Goal: Task Accomplishment & Management: Use online tool/utility

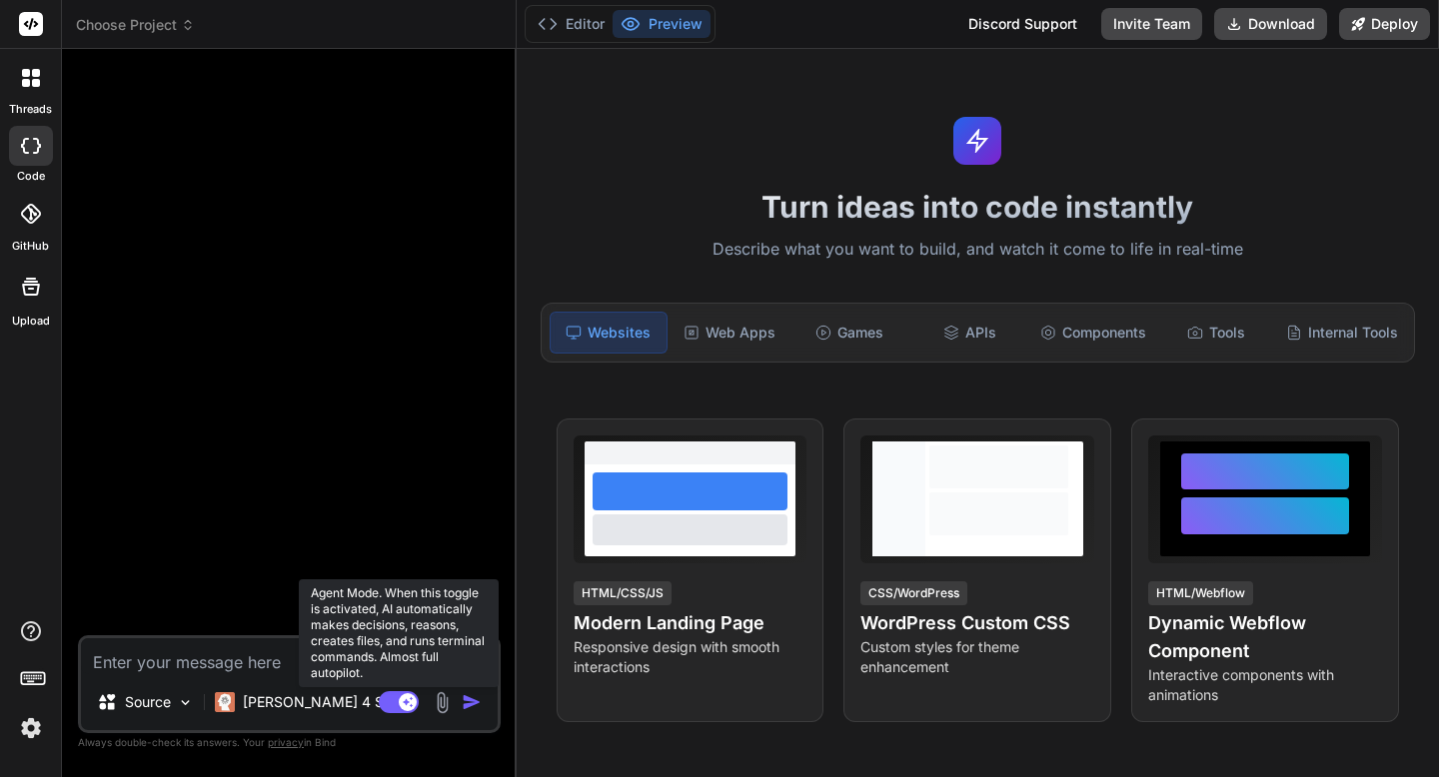
click at [384, 698] on rect at bounding box center [399, 702] width 40 height 22
type textarea "x"
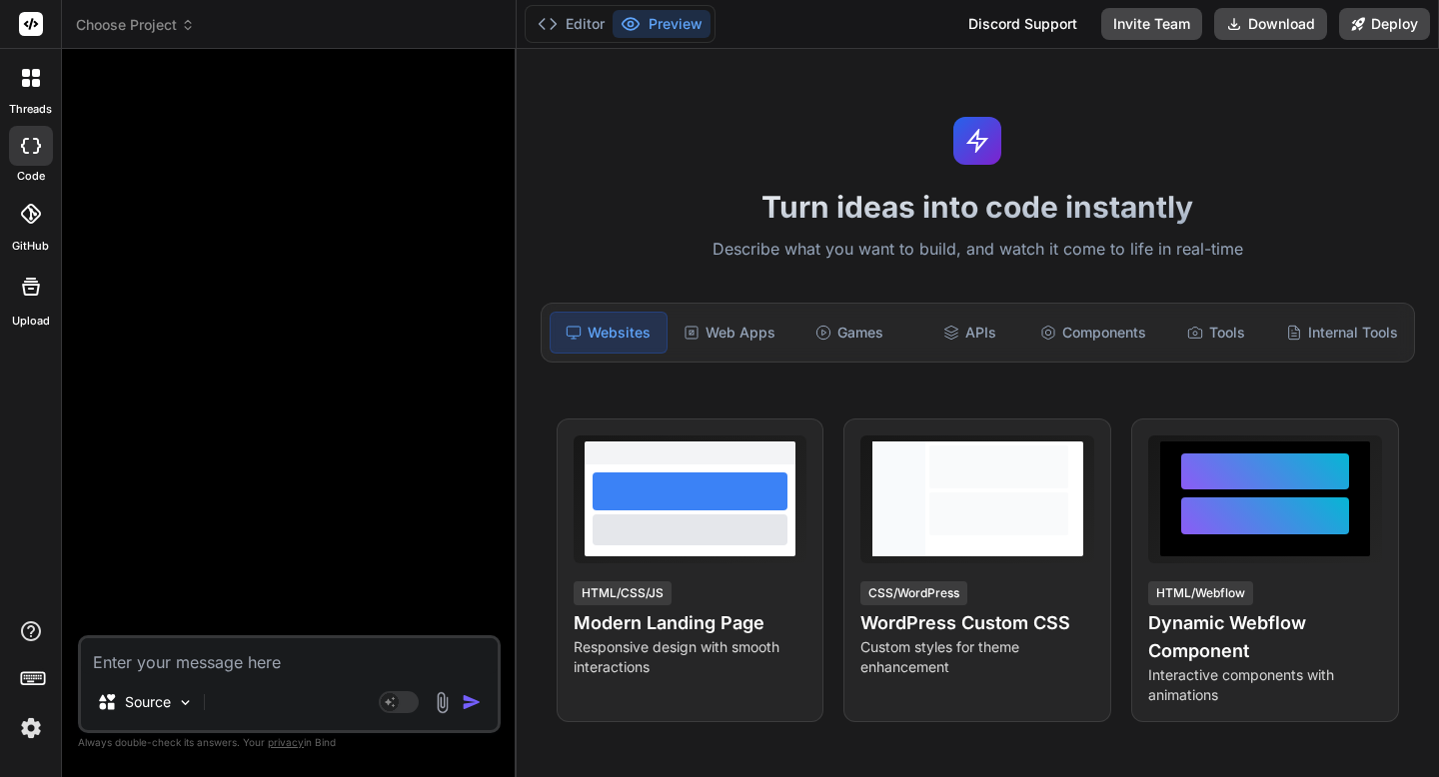
click at [239, 654] on textarea at bounding box center [289, 656] width 417 height 36
paste textarea "/app ├── App.tsx ├── components │ ├── InputForm.tsx │ ├── TargetTable.tsx │ ├──…"
type textarea "/app ├── App.tsx ├── components │ ├── InputForm.tsx │ ├── TargetTable.tsx │ ├──…"
type textarea "x"
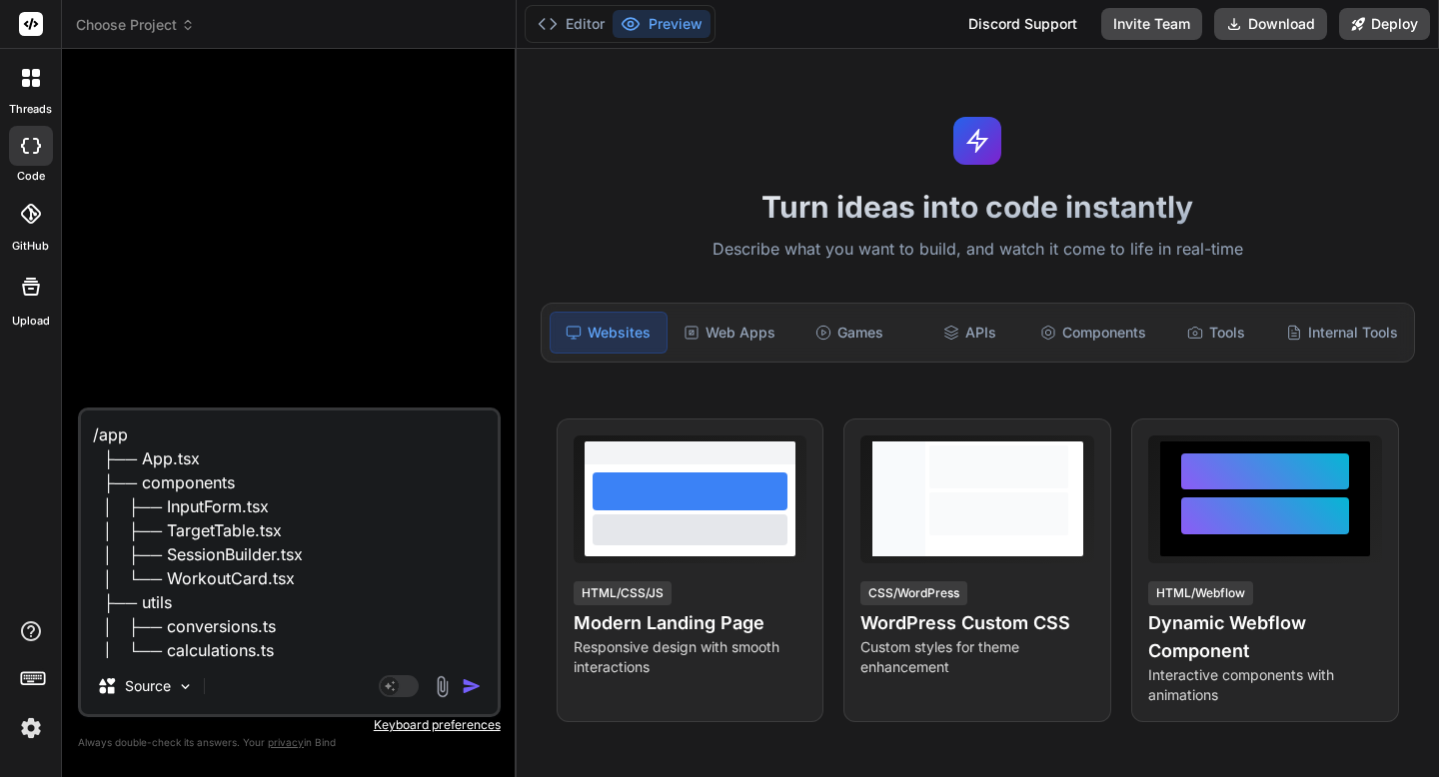
scroll to position [97, 0]
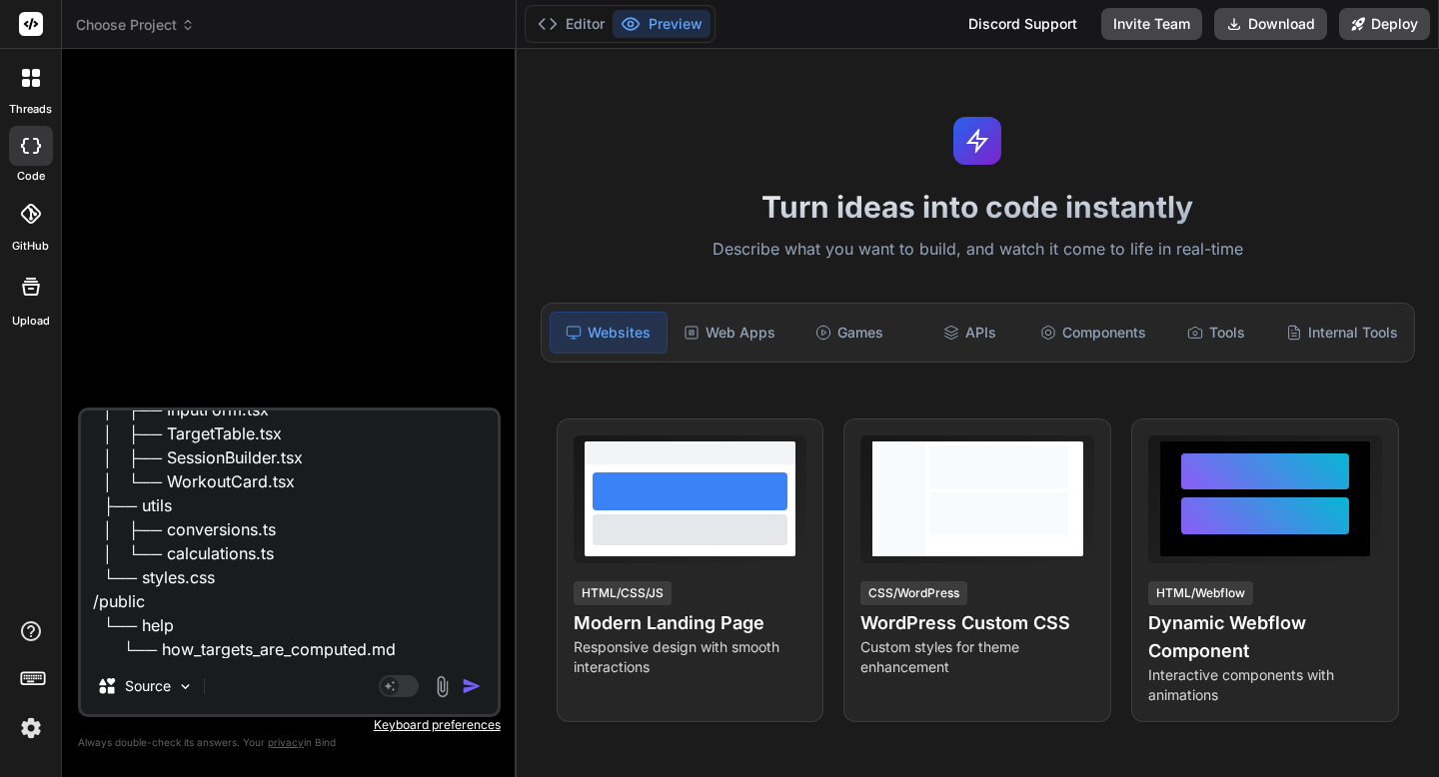
type textarea "/app ├── App.tsx ├── components │ ├── InputForm.tsx │ ├── TargetTable.tsx │ ├──…"
click at [468, 683] on img "button" at bounding box center [472, 686] width 20 height 20
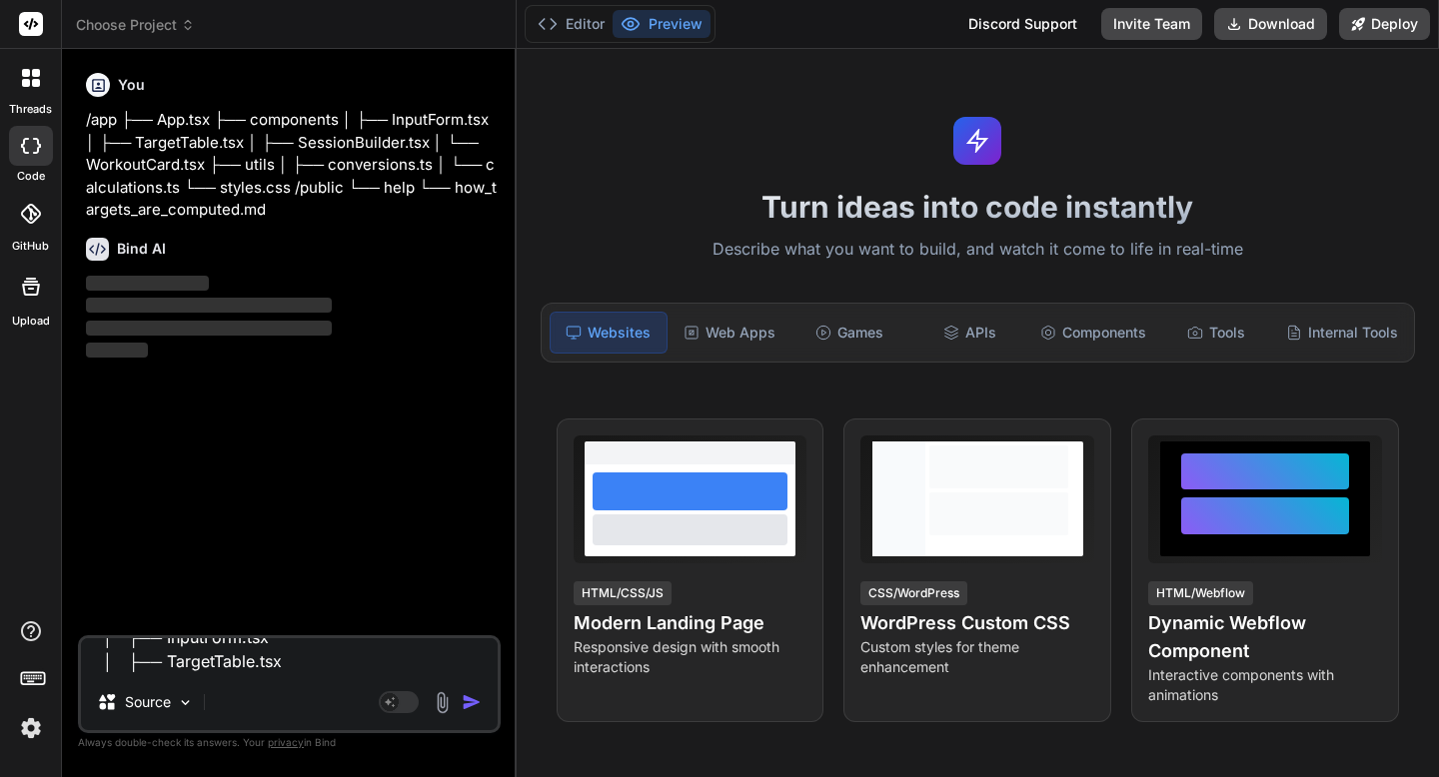
scroll to position [0, 0]
type textarea "x"
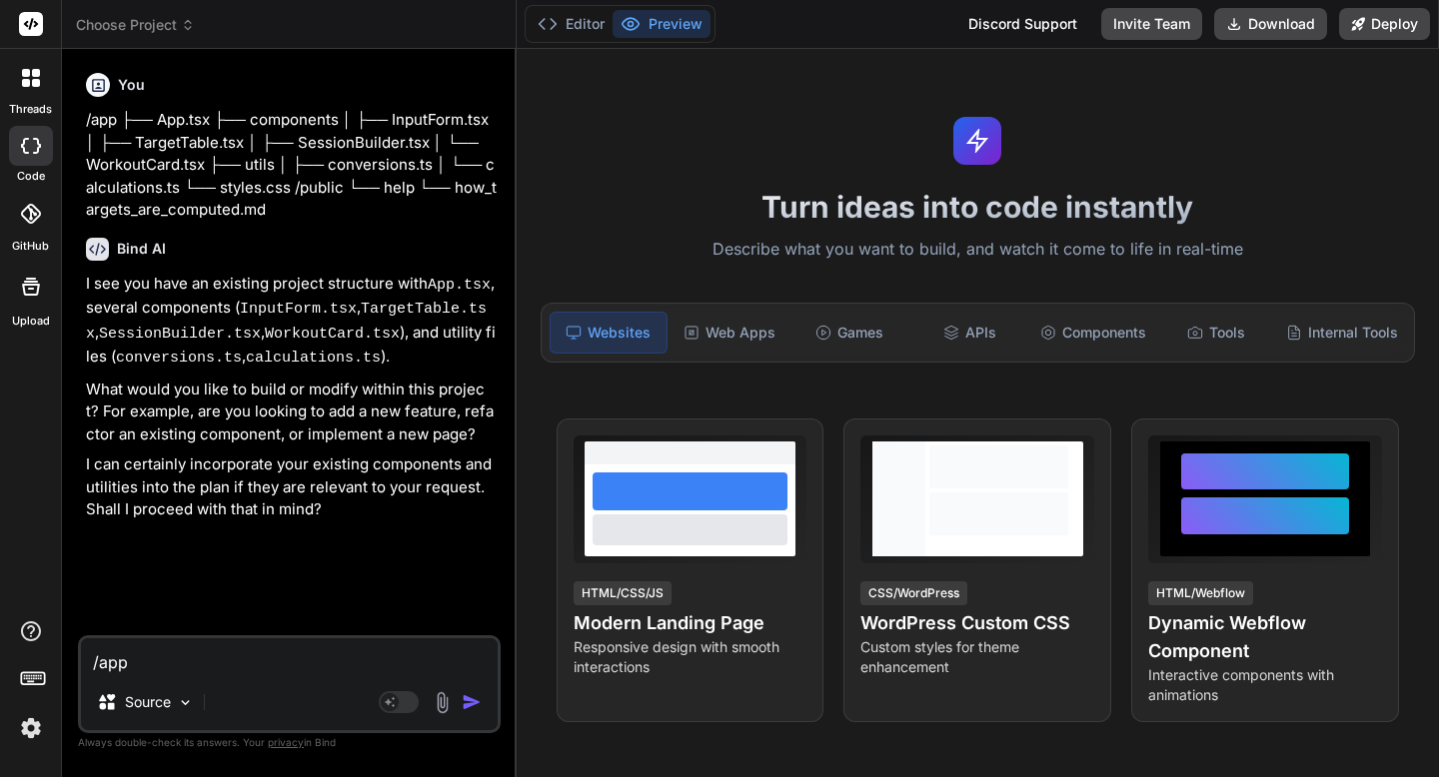
click at [162, 461] on p "I can certainly incorporate your existing components and utilities into the pla…" at bounding box center [291, 488] width 411 height 68
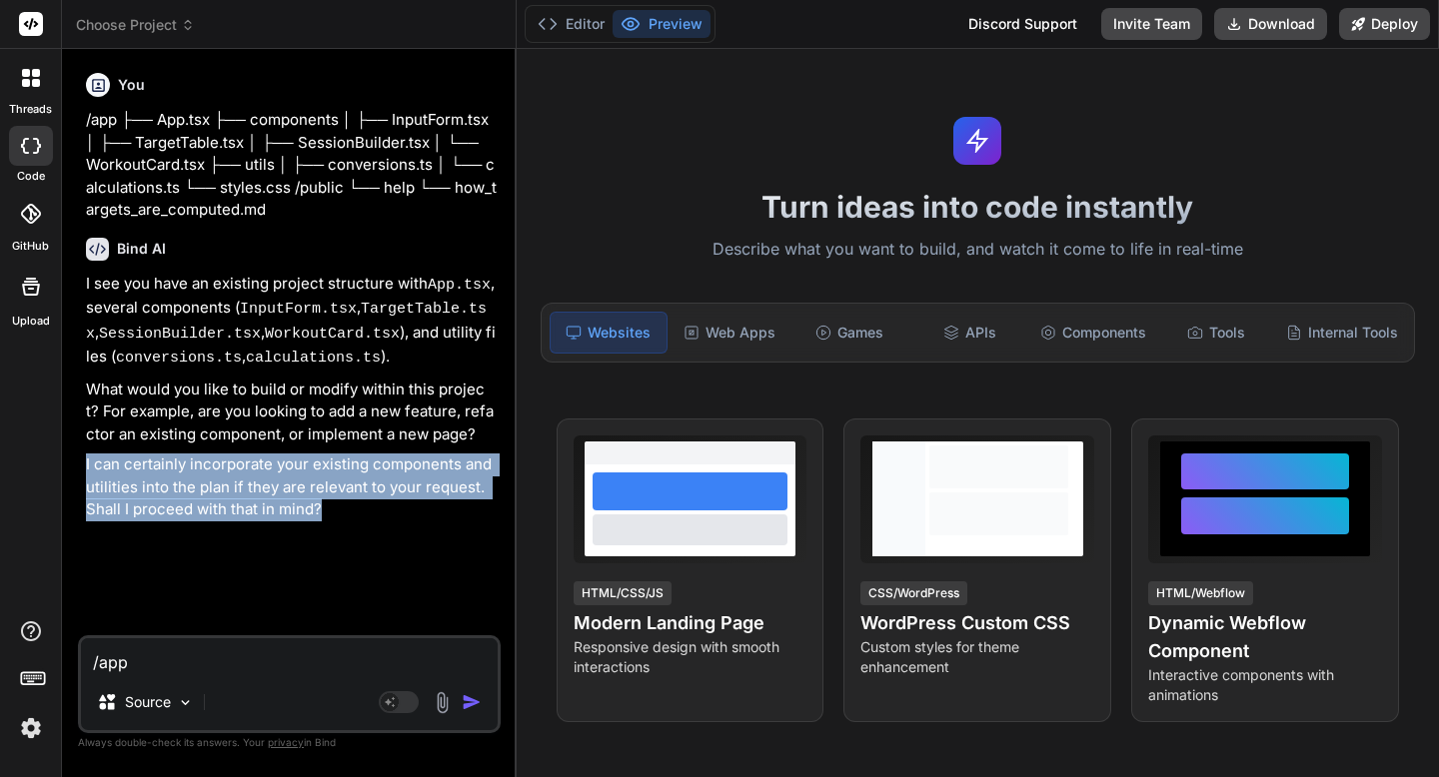
click at [162, 461] on p "I can certainly incorporate your existing components and utilities into the pla…" at bounding box center [291, 488] width 411 height 68
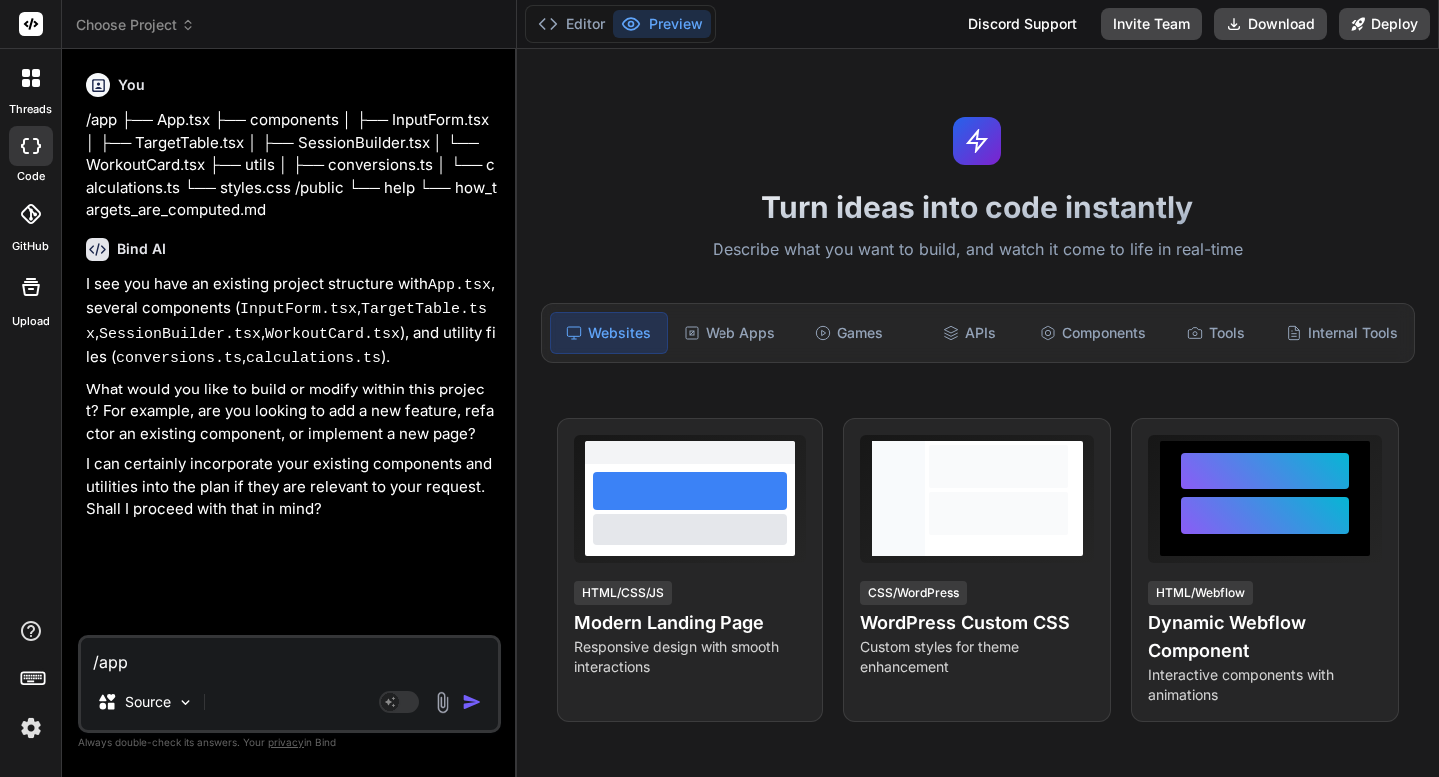
click at [218, 401] on p "What would you like to build or modify within this project? For example, are yo…" at bounding box center [291, 413] width 411 height 68
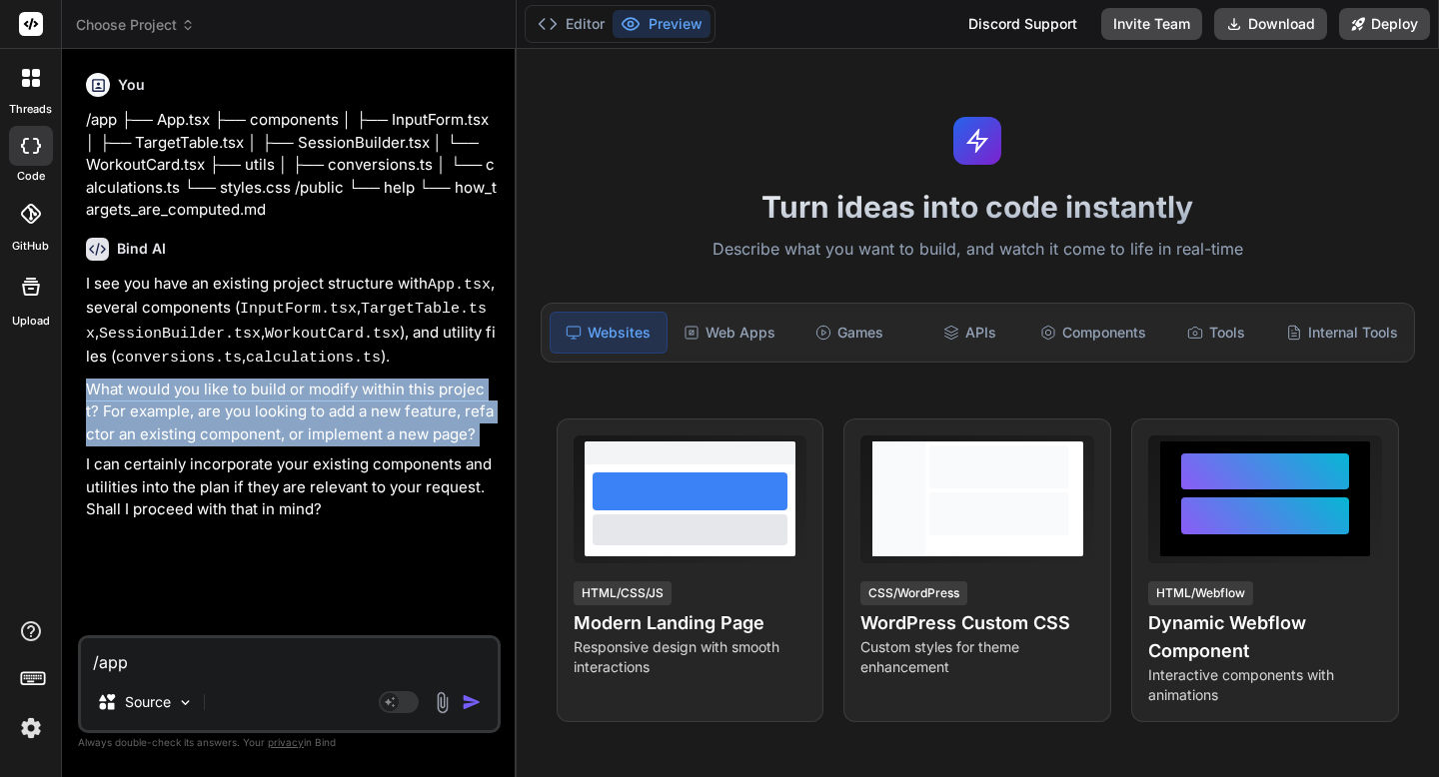
click at [218, 401] on p "What would you like to build or modify within this project? For example, are yo…" at bounding box center [291, 413] width 411 height 68
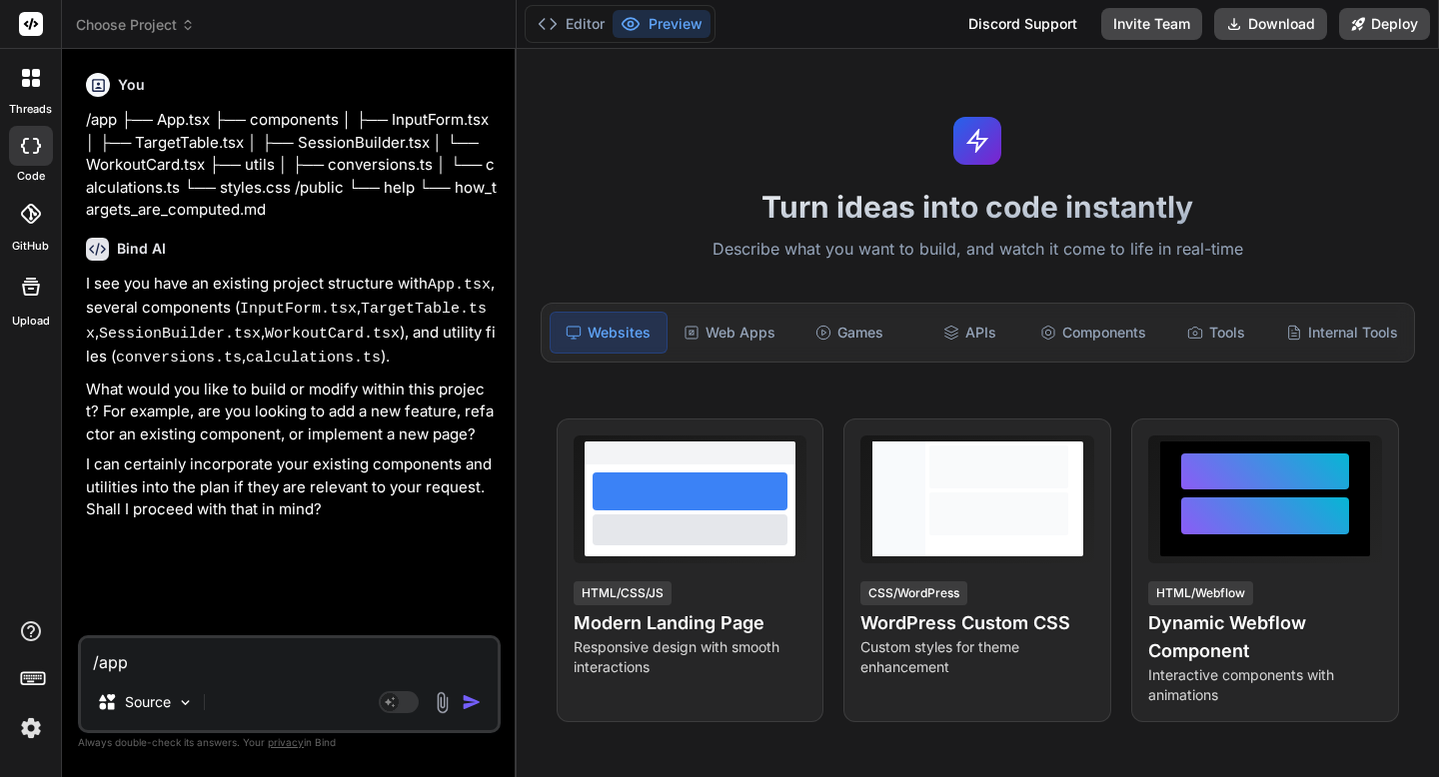
click at [260, 670] on textarea "/app ├── App.tsx ├── components │ ├── InputForm.tsx │ ├── TargetTable.tsx │ ├──…" at bounding box center [289, 656] width 417 height 36
click at [253, 655] on textarea "/app ├── App.tsx ├── components │ ├── InputForm.tsx │ ├── TargetTable.tsx │ ├──…" at bounding box center [289, 656] width 417 height 36
paste textarea "import React, { useState } from 'react'; import InputForm from './components/In…"
type textarea "import React, { useState } from 'react'; import InputForm from './components/In…"
type textarea "x"
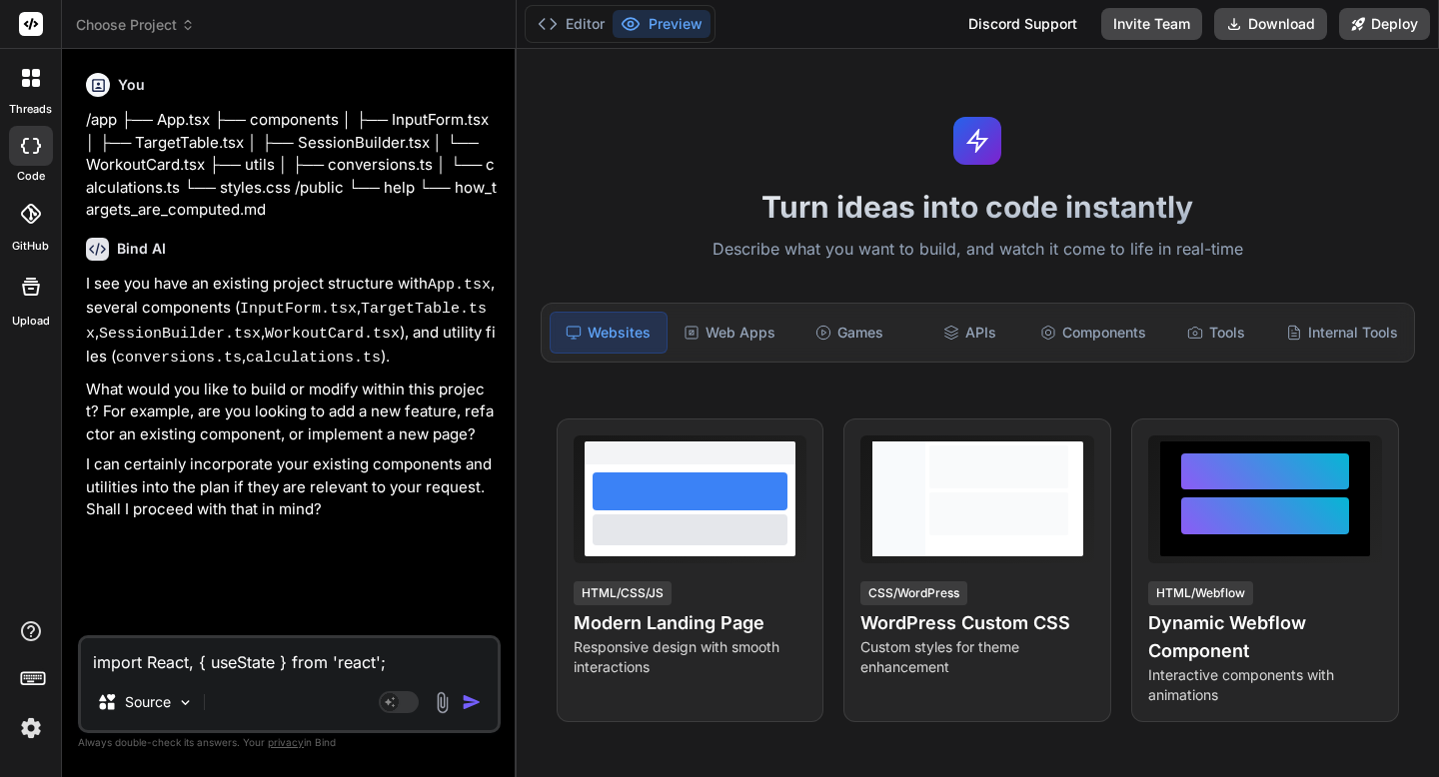
scroll to position [648, 0]
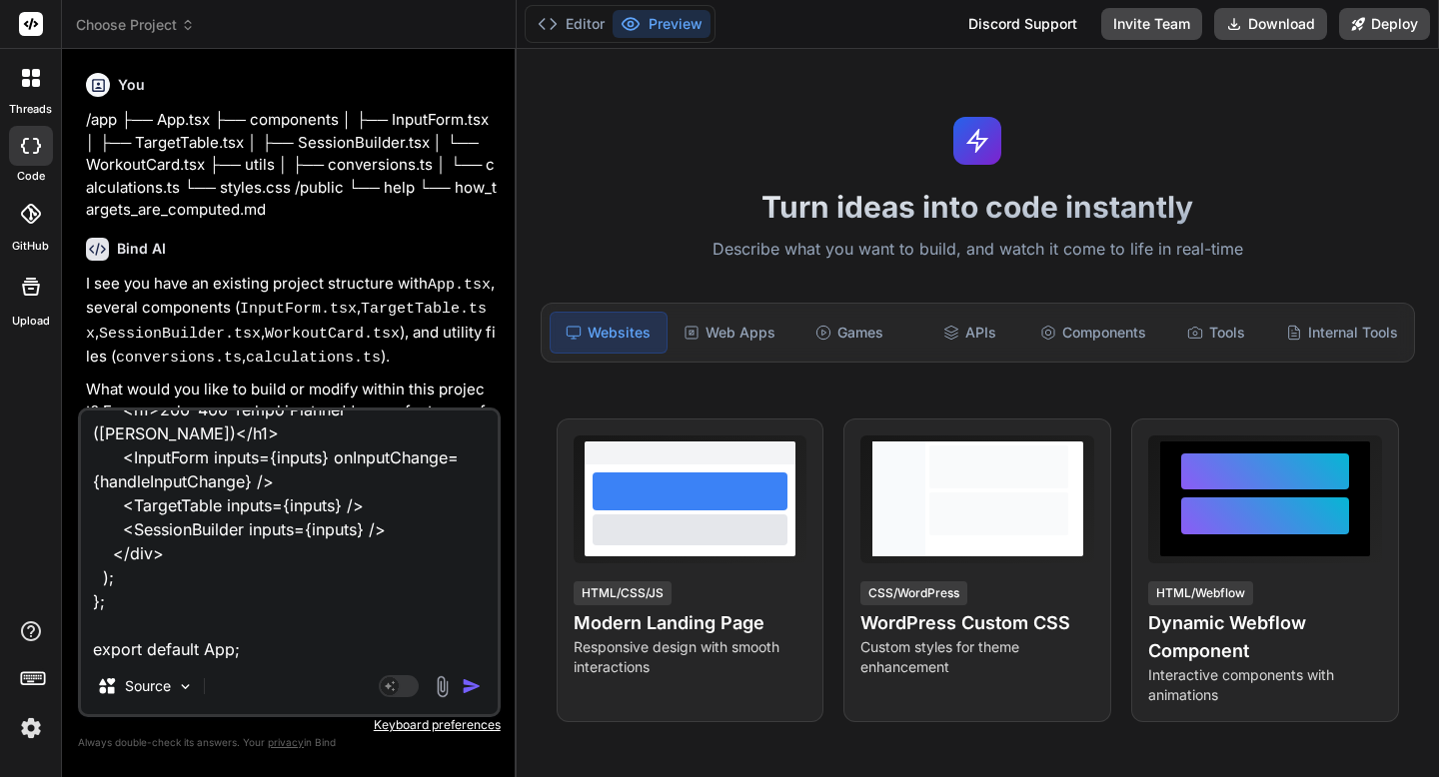
type textarea "import React, { useState } from 'react'; import InputForm from './components/In…"
click at [467, 685] on img "button" at bounding box center [472, 686] width 20 height 20
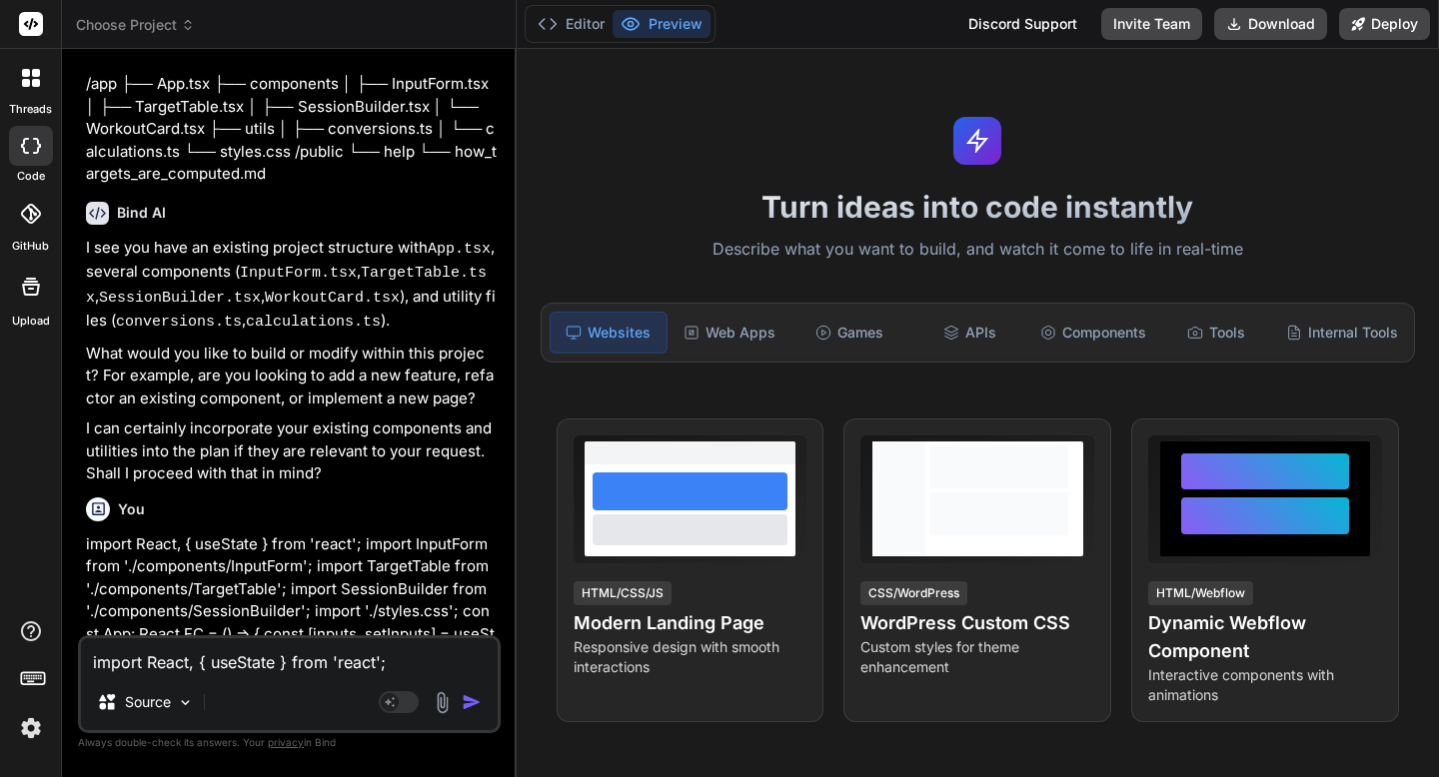
scroll to position [0, 0]
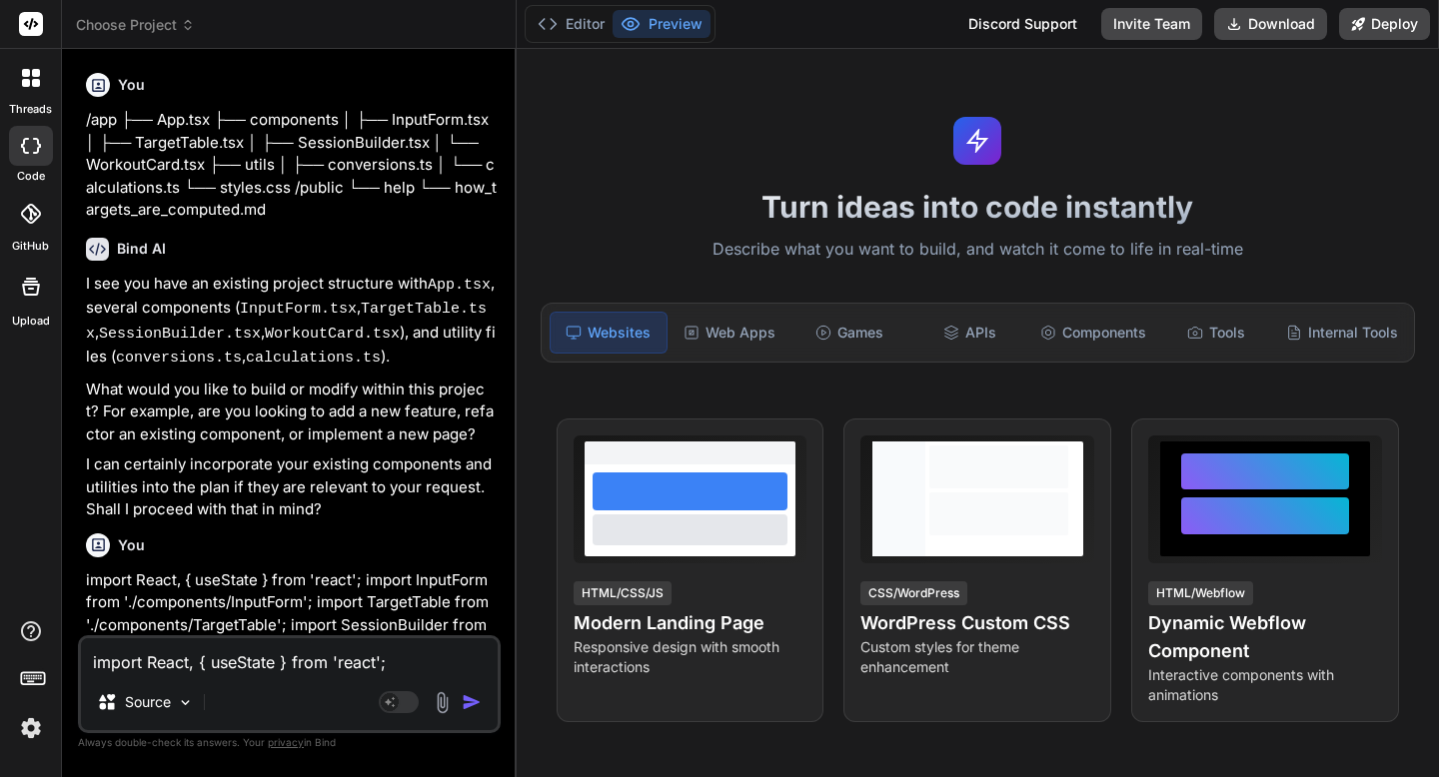
click at [33, 147] on icon at bounding box center [31, 146] width 20 height 16
click at [26, 81] on icon at bounding box center [26, 83] width 8 height 8
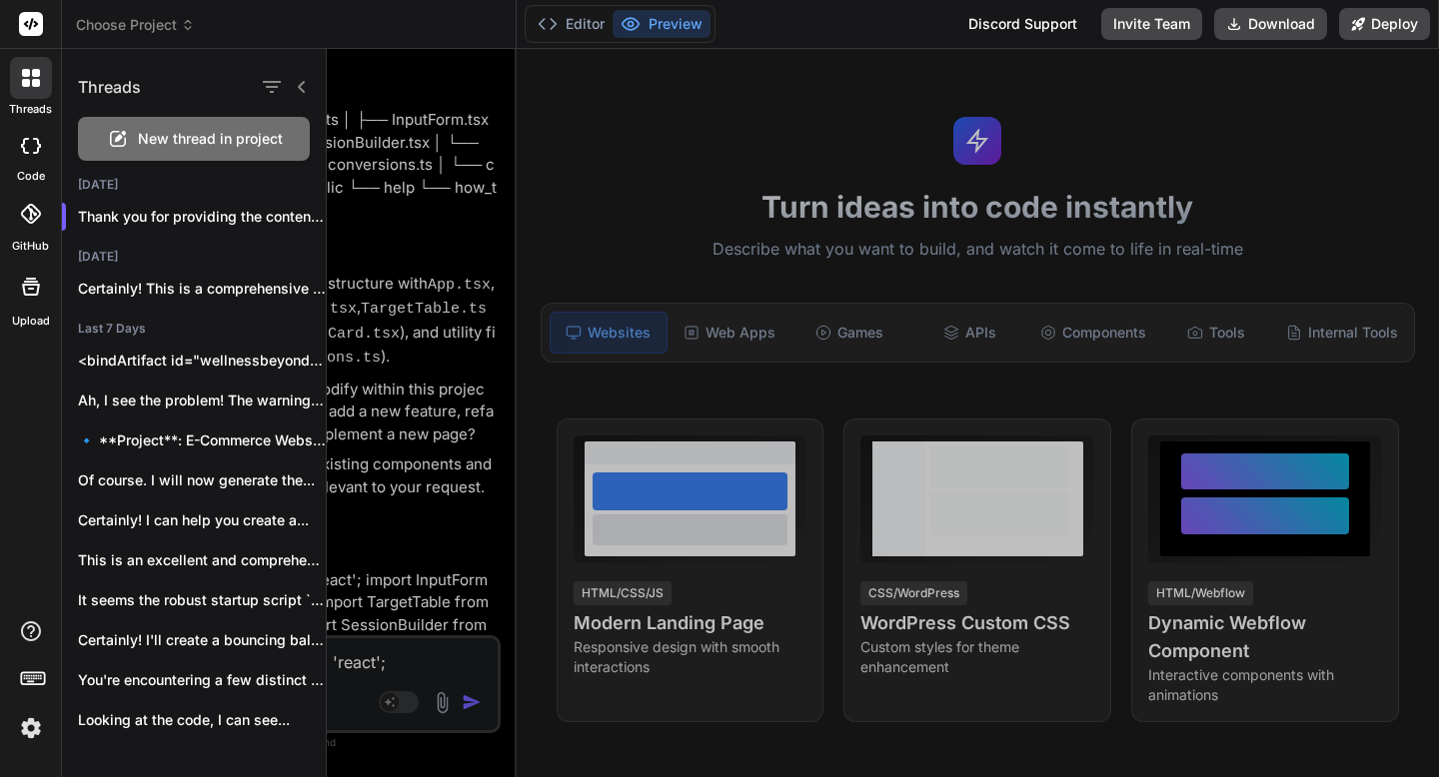
click at [131, 144] on div "New thread in project" at bounding box center [194, 139] width 232 height 44
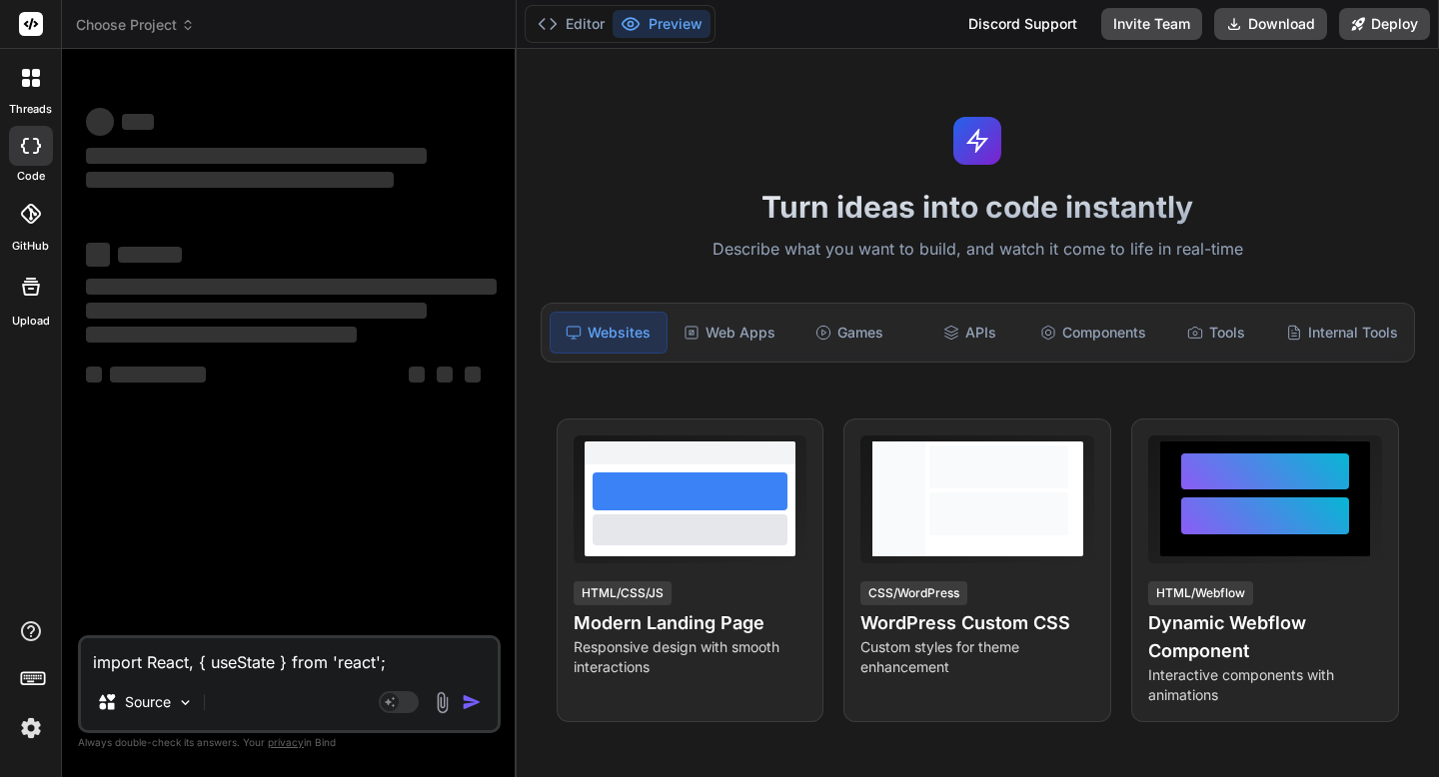
type textarea "x"
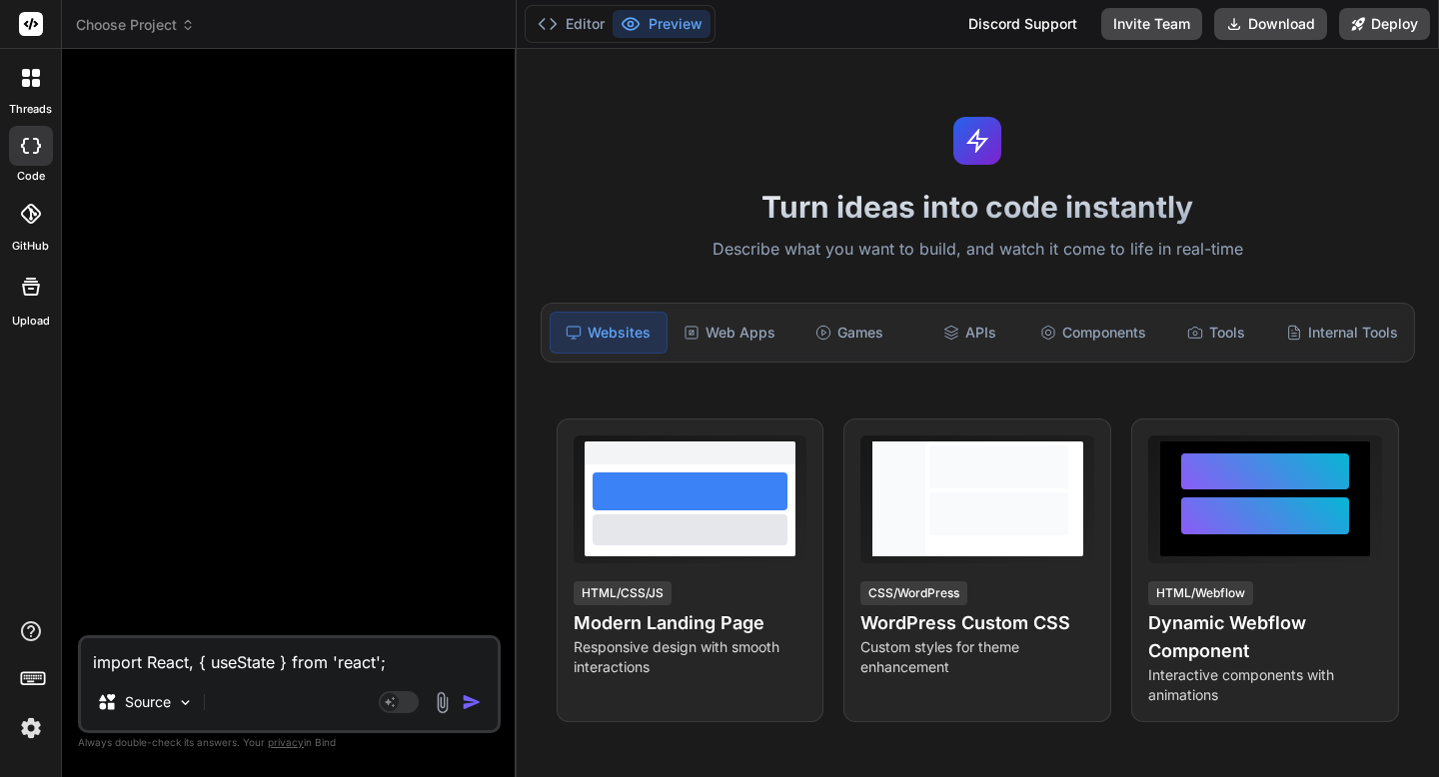
click at [191, 655] on textarea "import React, { useState } from 'react'; import InputForm from './components/In…" at bounding box center [289, 656] width 417 height 36
paste textarea "Below is a complete implementation of the "200–400 Tempo Planner (Vince Anderso…"
type textarea "Below is a complete implementation of the "200–400 Tempo Planner (Vince Anderso…"
type textarea "x"
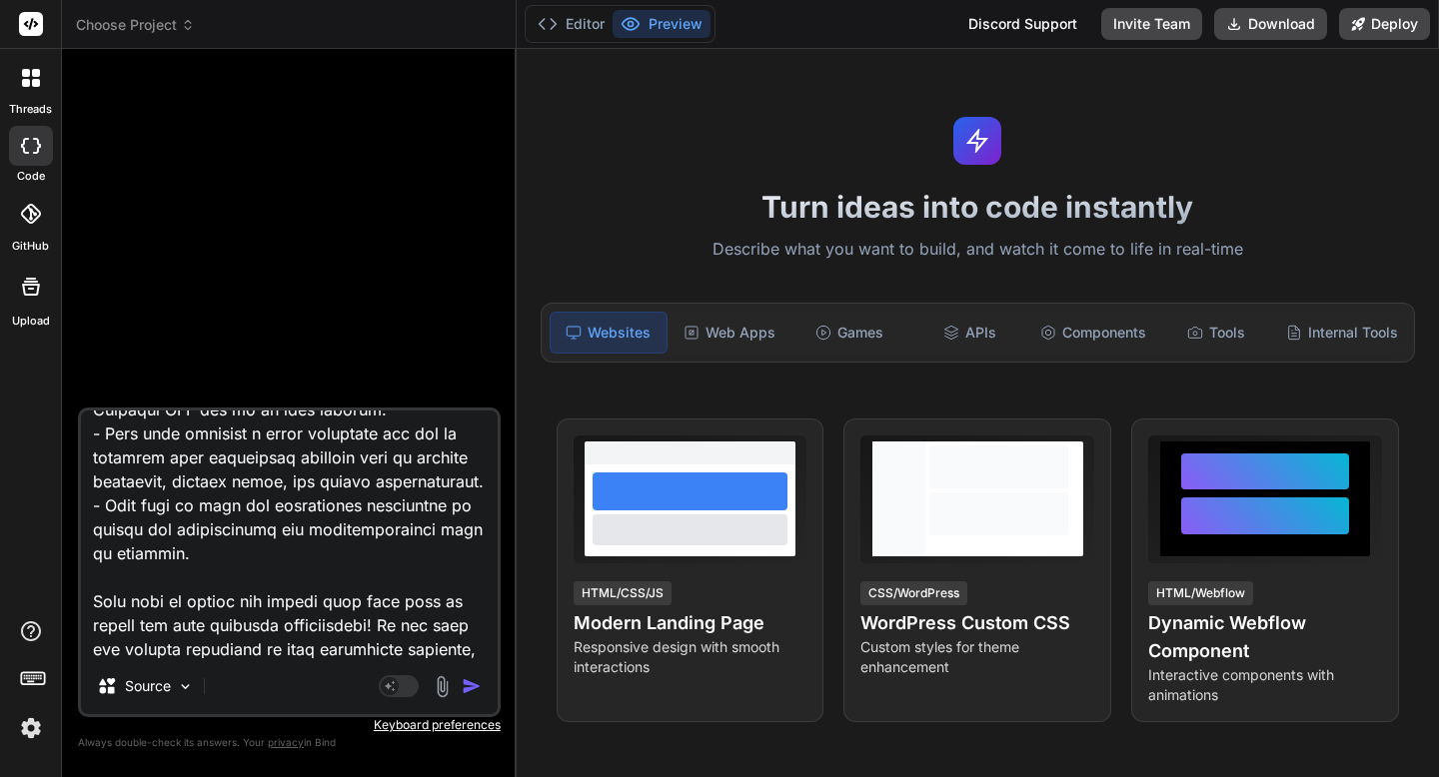
type textarea "Below is a complete implementation of the "200–400 Tempo Planner (Vince Anderso…"
click at [467, 683] on img "button" at bounding box center [472, 686] width 20 height 20
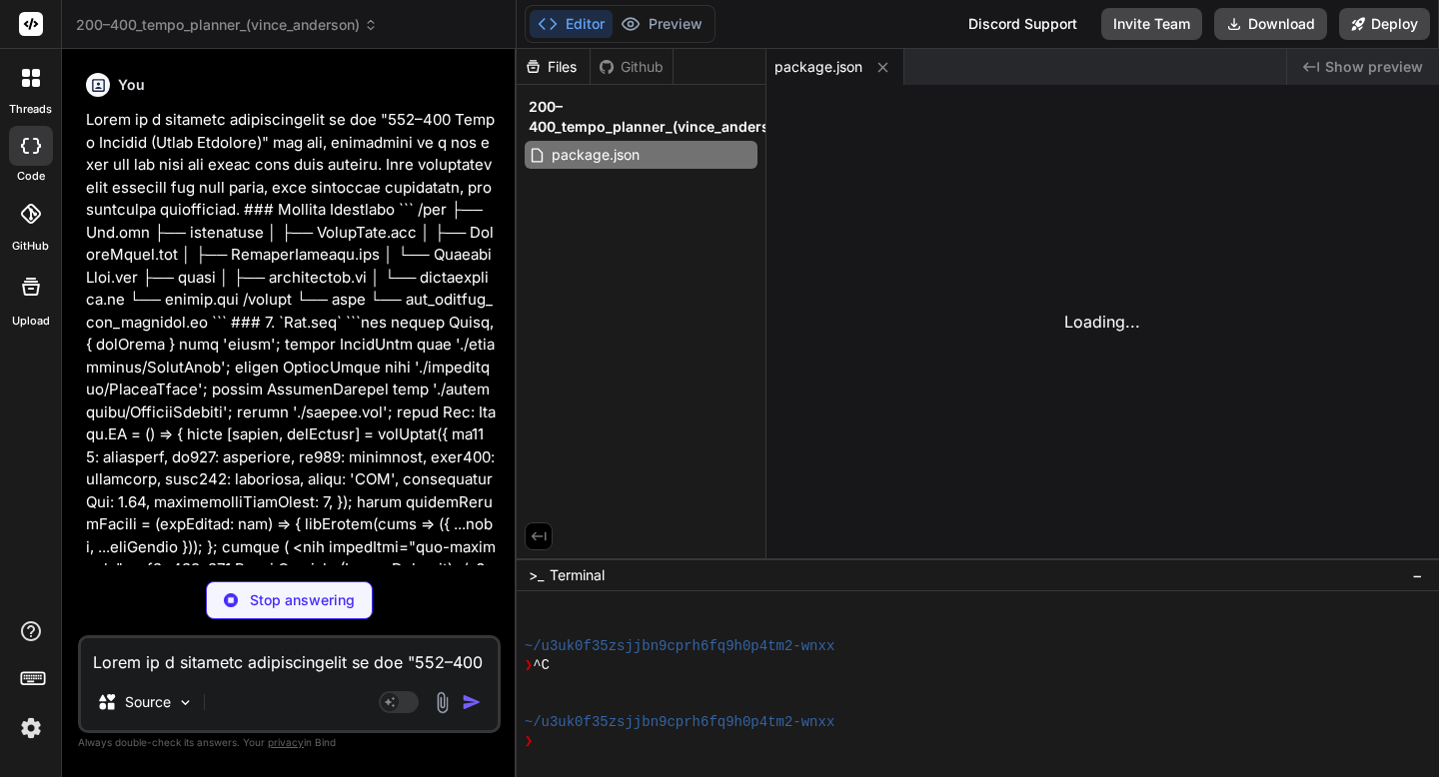
type textarea "x"
type textarea "</html>"
type textarea "x"
type textarea "e>, )"
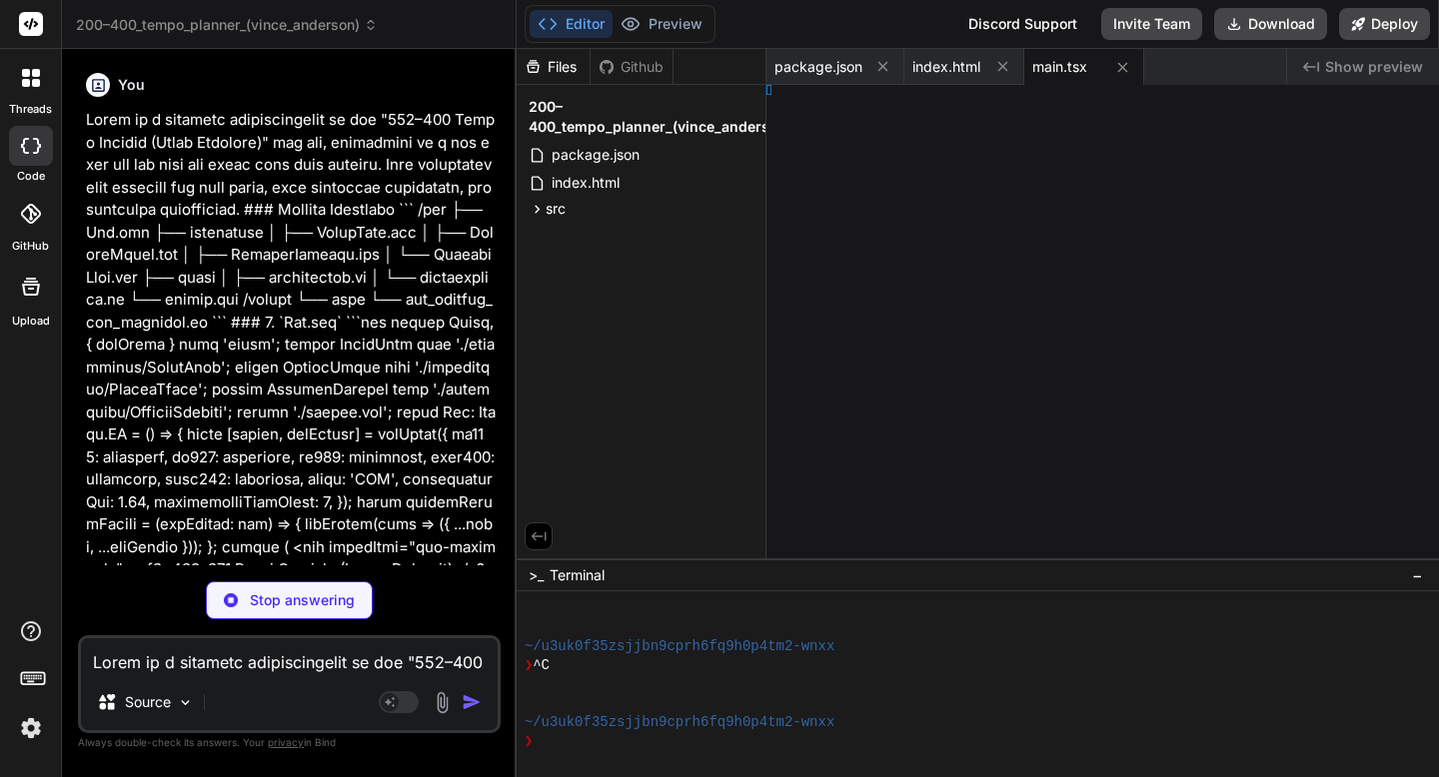
type textarea "x"
type textarea "lt App;"
type textarea "x"
type textarea "rm;"
type textarea "x"
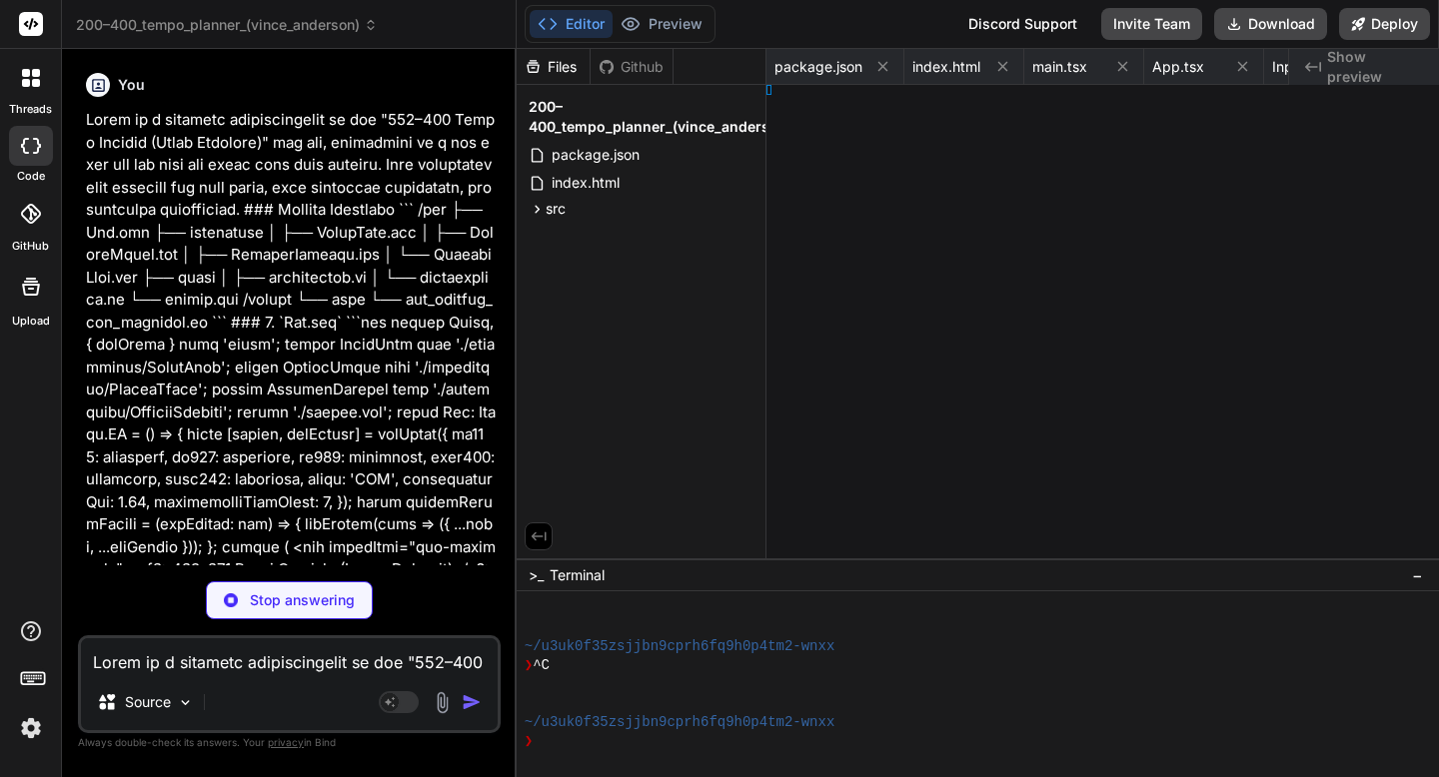
type textarea "getTable;"
type textarea "x"
type textarea "lder;"
type textarea "x"
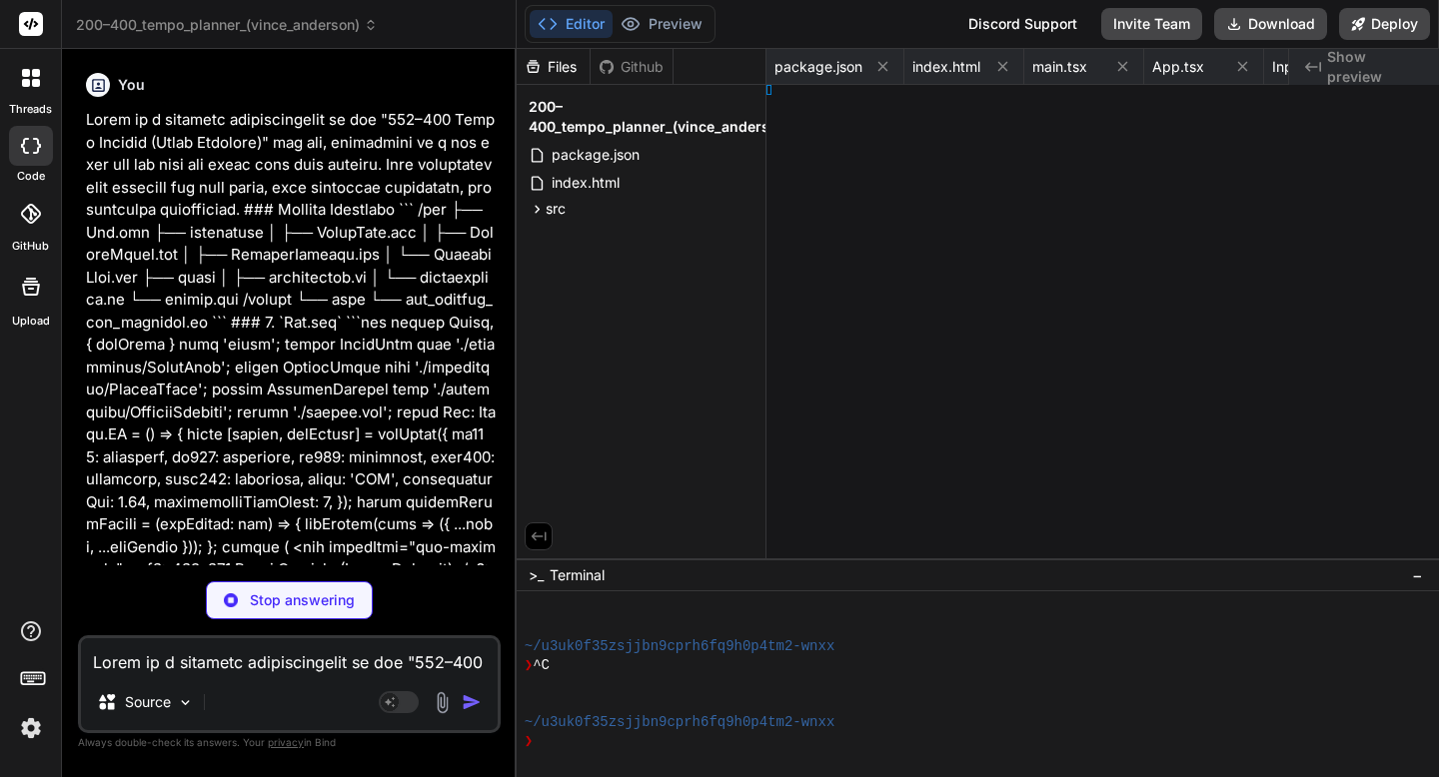
type textarea ")); };"
type textarea "x"
type textarea "ets; };"
type textarea "x"
type textarea "f9; }"
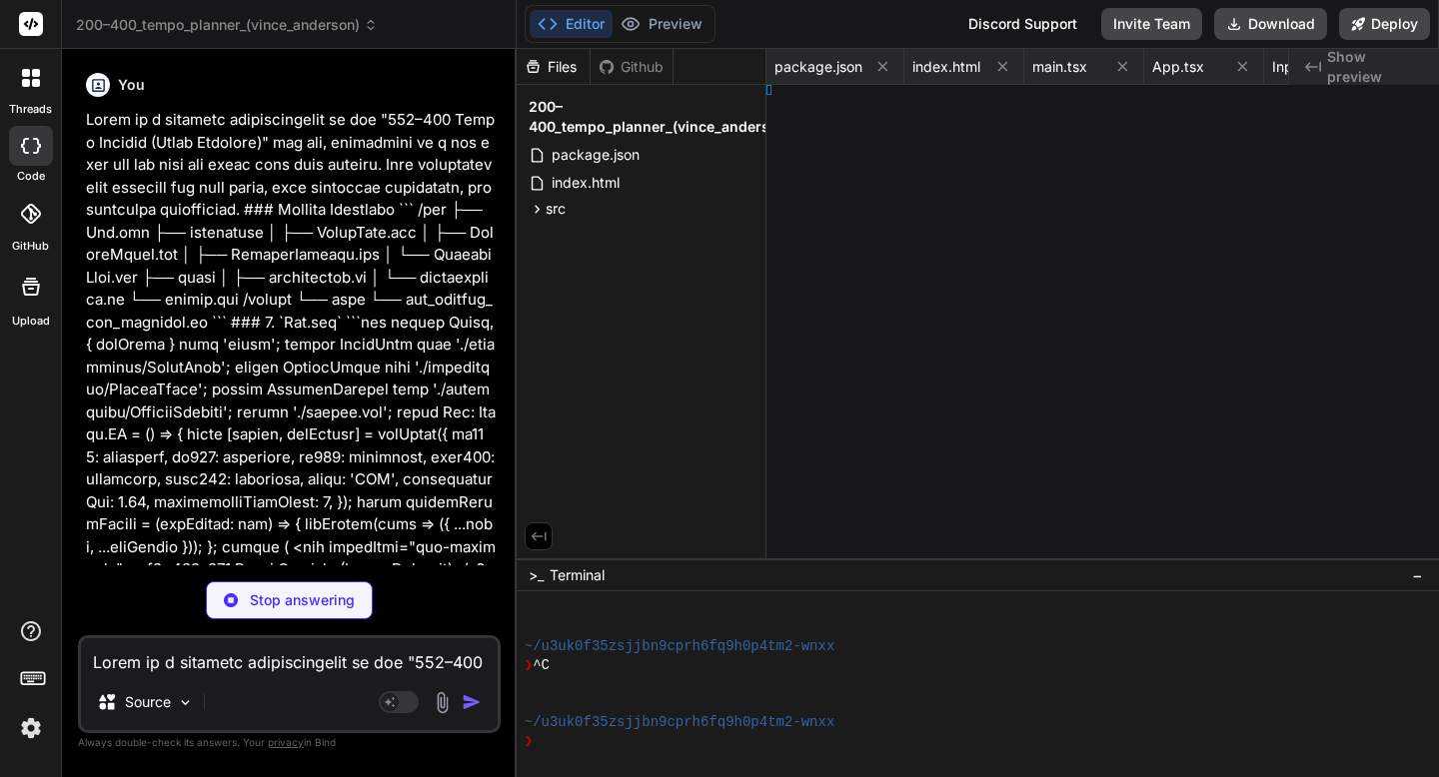
type textarea "x"
type textarea "}"
type textarea "x"
type textarea "les."
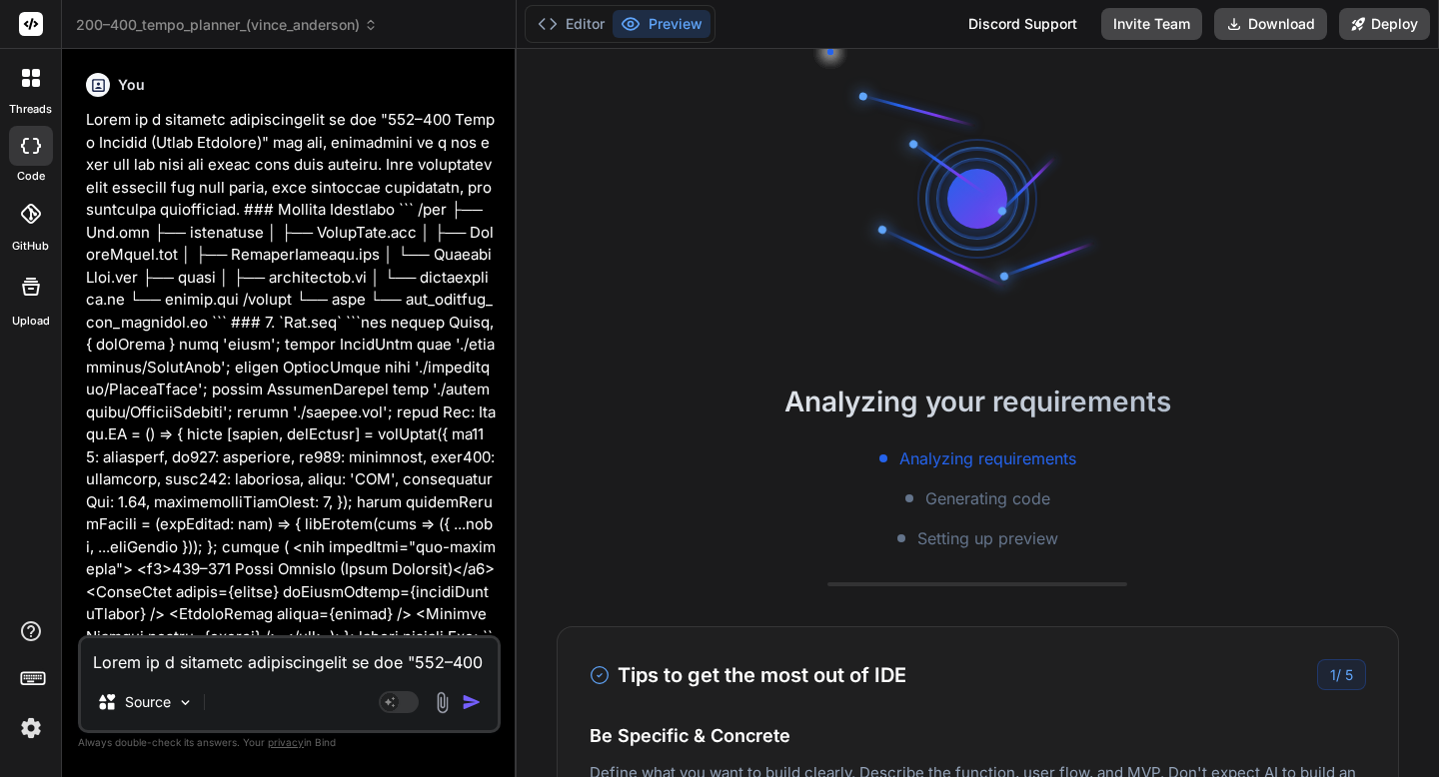
type textarea "x"
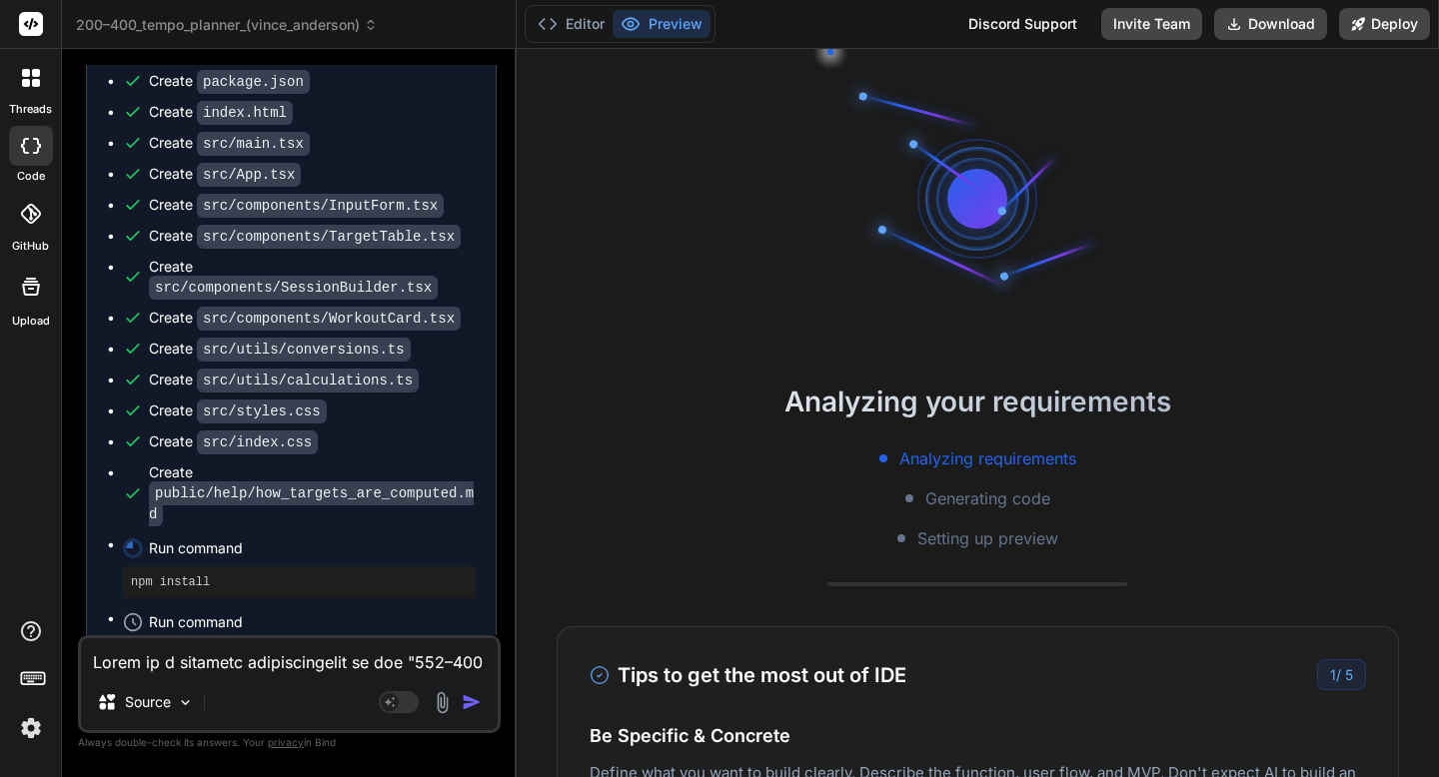
scroll to position [2694, 0]
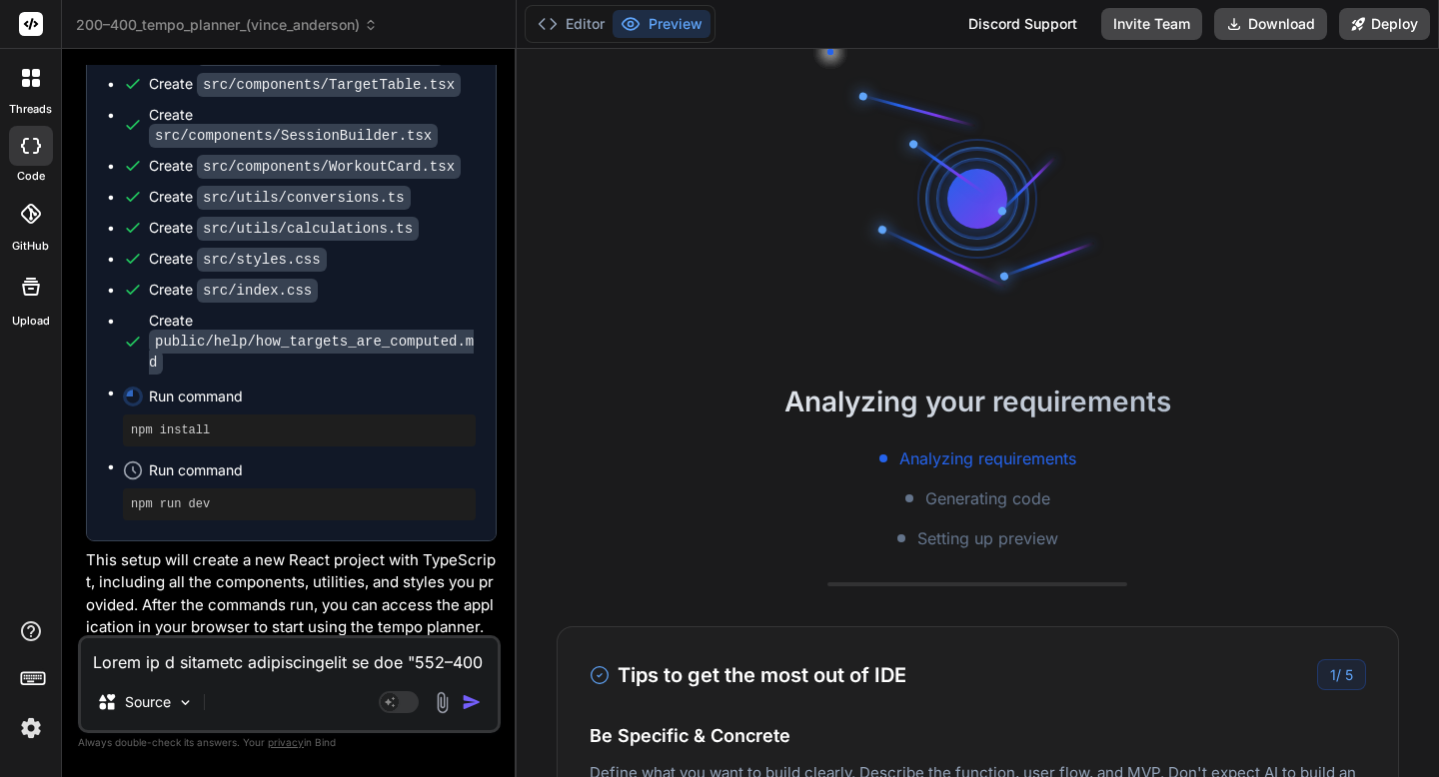
type textarea "x"
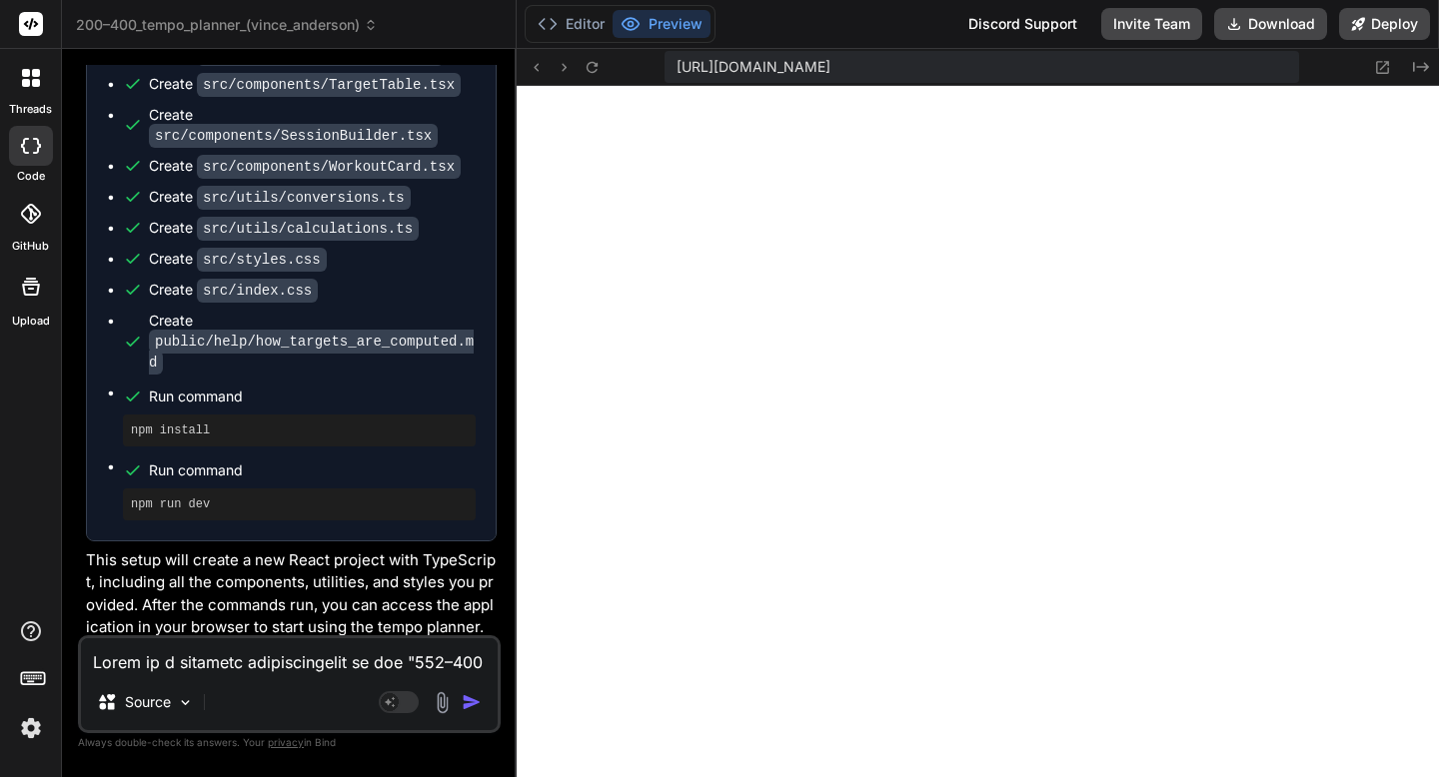
scroll to position [778, 0]
click at [304, 655] on textarea at bounding box center [289, 656] width 417 height 36
type textarea "T"
type textarea "x"
type textarea "Te"
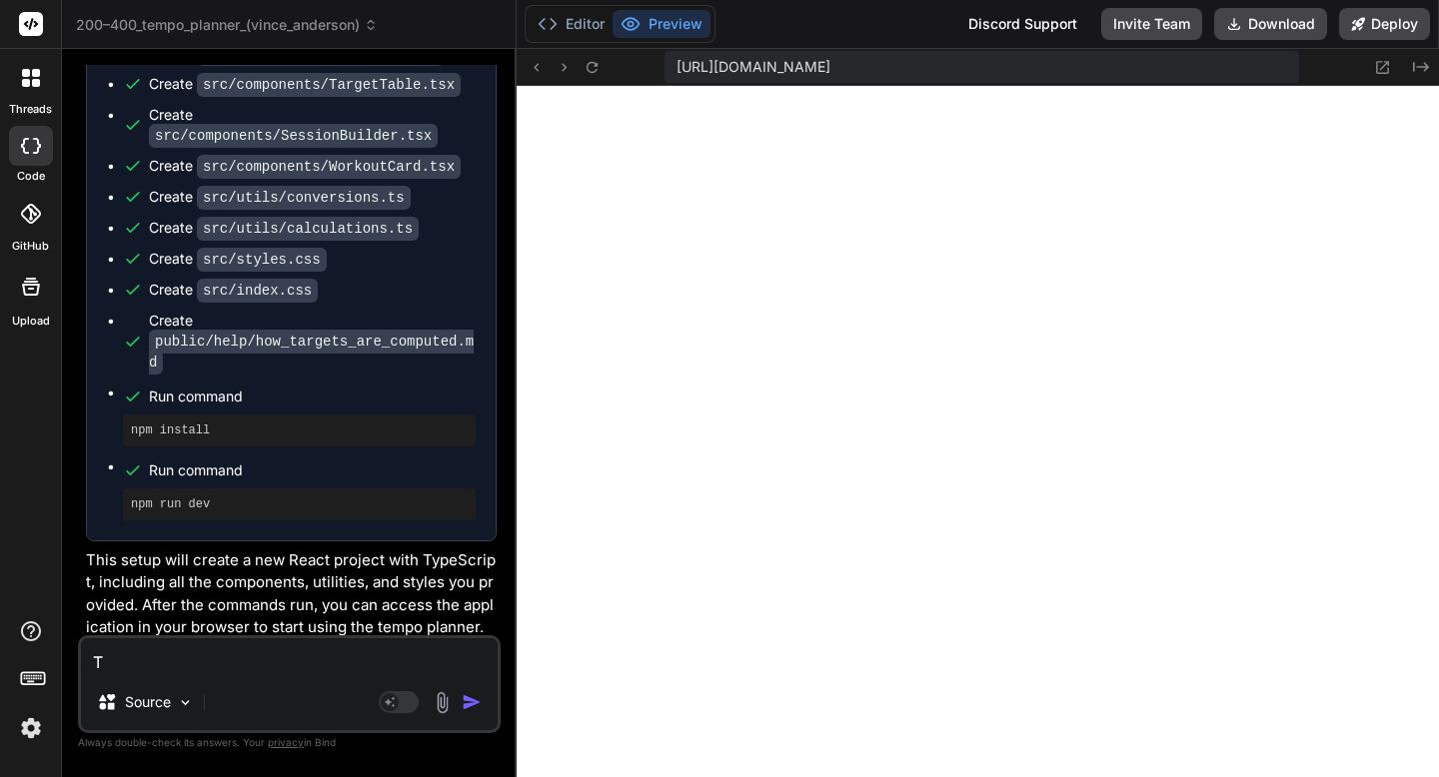
type textarea "x"
type textarea "T"
type textarea "x"
type textarea "Th"
type textarea "x"
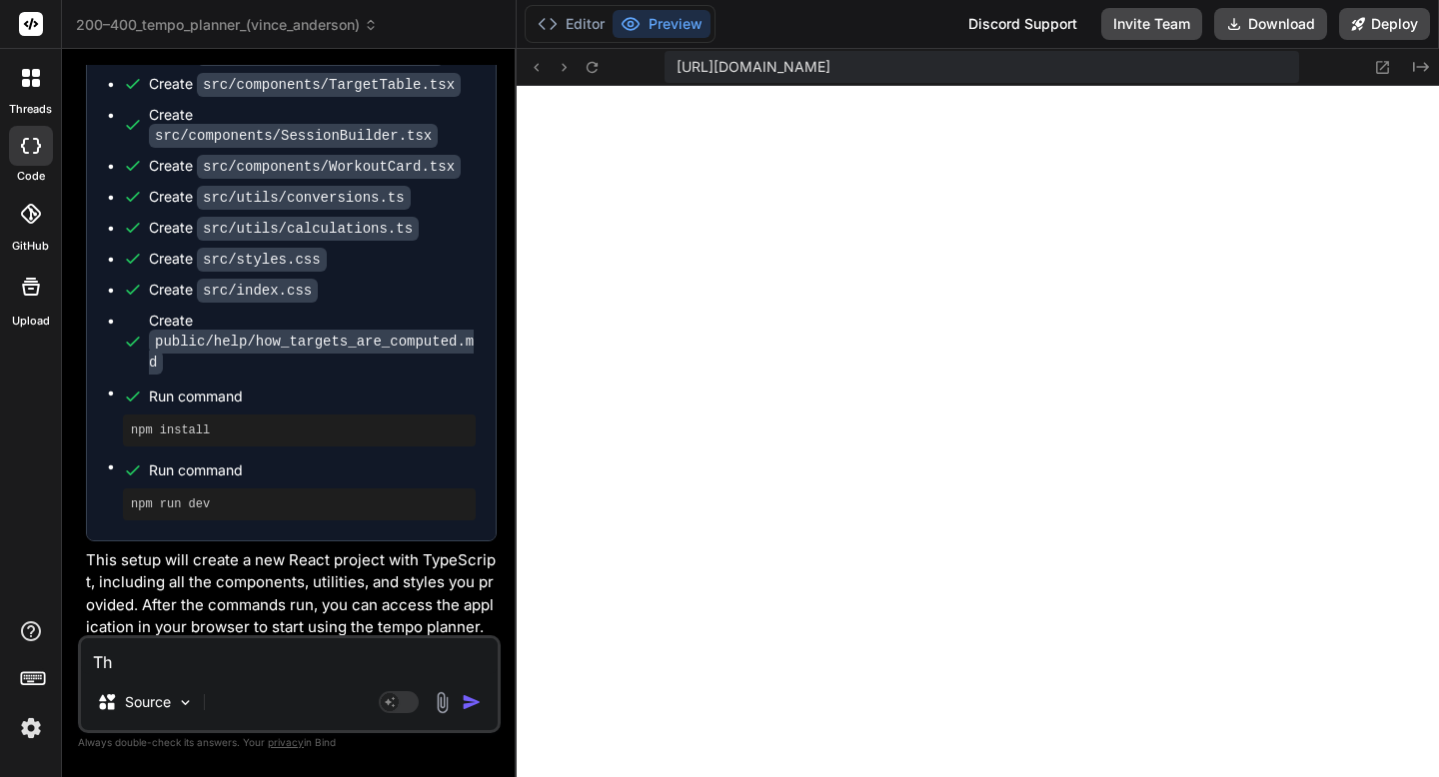
type textarea "The"
type textarea "x"
type textarea "The"
type textarea "x"
type textarea "The s"
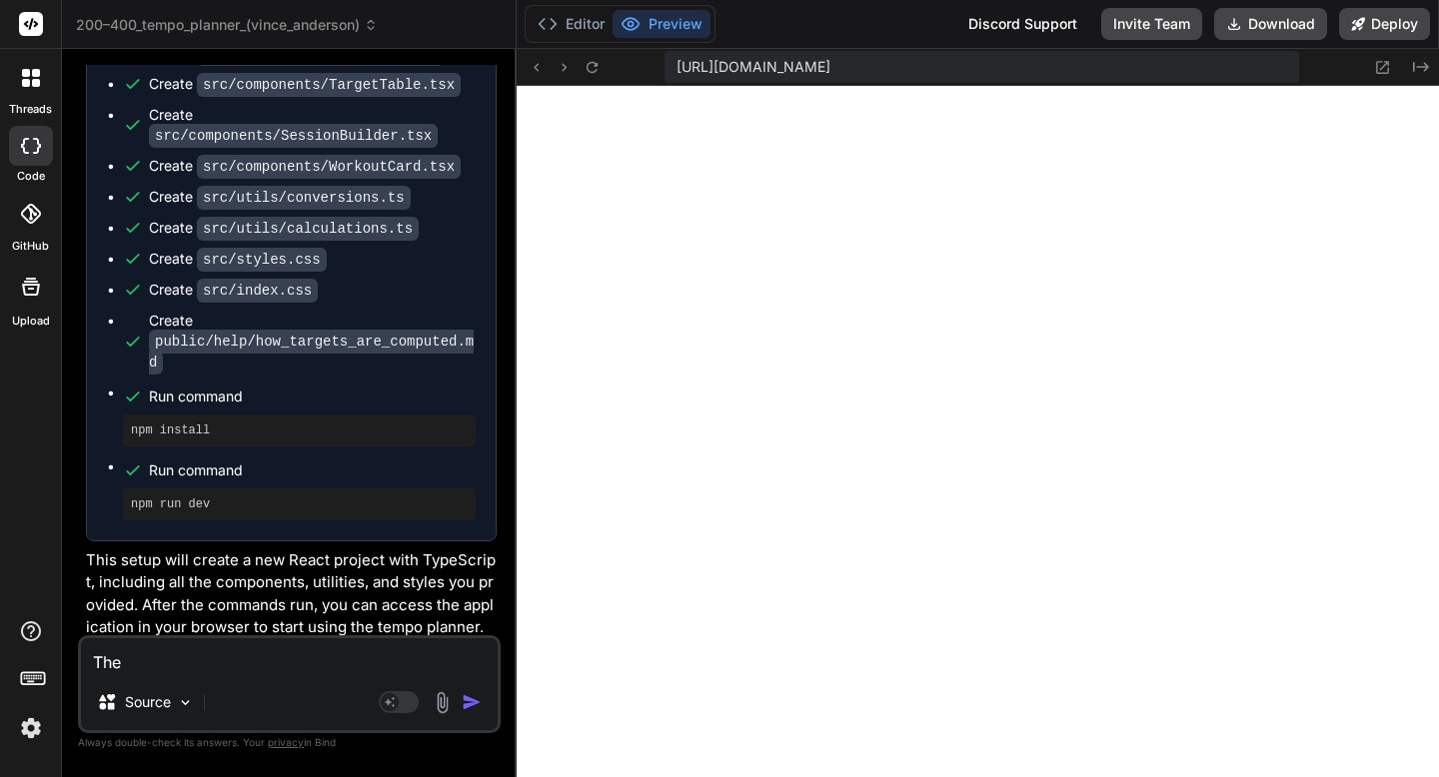
type textarea "x"
type textarea "The ss"
type textarea "x"
type textarea "The sss"
type textarea "x"
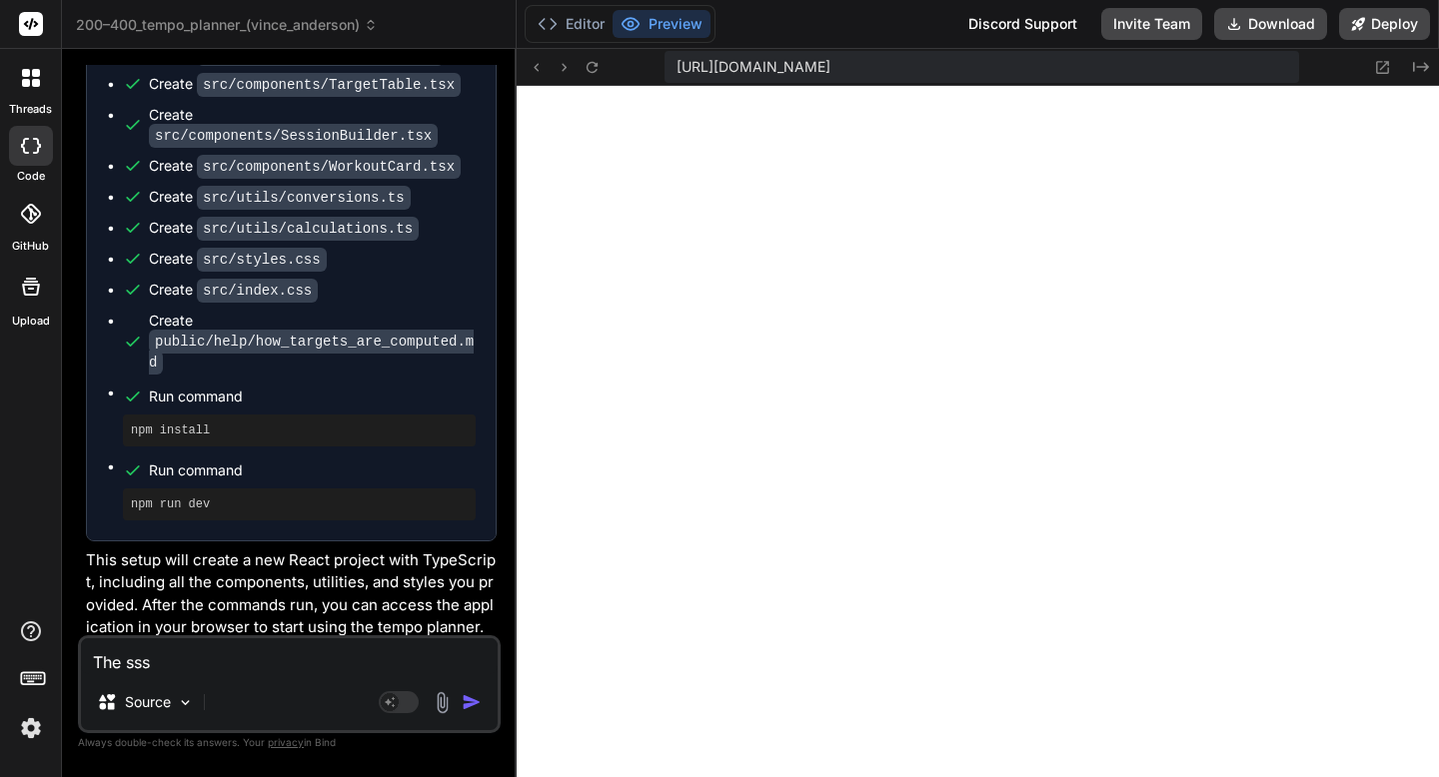
type textarea "The ss"
type textarea "x"
type textarea "The s"
type textarea "x"
type textarea "The se"
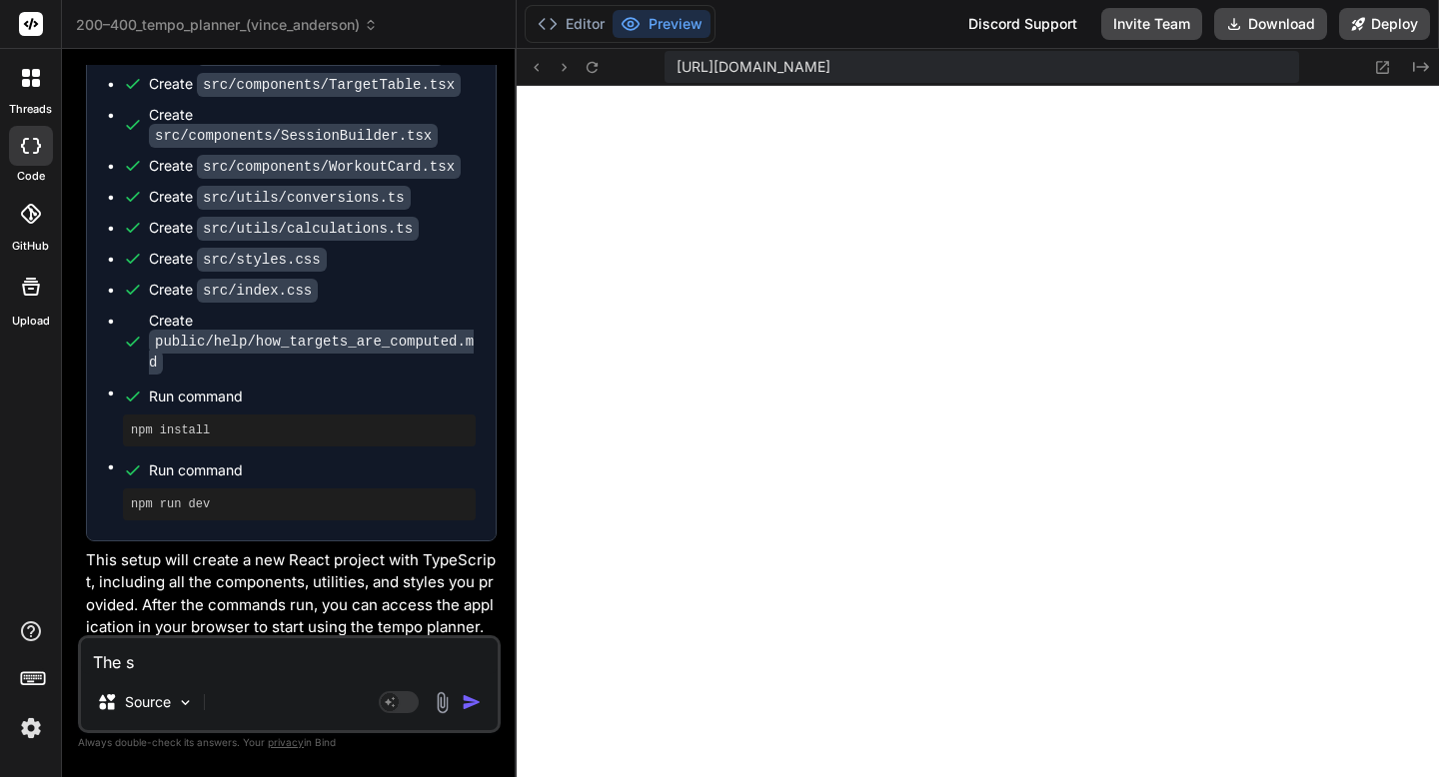
type textarea "x"
type textarea "The ses"
type textarea "x"
type textarea "The sess"
type textarea "x"
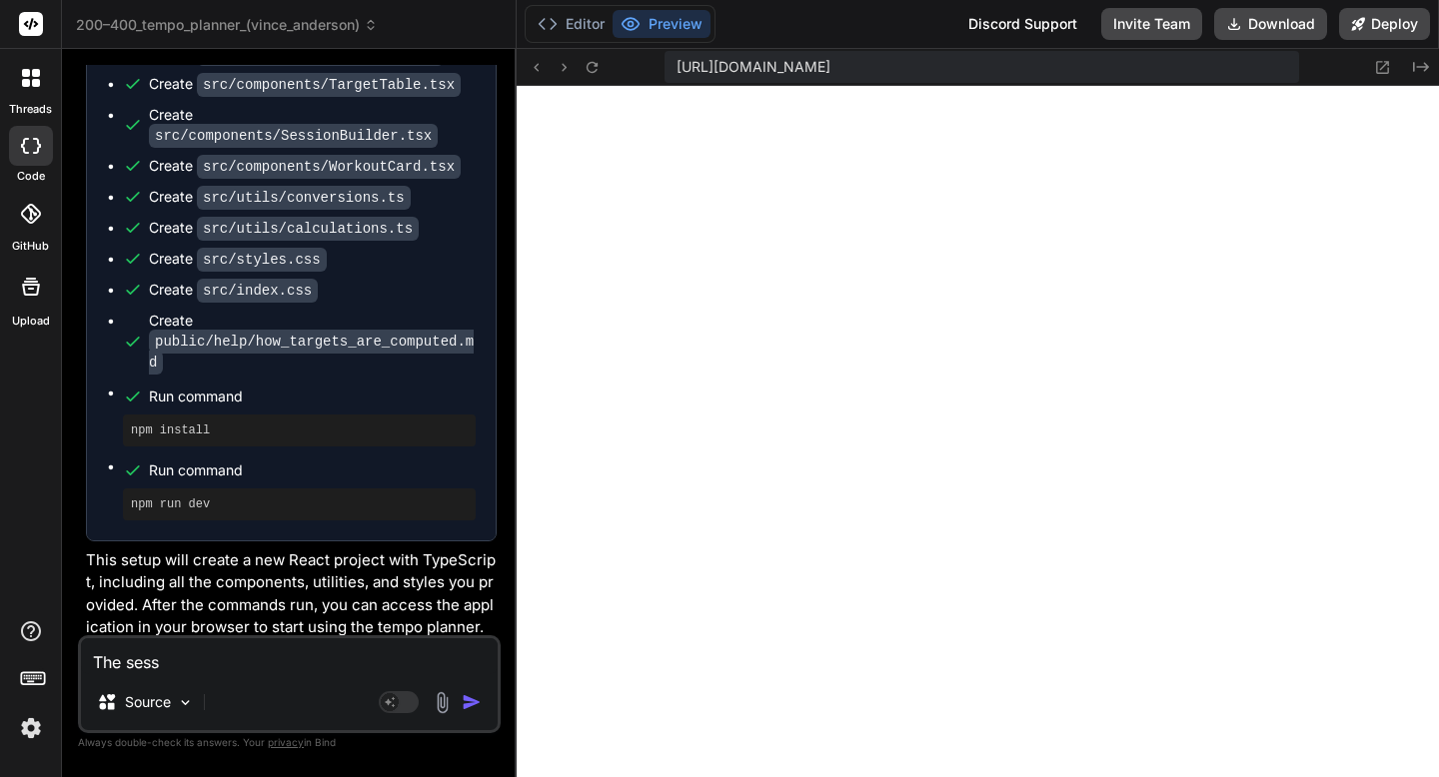
type textarea "The sessi"
type textarea "x"
type textarea "The sessio"
type textarea "x"
type textarea "The session"
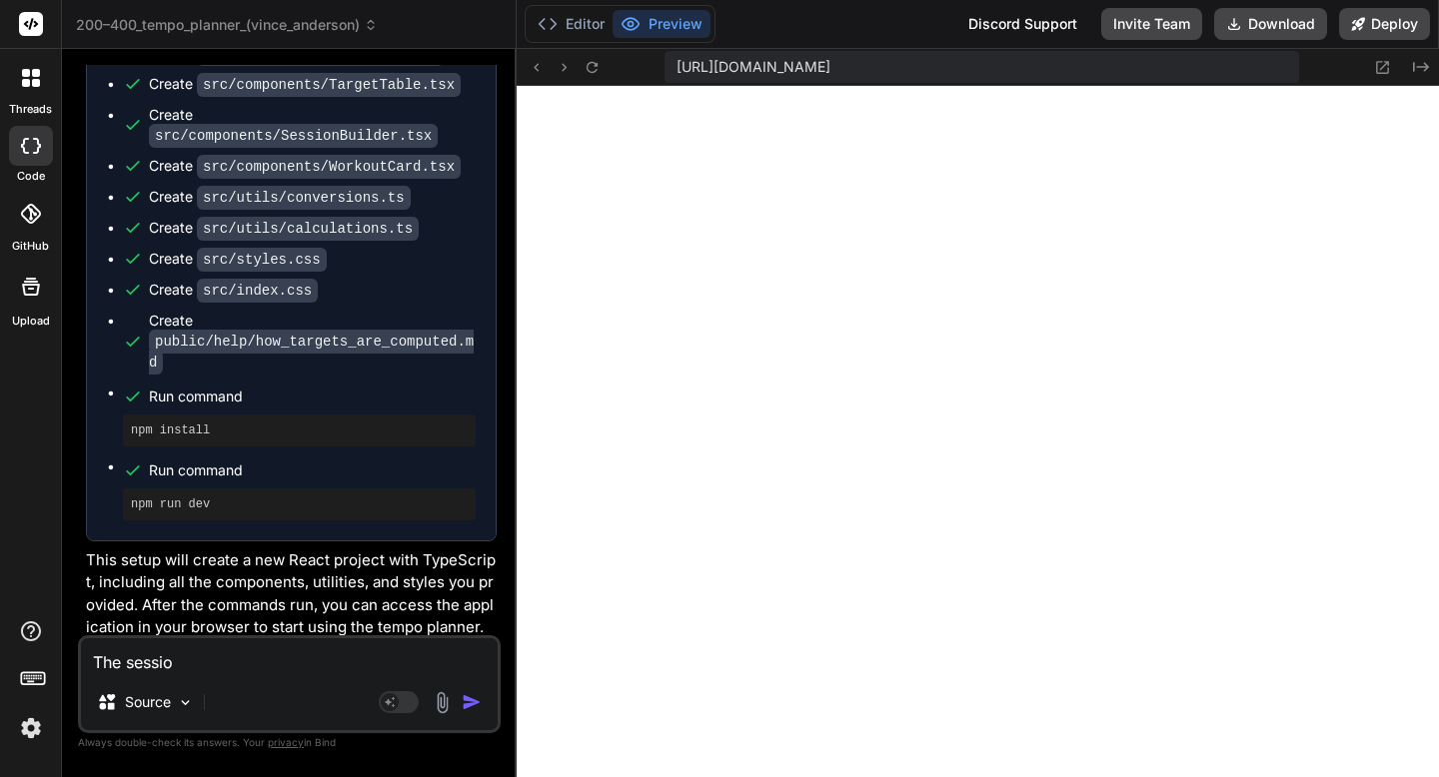
type textarea "x"
type textarea "The session"
type textarea "x"
type textarea "The session b"
type textarea "x"
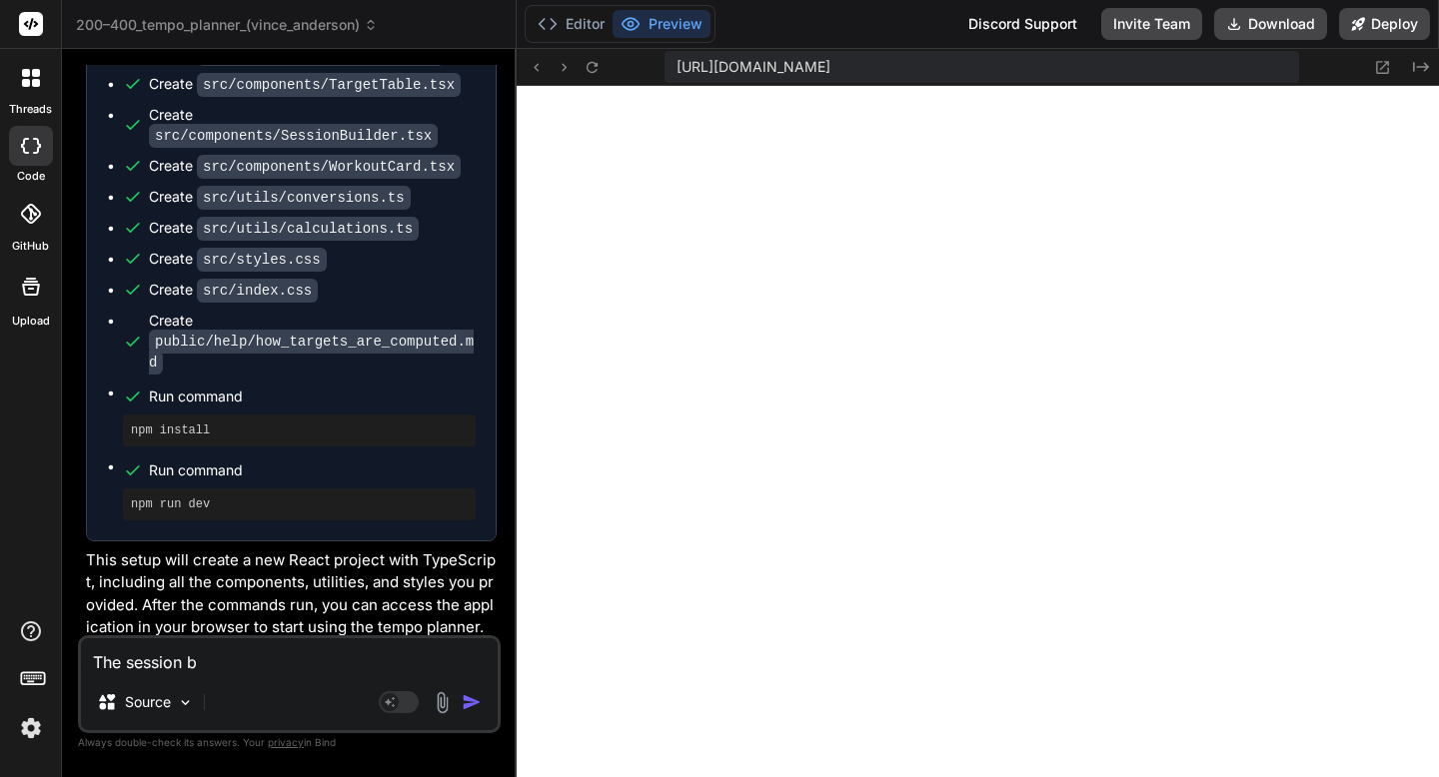
type textarea "The session bu"
type textarea "x"
type textarea "The session bui"
type textarea "x"
type textarea "The session buil"
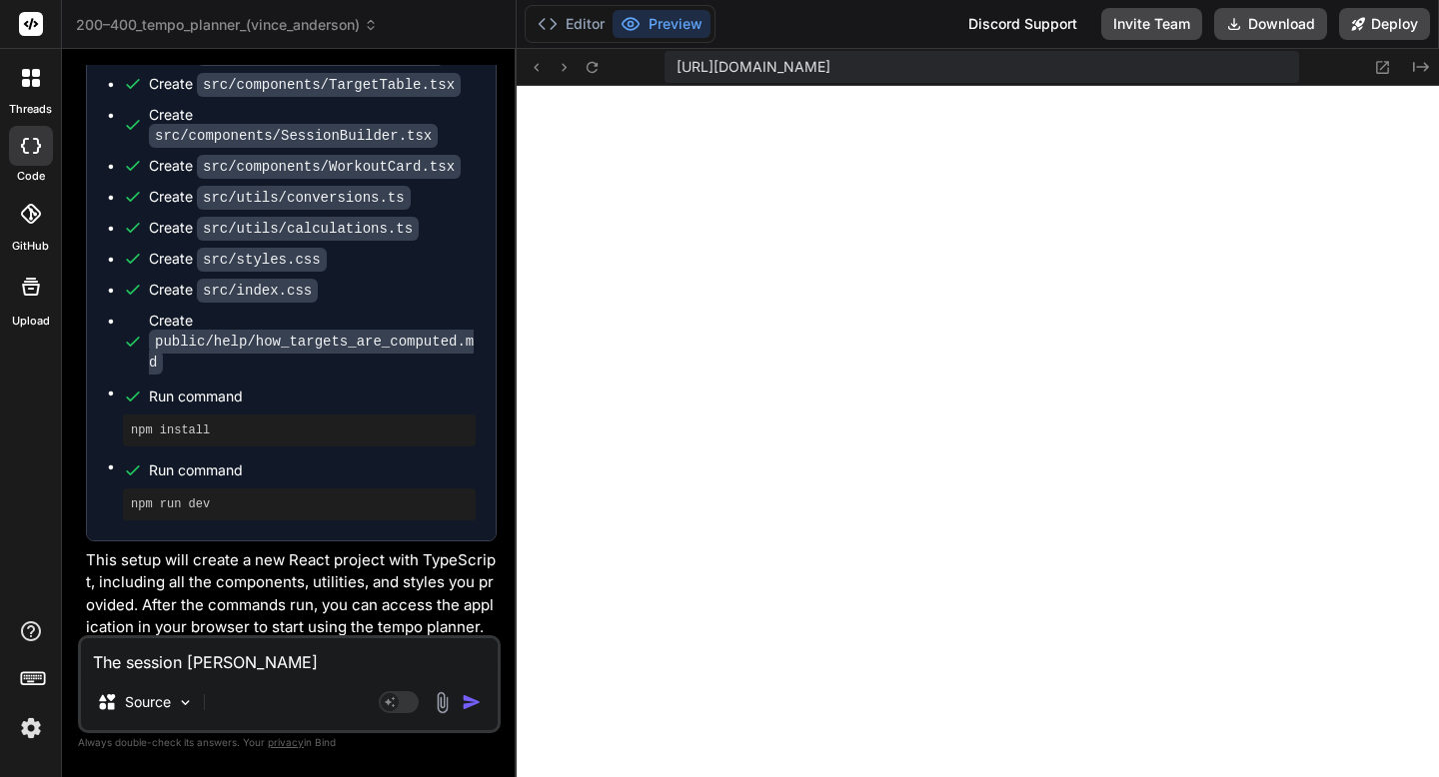
type textarea "x"
type textarea "The session build"
type textarea "x"
type textarea "The session builde"
type textarea "x"
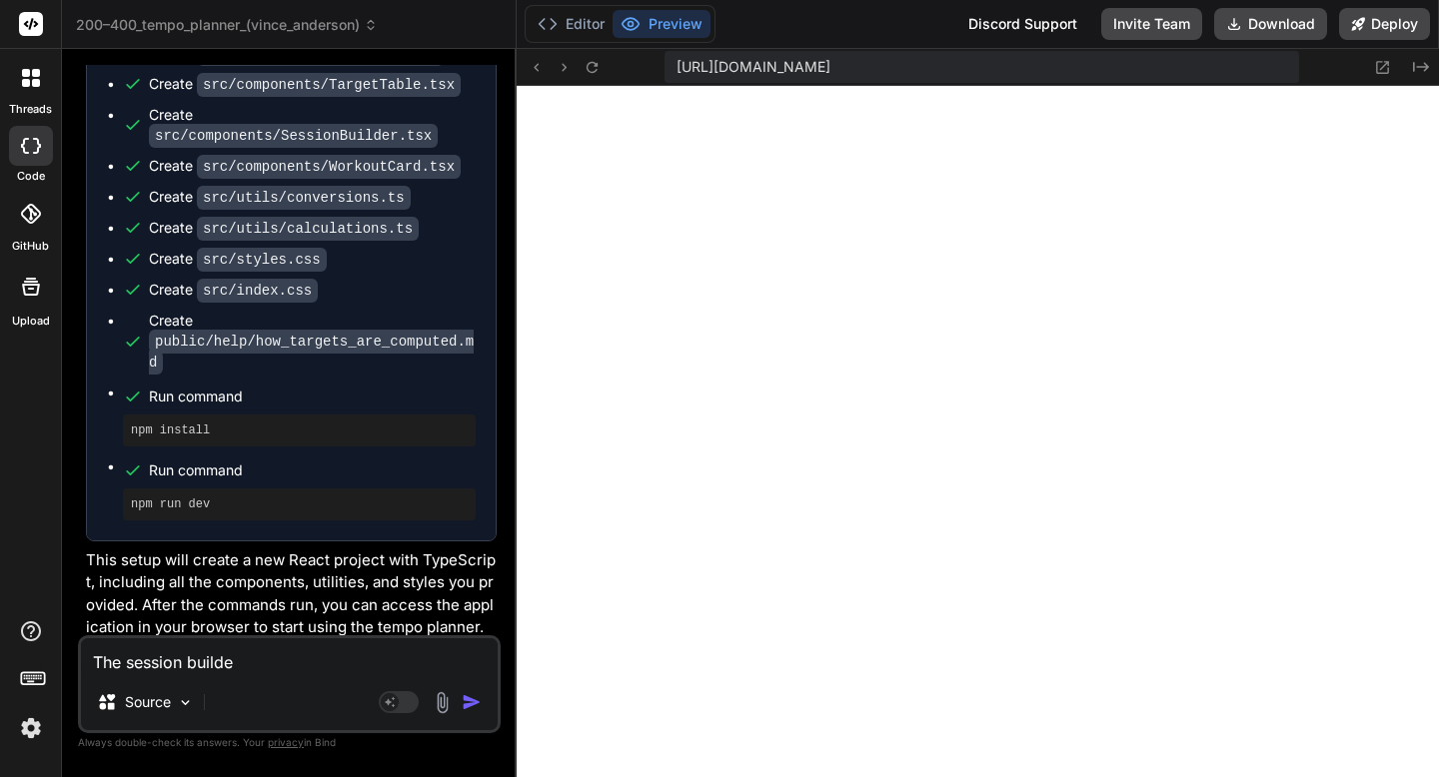
type textarea "The session builder"
type textarea "x"
type textarea "The session builder"
type textarea "x"
type textarea "The session builder n"
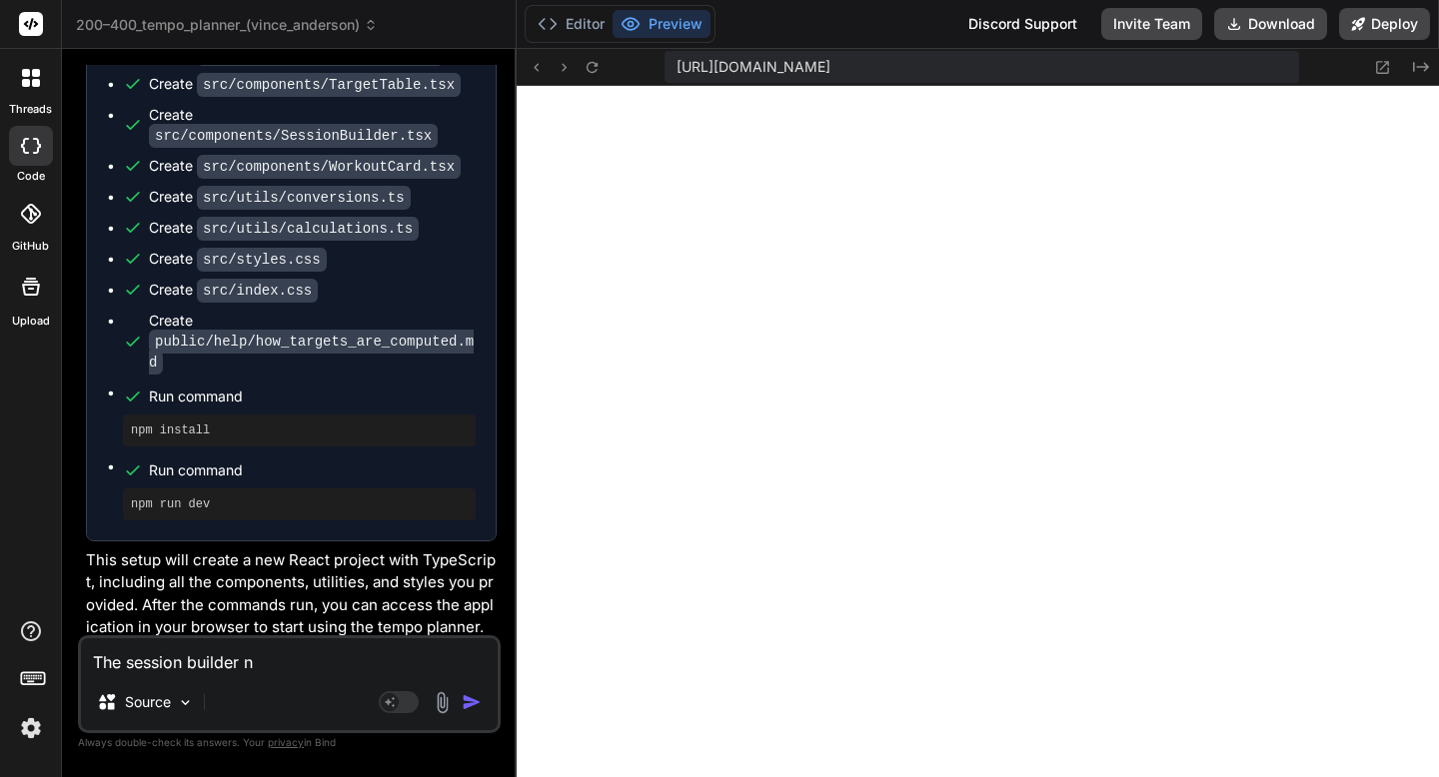
type textarea "x"
type textarea "The session builder ne"
type textarea "x"
type textarea "The session builder nee"
type textarea "x"
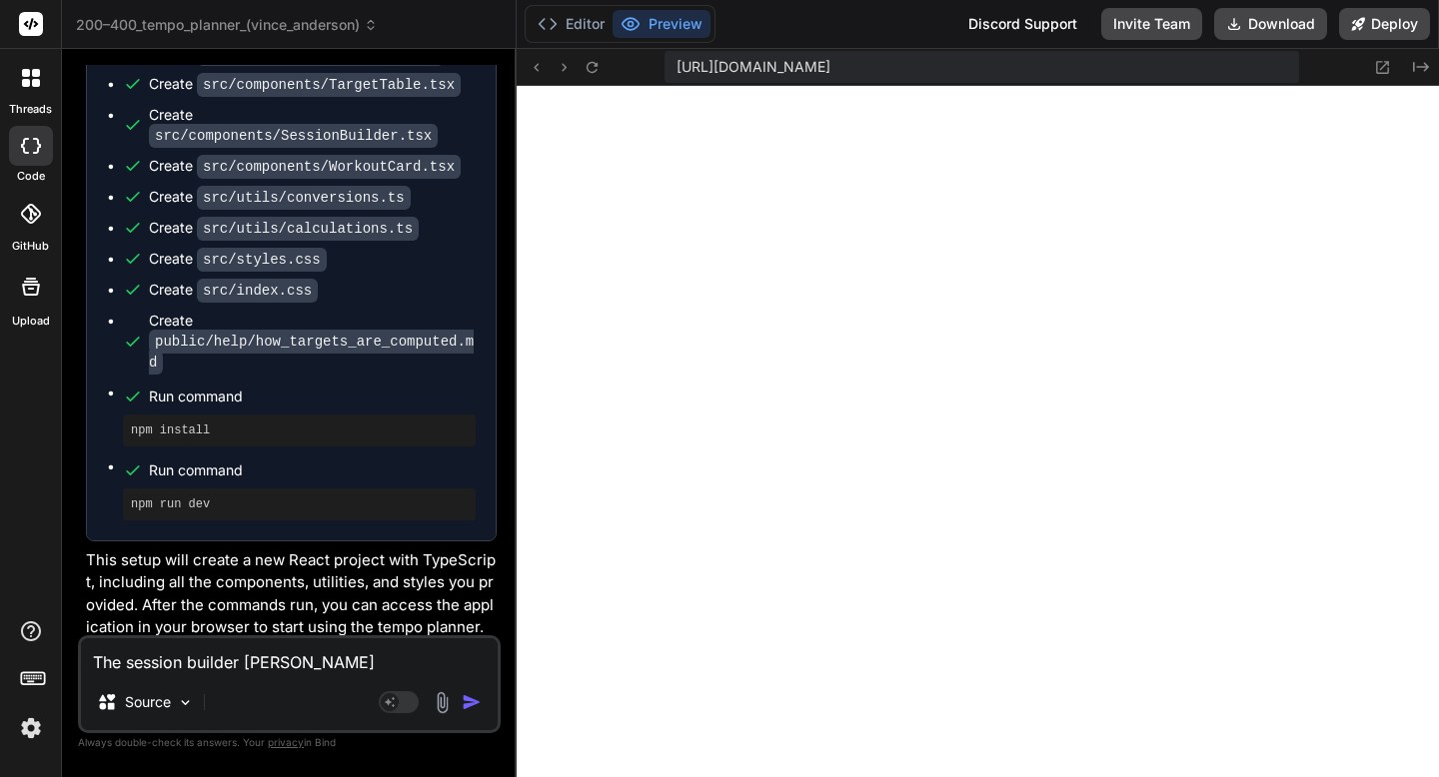
type textarea "The session builder need"
type textarea "x"
type textarea "The session builder needs"
type textarea "x"
type textarea "The session builder needs"
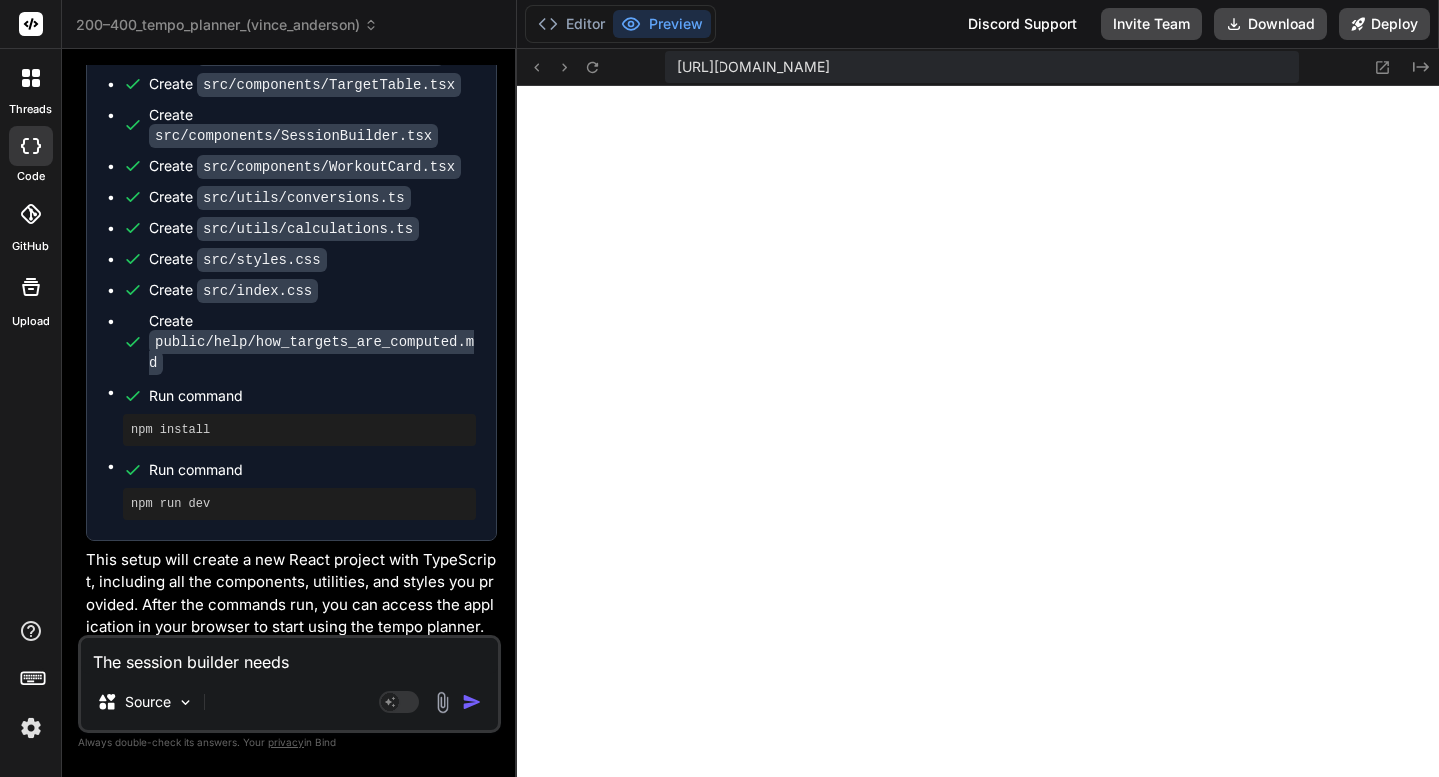
type textarea "x"
type textarea "The session builder needs t"
type textarea "x"
type textarea "The session builder needs to"
type textarea "x"
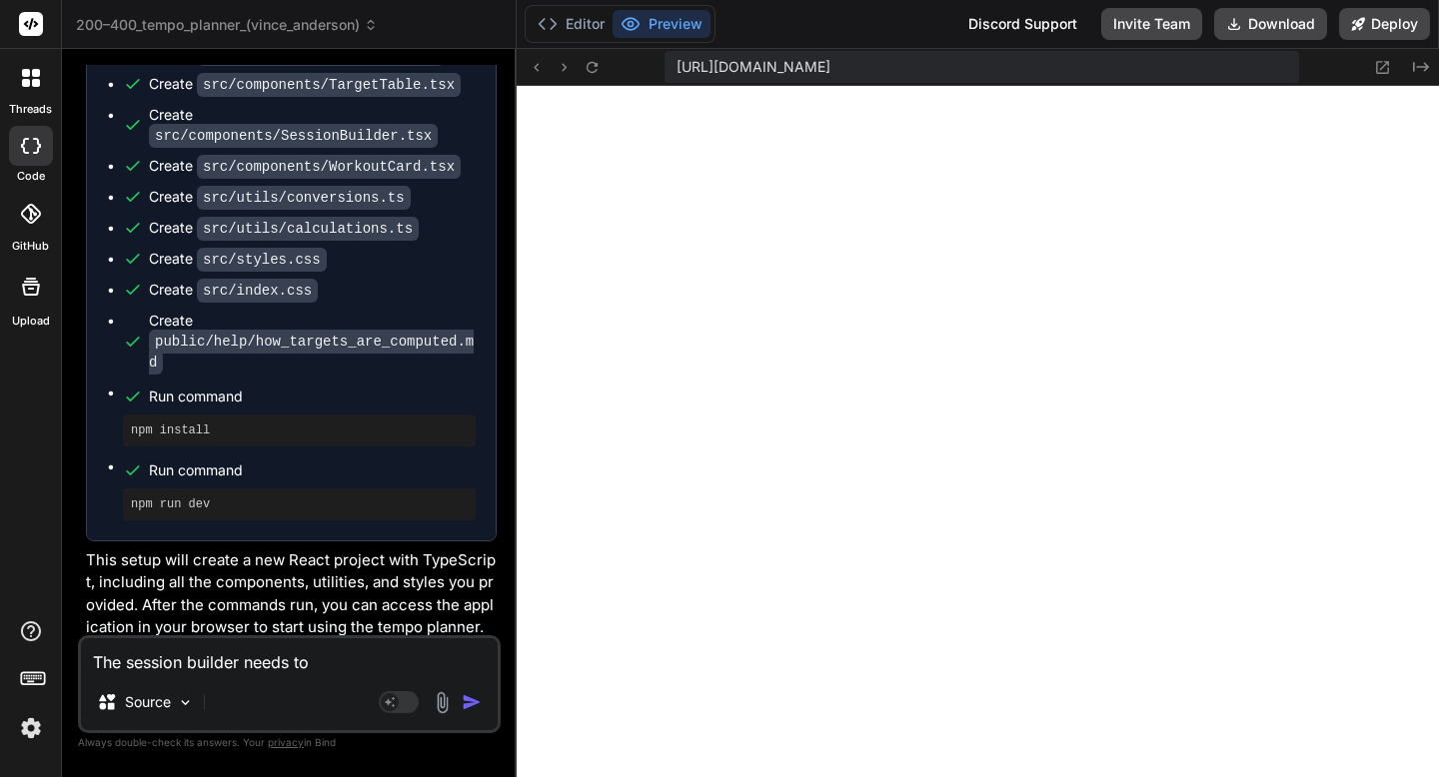
type textarea "The session builder needs to"
type textarea "x"
type textarea "The session builder needs to b"
type textarea "x"
type textarea "The session builder needs to be"
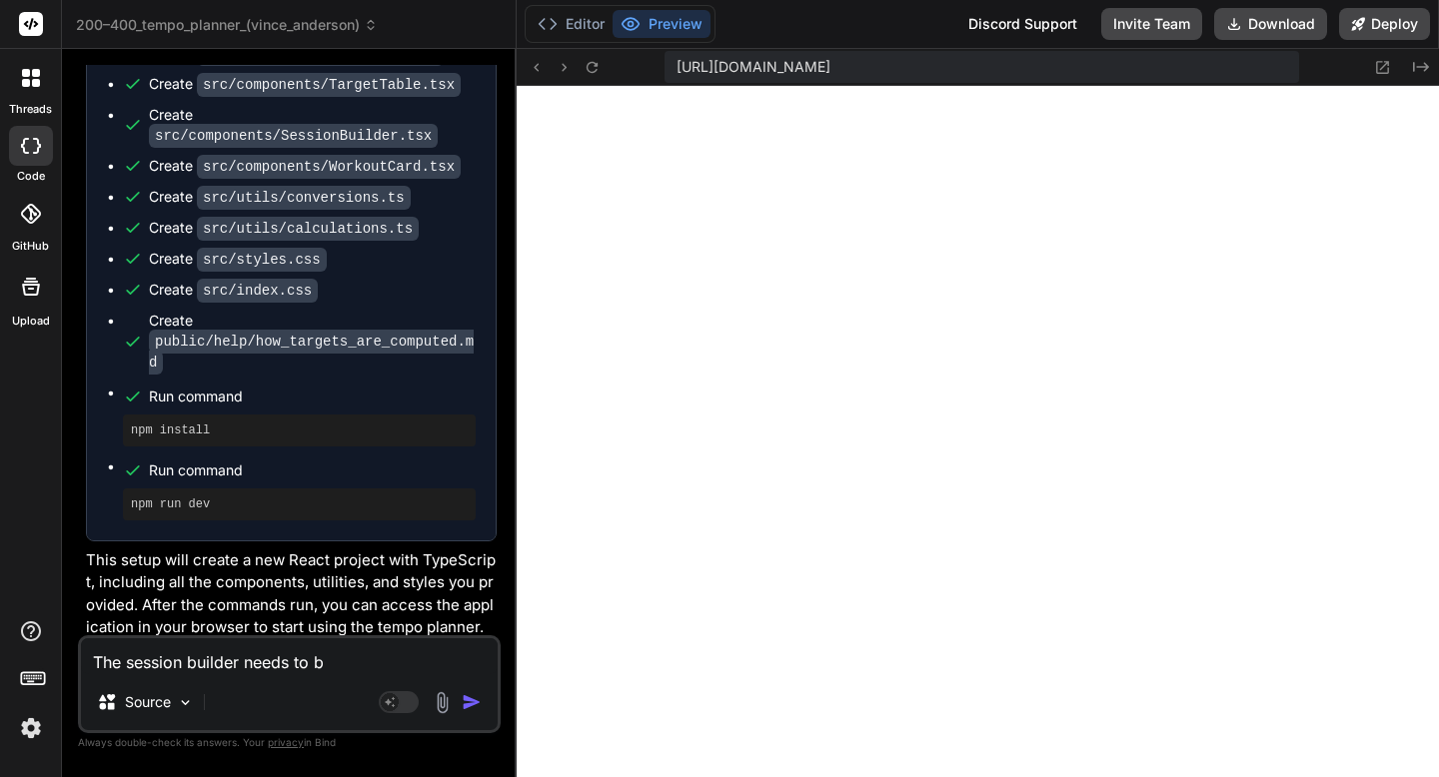
type textarea "x"
type textarea "The session builder needs to be"
type textarea "x"
type textarea "The session builder needs to be c"
type textarea "x"
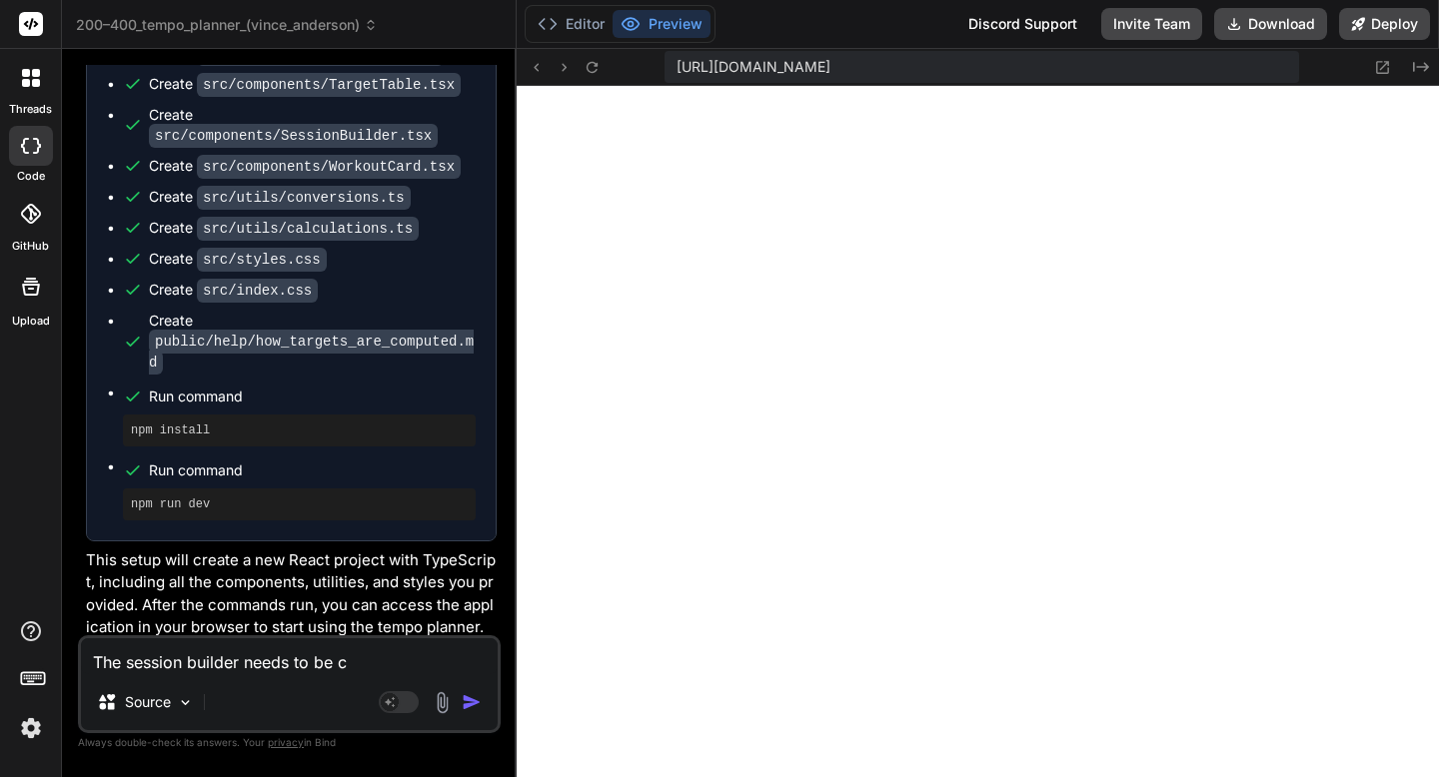
type textarea "The session builder needs to be co"
type textarea "x"
type textarea "The session builder needs to be com"
type textarea "x"
type textarea "The session builder needs to be comp"
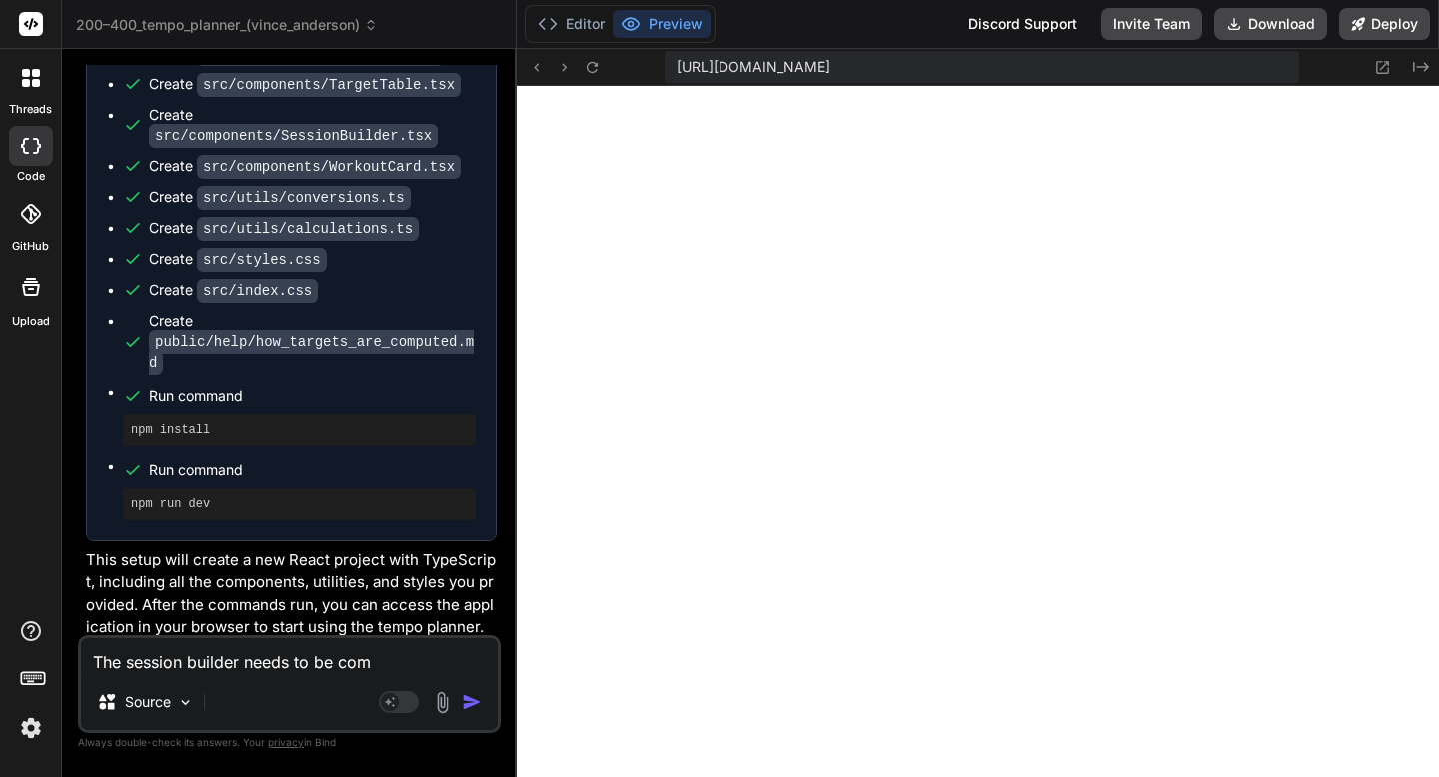
type textarea "x"
type textarea "The session builder needs to be compl"
type textarea "x"
type textarea "The session builder needs to be completed"
type textarea "x"
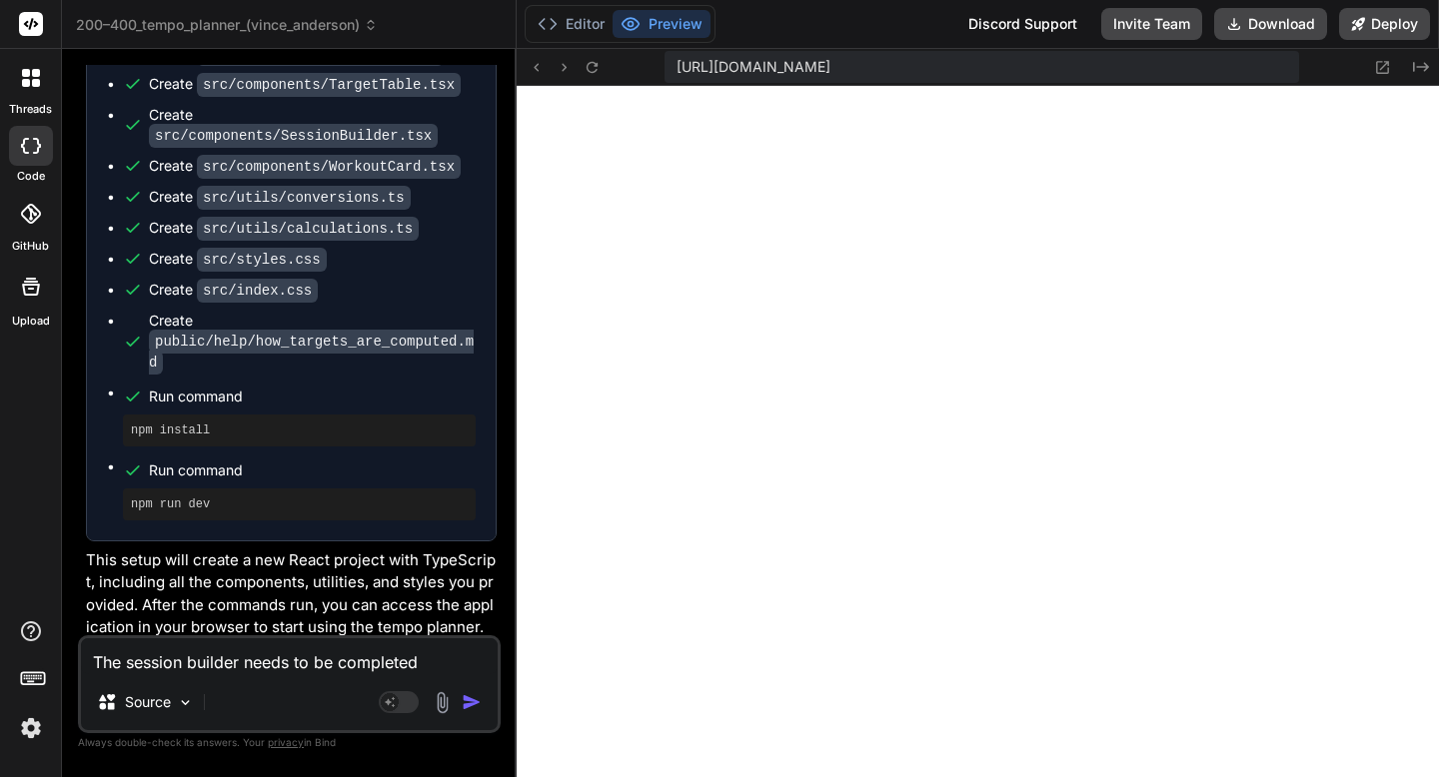
type textarea "The session builder needs to be completed"
type textarea "x"
type textarea "The session builder needs to be completed"
click at [474, 703] on img "button" at bounding box center [472, 702] width 20 height 20
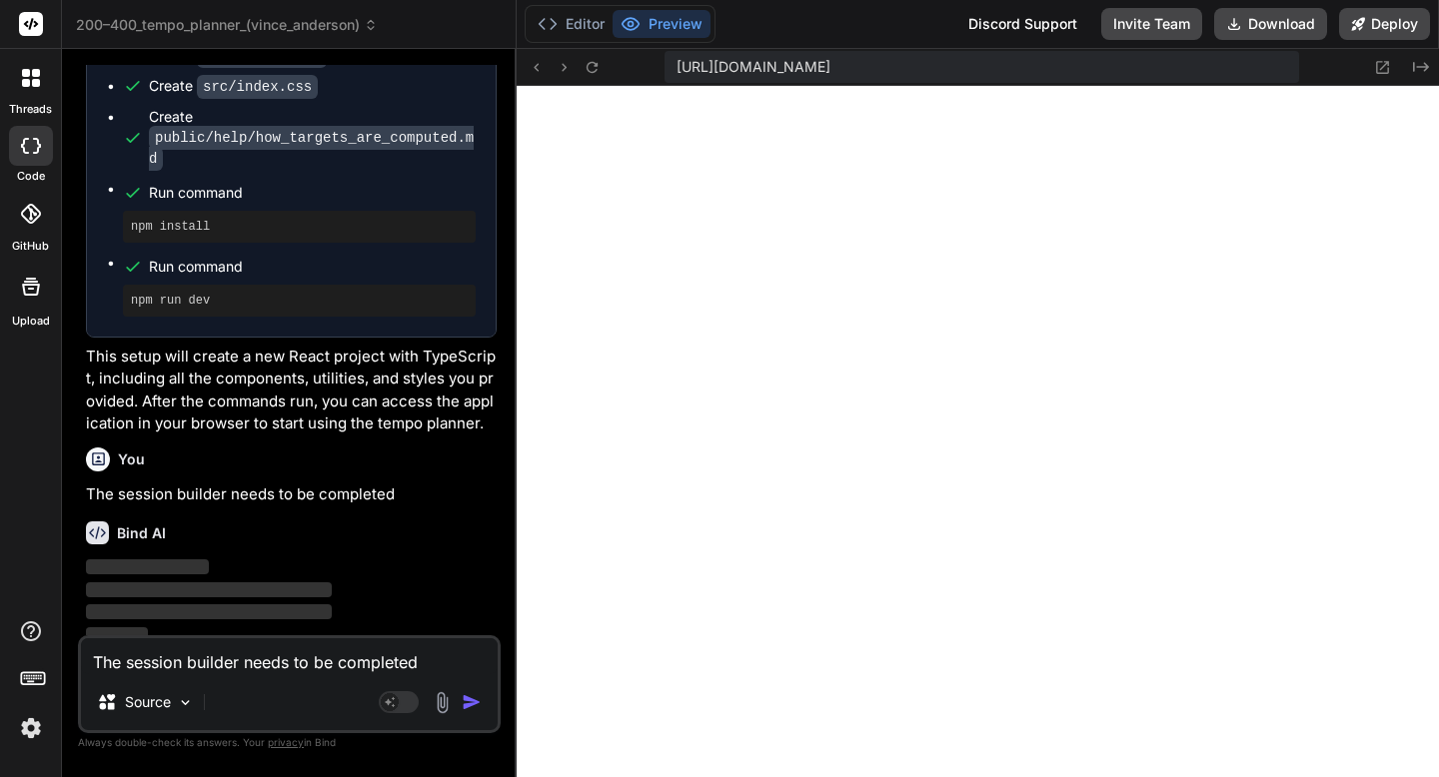
scroll to position [2901, 0]
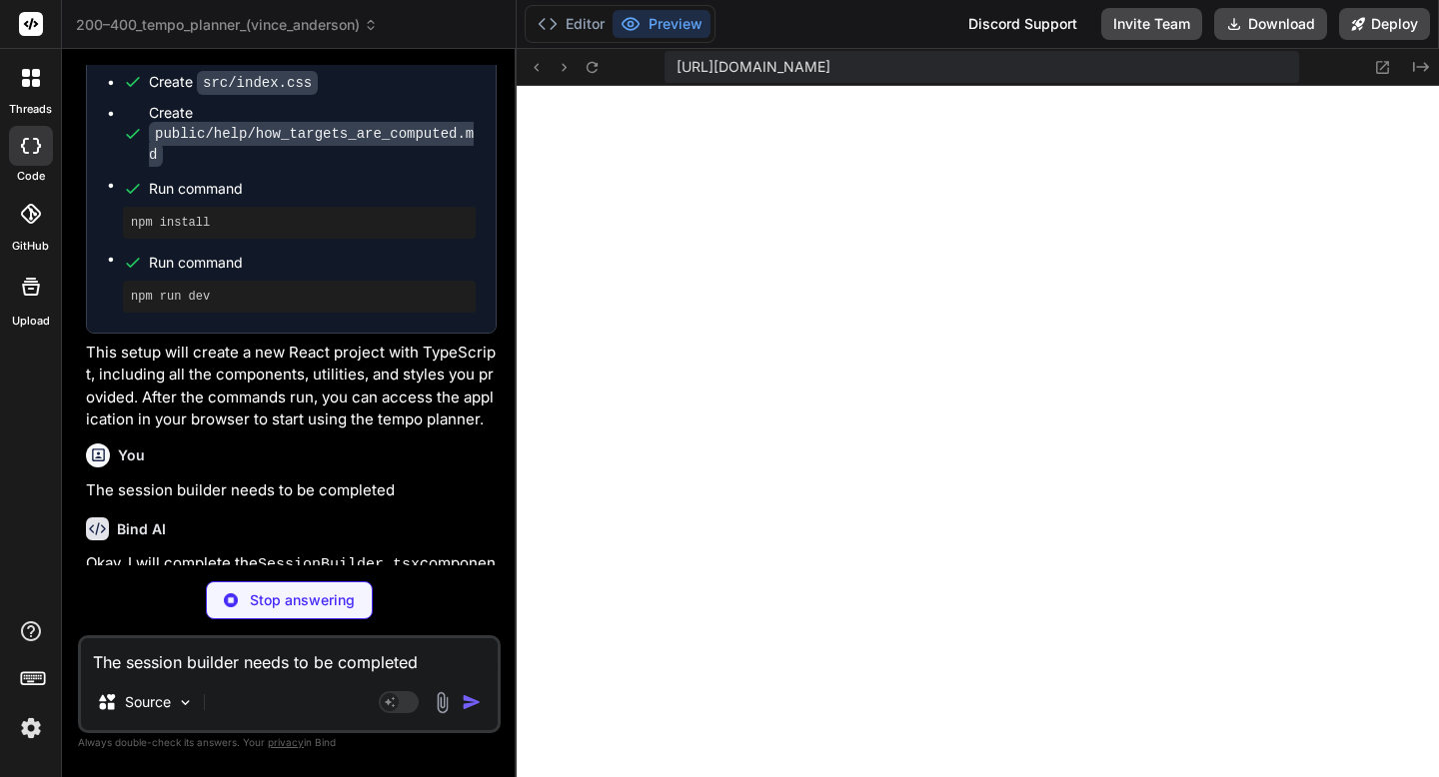
type textarea "x"
type textarea "export default SessionBuilder;"
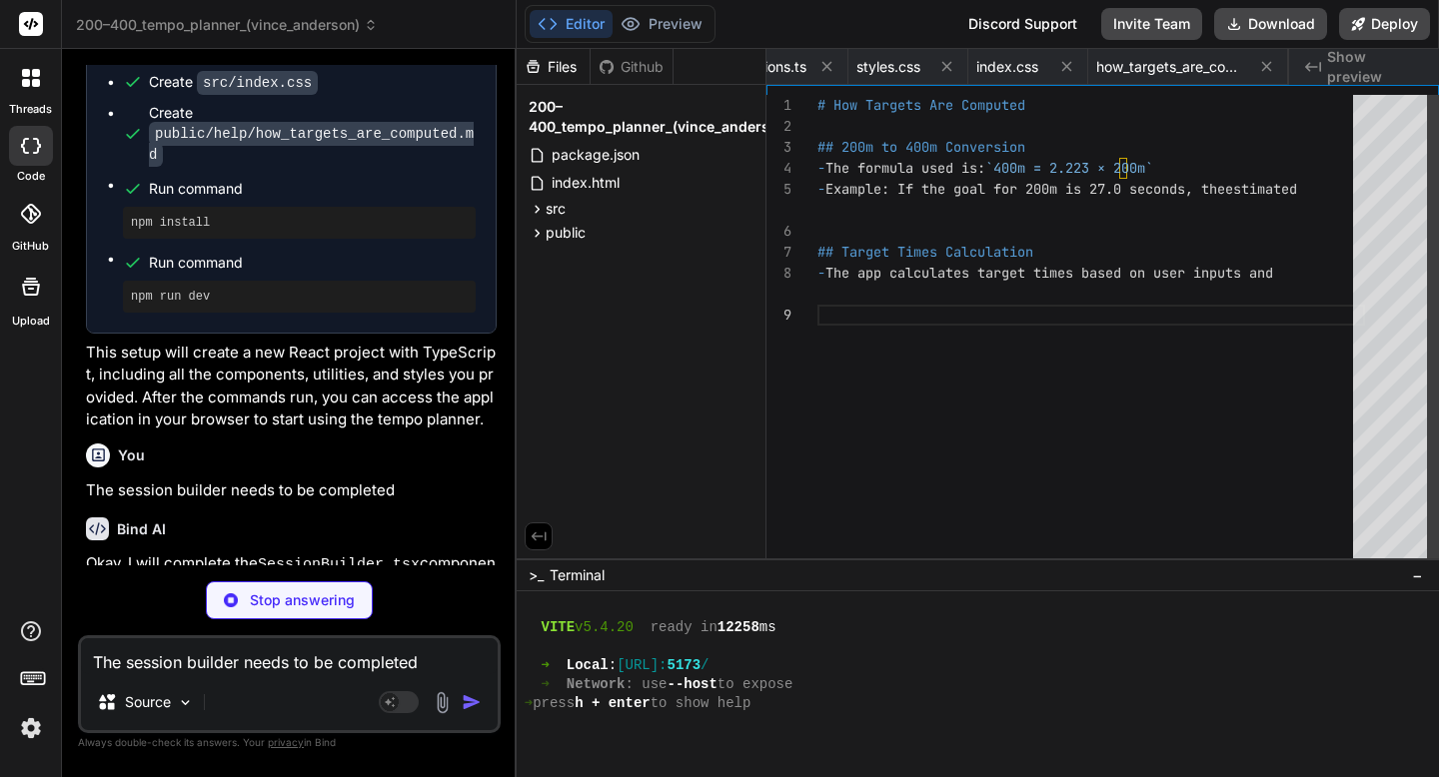
type textarea "x"
type textarea "toFixed(2)} sec</p> <p><strong>Rest:</strong> {workout.rest}</p> {workout.descr…"
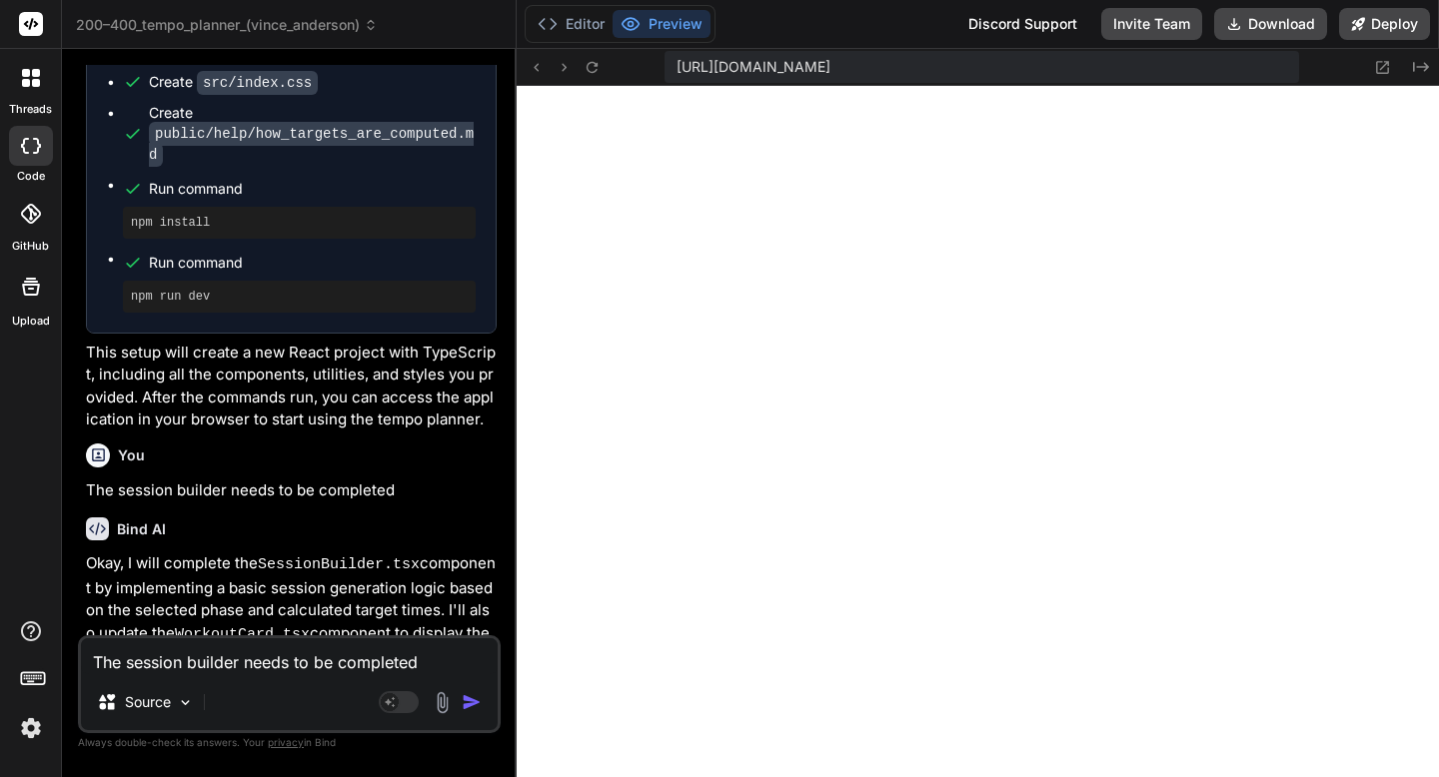
scroll to position [1177, 0]
type textarea "x"
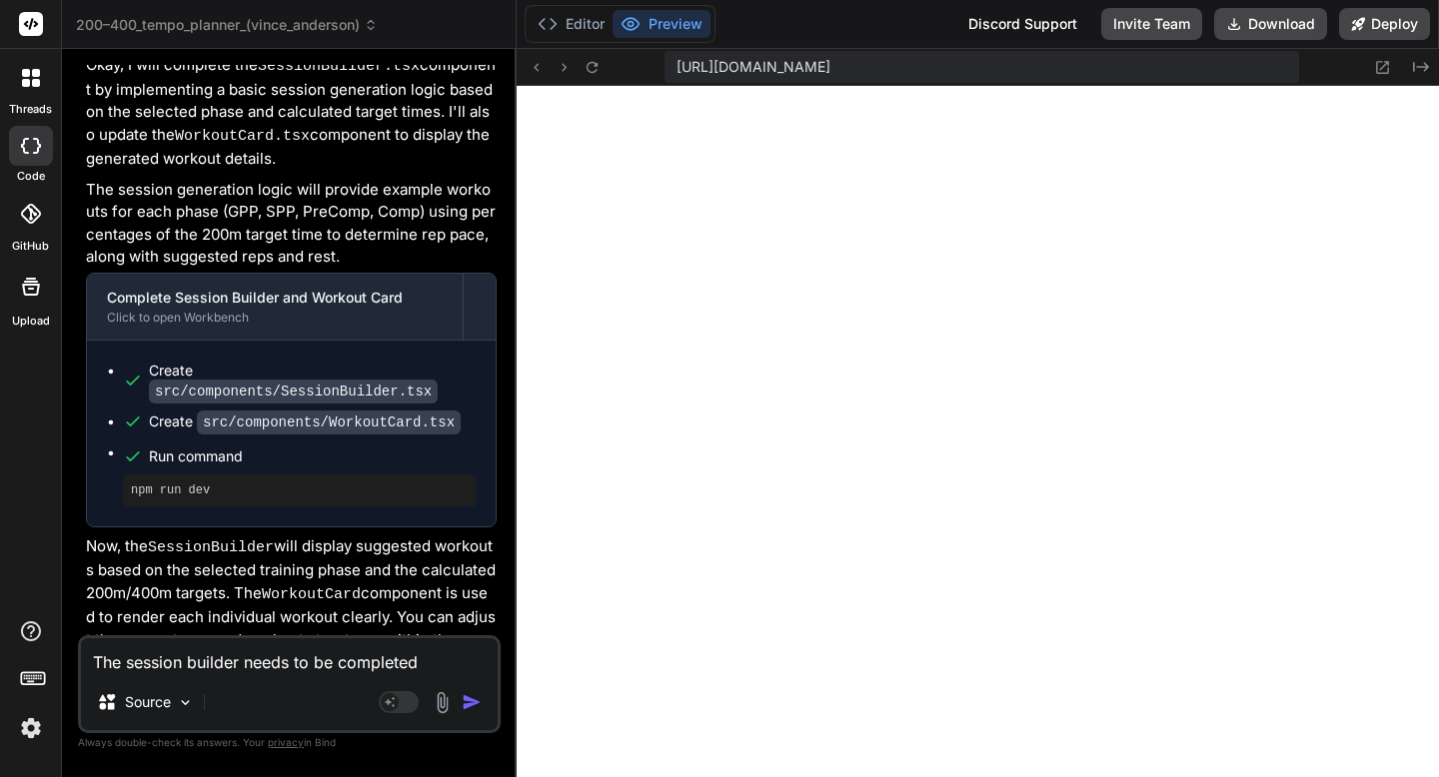
scroll to position [3449, 0]
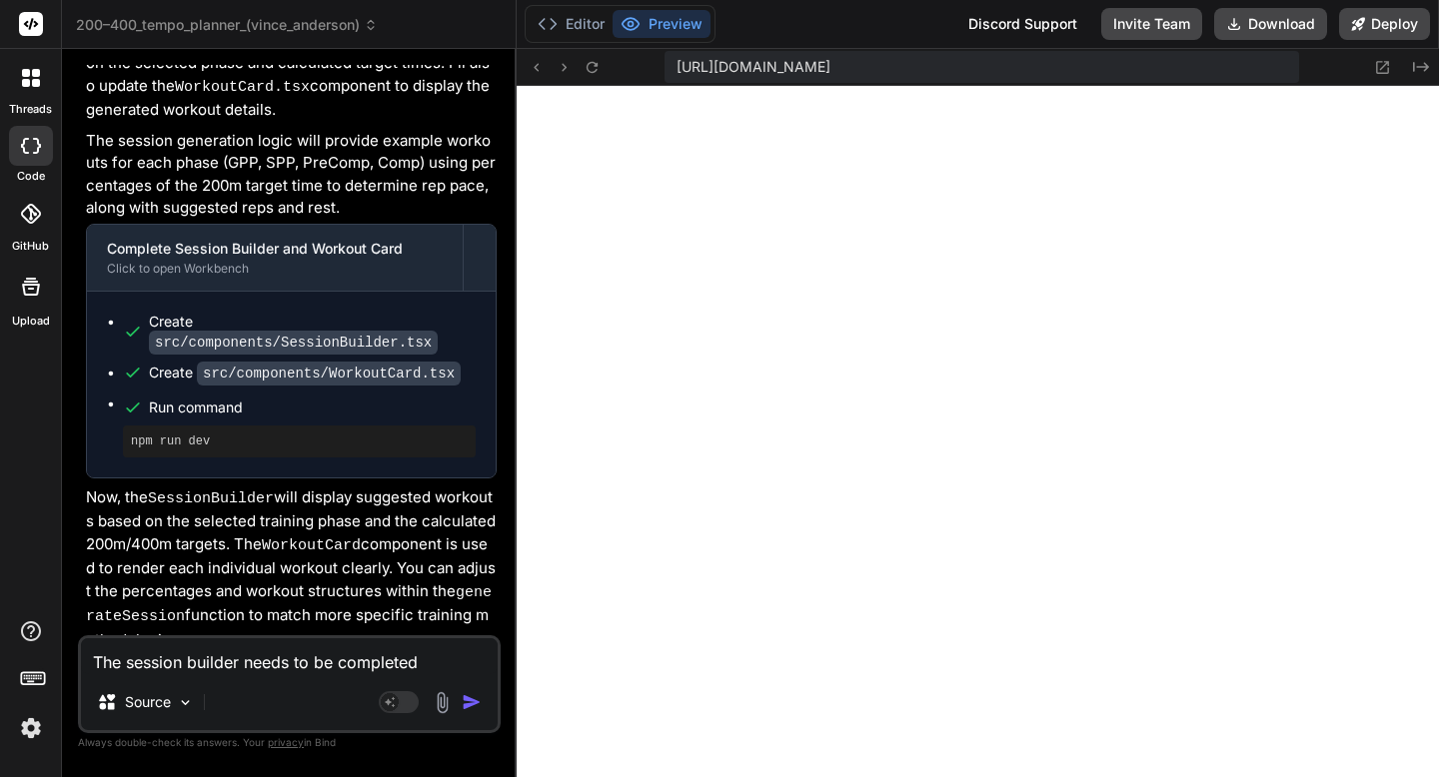
click at [276, 664] on textarea "The session builder needs to be completed" at bounding box center [289, 656] width 417 height 36
type textarea "I w"
type textarea "x"
type textarea "I want"
type textarea "x"
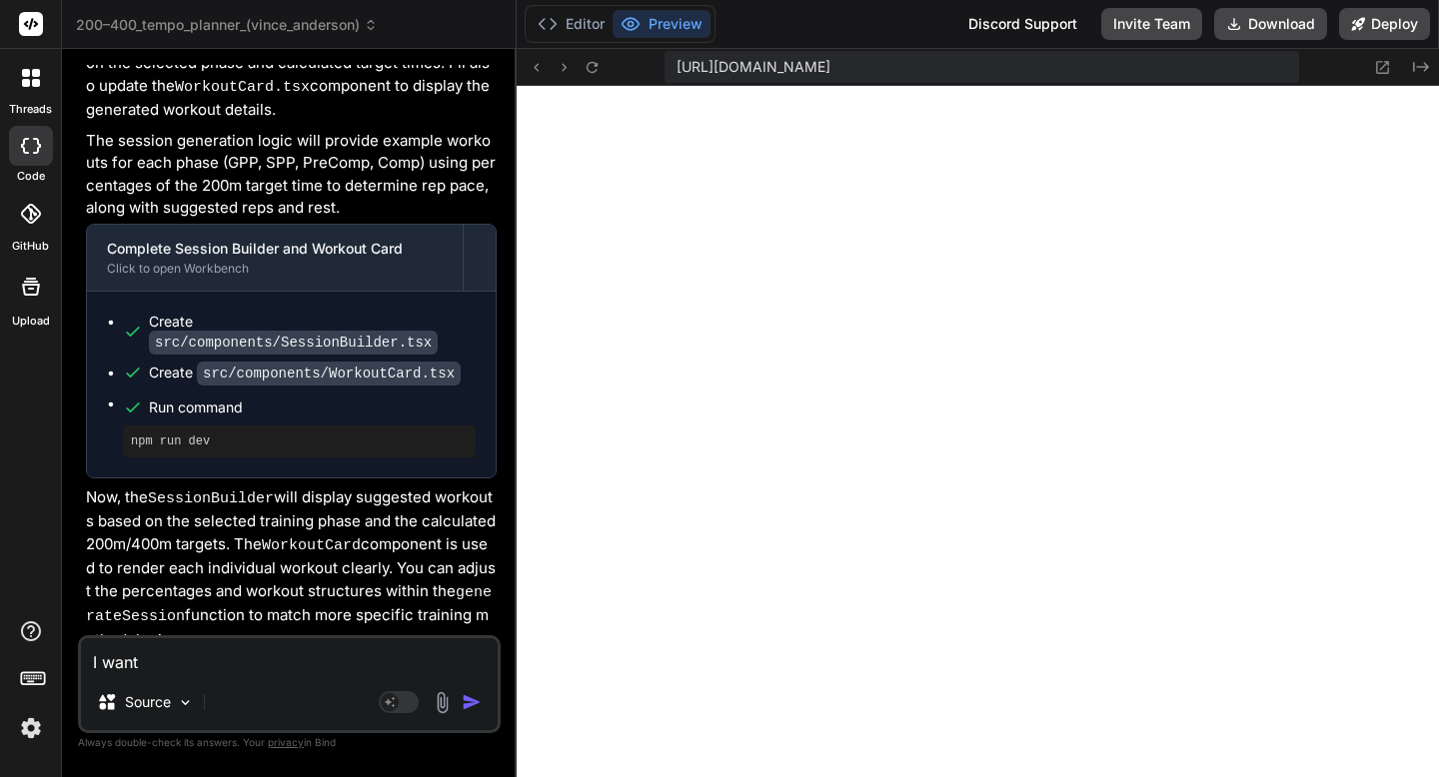
type textarea "I want to"
type textarea "x"
type textarea "I want to the"
type textarea "x"
type textarea "I went to the"
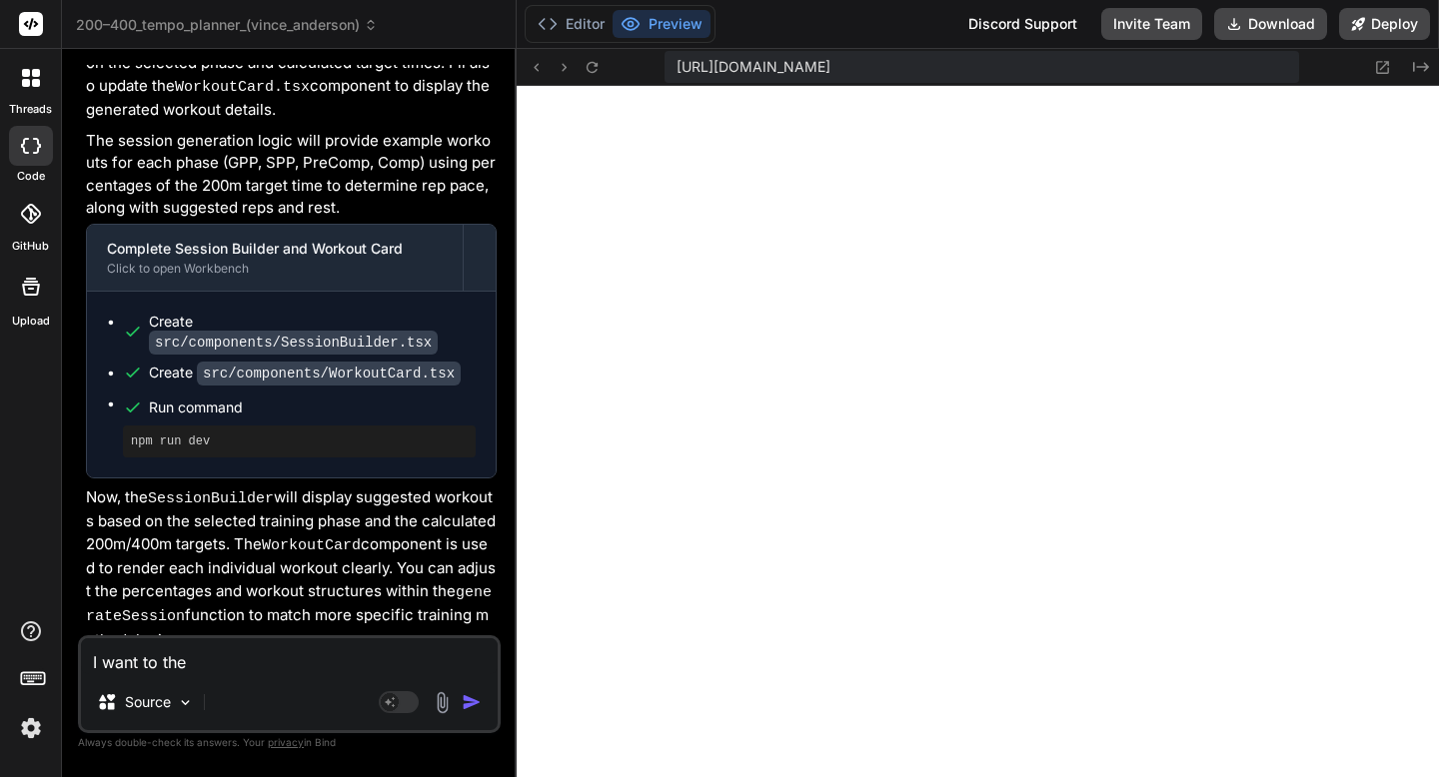
type textarea "x"
type textarea "I want to the"
type textarea "x"
type textarea "I went to the"
type textarea "x"
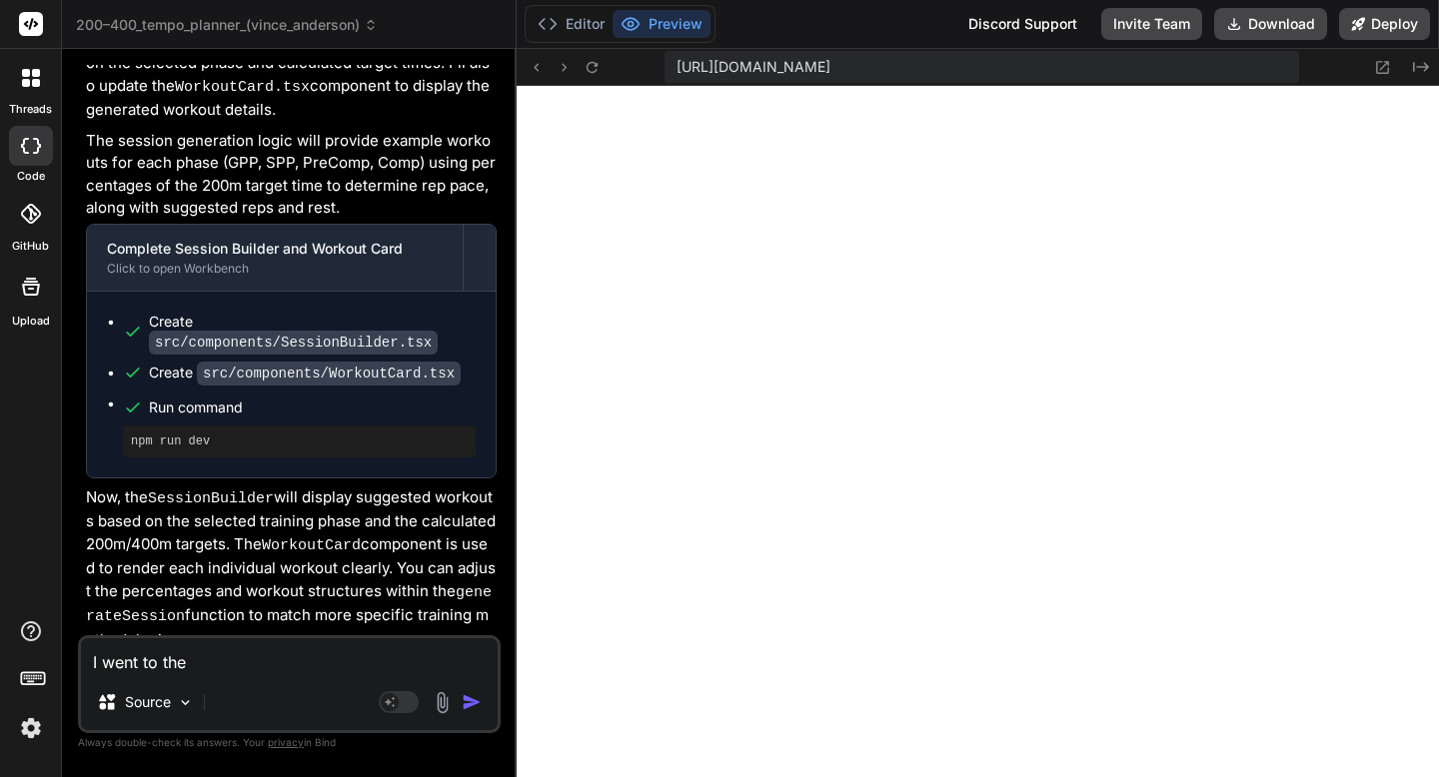
type textarea "I want to list"
type textarea "x"
type textarea "I want to list out"
type textarea "x"
type textarea "I want to list out all"
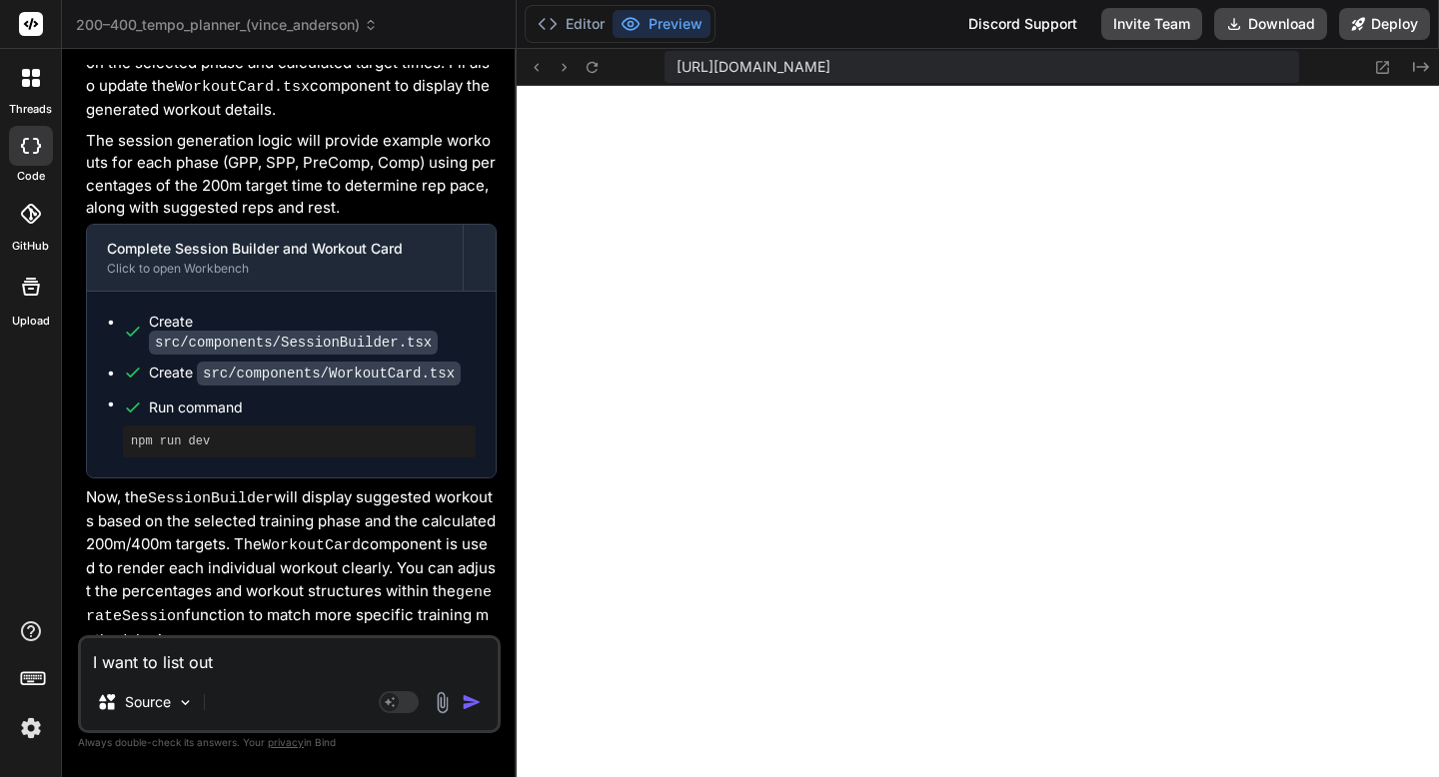
type textarea "x"
type textarea "I want to list out all the"
type textarea "x"
type textarea "I want to list out all the things"
type textarea "x"
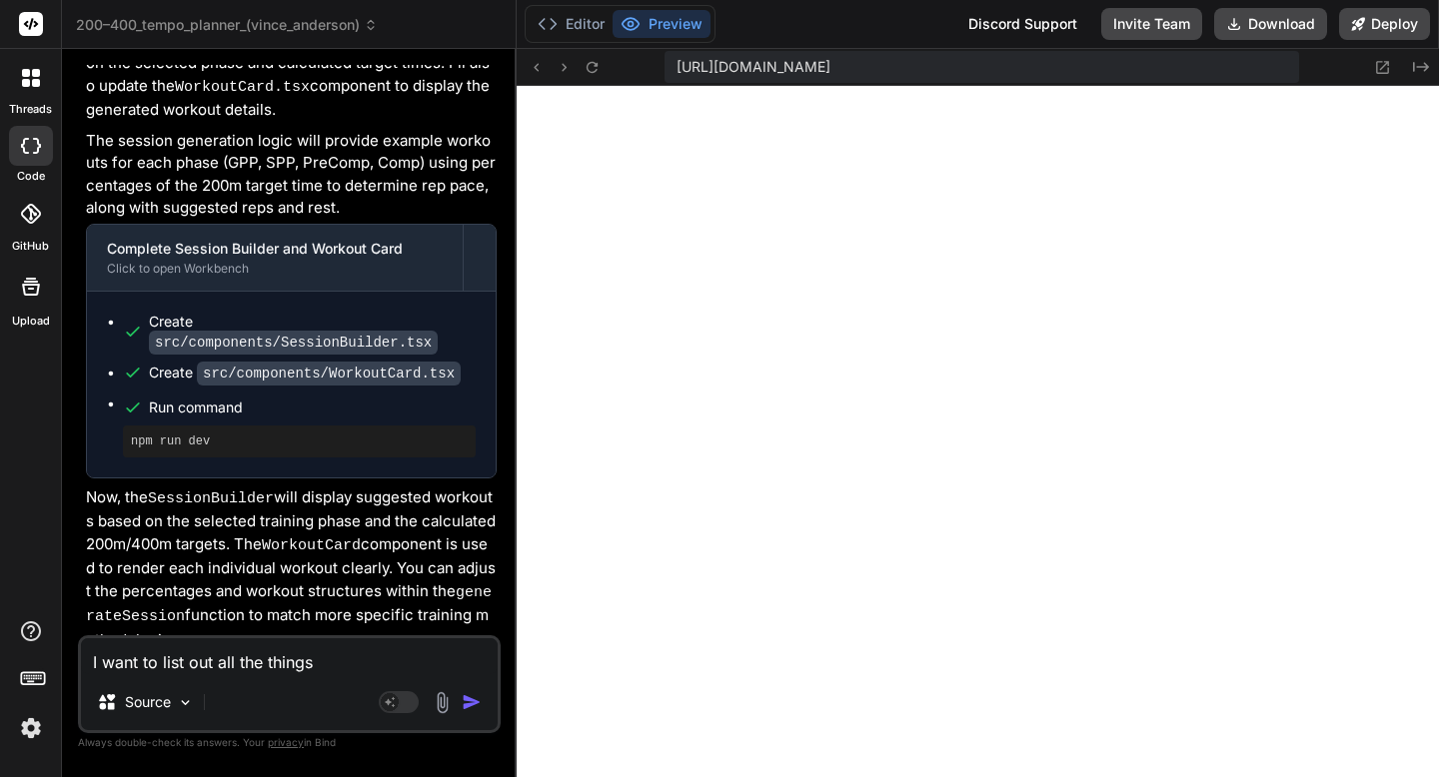
type textarea "I want to list out all the things that"
type textarea "x"
type textarea "I want to list out all the things that a"
type textarea "x"
type textarea "I want to list out all the things that ar"
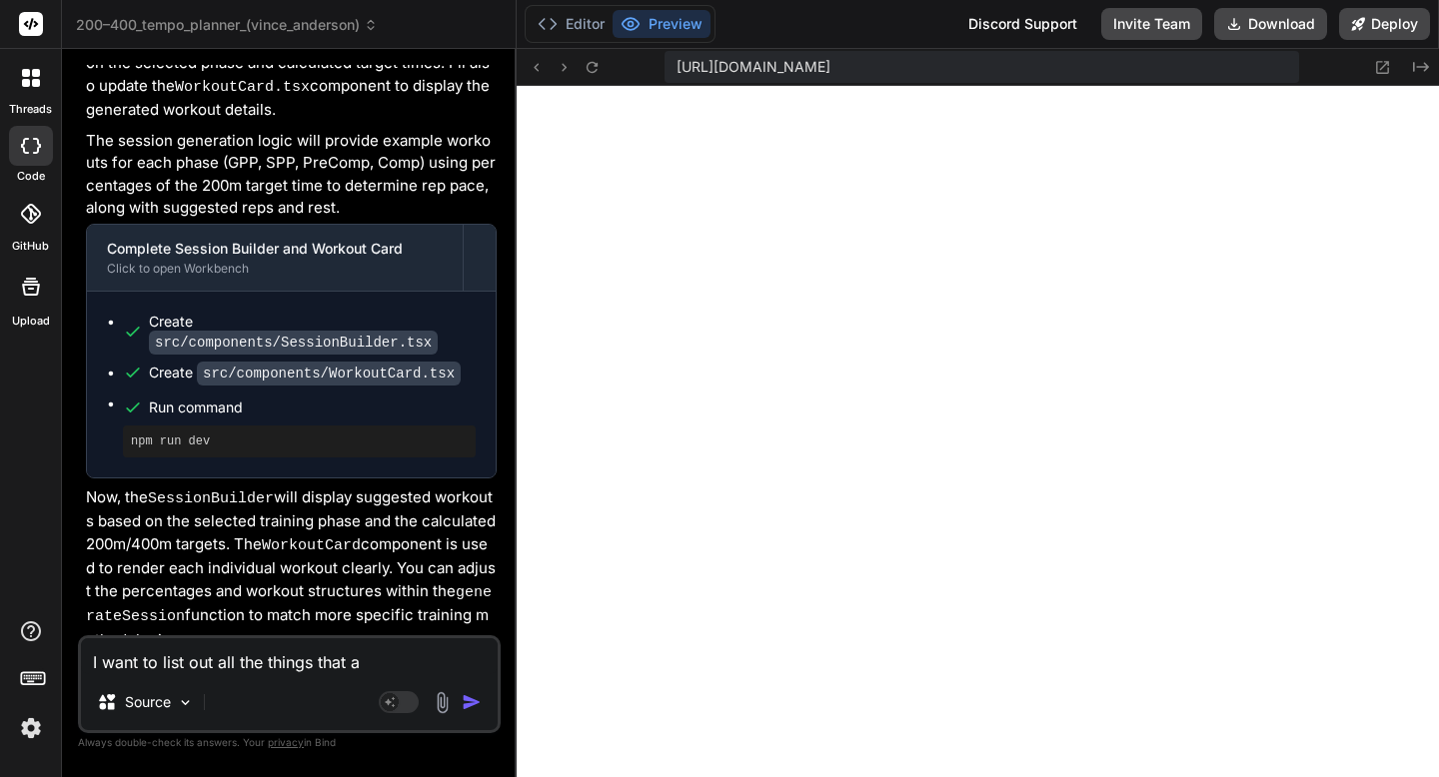
type textarea "x"
type textarea "I want to list out all the things that are"
type textarea "x"
type textarea "I want to list out all the things that are needed"
type textarea "x"
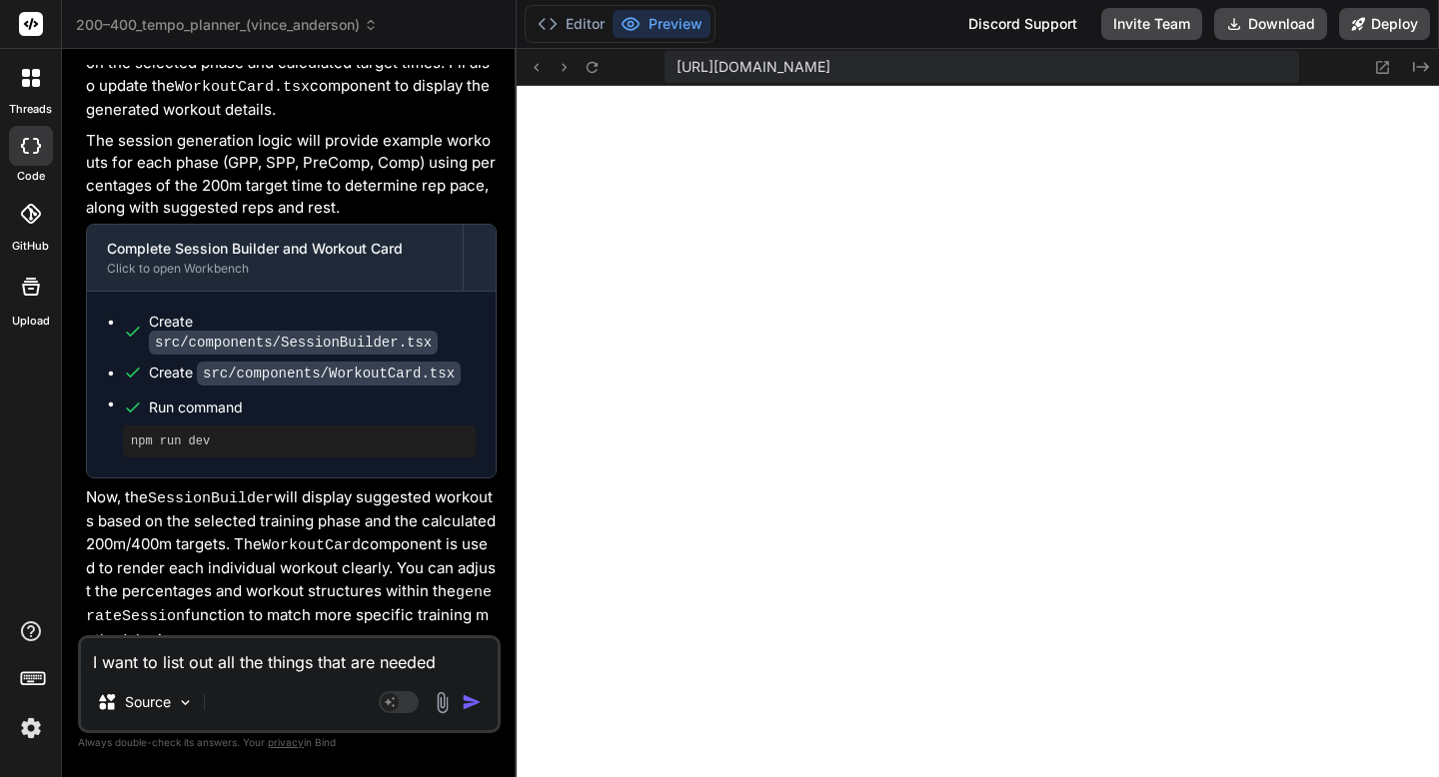
type textarea "I want to list out all the things that are needed to"
type textarea "x"
type textarea "I want to list out all the things that are needed to be"
type textarea "x"
type textarea "I want to list out all the things that are needed to be done"
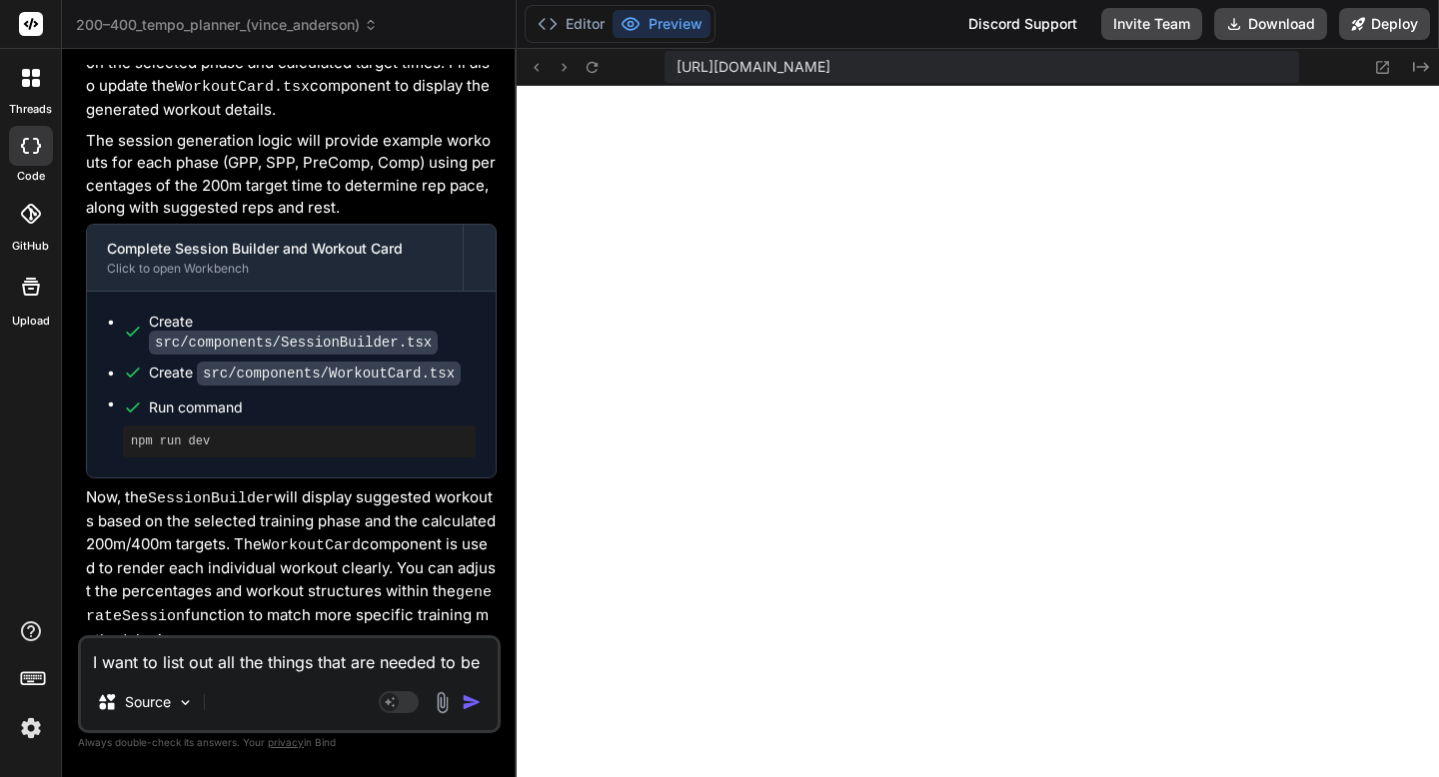
type textarea "x"
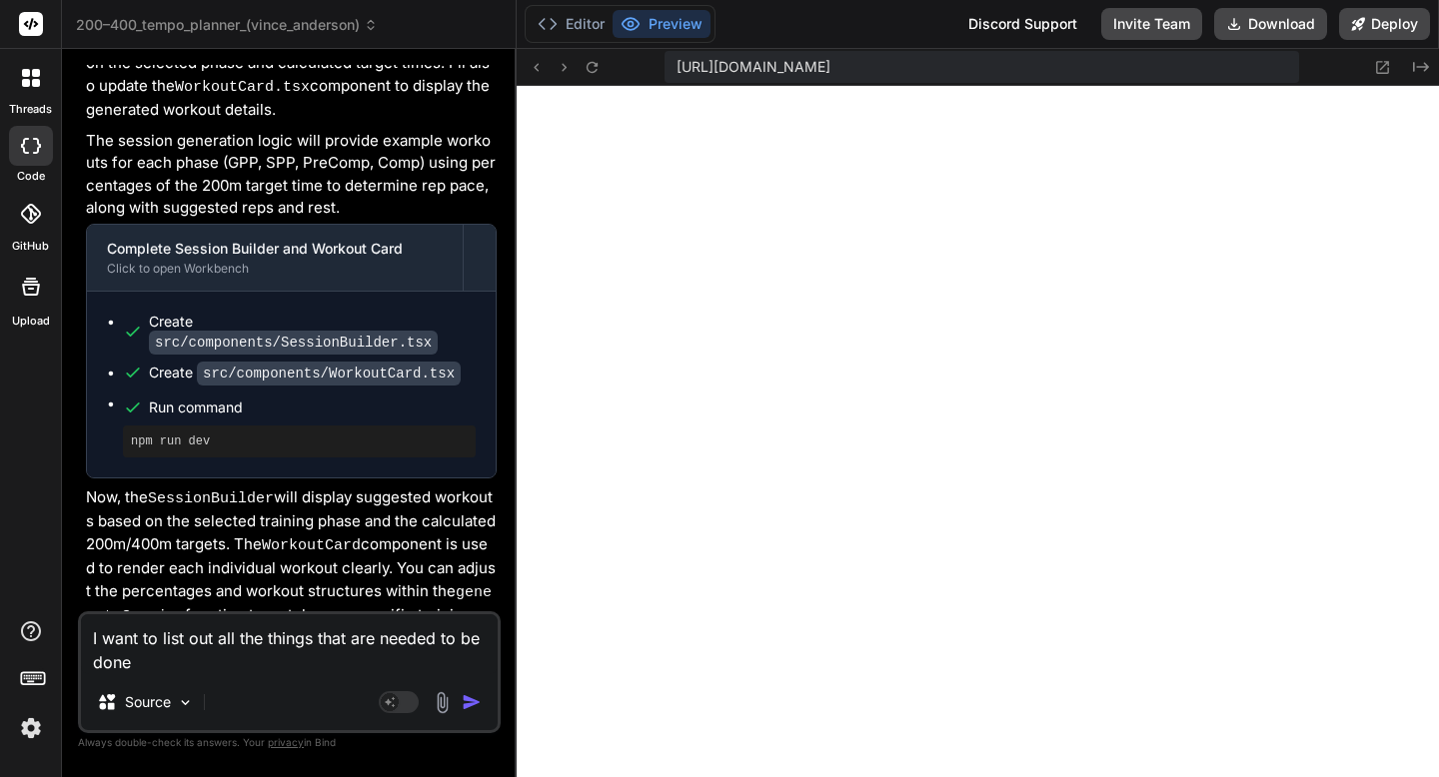
type textarea "I want to list out all the things that are needed to be done to"
type textarea "x"
type textarea "I want to list out all the things that are needed to be done to you"
type textarea "x"
type textarea "I want to list out all the things that are needed to be done to you can"
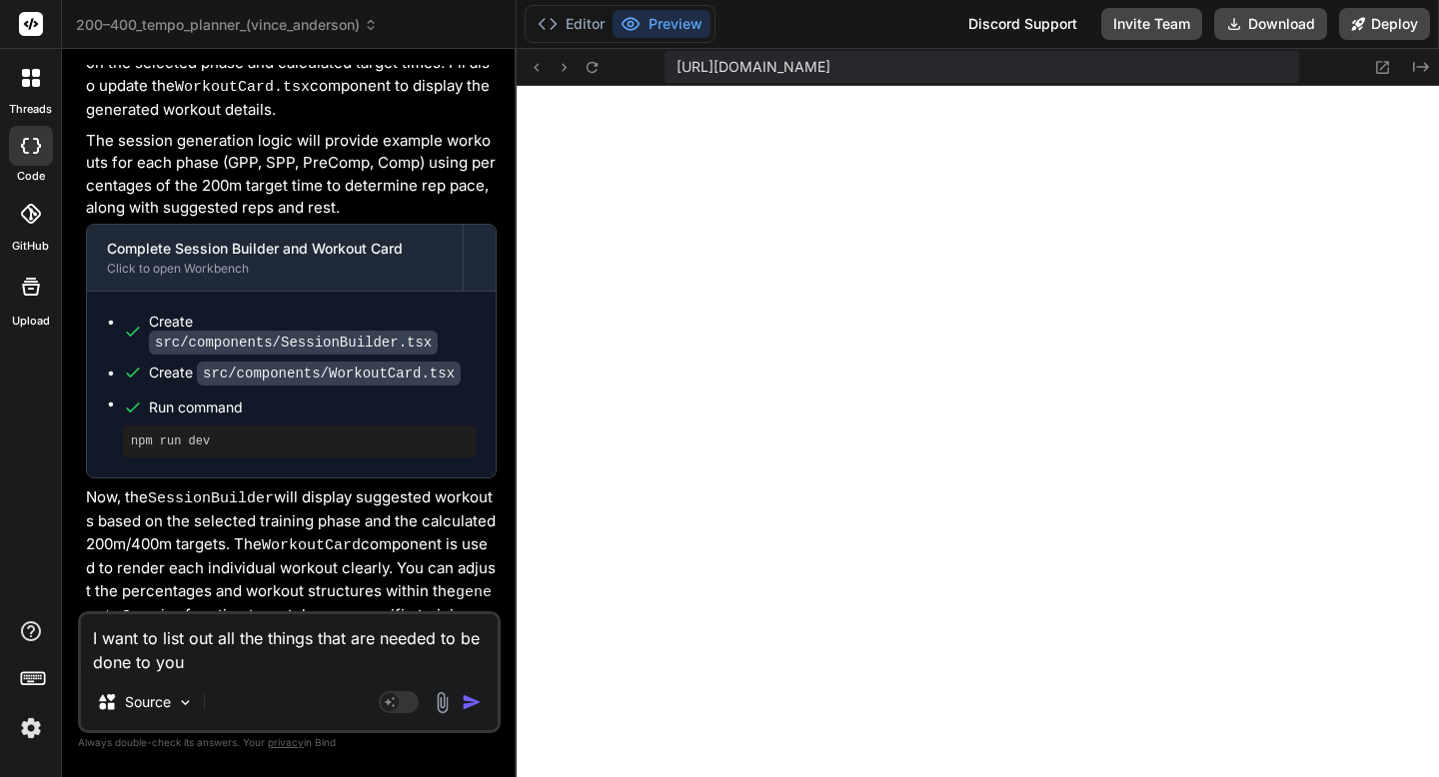
type textarea "x"
type textarea "I want to list out all the things that are needed to be done to you this"
type textarea "x"
type textarea "I want to list out all the things that are needed to be done to complete this"
type textarea "x"
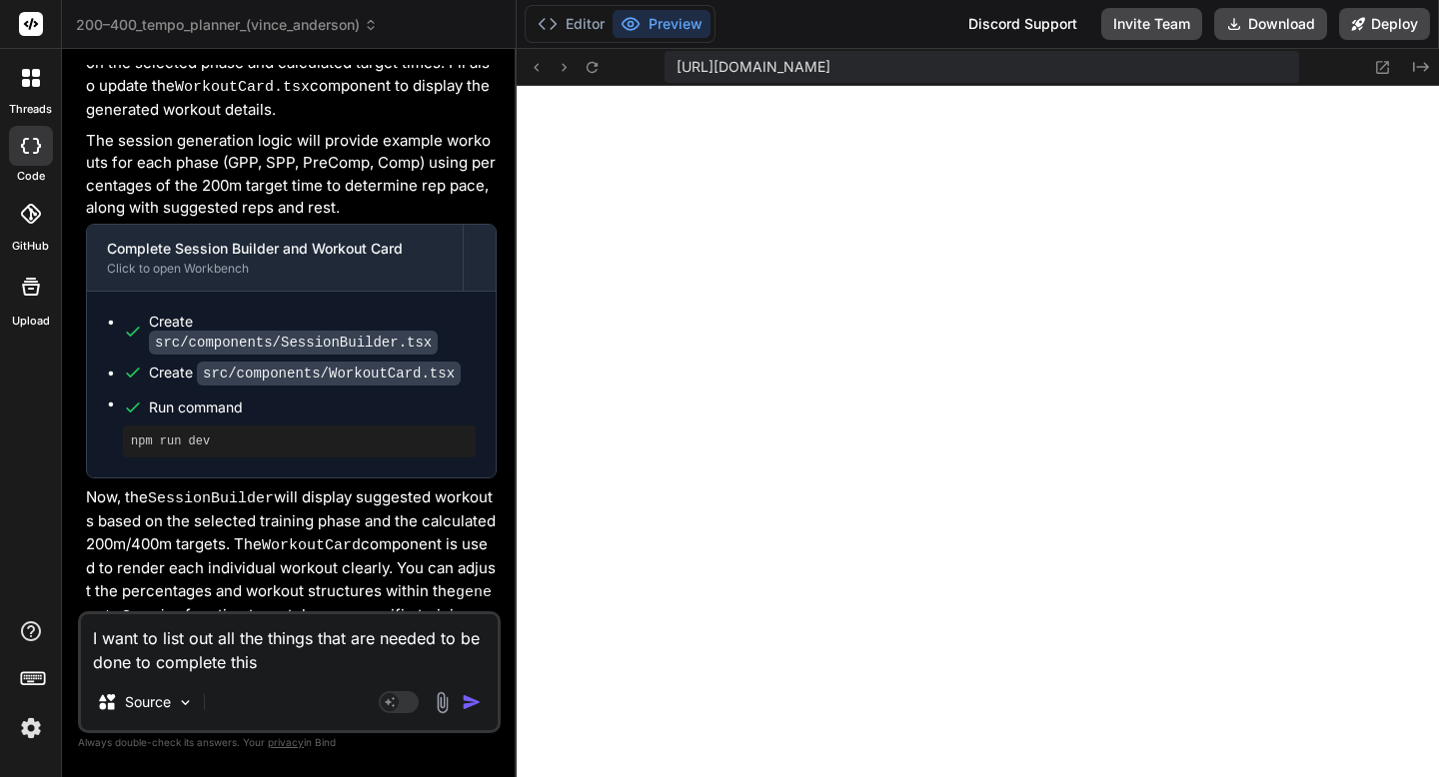
type textarea "I want to list out all the things that are needed to be done to complete this a…"
type textarea "x"
type textarea "I want to list out all the things that are needed to be done to complete this a…"
type textarea "x"
type textarea "I want to list out all the things that are needed to be done to complete this a…"
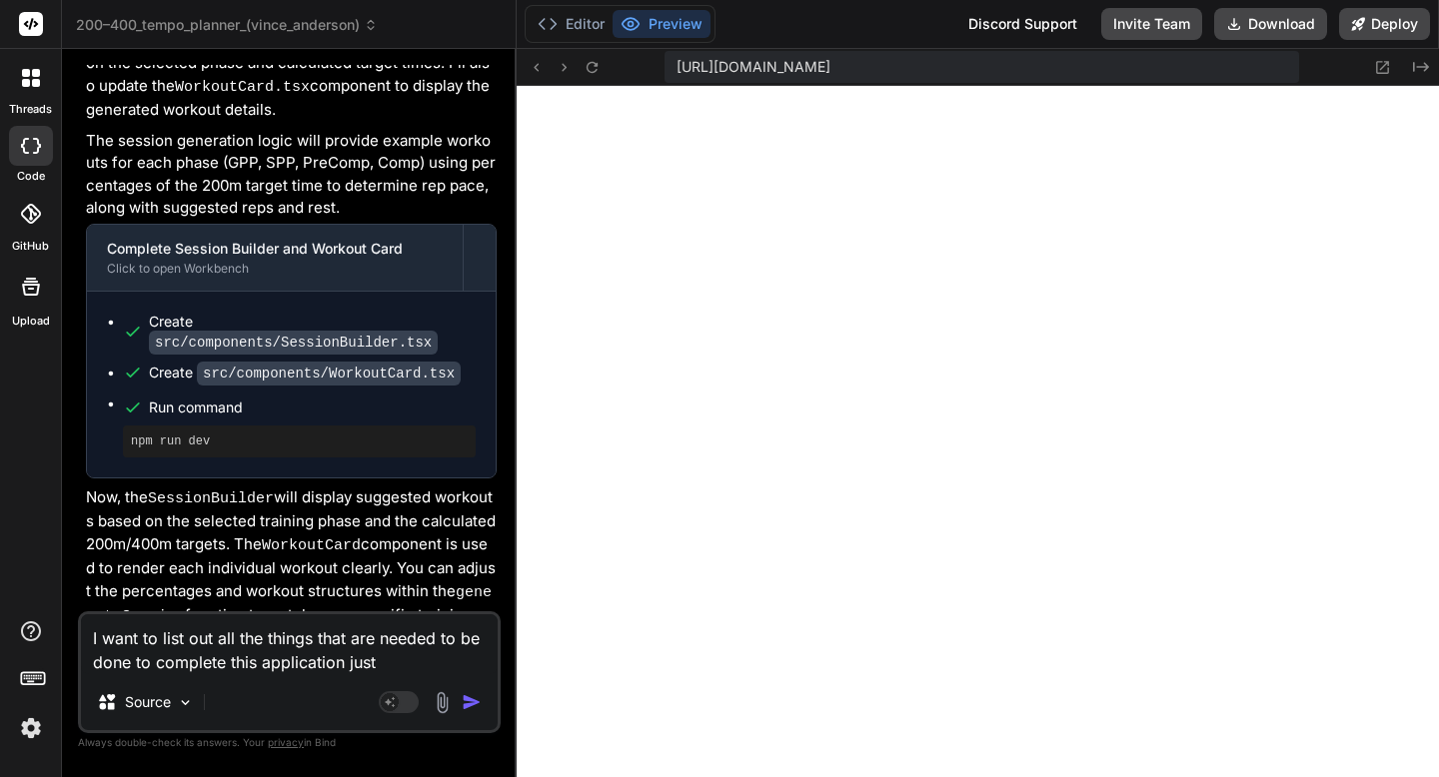
type textarea "x"
type textarea "I want to list out all the things that are needed to be done to complete this a…"
type textarea "x"
type textarea "I want to list out all the things that are needed to be done to complete this a…"
type textarea "x"
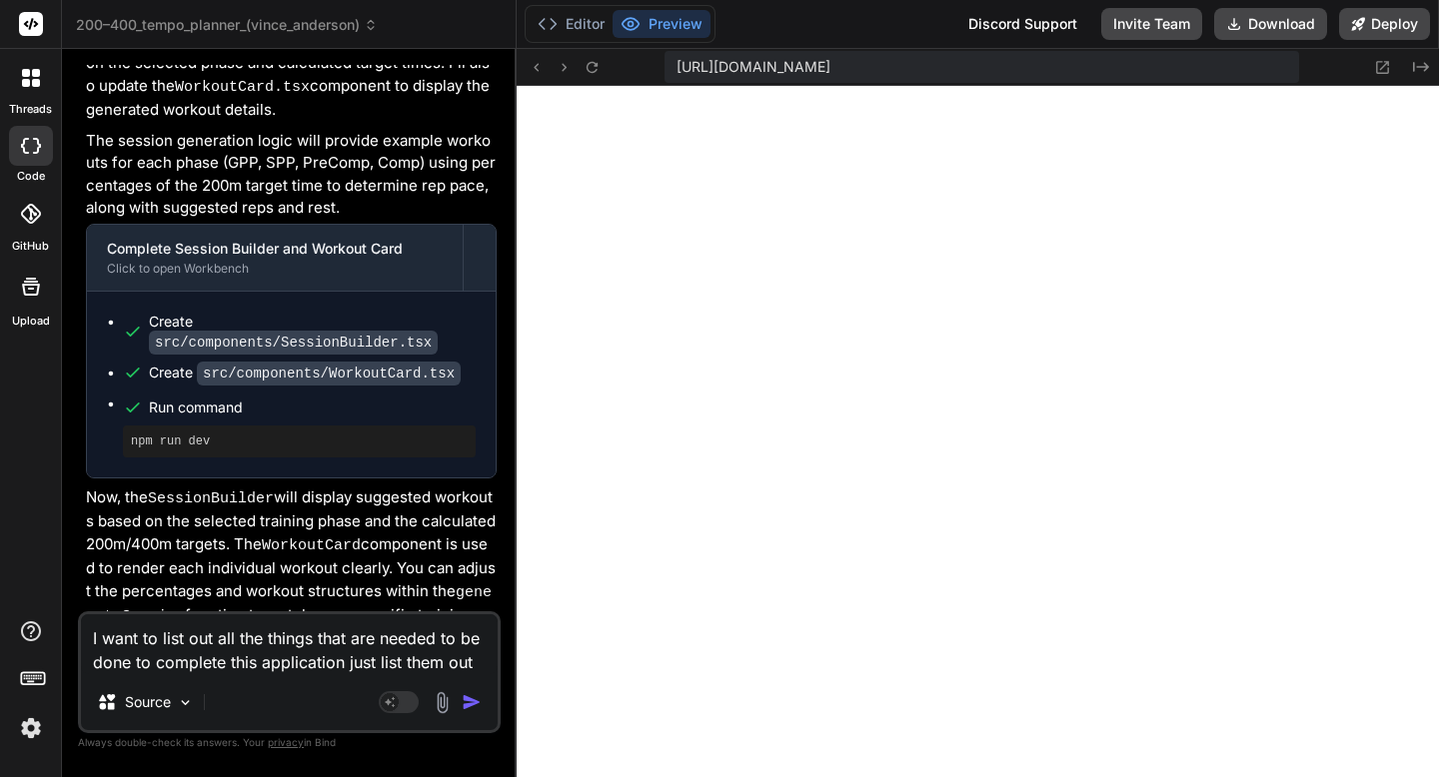
type textarea "I want to list out all the things that are needed to be done to complete this a…"
type textarea "x"
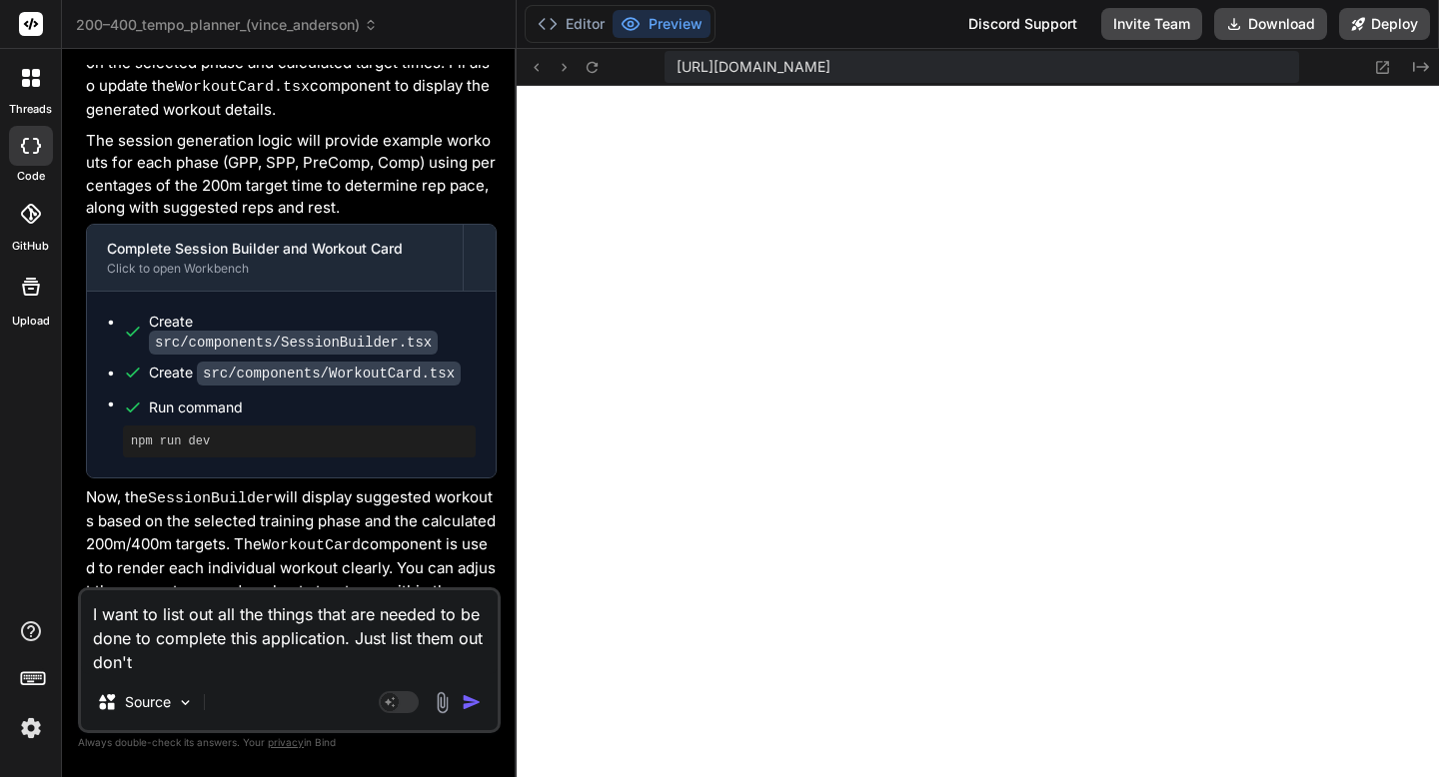
type textarea "I want to list out all the things that are needed to be done to complete this a…"
type textarea "x"
type textarea "I want to list out all the things that are needed to be done to complete this a…"
click at [77, 421] on div "Bind AI Web Search Created with Pixso. Code Generator You Bind AI Certainly! I …" at bounding box center [289, 412] width 455 height 727
click at [470, 702] on img "button" at bounding box center [472, 702] width 20 height 20
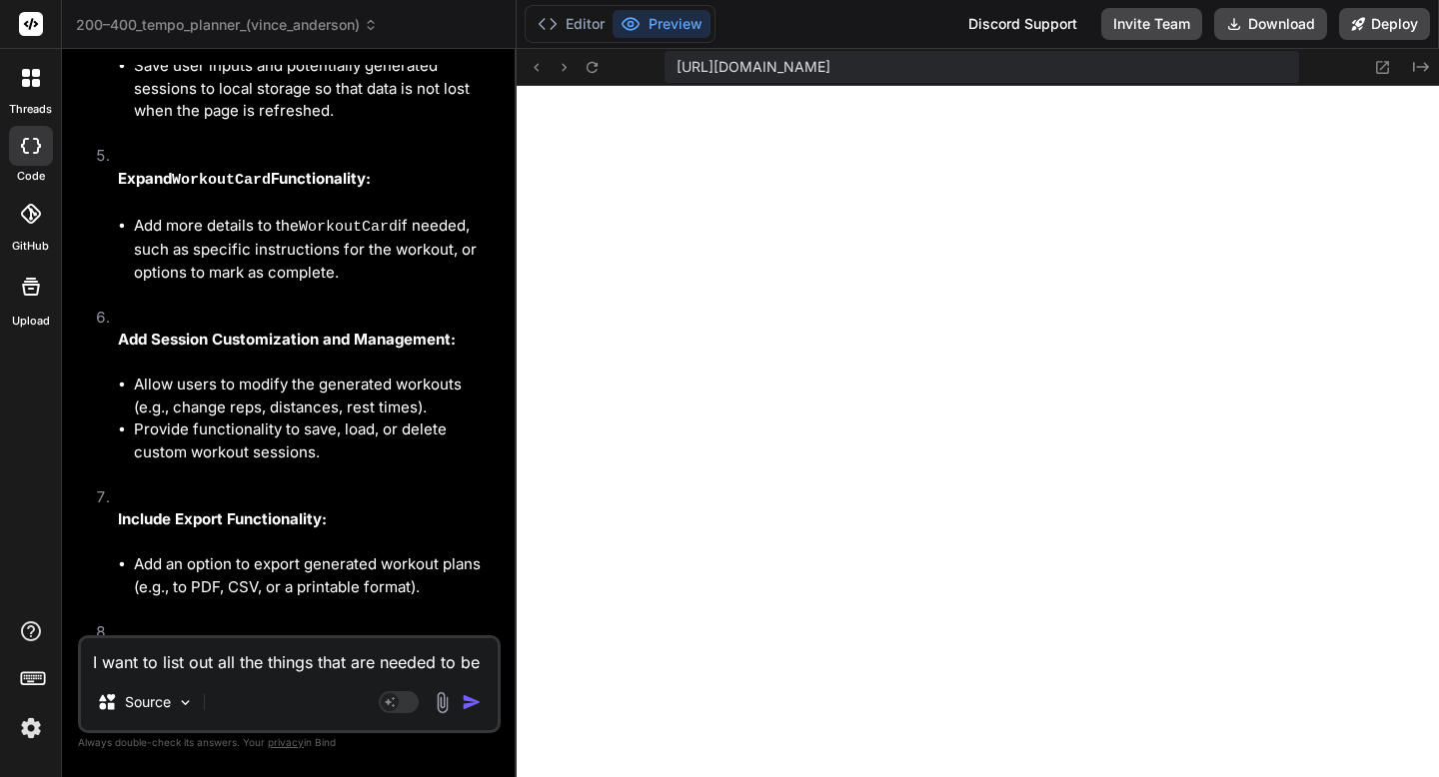
scroll to position [5200, 0]
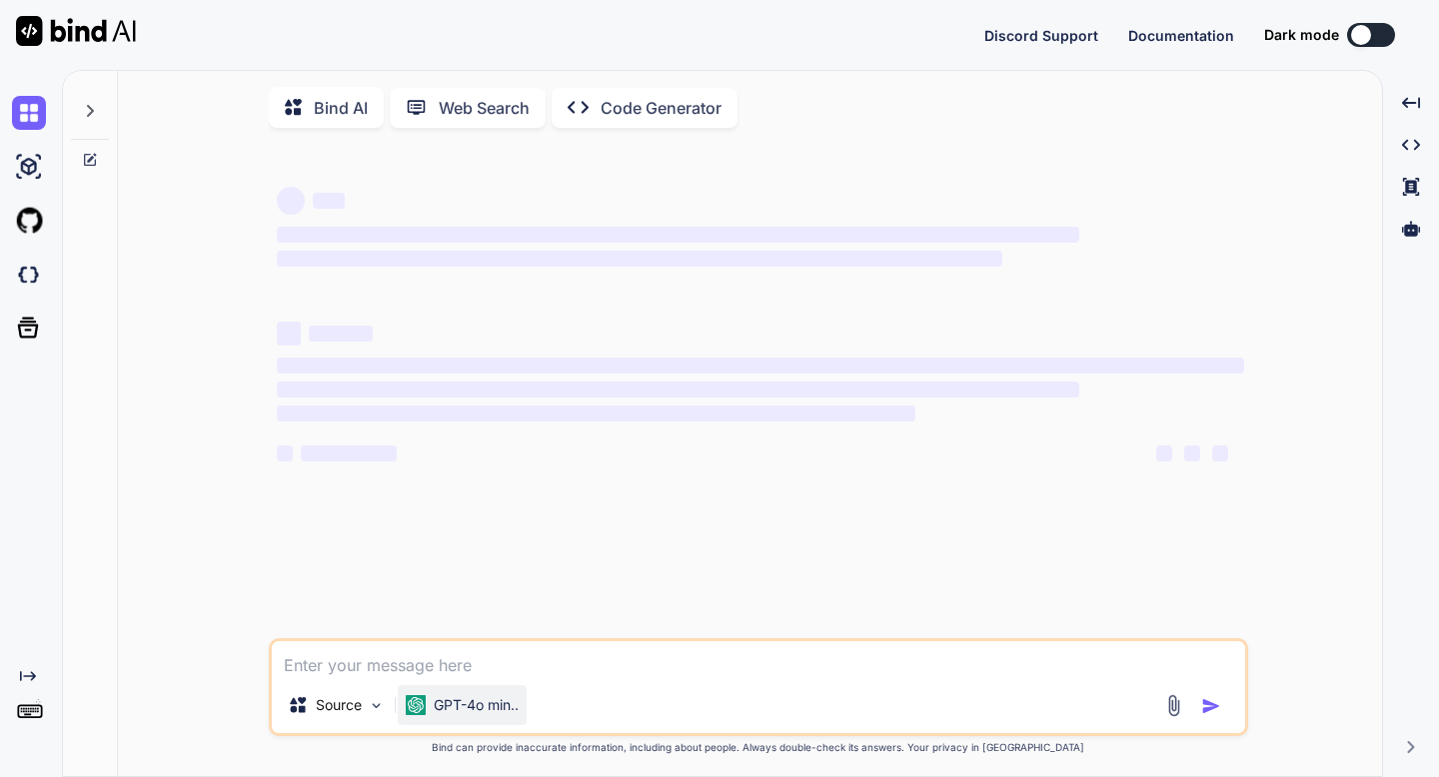
click at [467, 708] on p "GPT-4o min.." at bounding box center [476, 705] width 85 height 20
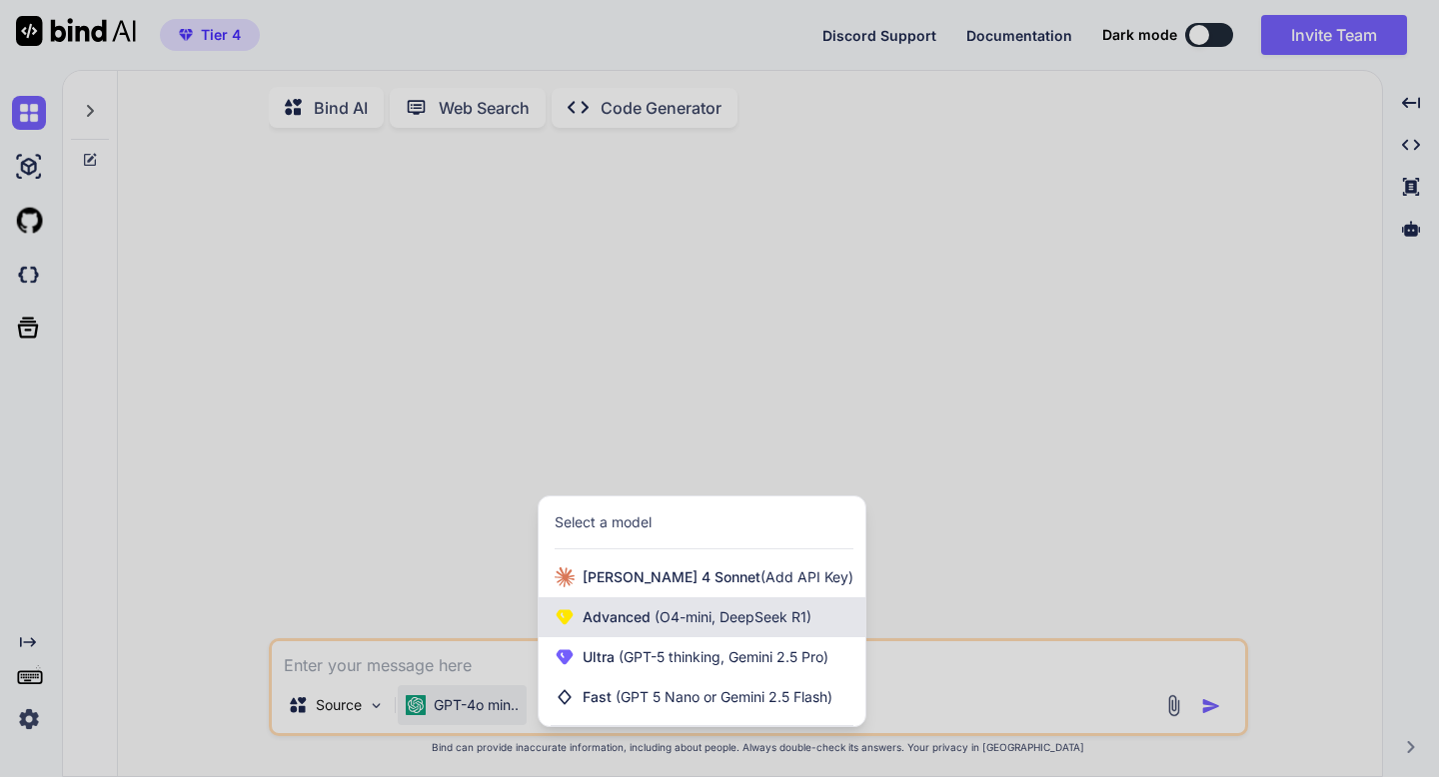
click at [579, 628] on div "Advanced (O4-mini, DeepSeek R1)" at bounding box center [702, 617] width 327 height 40
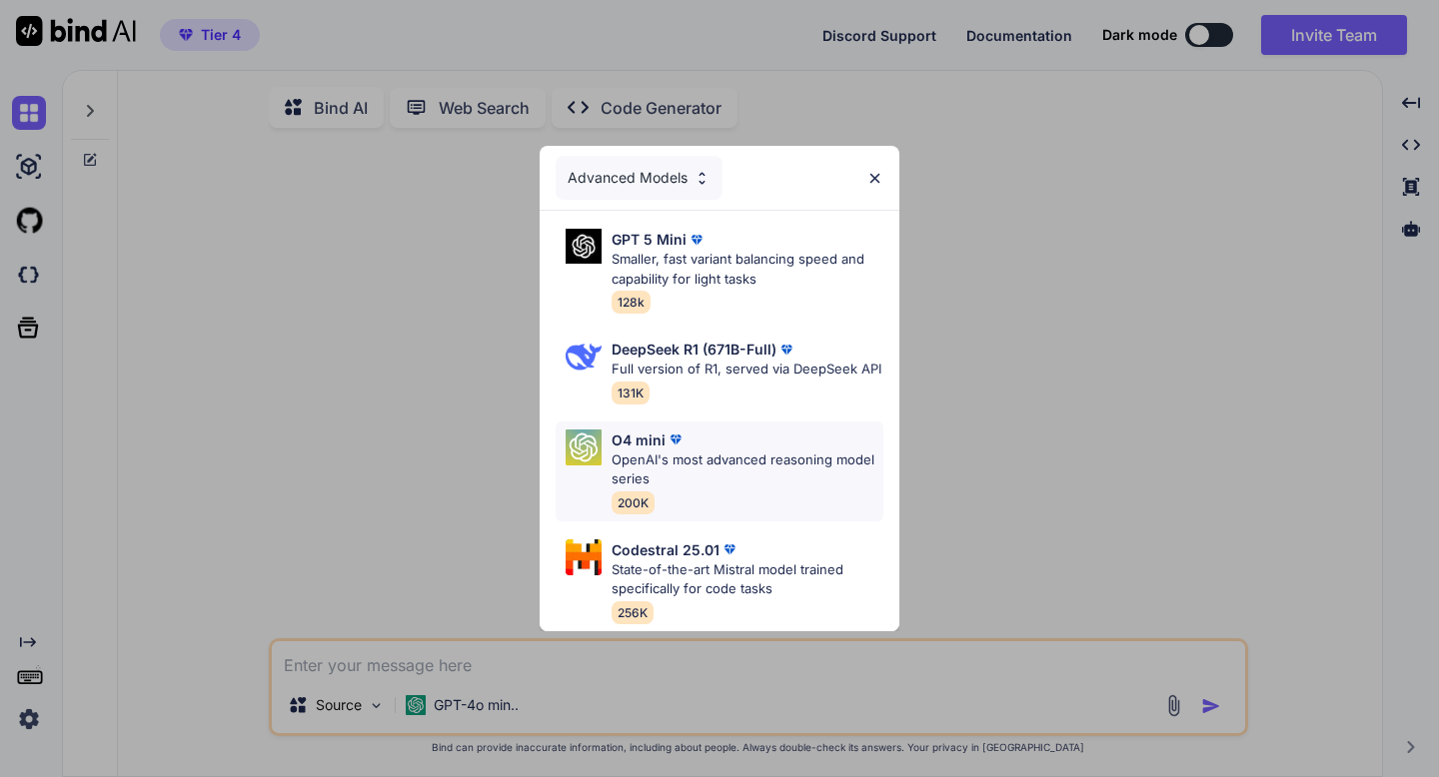
click at [644, 461] on p "OpenAI's most advanced reasoning model series" at bounding box center [747, 470] width 272 height 39
type textarea "x"
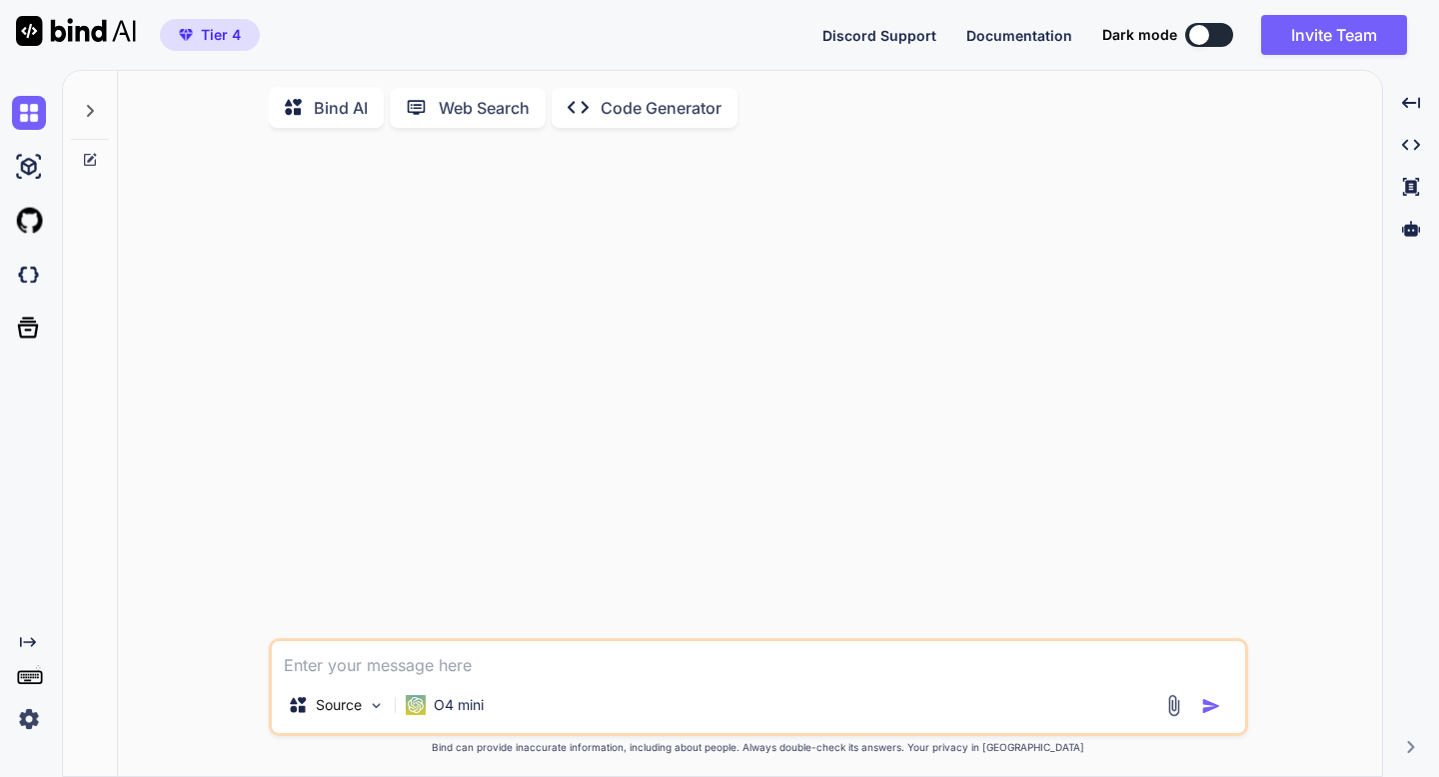
click at [465, 659] on textarea at bounding box center [758, 659] width 973 height 36
type textarea "P"
type textarea "x"
type textarea "Pl"
type textarea "x"
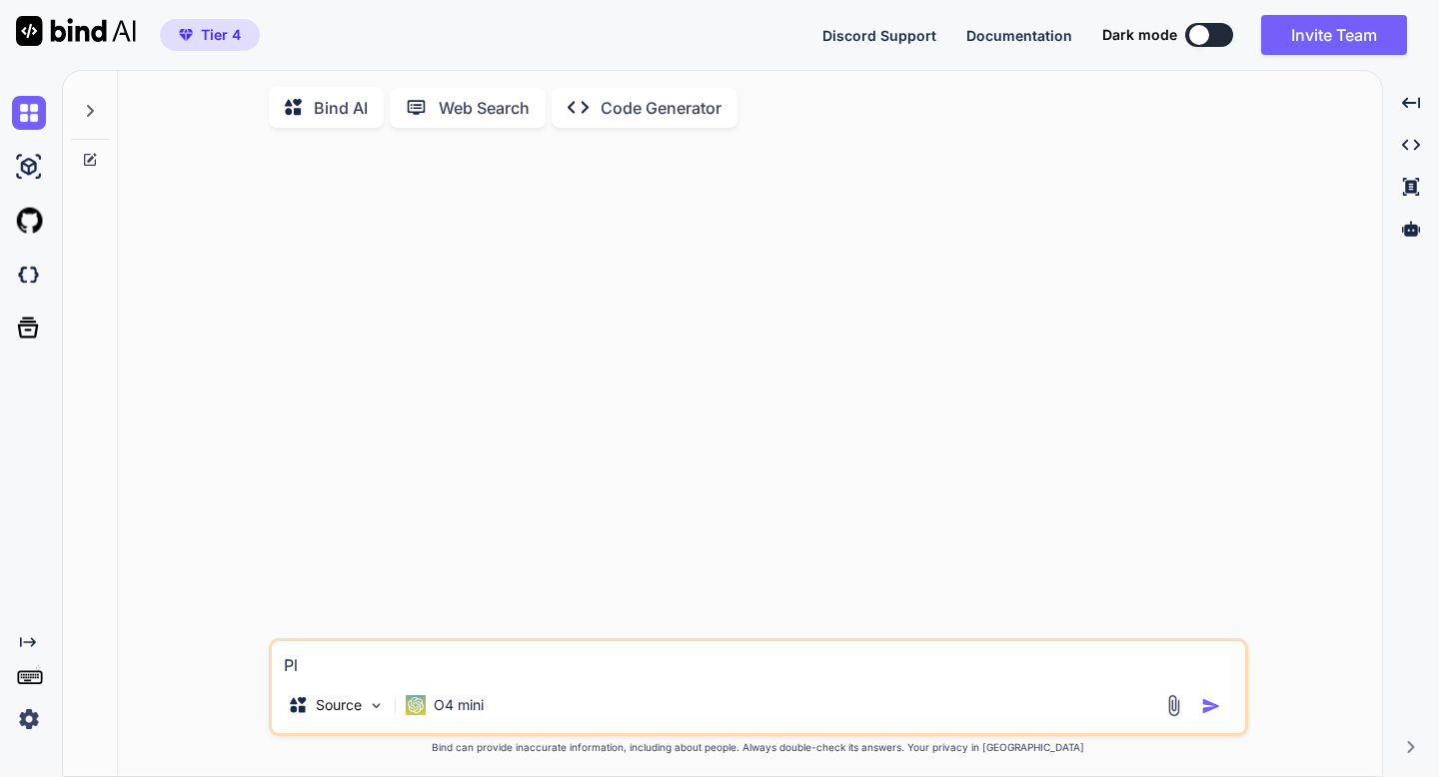
type textarea "Ple"
type textarea "x"
type textarea "Plea"
type textarea "x"
type textarea "Pleas"
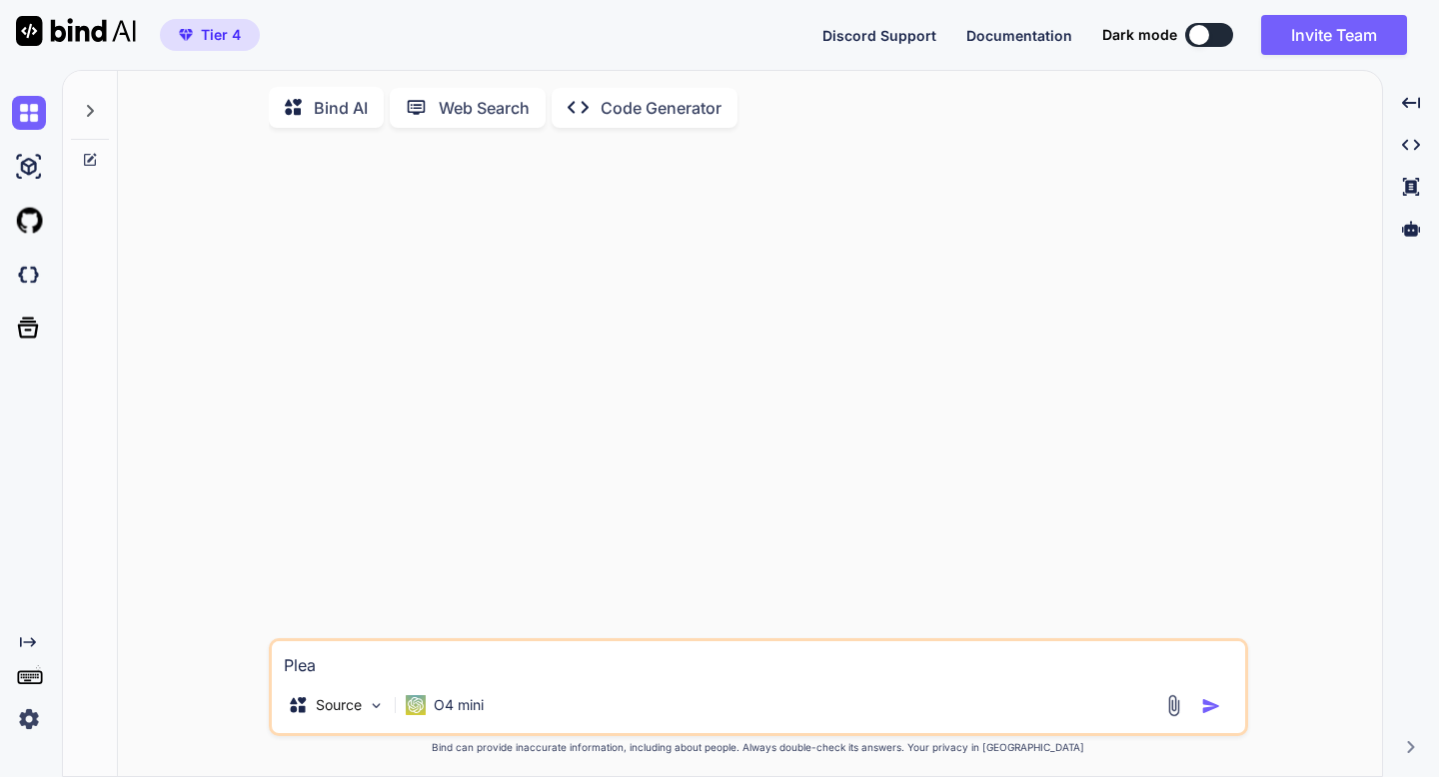
type textarea "x"
type textarea "Please"
type textarea "x"
type textarea "Please"
type textarea "x"
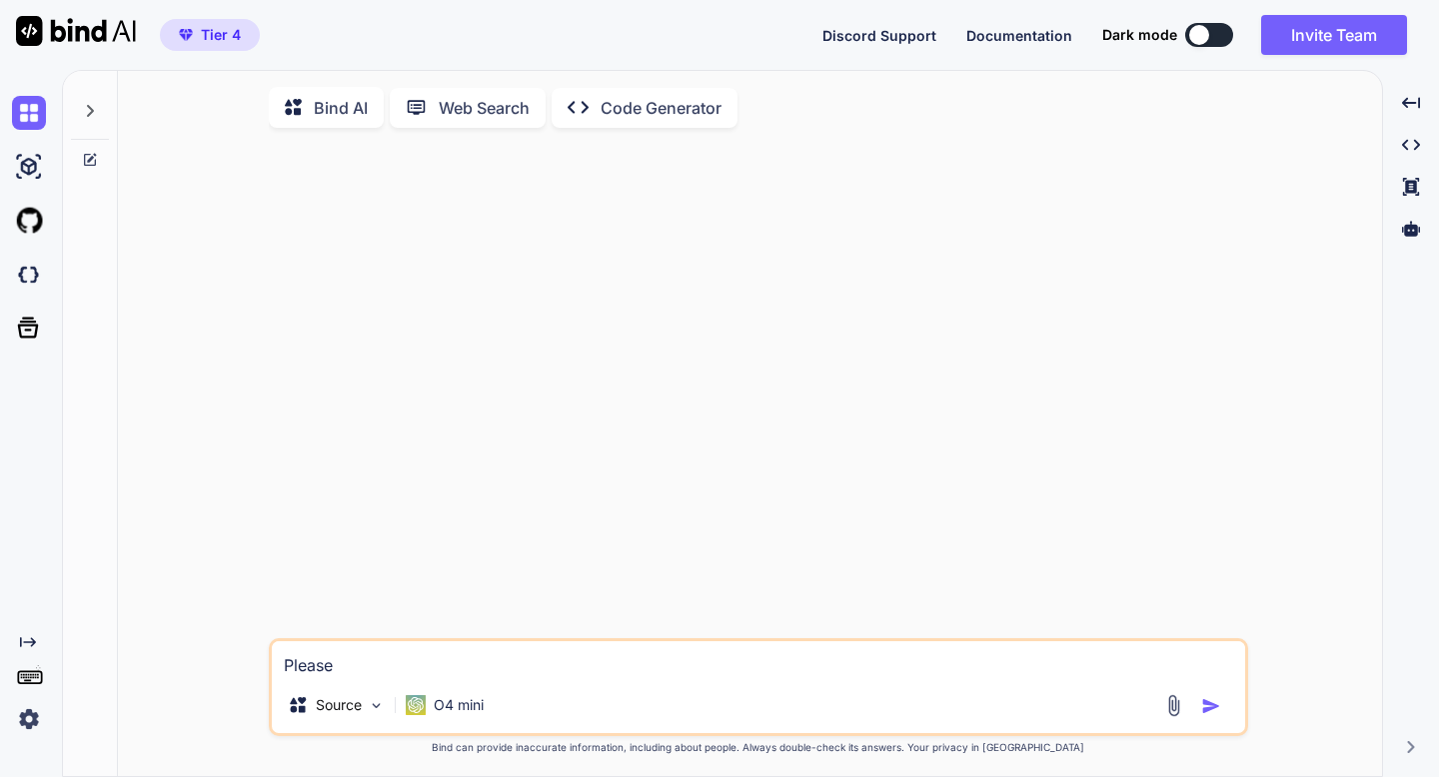
type textarea "Please t"
type textarea "x"
type textarea "Please ta"
type textarea "x"
type textarea "Please tak"
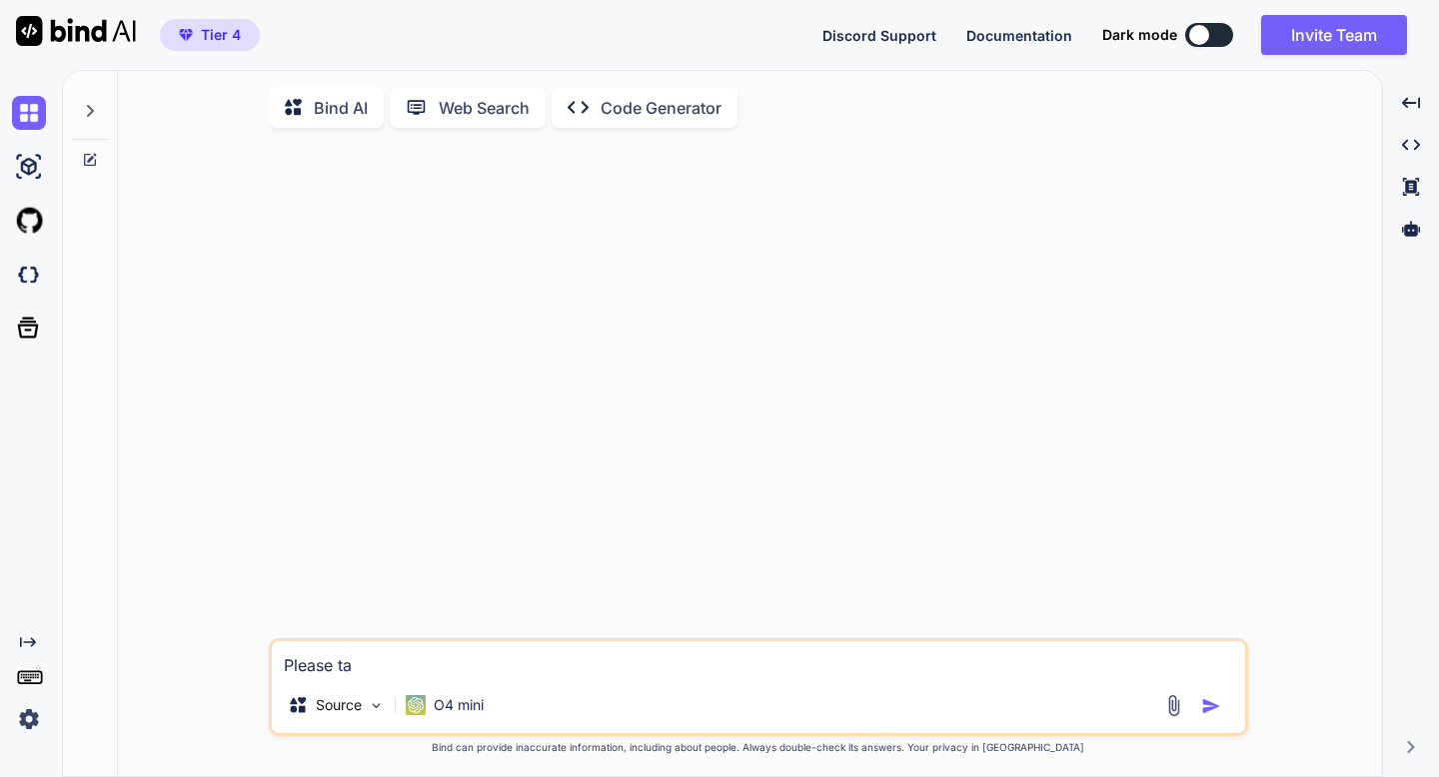
type textarea "x"
type textarea "Please take"
type textarea "x"
type textarea "Please take"
type textarea "x"
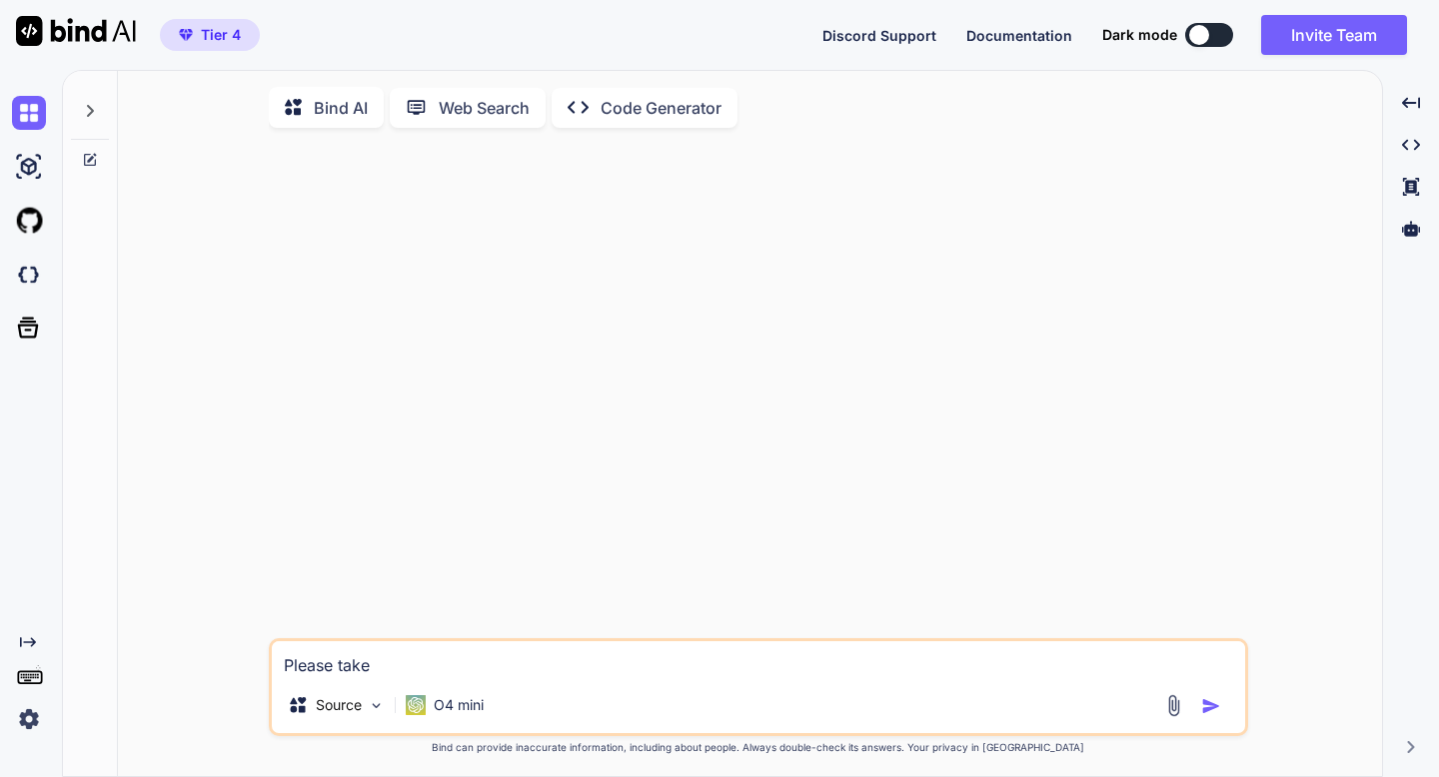
type textarea "Please take a"
type textarea "x"
type textarea "Please take a"
type textarea "x"
type textarea "Please take a l"
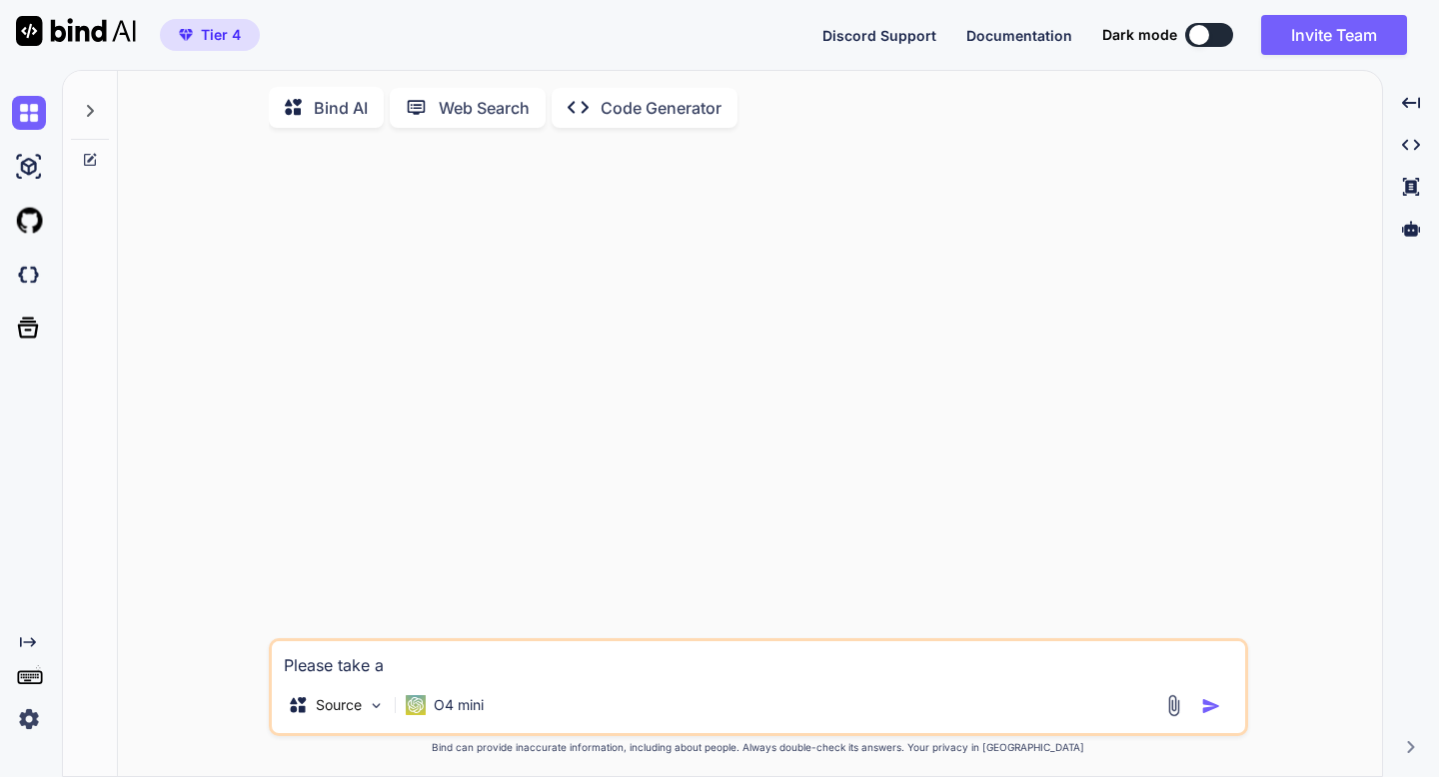
type textarea "x"
type textarea "Please take a lo"
type textarea "x"
type textarea "Please take a loo"
type textarea "x"
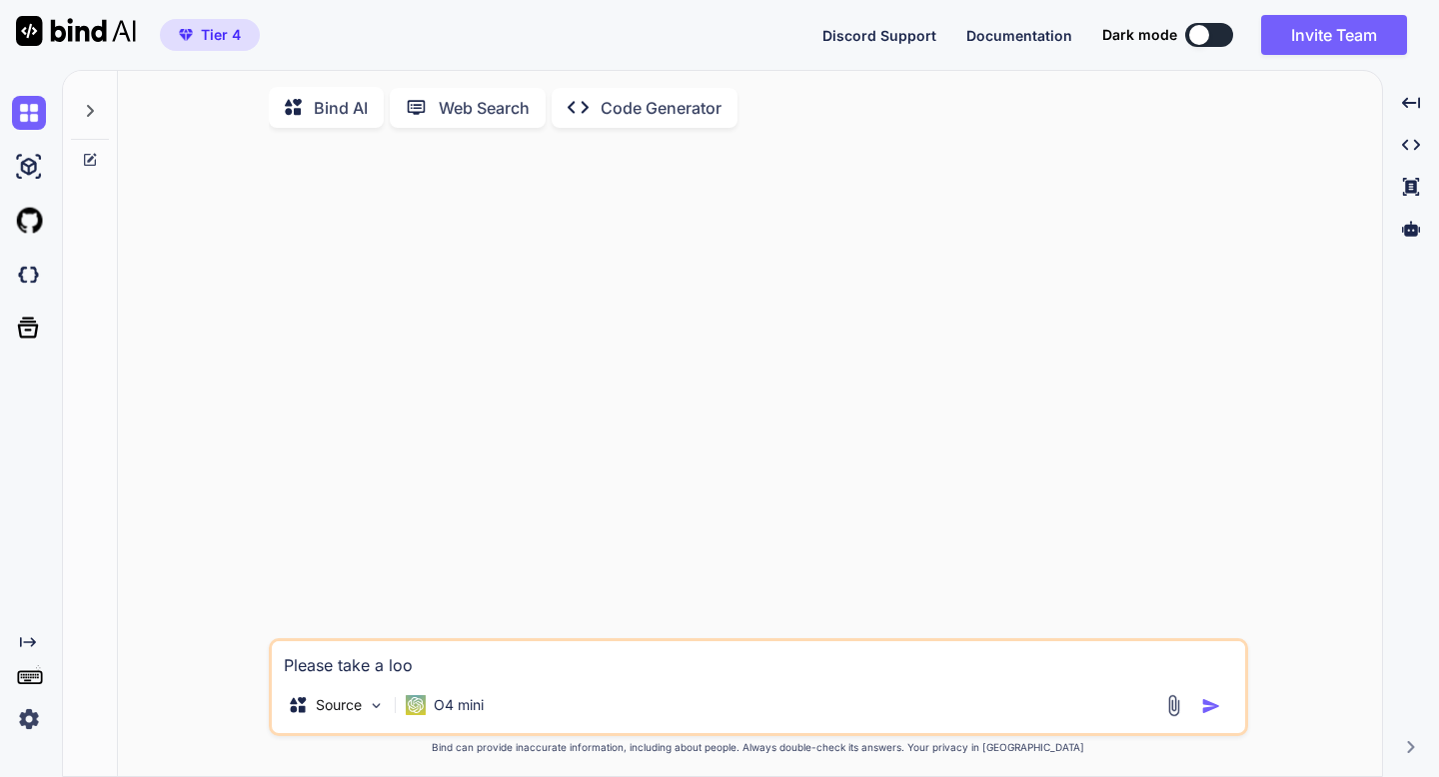
type textarea "Please take a look"
type textarea "x"
type textarea "Please take a look"
type textarea "x"
type textarea "Please take a look a"
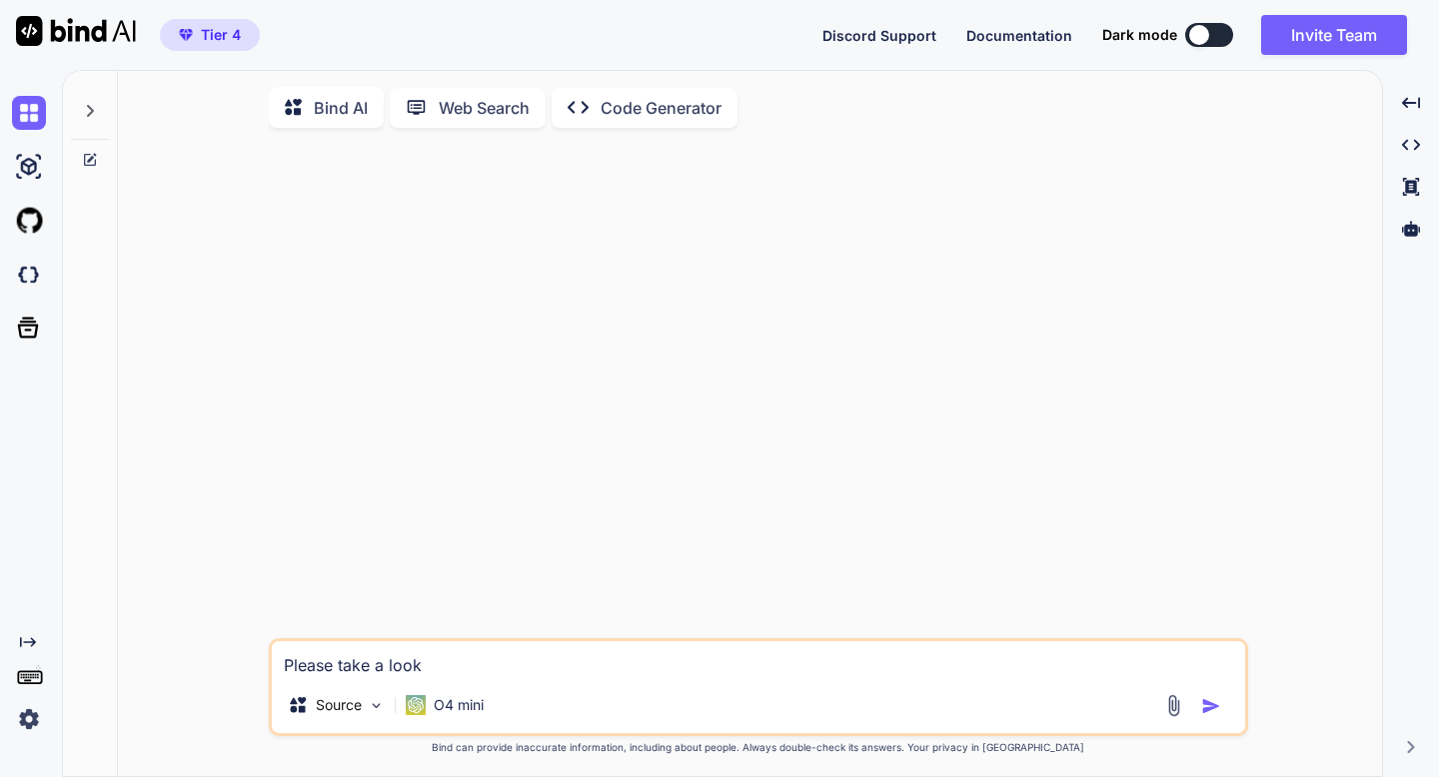
type textarea "x"
type textarea "Please take a look at"
type textarea "x"
type textarea "Please take a look at"
type textarea "x"
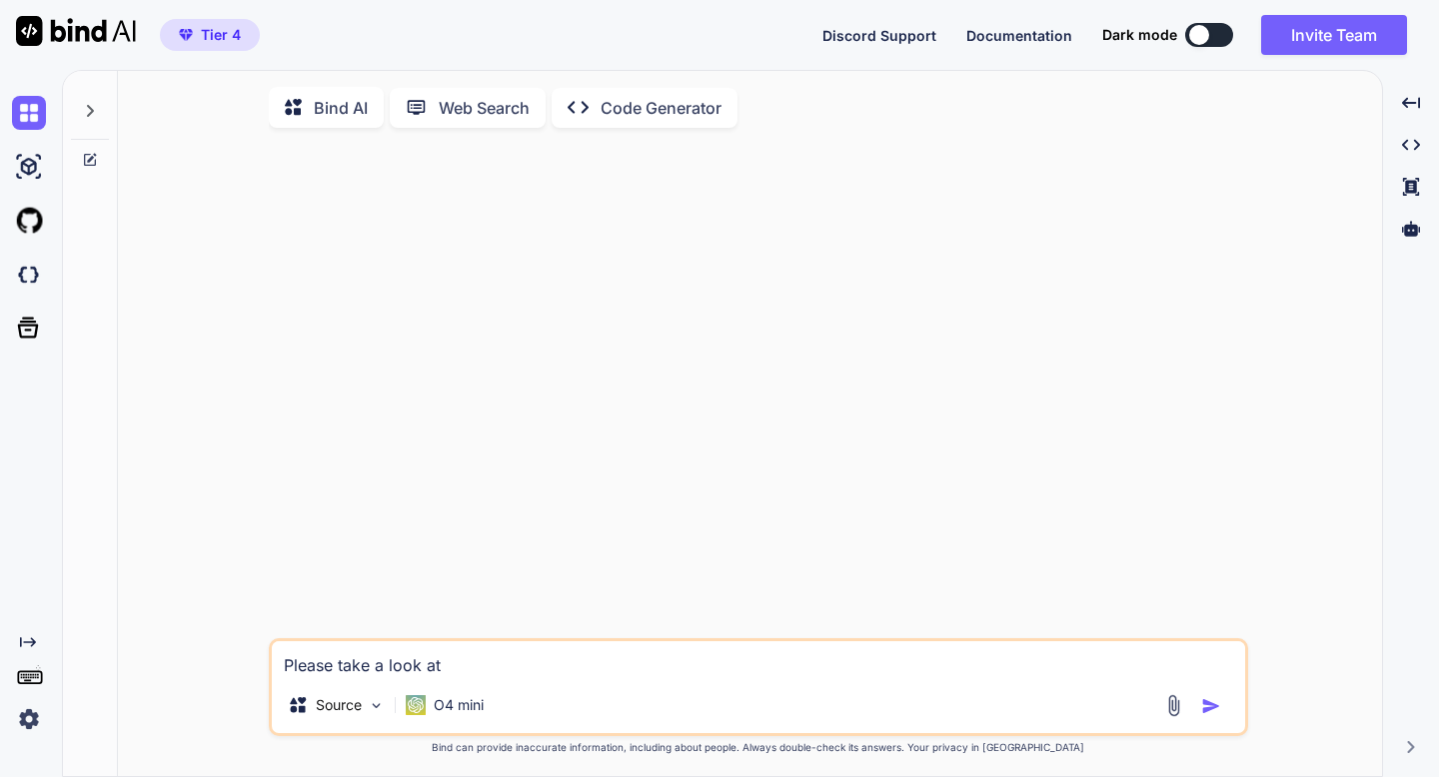
type textarea "Please take a look at t"
type textarea "x"
type textarea "Please take a look at th"
type textarea "x"
type textarea "Please take a look at thi"
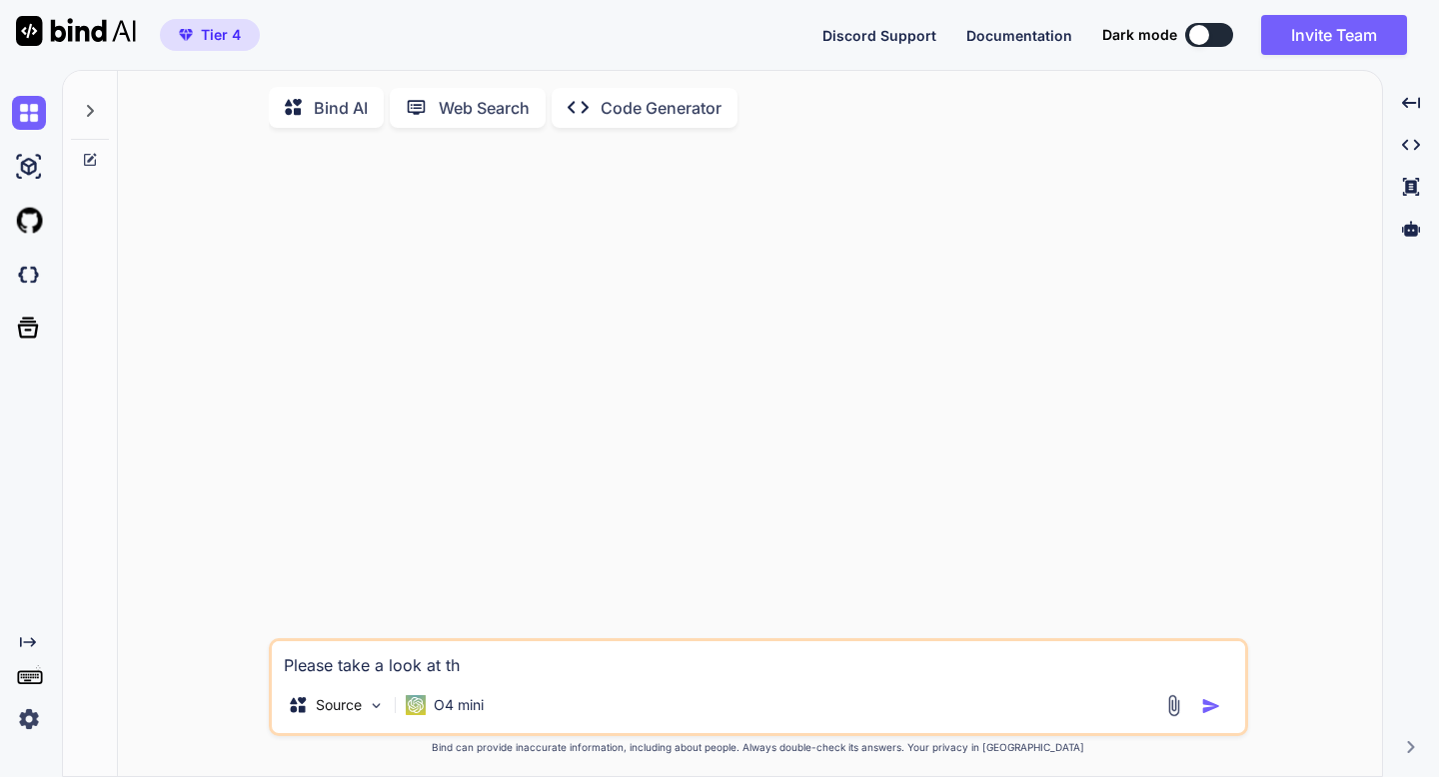
type textarea "x"
type textarea "Please take a look at this"
type textarea "x"
type textarea "Please take a look at this"
type textarea "x"
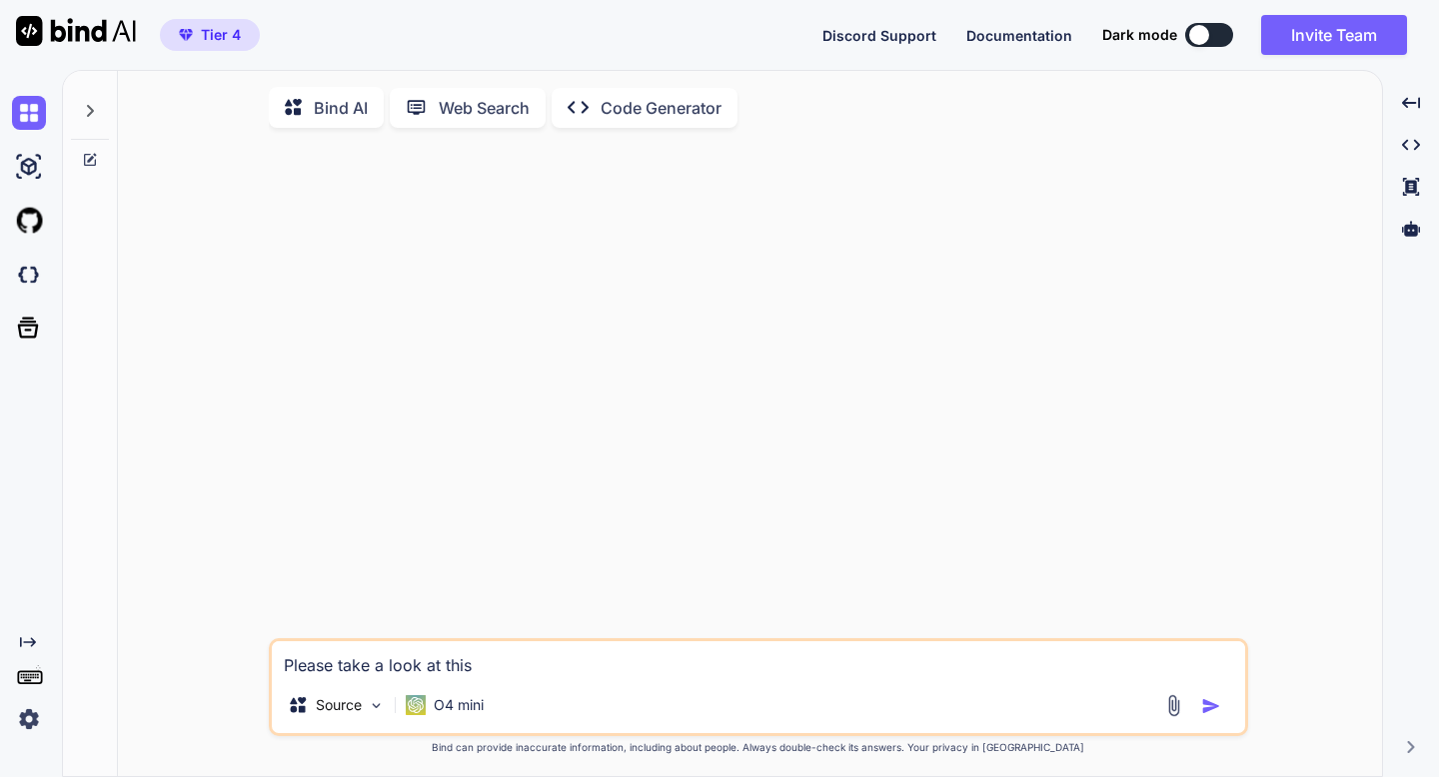
type textarea "Please take a look at this a"
type textarea "x"
type textarea "Please take a look at this an"
type textarea "x"
type textarea "Please take a look at this and"
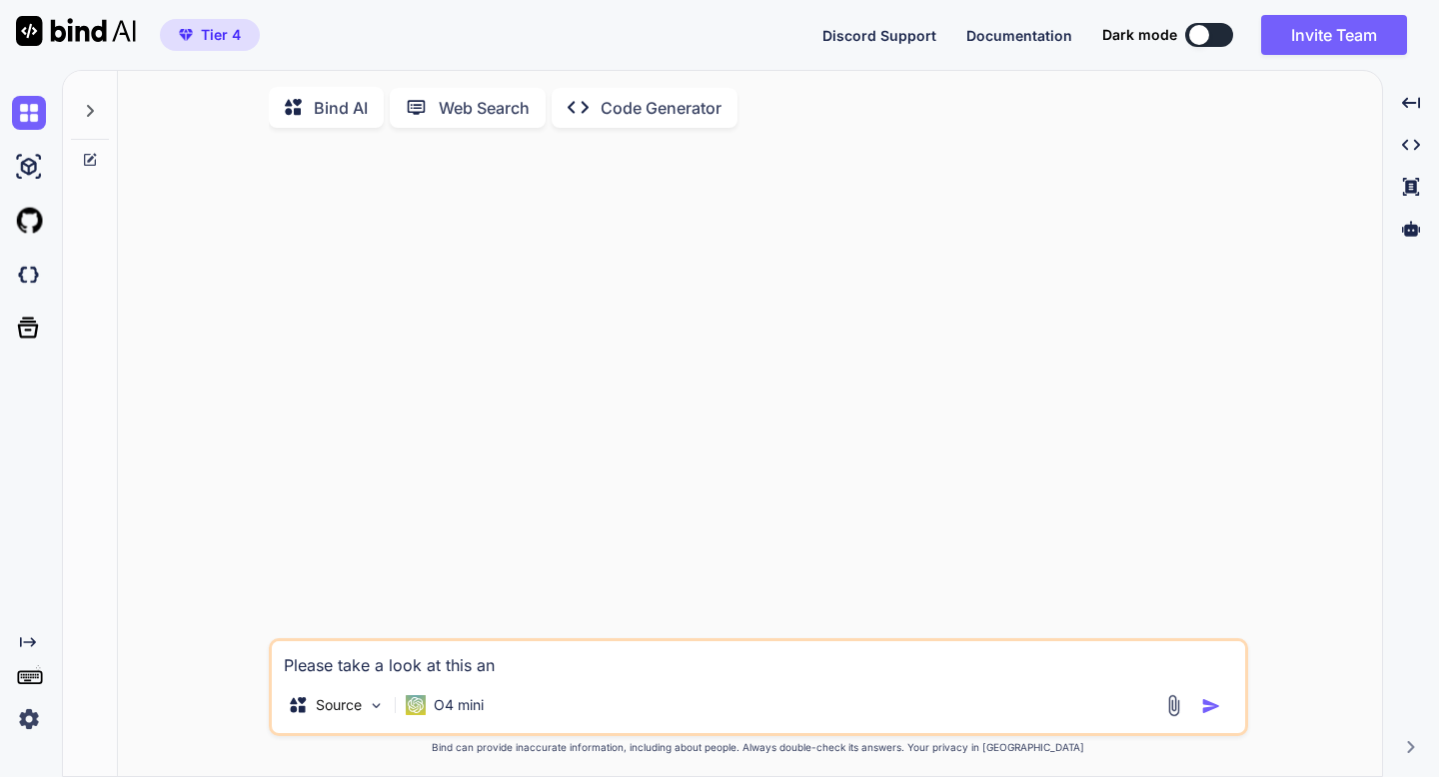
type textarea "x"
type textarea "Please take a look at this and"
type textarea "x"
type textarea "Please take a look at this and C"
type textarea "x"
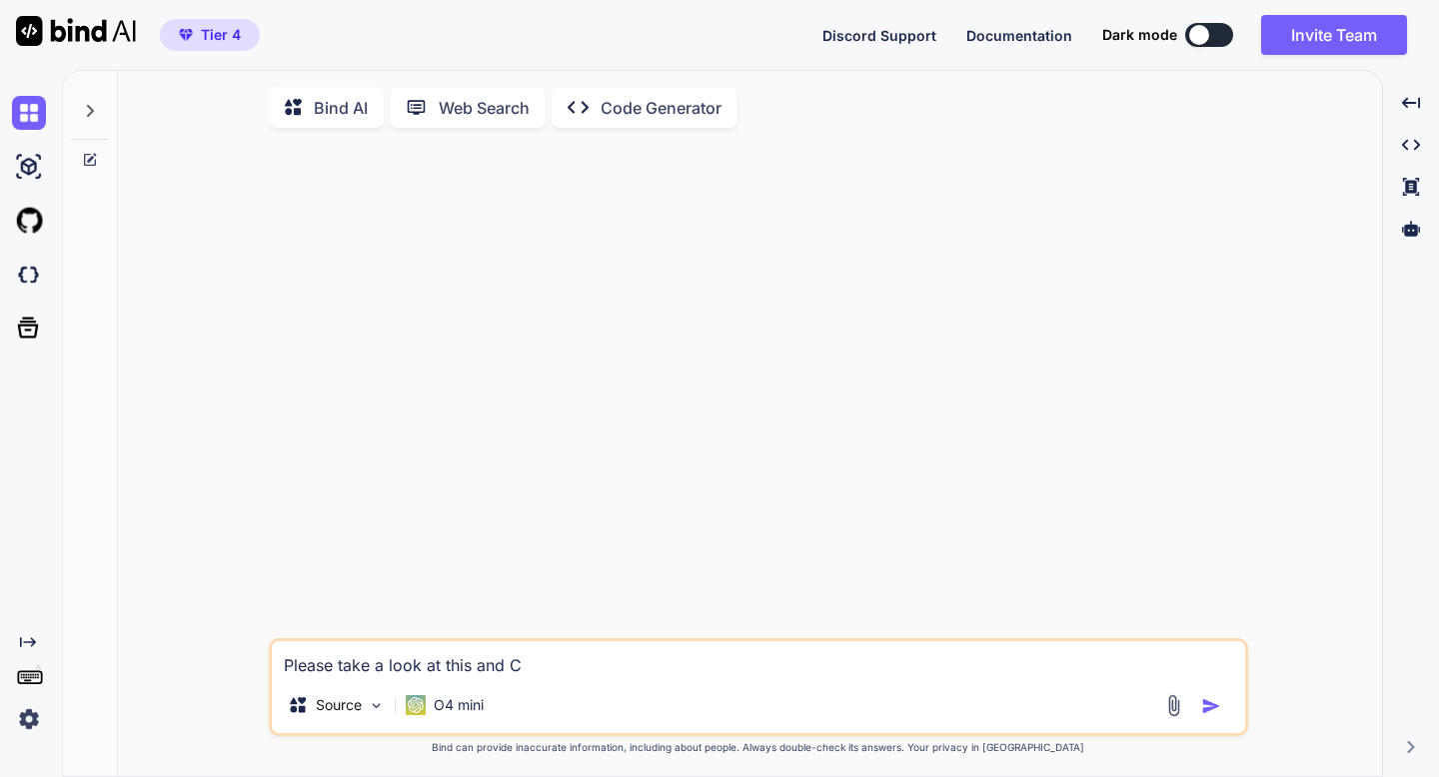
type textarea "Please take a look at this and ch"
type textarea "x"
type textarea "Please take a look at this and cha"
type textarea "x"
type textarea "Please take a look at this and chap"
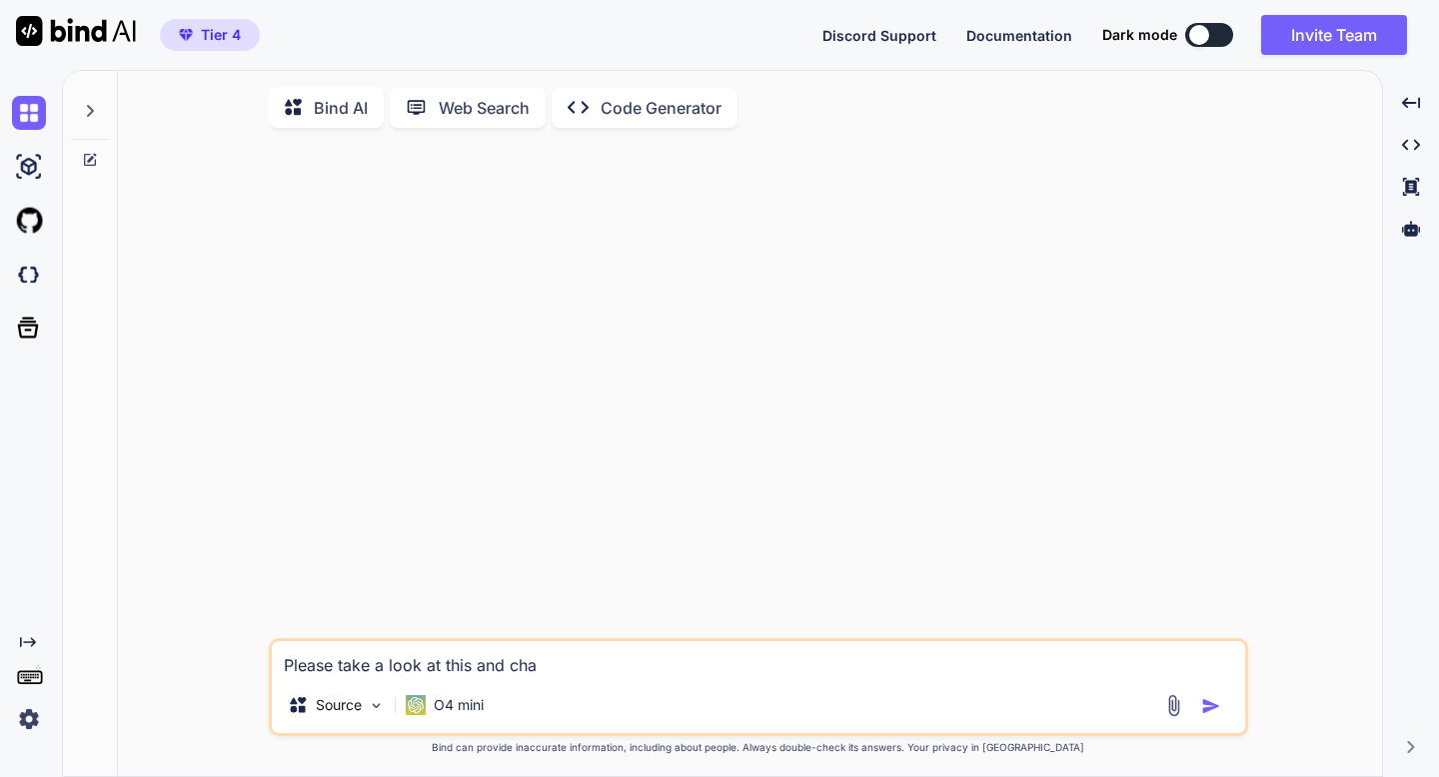
type textarea "x"
type textarea "Please take a look at this and [PERSON_NAME]"
type textarea "x"
type textarea "Please take a look at this and chappe"
type textarea "x"
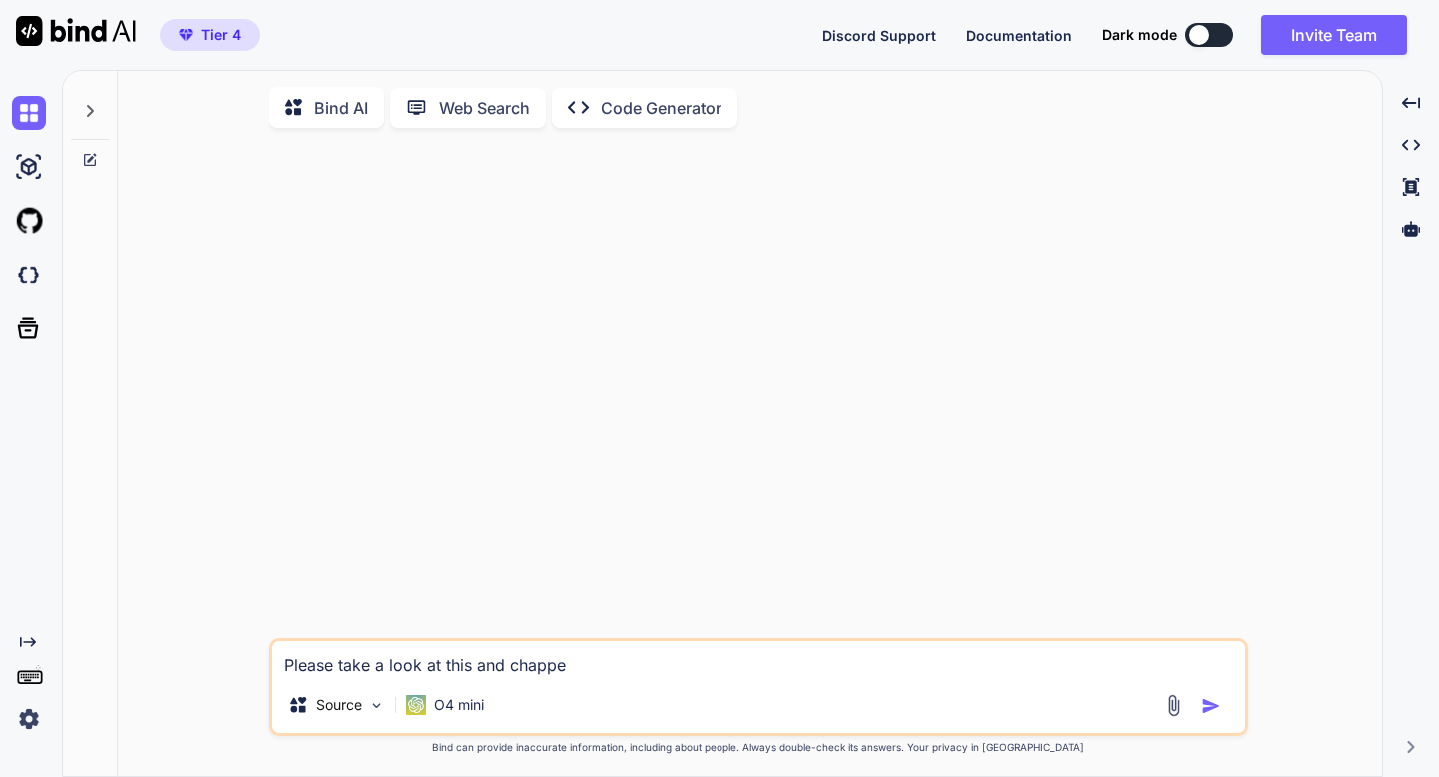
type textarea "Please take a look at this and [PERSON_NAME]"
type textarea "x"
type textarea "Please take a look at this and [PERSON_NAME]"
type textarea "x"
type textarea "Please take a look at this and [PERSON_NAME]"
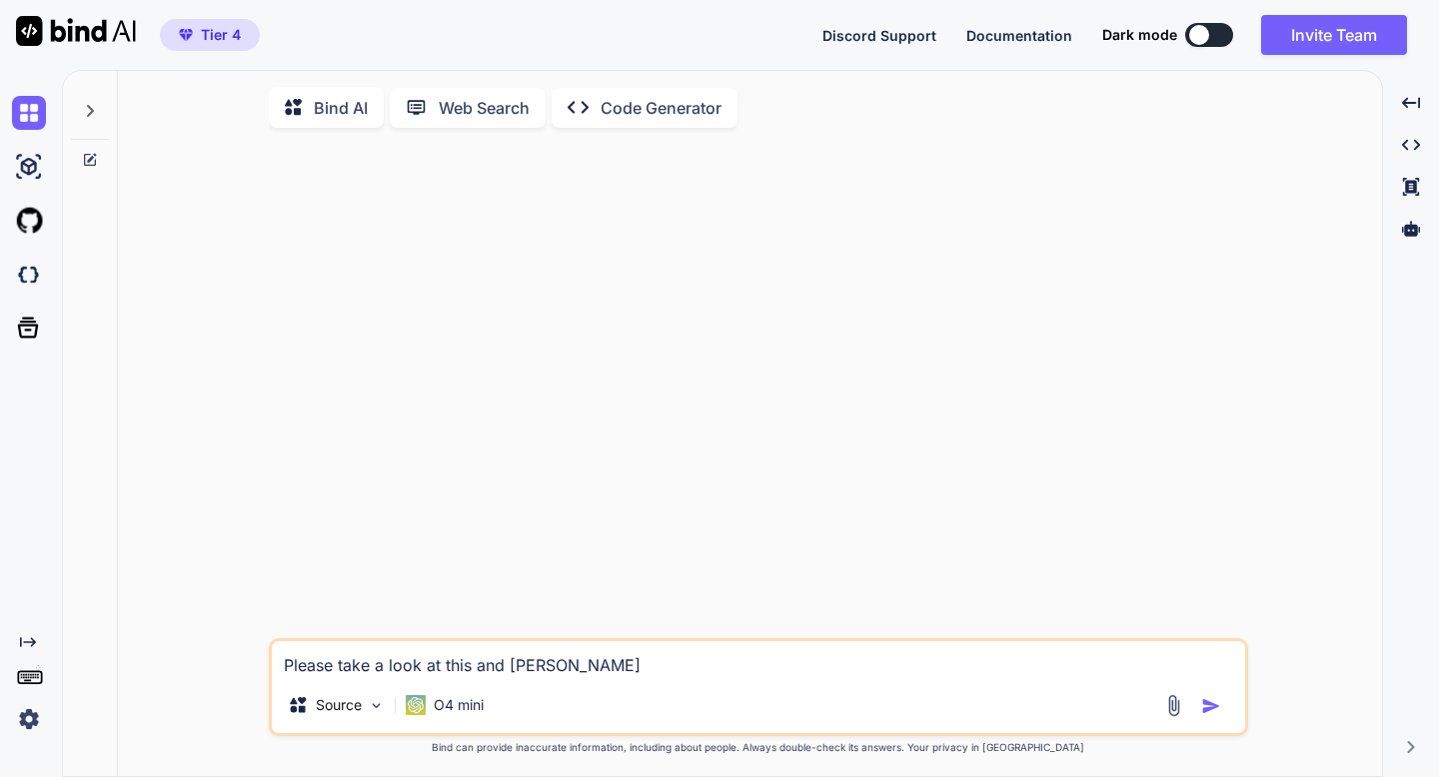
type textarea "x"
type textarea "Please take a look at this and [PERSON_NAME] p"
type textarea "x"
type textarea "Please take a look at this and chaptl pote"
type textarea "x"
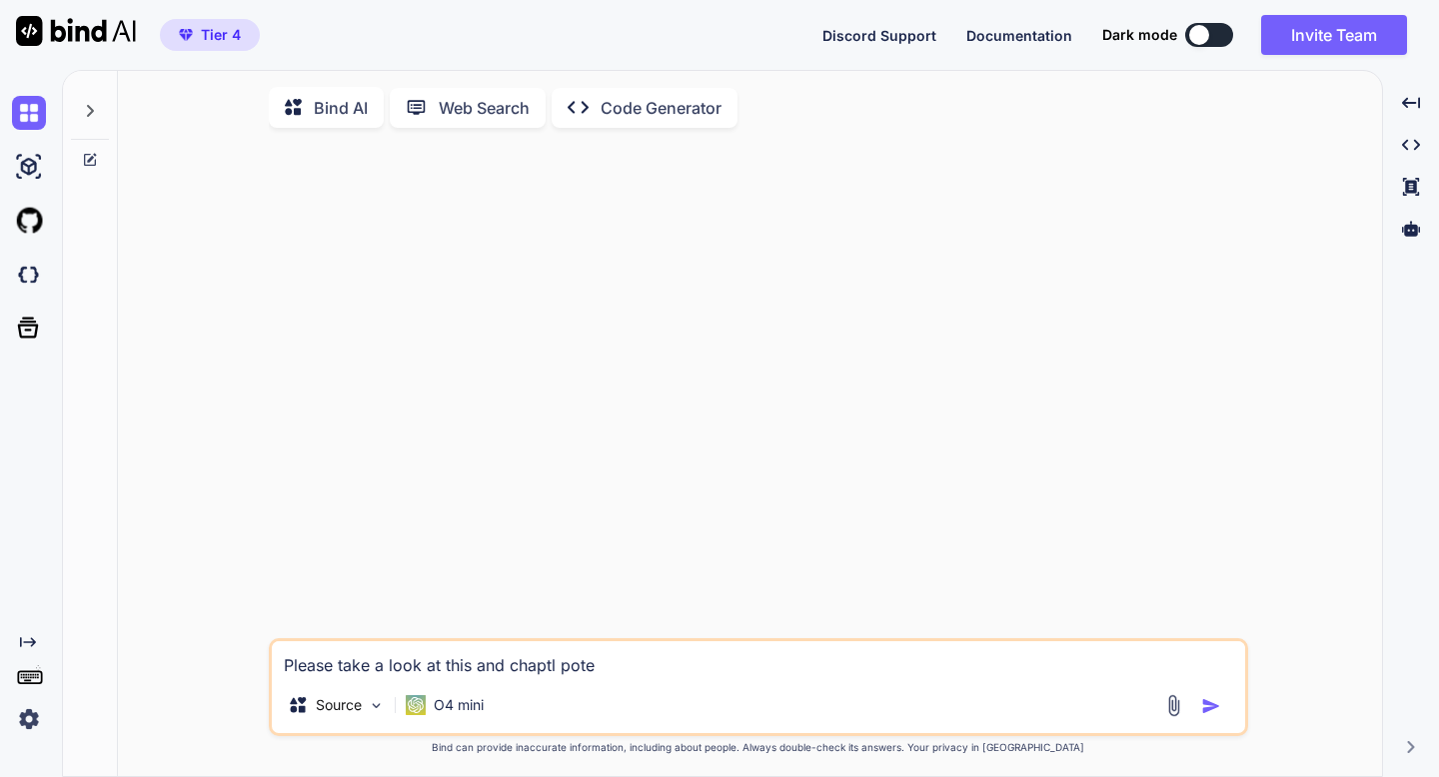
type textarea "Please take a look at this and chaptel pote"
type textarea "x"
type textarea "Please take a look at this and chapterl pote"
type textarea "x"
type textarea "Please take a look at this and chapter l pote"
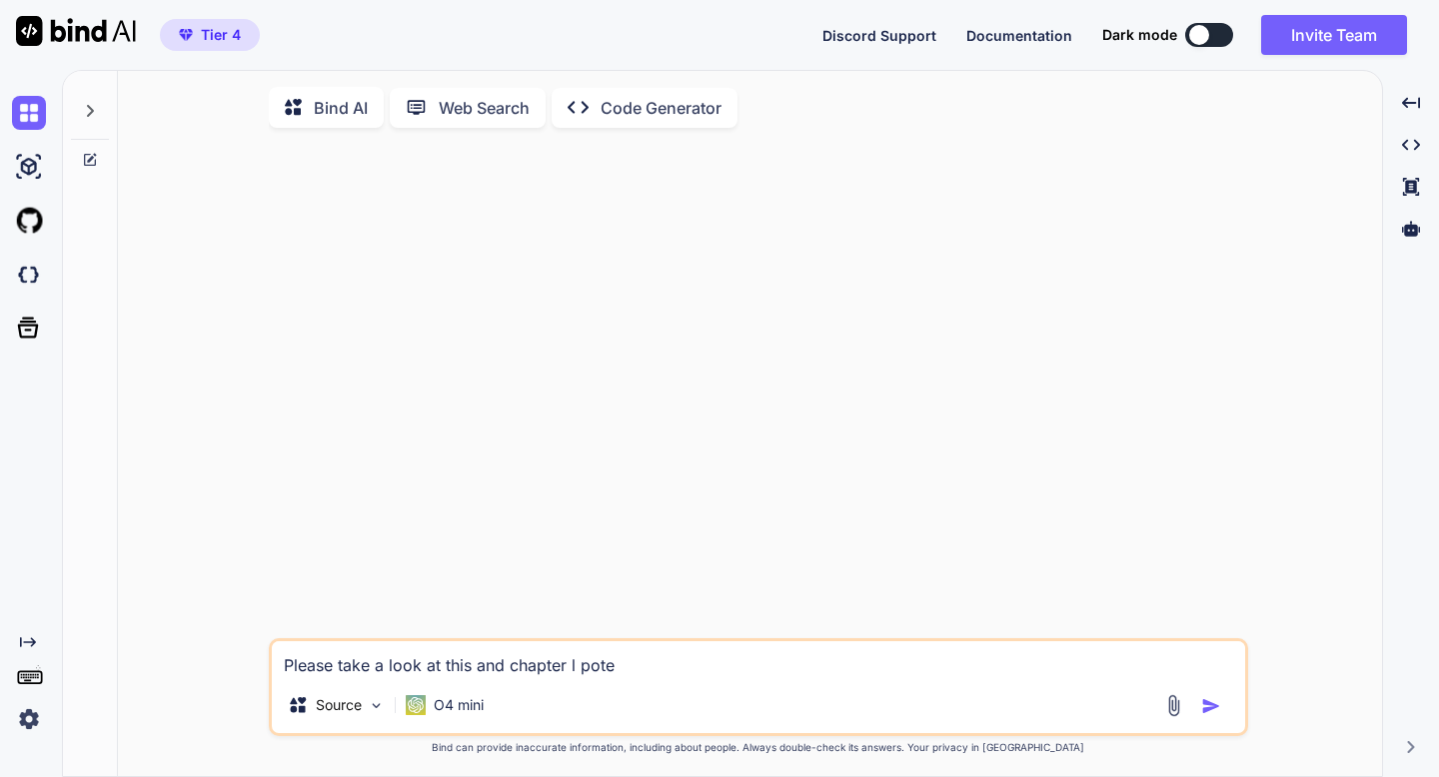
type textarea "x"
type textarea "Please take a look at this and chapter [PERSON_NAME]"
type textarea "x"
type textarea "Please take a look at this and chapter [PERSON_NAME]"
type textarea "x"
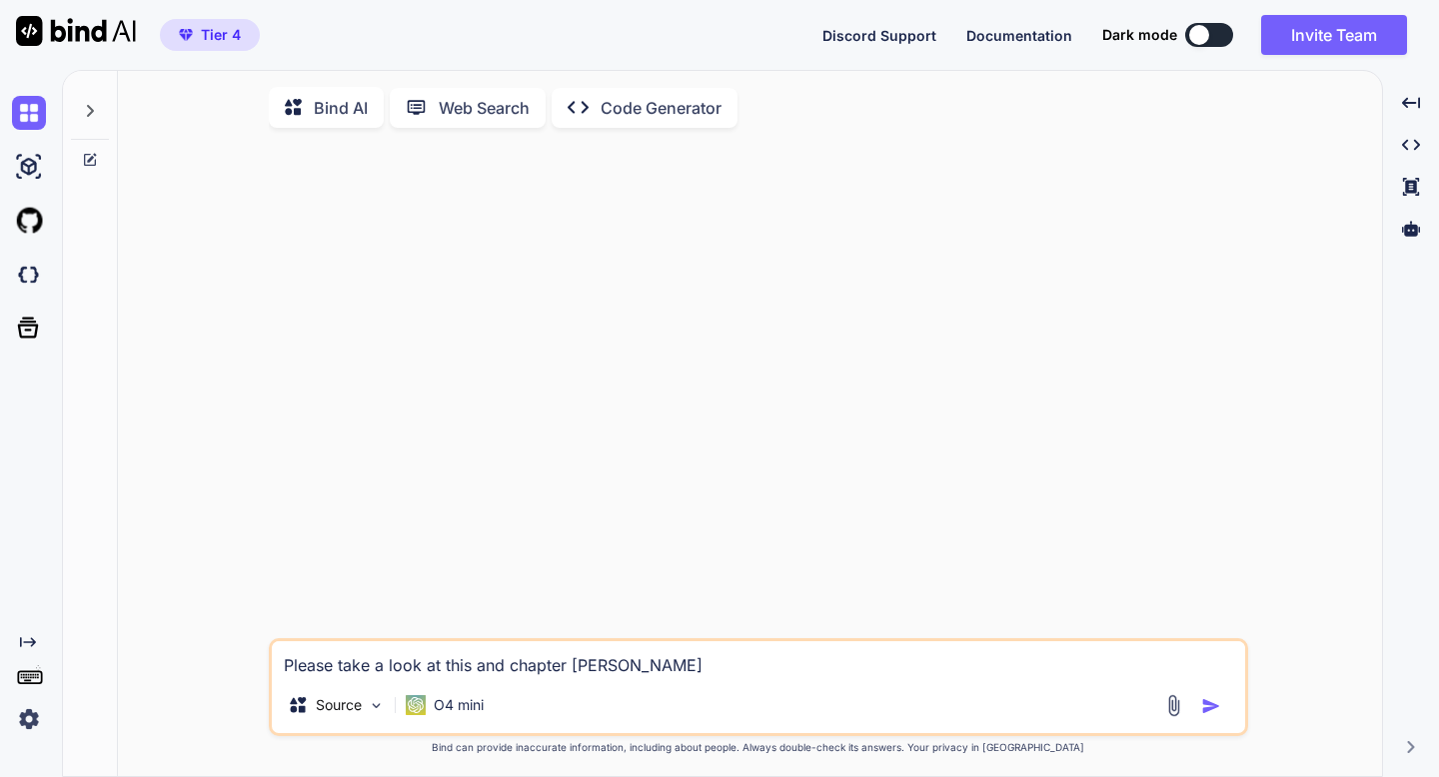
type textarea "Please take a look at this and chapter potl pote"
type textarea "x"
type textarea "Please take a look at this and chapter potel pote"
type textarea "x"
type textarea "Please take a look at this and chapter potel potnt"
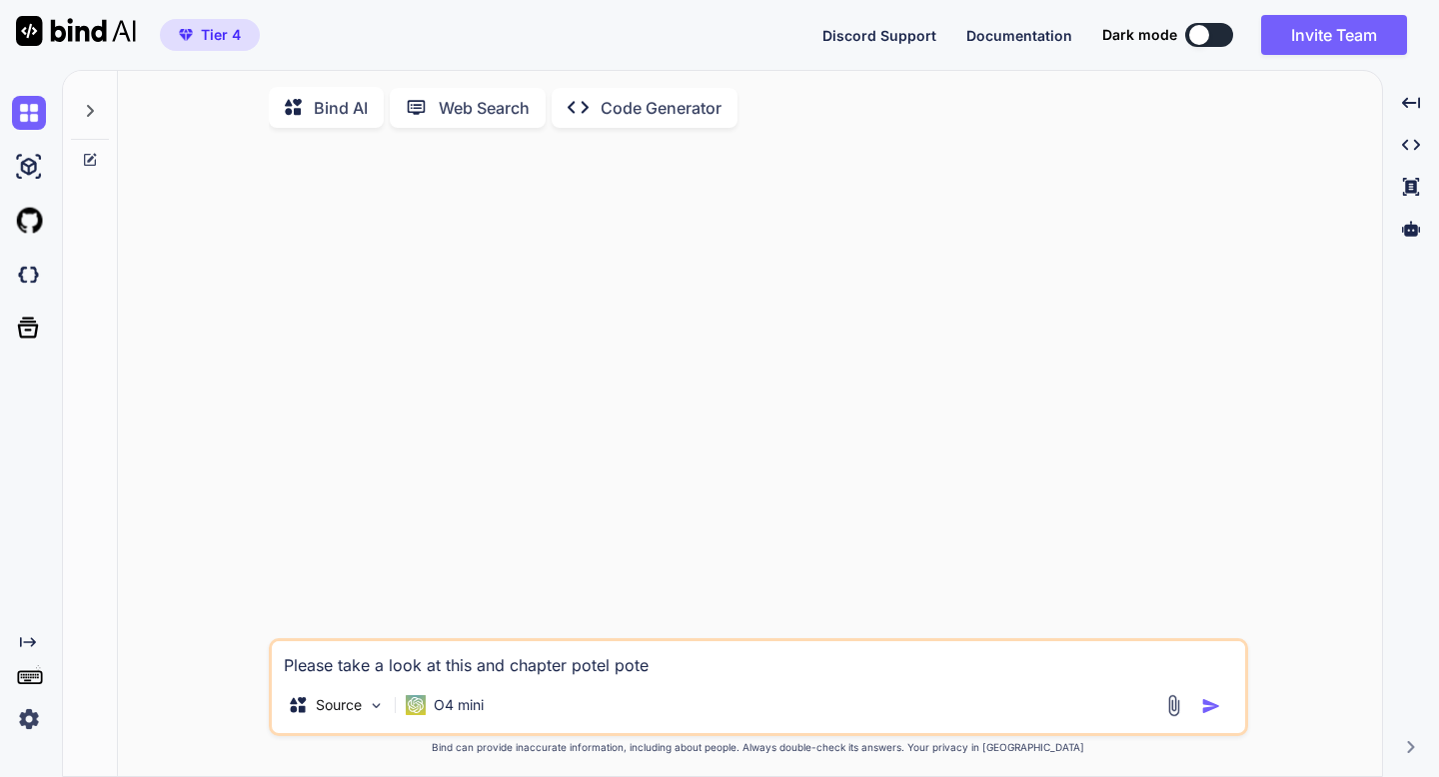
type textarea "x"
type textarea "Please take a look at this and chapter potel pontia"
type textarea "x"
type textarea "Please take a look at this and chapter potel pntial"
type textarea "x"
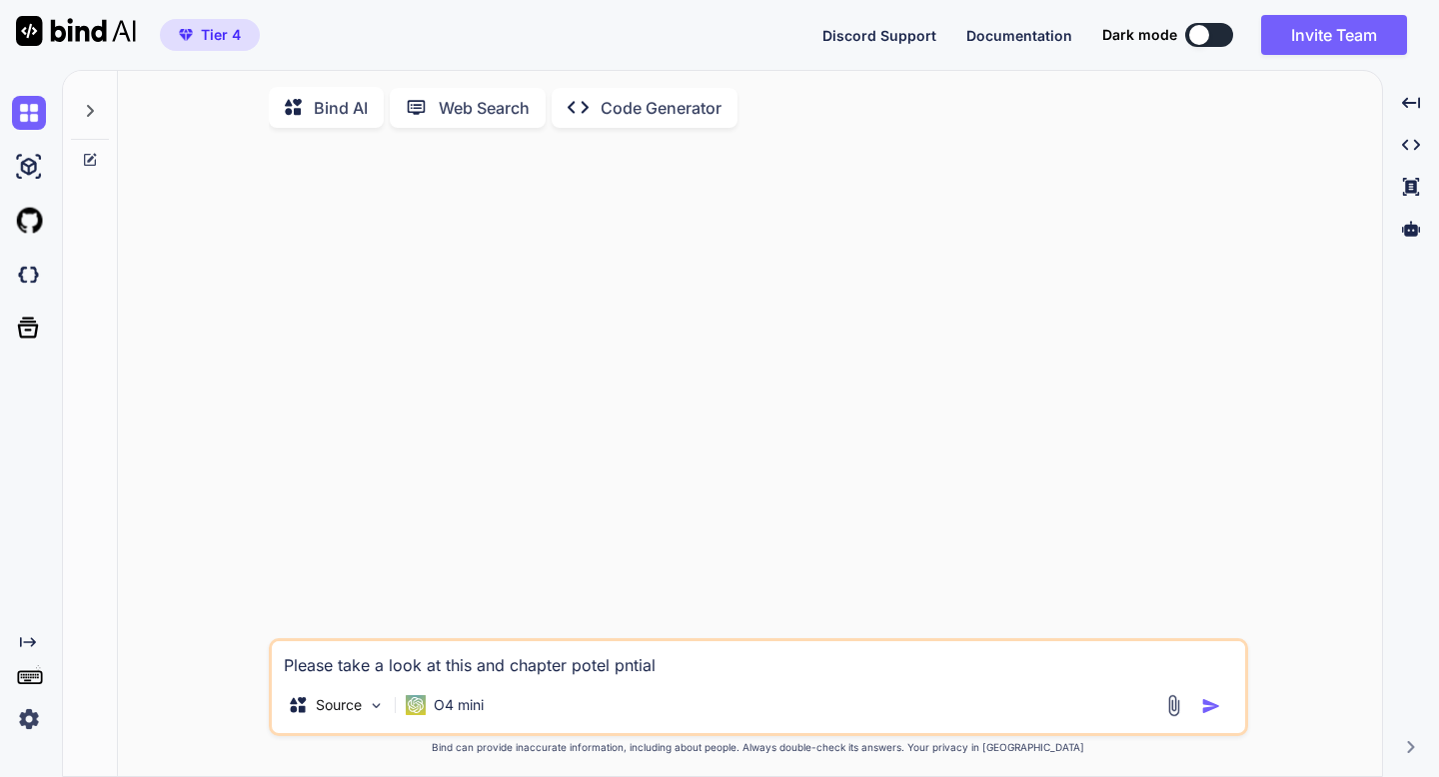
type textarea "Please take a look at this and chapter potel ntial"
type textarea "x"
type textarea "Please take a look at this and chapter potelntial"
type textarea "x"
type textarea "Please take a look at this and chapter potential"
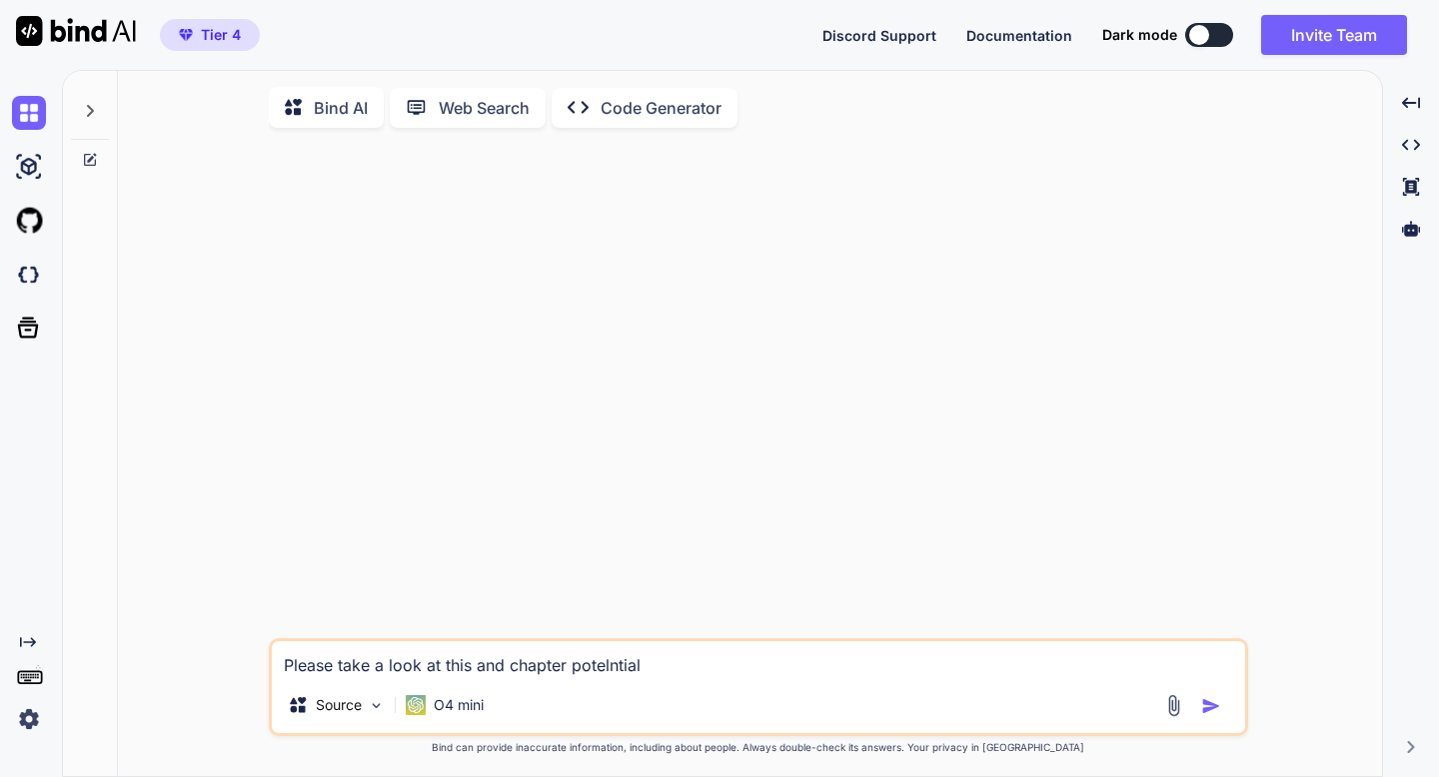
type textarea "x"
type textarea "Please take a look at this and chapter potential"
type textarea "x"
type textarea "Please take a look at this and chapter potential e"
type textarea "x"
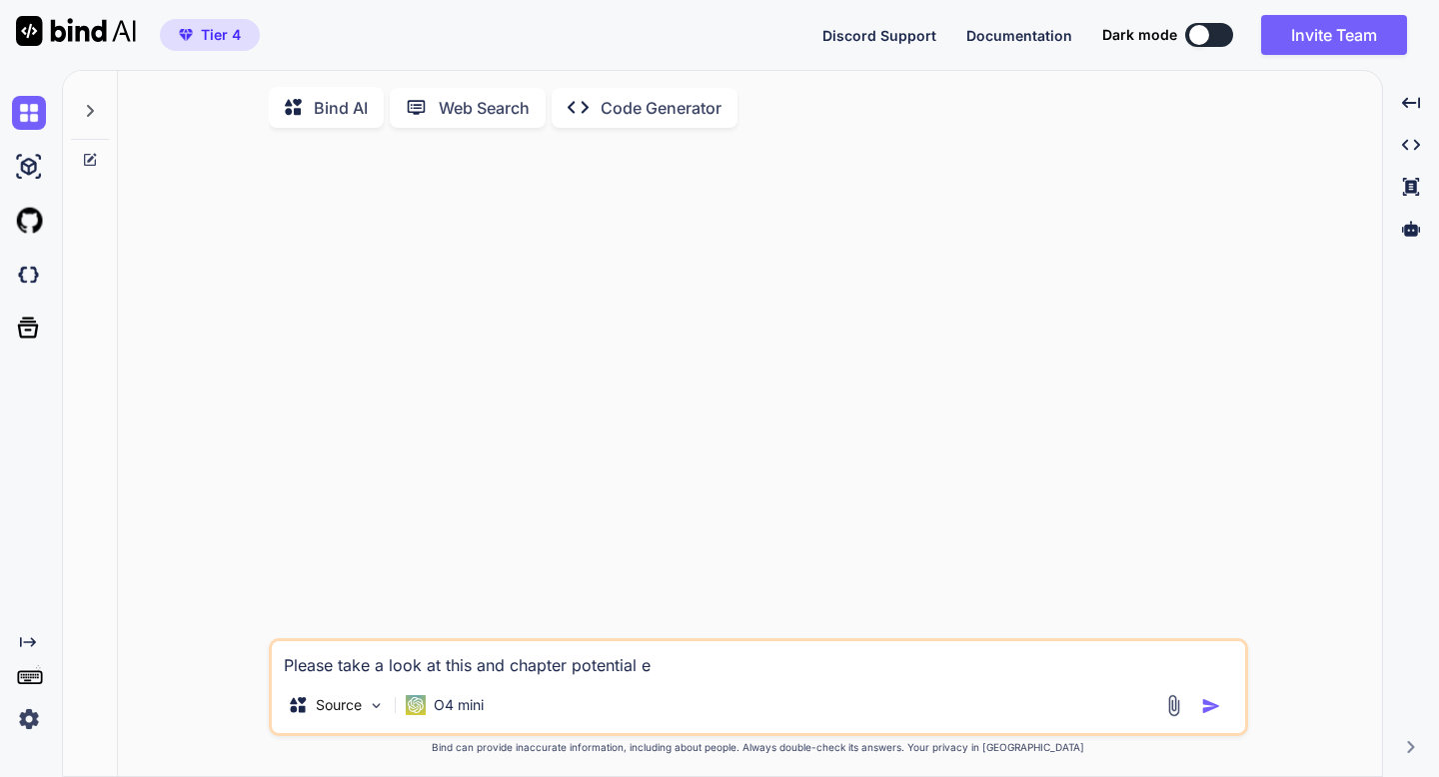
type textarea "Please take a look at this and chapter potential er"
type textarea "x"
type textarea "Please take a look at this and chapter potential err"
type textarea "x"
type textarea "Please take a look at this and chapter potential erro"
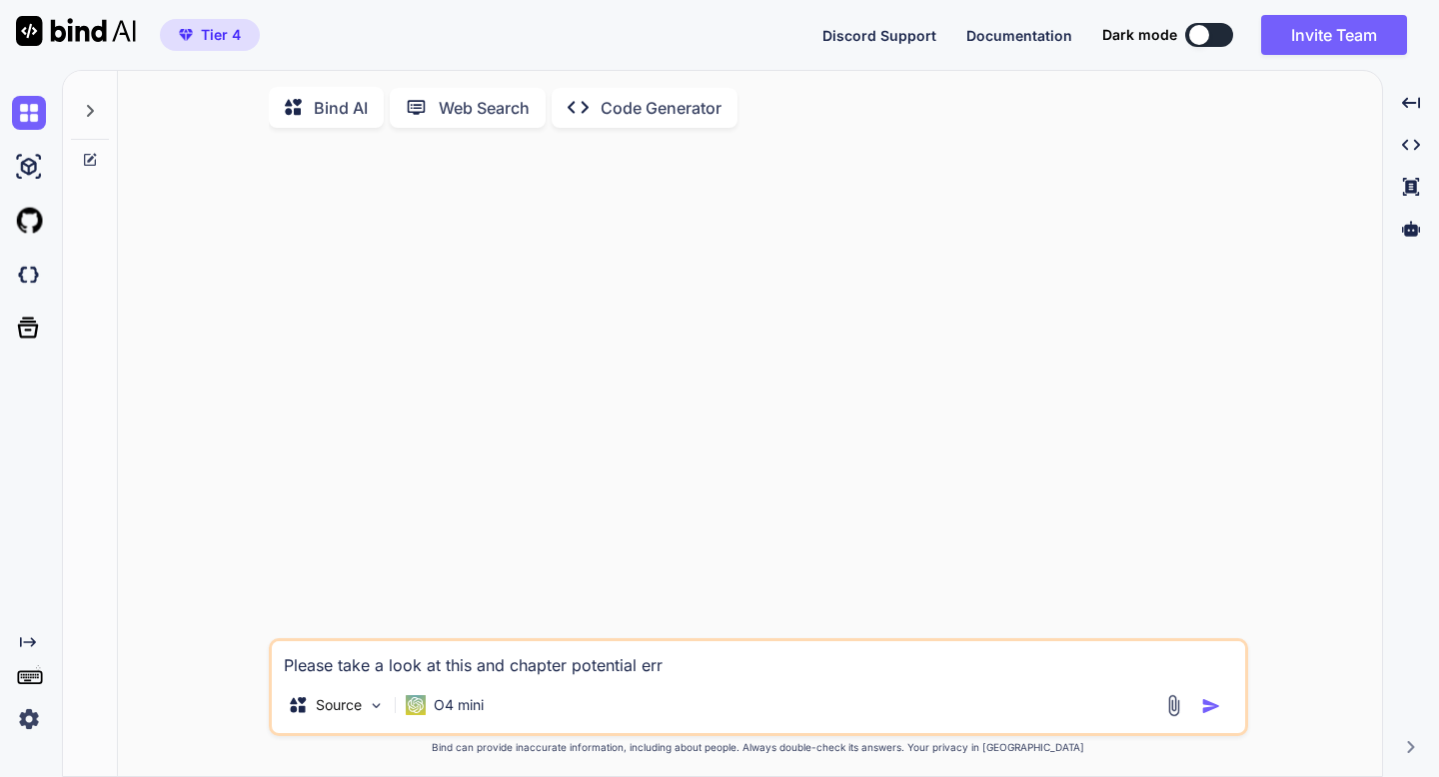
type textarea "x"
type textarea "Please take a look at this and chapter potential error"
type textarea "x"
type textarea "Please take a look at this and chapter potential errors"
type textarea "x"
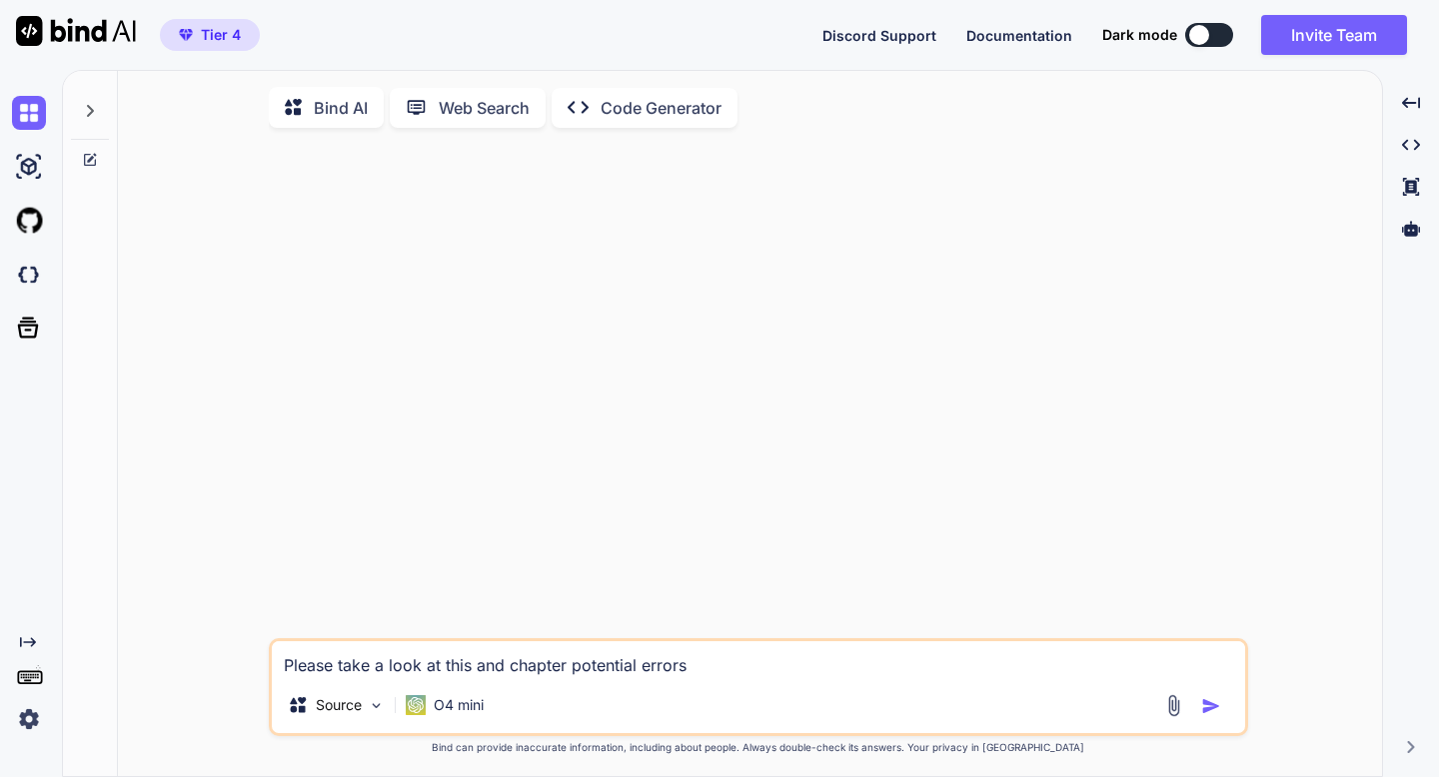
type textarea "Please take a look at this and chapter potential errors,"
type textarea "x"
type textarea "Please take a look at this and chapter potential errors,"
type textarea "x"
type textarea "Please take a look at this and chapter potential errors, a"
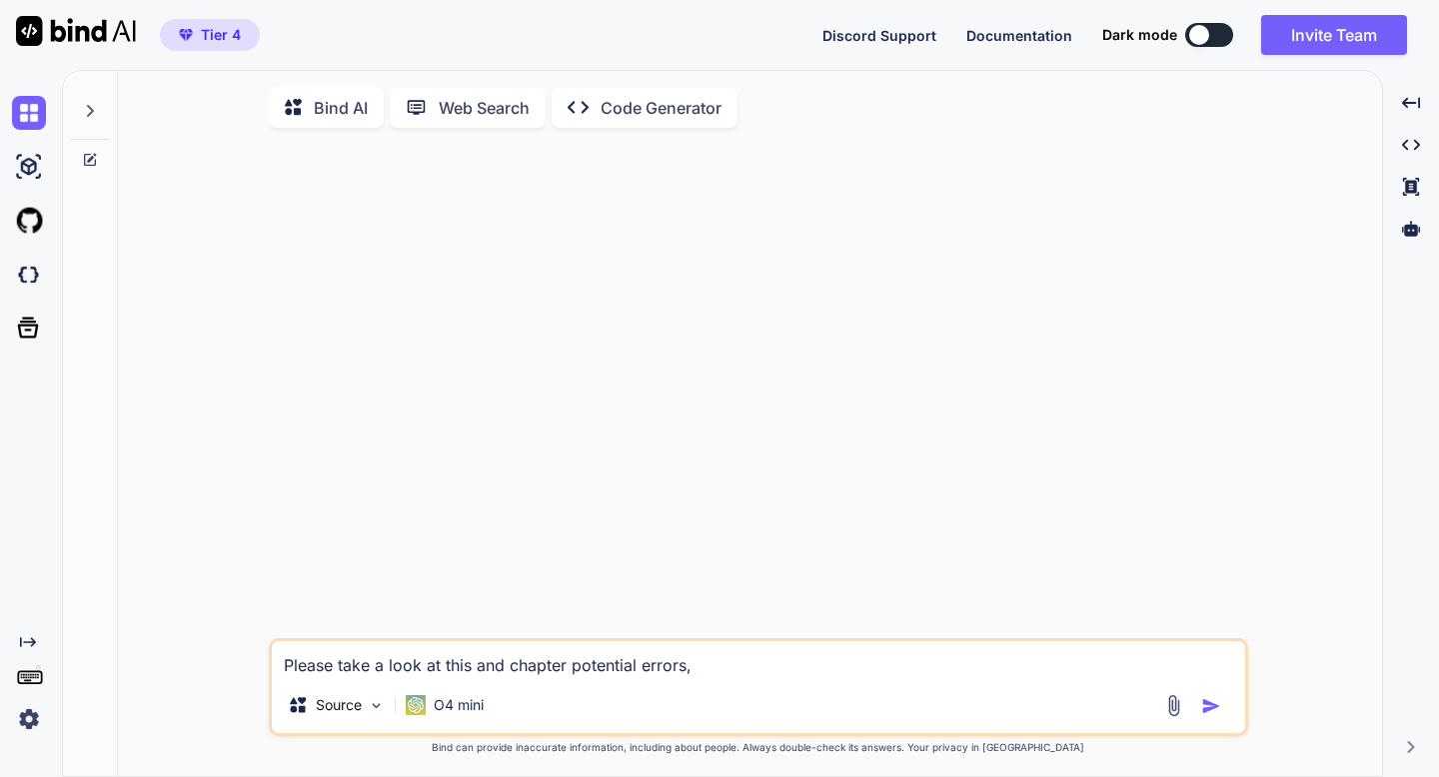
type textarea "x"
type textarea "Please take a look at this and chapter potential errors, an"
type textarea "x"
type textarea "Please take a look at this and chapter potential errors, and"
type textarea "x"
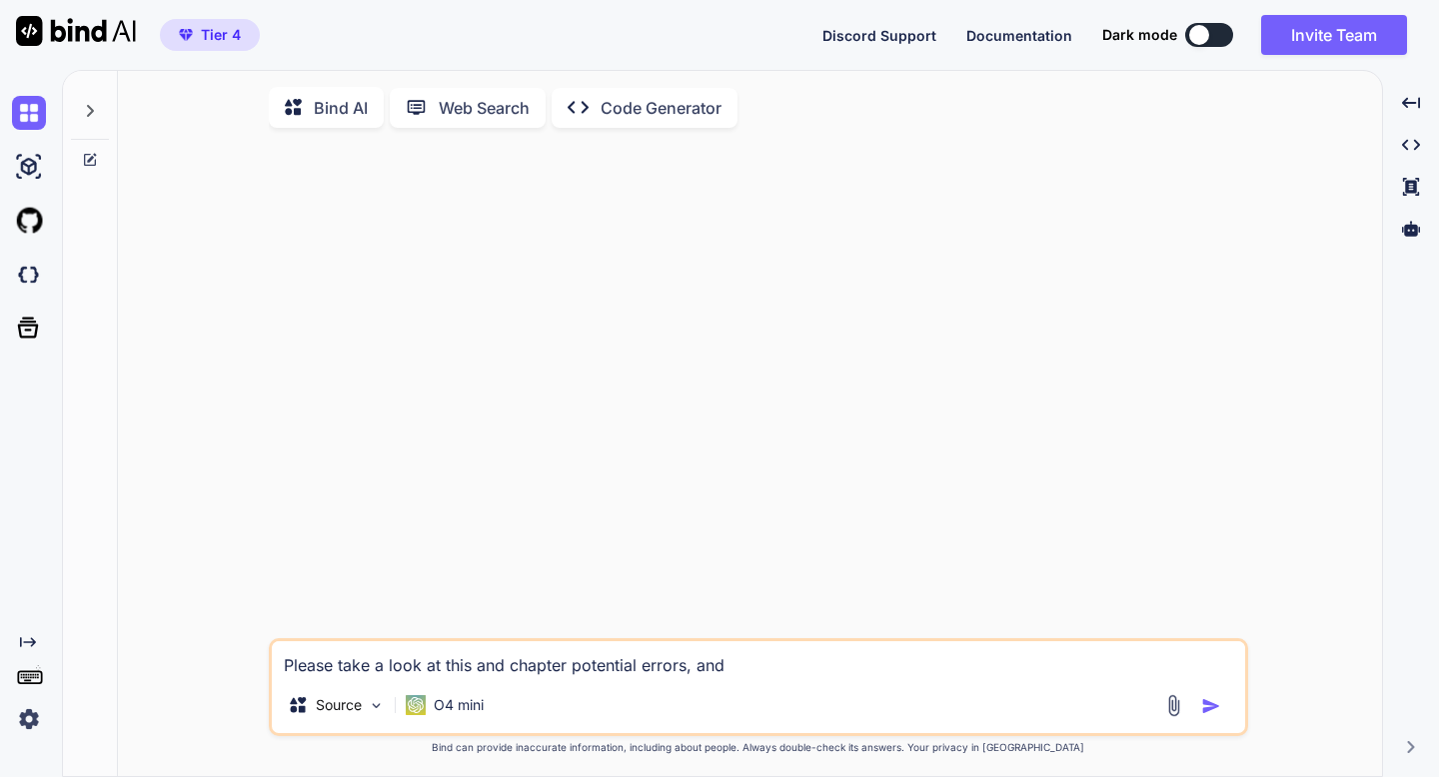
type textarea "Please take a look at this and chapter potential errors and"
type textarea "x"
type textarea "Please take a look at this and chapter potential errors and"
type textarea "x"
type textarea "Please take a look at this and chapter potential errors and b"
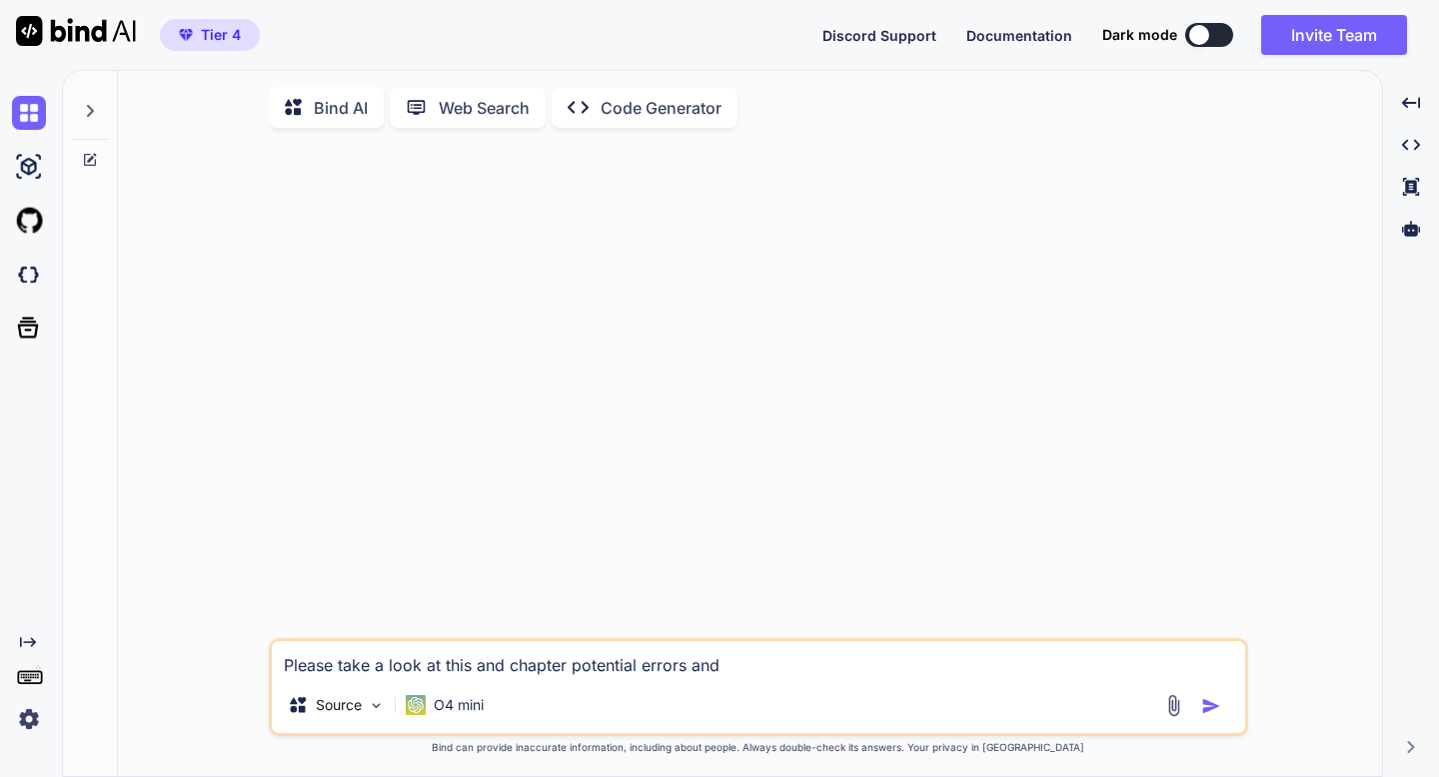
type textarea "x"
type textarea "Please take a look at this and chapter potential errors and bu"
type textarea "x"
type textarea "Please take a look at this and chapter potential errors and [PERSON_NAME]"
type textarea "x"
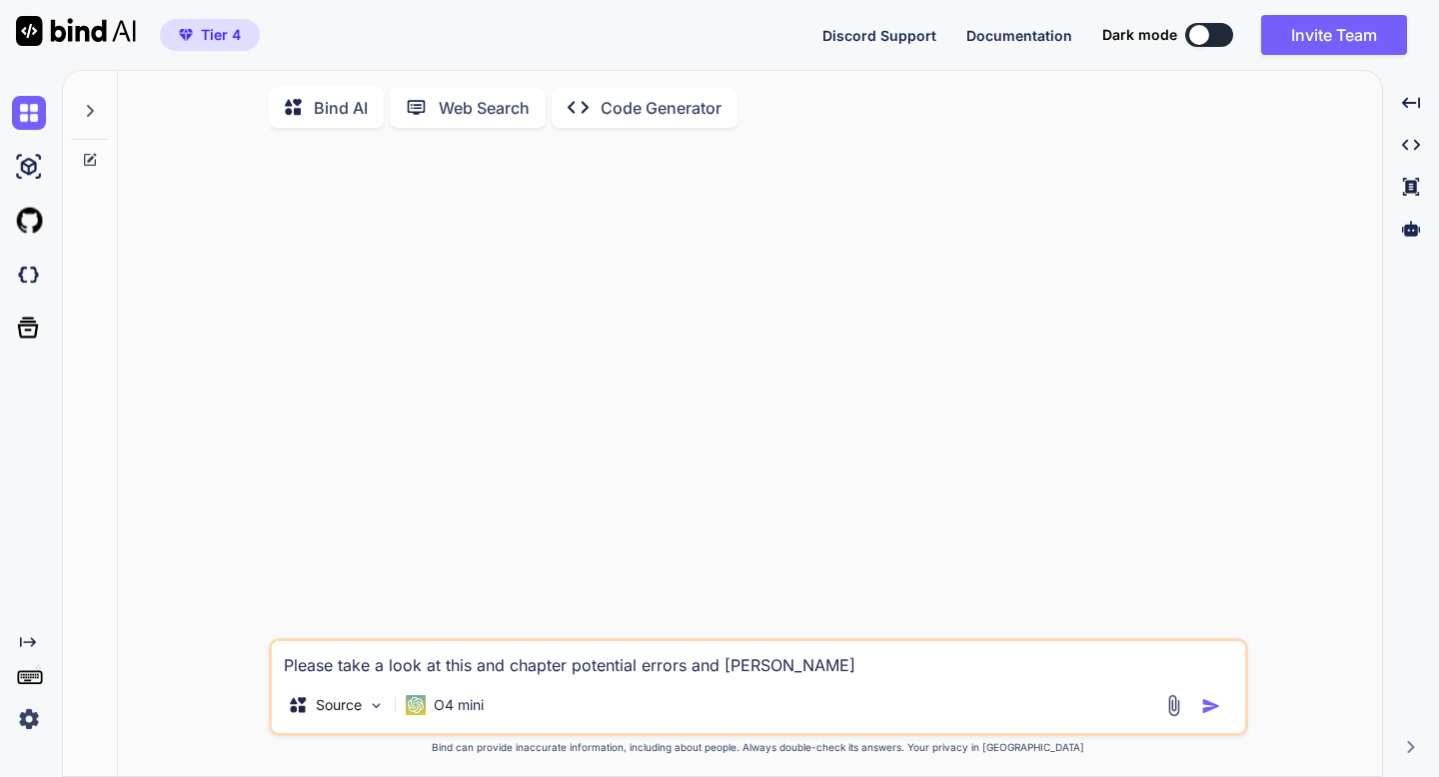
type textarea "Please take a look at this and chapter potential errors and buil"
type textarea "x"
type textarea "Please take a look at this and chapter potential errors and build"
type textarea "x"
type textarea "Please take a look at this and chapter potential errors and build"
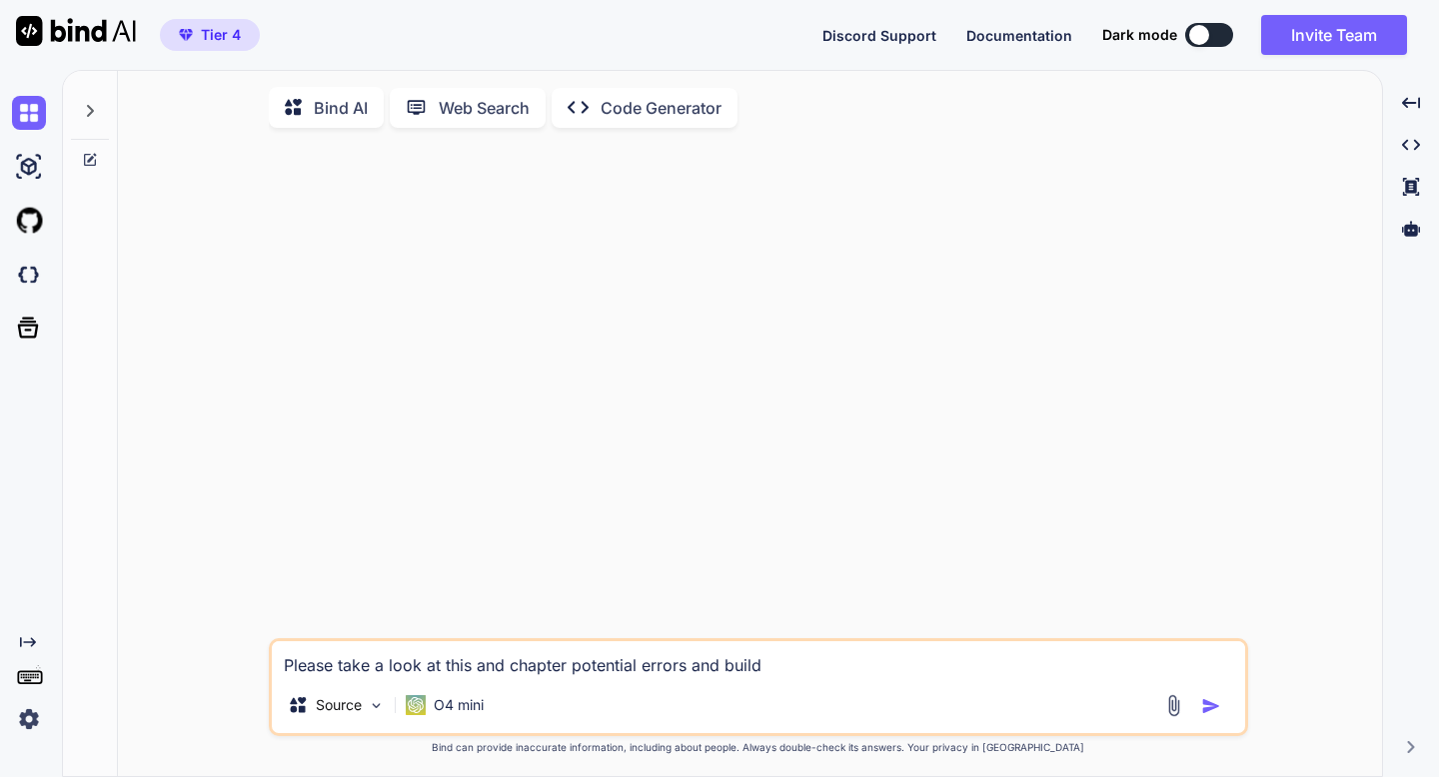
type textarea "x"
type textarea "Please take a look at this and chapter potential errors and build o"
type textarea "x"
type textarea "Please take a look at this and chapter potential errors and build ou"
type textarea "x"
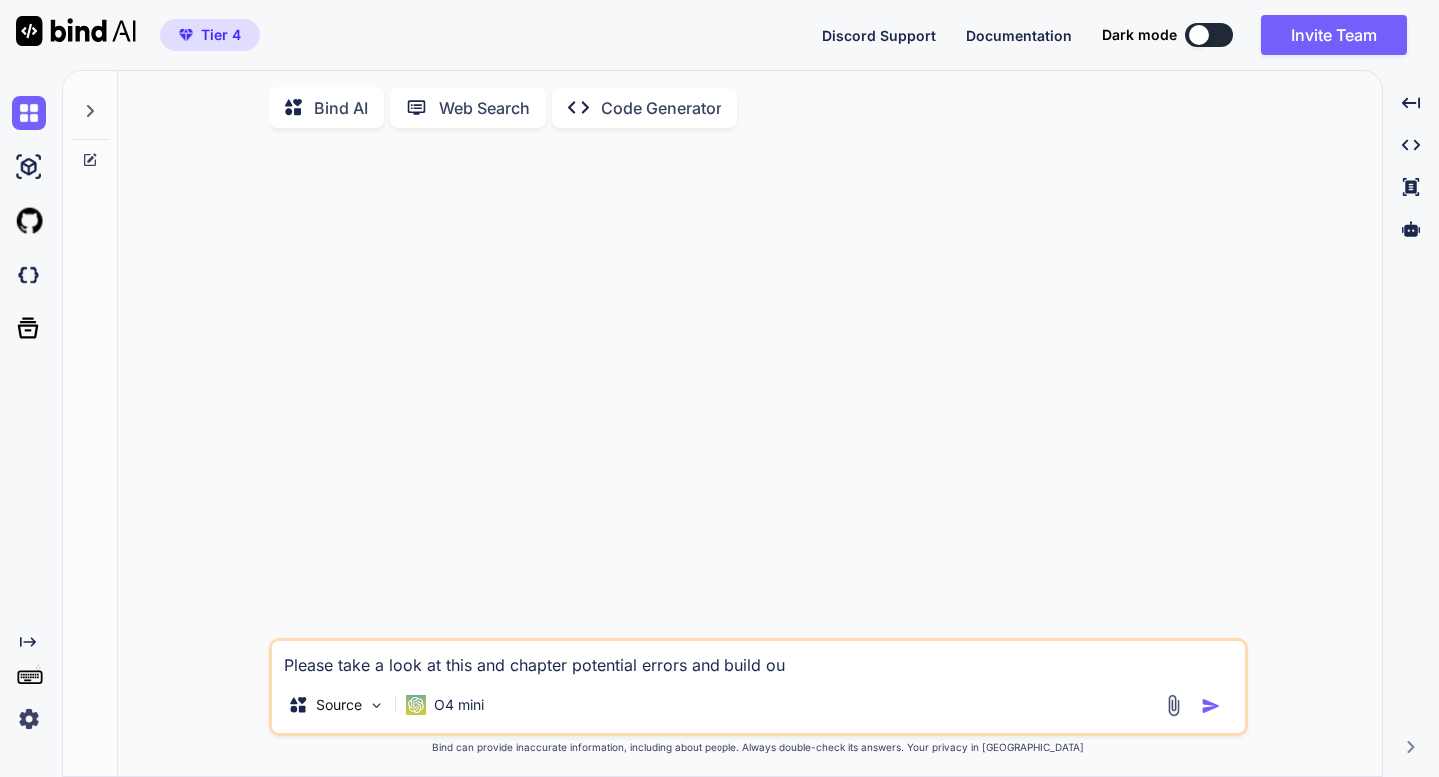
type textarea "Please take a look at this and chapter potential errors and build out"
type textarea "x"
type textarea "Please take a look at this and chapter potential errors, and build out"
type textarea "x"
type textarea "Please take a look at this and chapter potential errors, and build out"
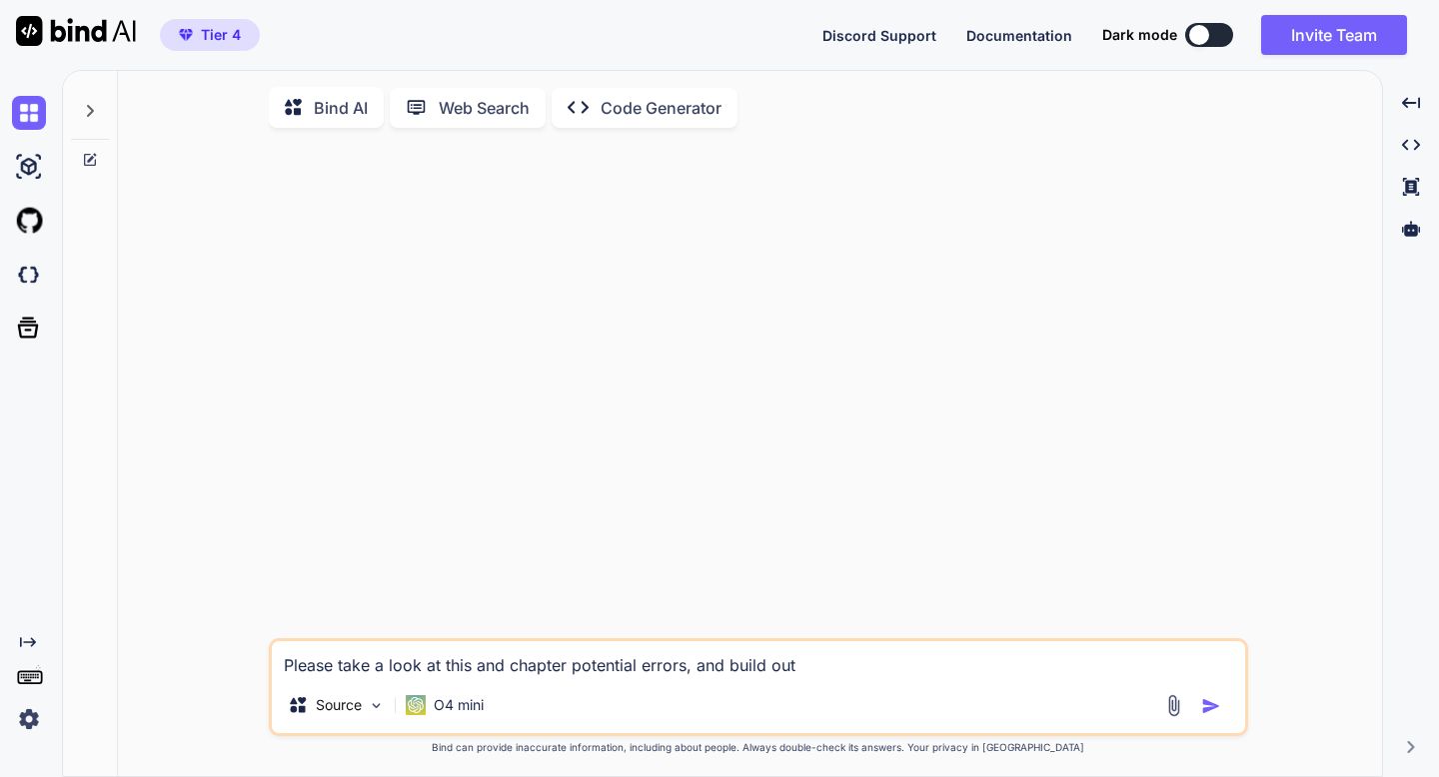
type textarea "x"
type textarea "Please take a look at this and chapter potential errors, and build out a"
type textarea "x"
type textarea "Please take a look at this and chapter potential errors and build out a"
type textarea "x"
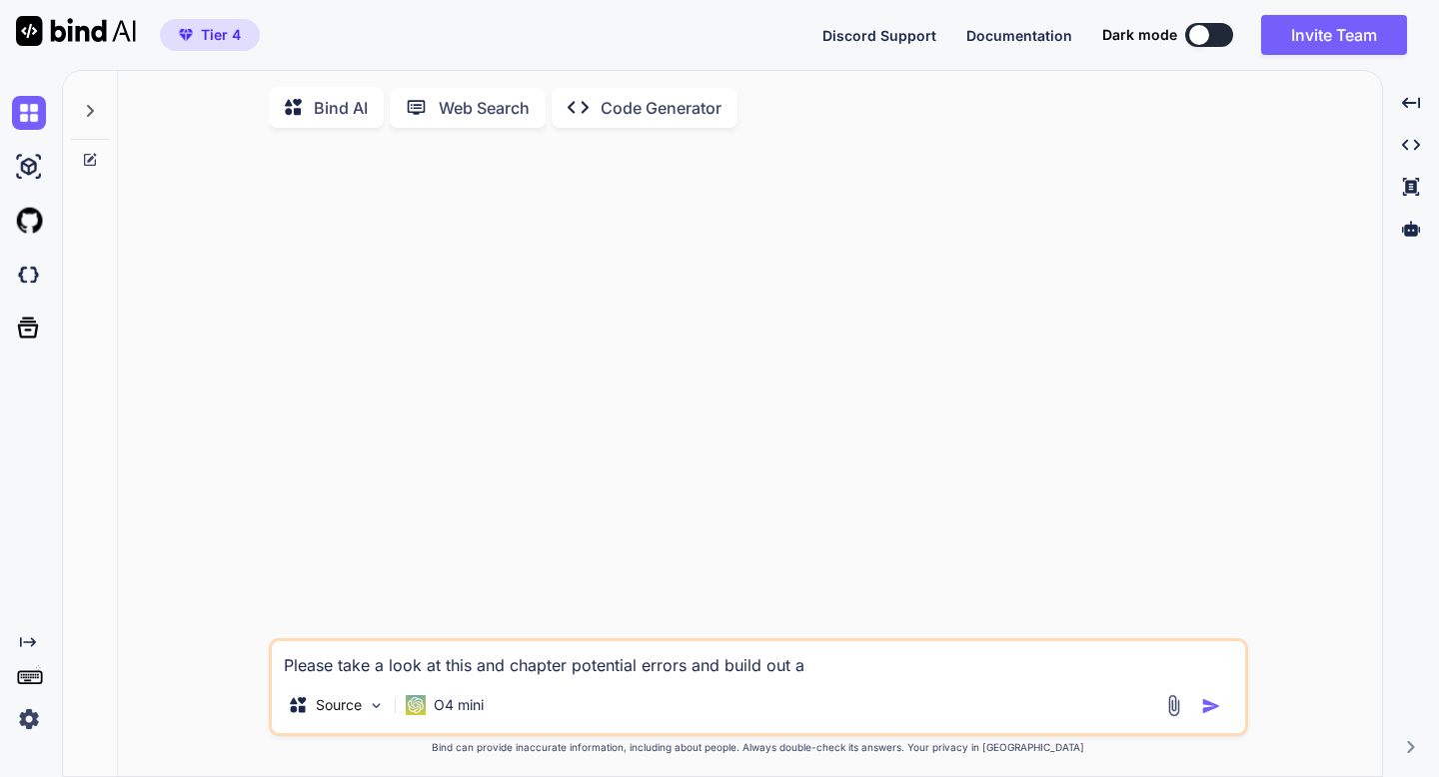
type textarea "Please take a look at this and chapter potential errors and build out a"
type textarea "x"
type textarea "Please take a look at this and chapter potential errors and build out a p"
type textarea "x"
type textarea "Please take a look at this and chapter potential errors and build out a pr"
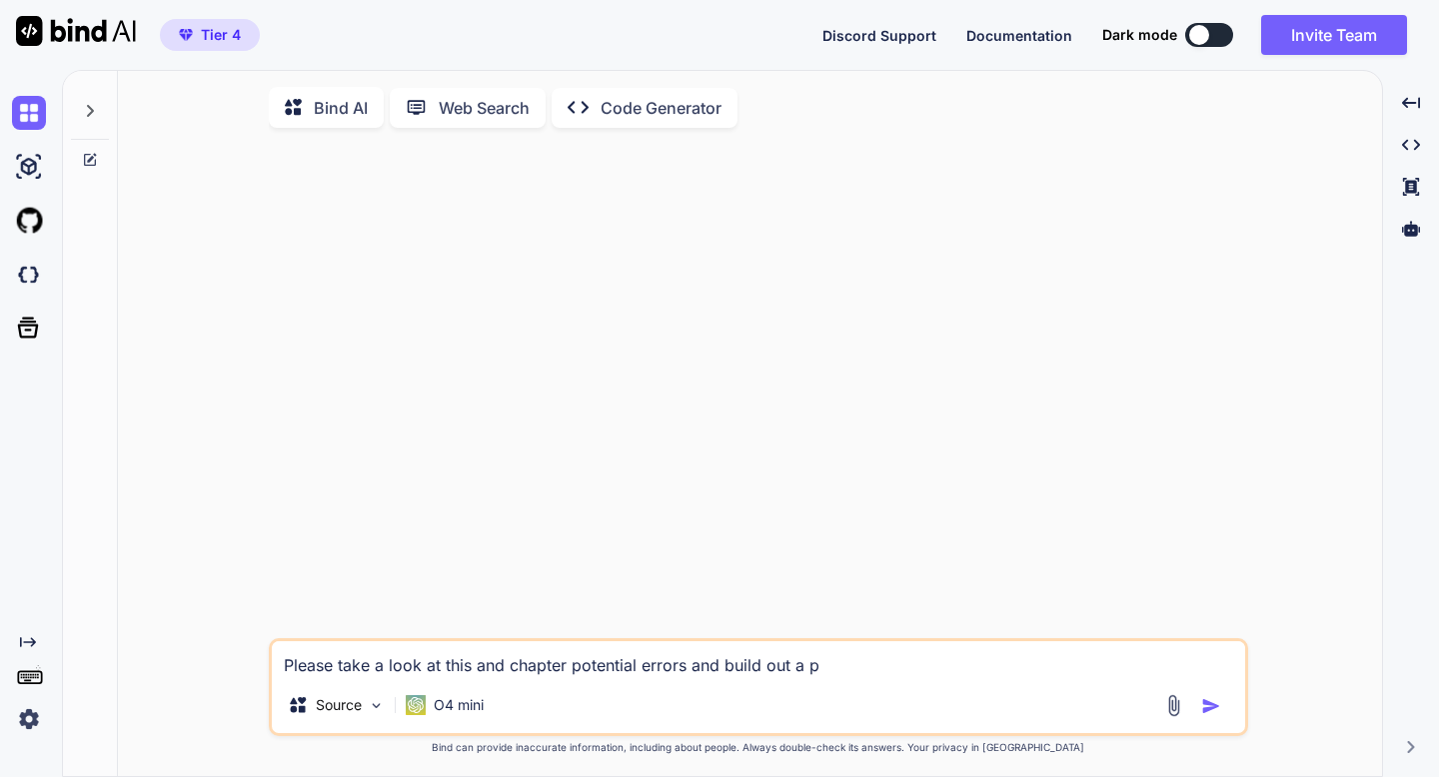
type textarea "x"
type textarea "Please take a look at this and chapter potential errors and build out a pro"
type textarea "x"
type textarea "Please take a look at this and chapter potential errors and build out a prod"
type textarea "x"
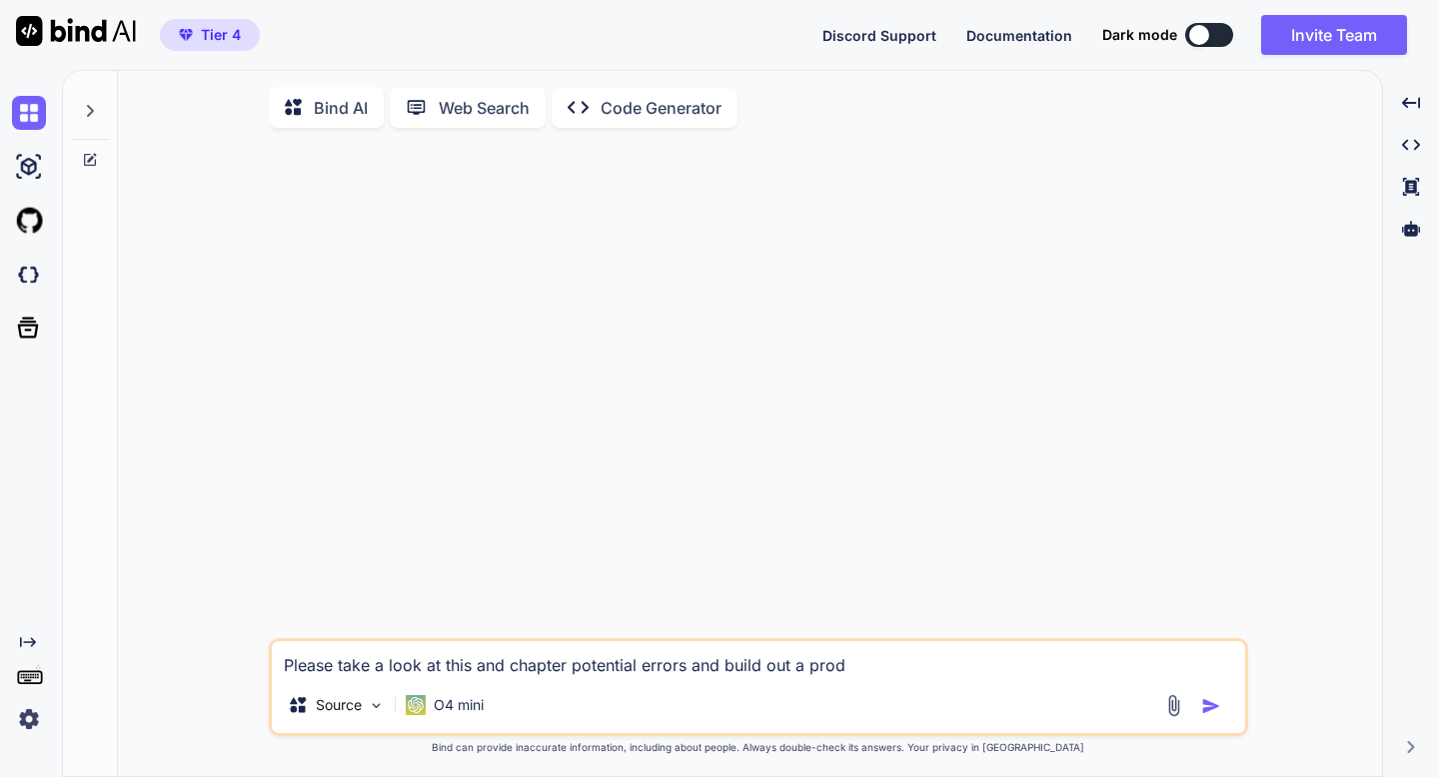
type textarea "Please take a look at this and chapter potential errors and build out a produ"
type textarea "x"
type textarea "Please take a look at this and chapter potential errors and build out a produc"
type textarea "x"
type textarea "Please take a look at this and chapter potential errors and build out a product"
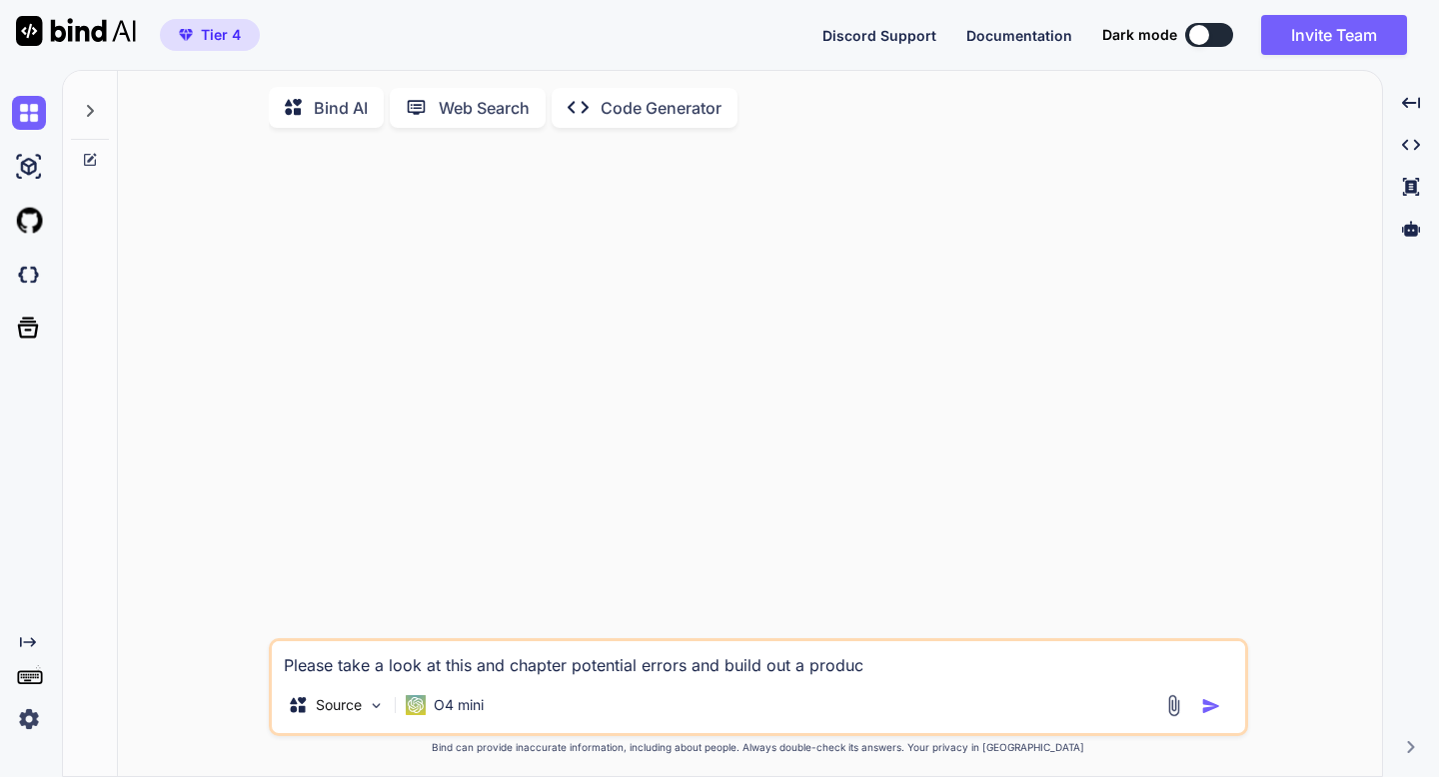
type textarea "x"
type textarea "Please take a look at this and chapter potential errors and build out a product"
type textarea "x"
type textarea "Please take a look at this and chapter potential errors and build out a product…"
type textarea "x"
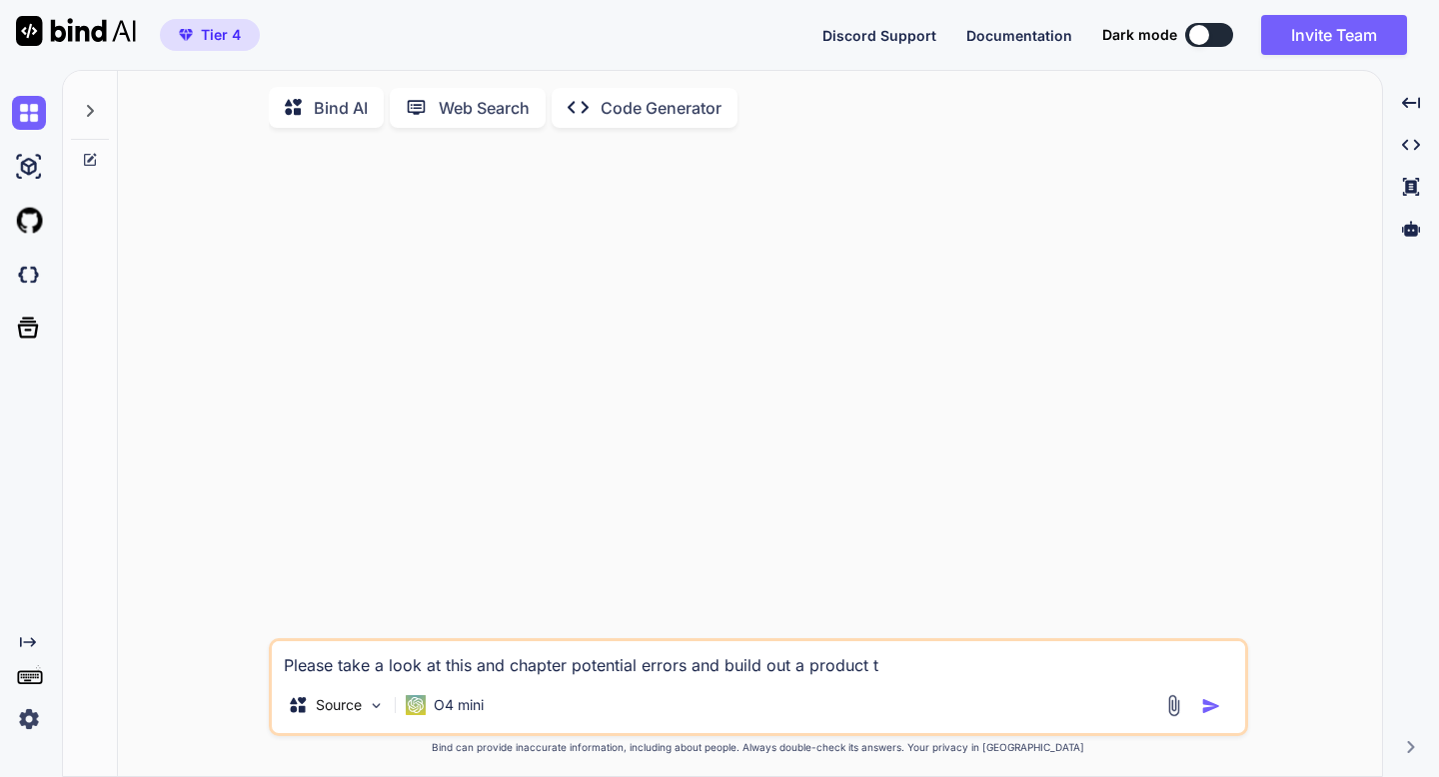
type textarea "Please take a look at this and chapter potential errors and build out a product…"
type textarea "x"
type textarea "Please take a look at this and chapter potential errors and build out a product…"
type textarea "x"
type textarea "Please take a look at this and chapter potential errors and build out a product…"
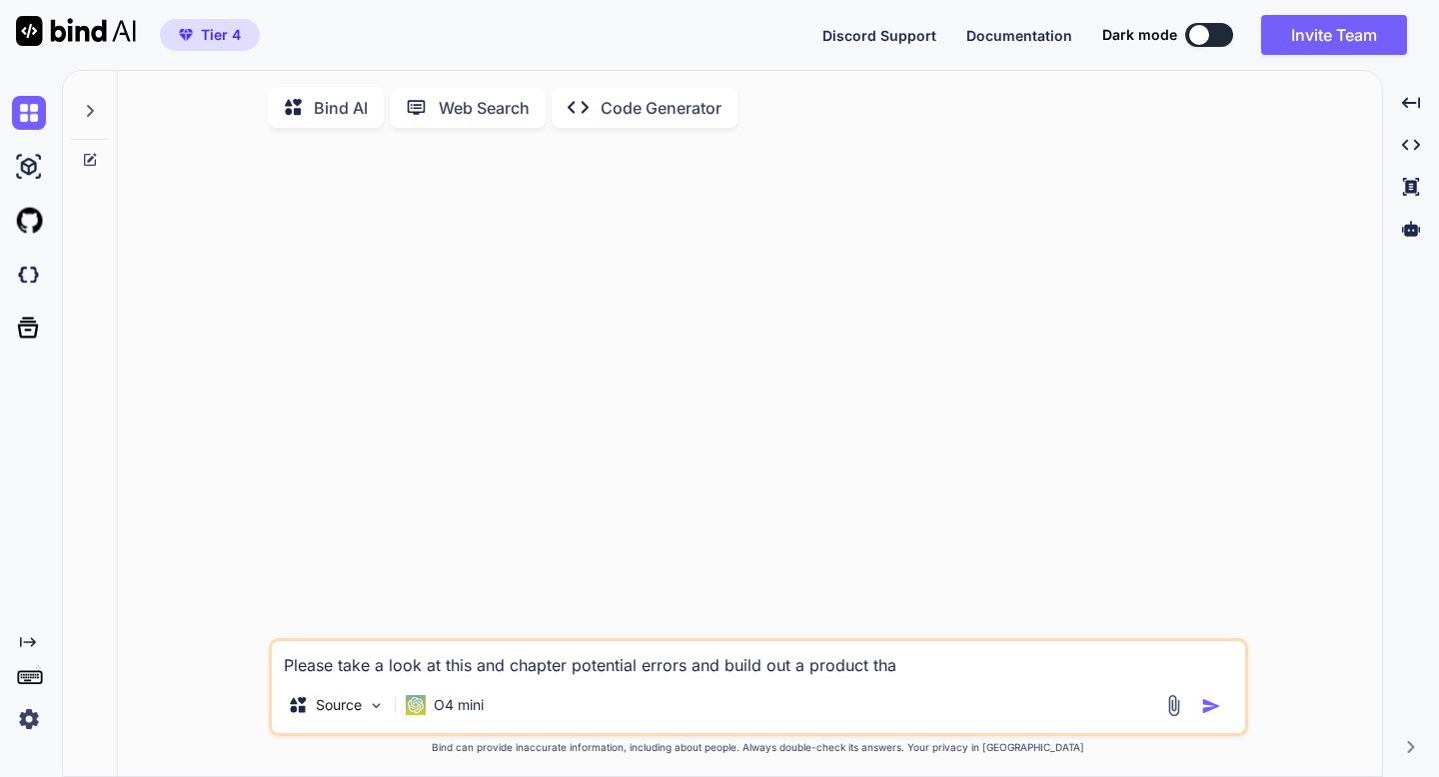
type textarea "x"
type textarea "Please take a look at this and chapter potential errors and build out a product…"
type textarea "x"
type textarea "Please take a look at this and chapter potential errors and build out a product…"
type textarea "x"
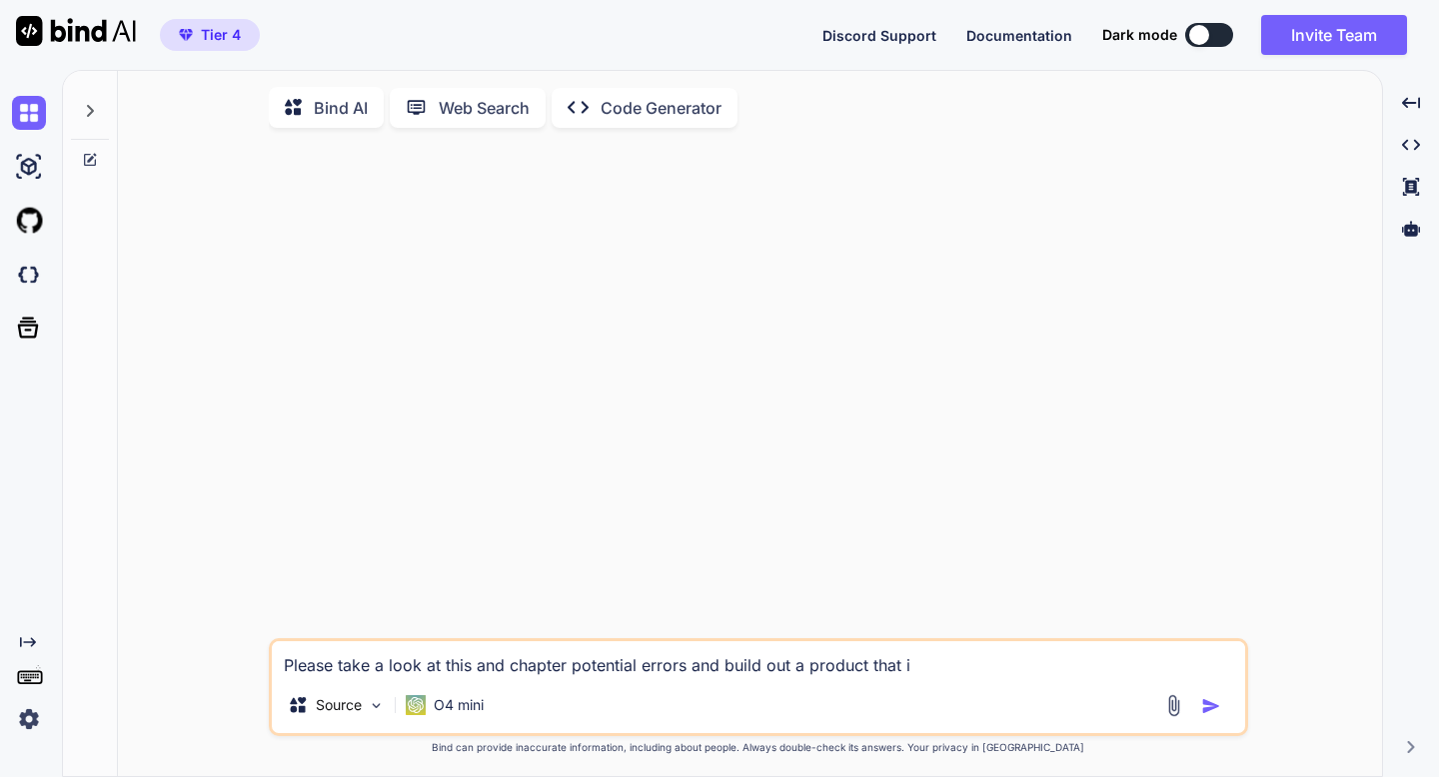
type textarea "Please take a look at this and chapter potential errors and build out a product…"
type textarea "x"
type textarea "Please take a look at this and chapter potential errors and build out a product…"
type textarea "x"
type textarea "Please take a look at this and chapter potential errors and build out a product…"
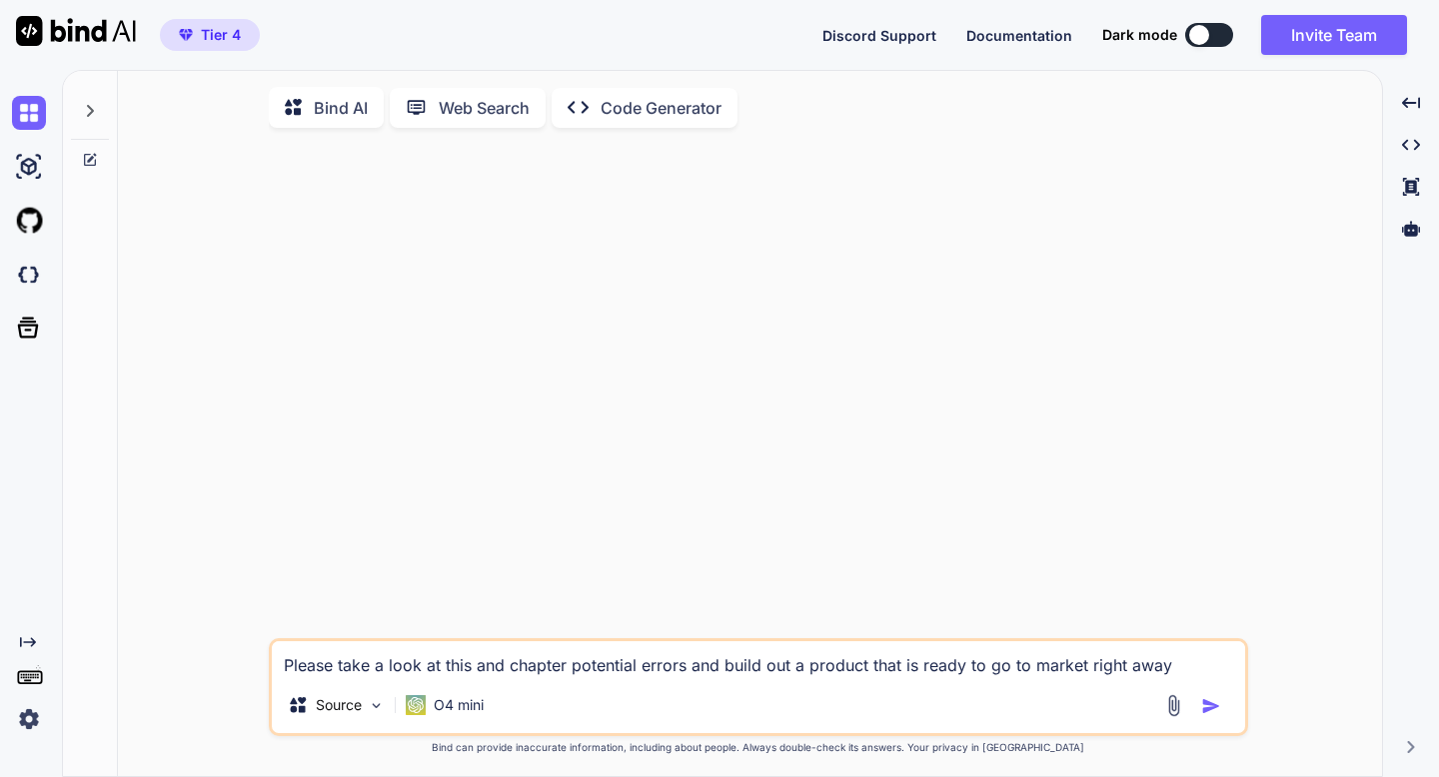
click at [342, 512] on div at bounding box center [760, 391] width 975 height 495
click at [550, 668] on textarea "Please take a look at this and chapter potential errors and build out a product…" at bounding box center [758, 659] width 973 height 36
click at [670, 115] on p "Code Generator" at bounding box center [660, 108] width 121 height 24
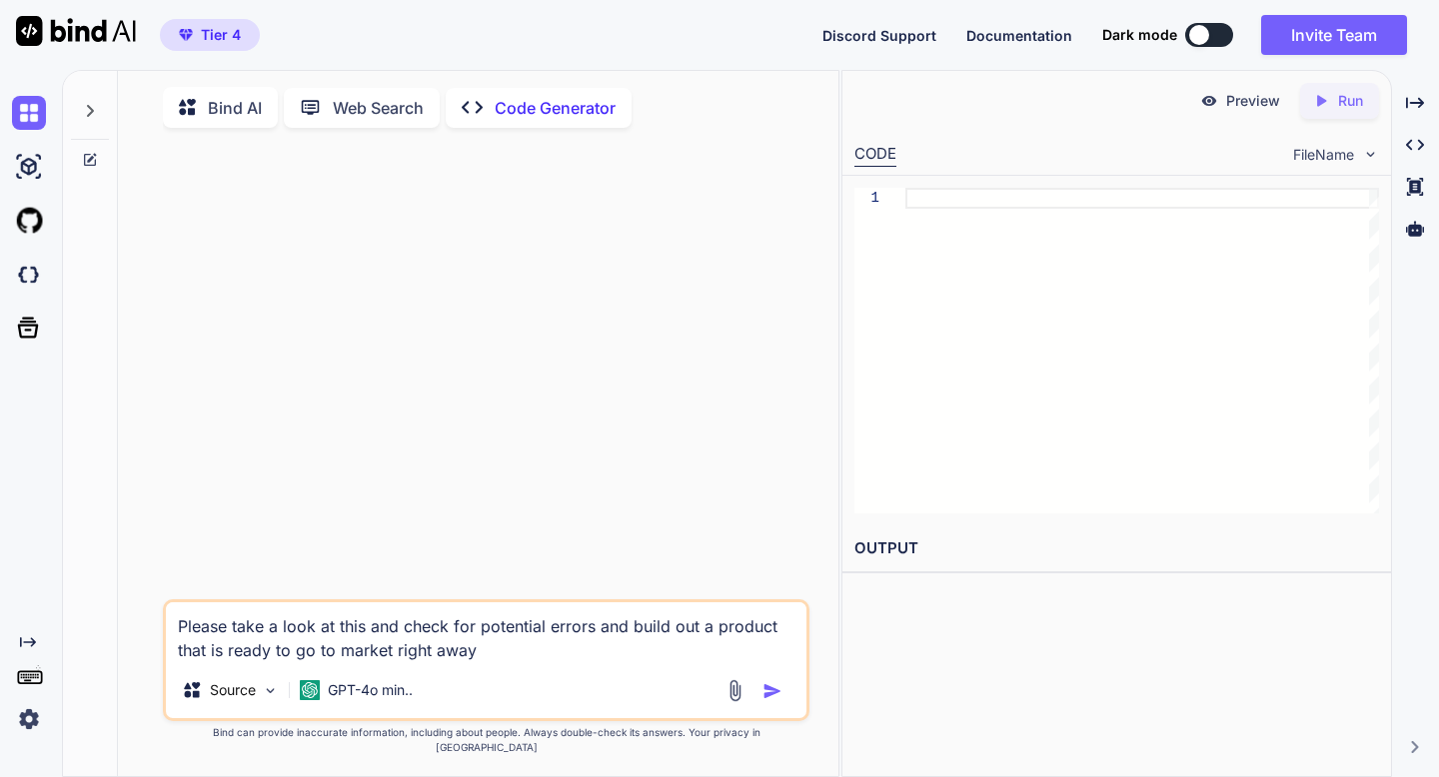
click at [522, 662] on textarea "Please take a look at this and check for potential errors and build out a produ…" at bounding box center [485, 632] width 639 height 60
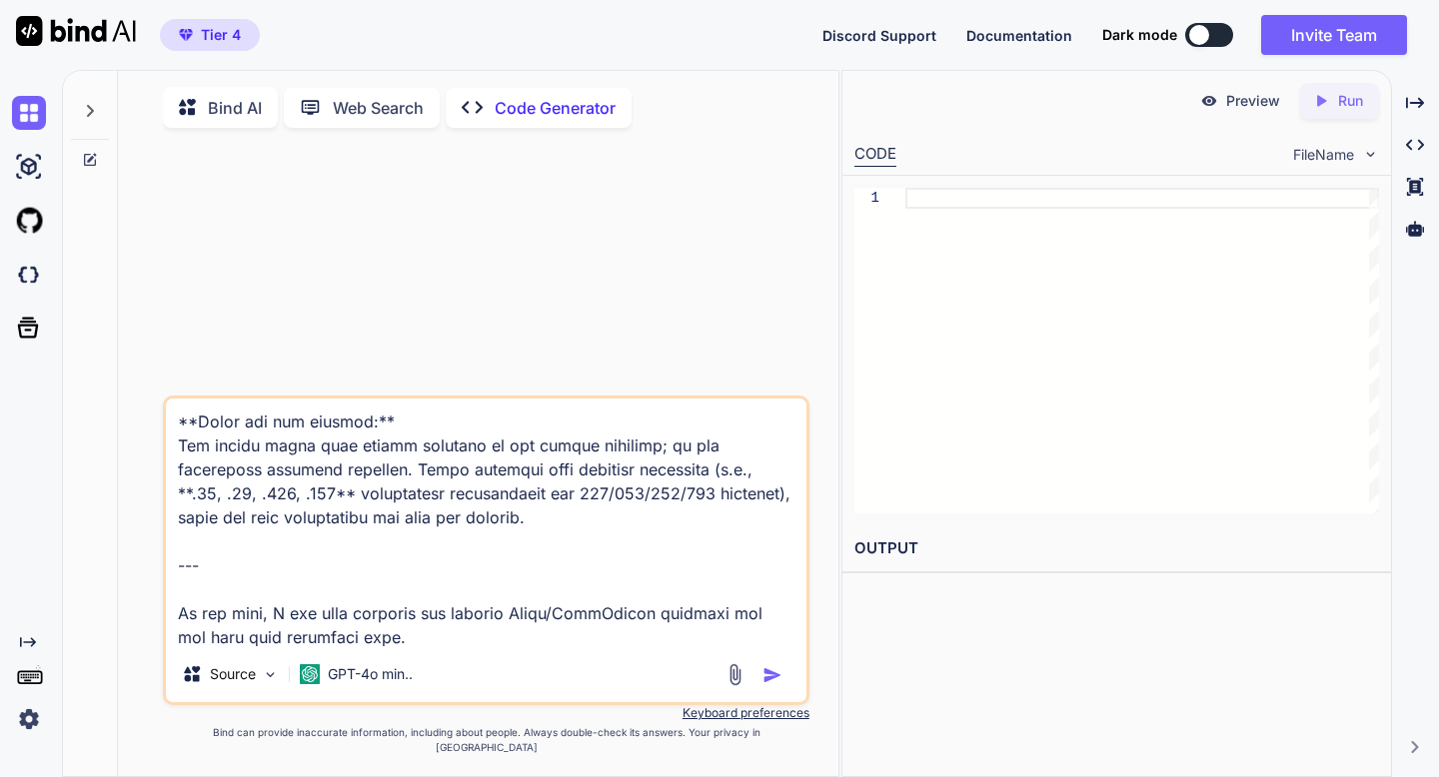
drag, startPoint x: 442, startPoint y: 648, endPoint x: 178, endPoint y: 566, distance: 276.2
click at [178, 566] on textarea at bounding box center [485, 523] width 639 height 248
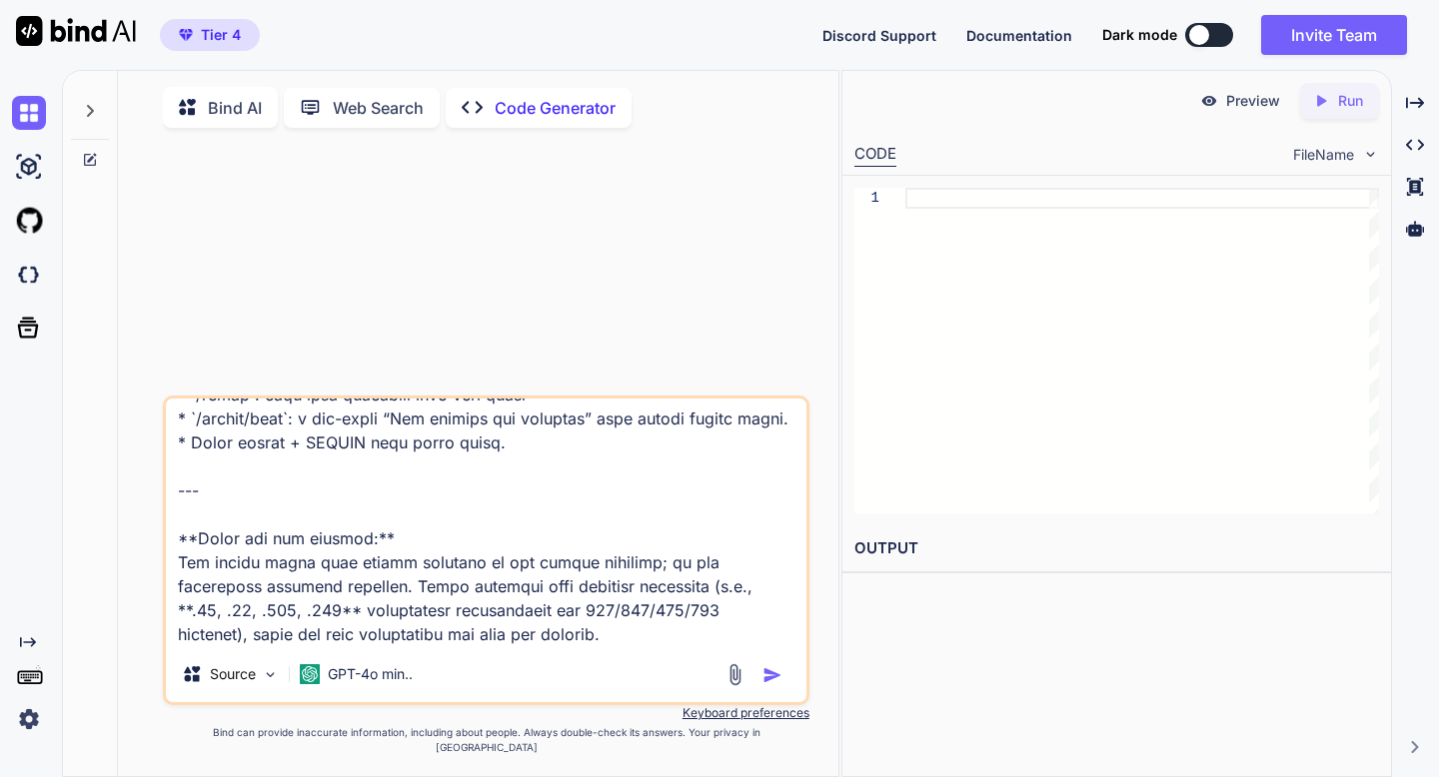
scroll to position [5279, 0]
click at [765, 685] on img "button" at bounding box center [772, 675] width 20 height 20
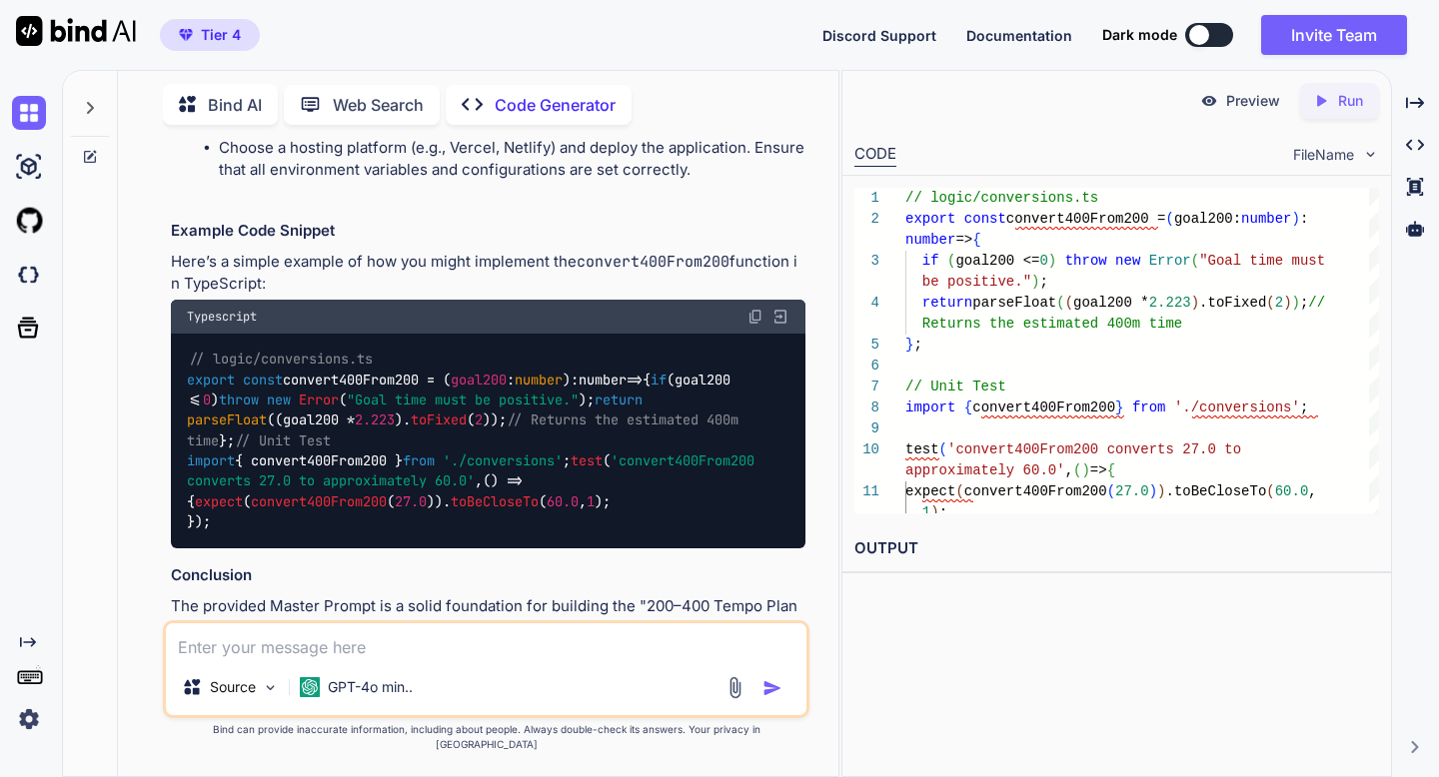
scroll to position [4968, 0]
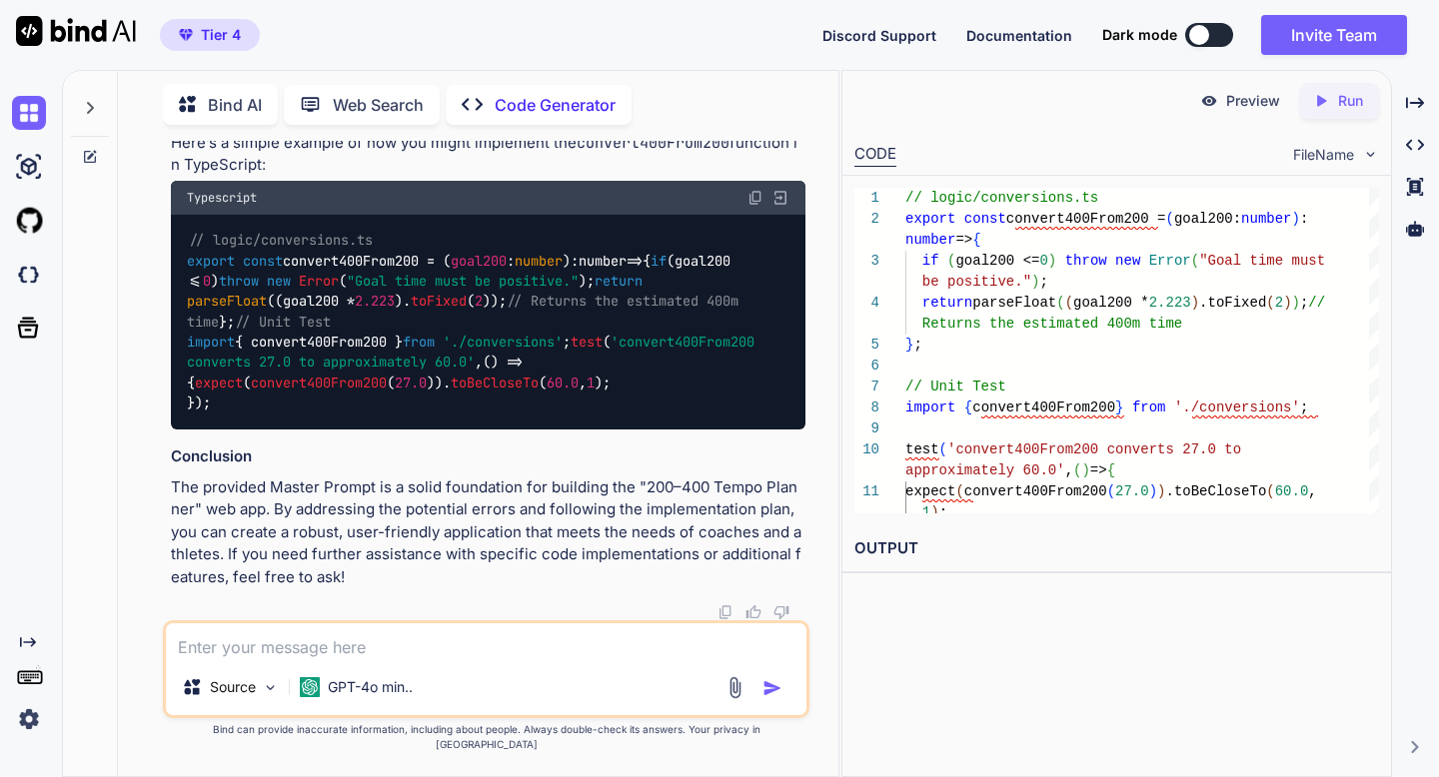
click at [436, 653] on textarea at bounding box center [485, 641] width 639 height 36
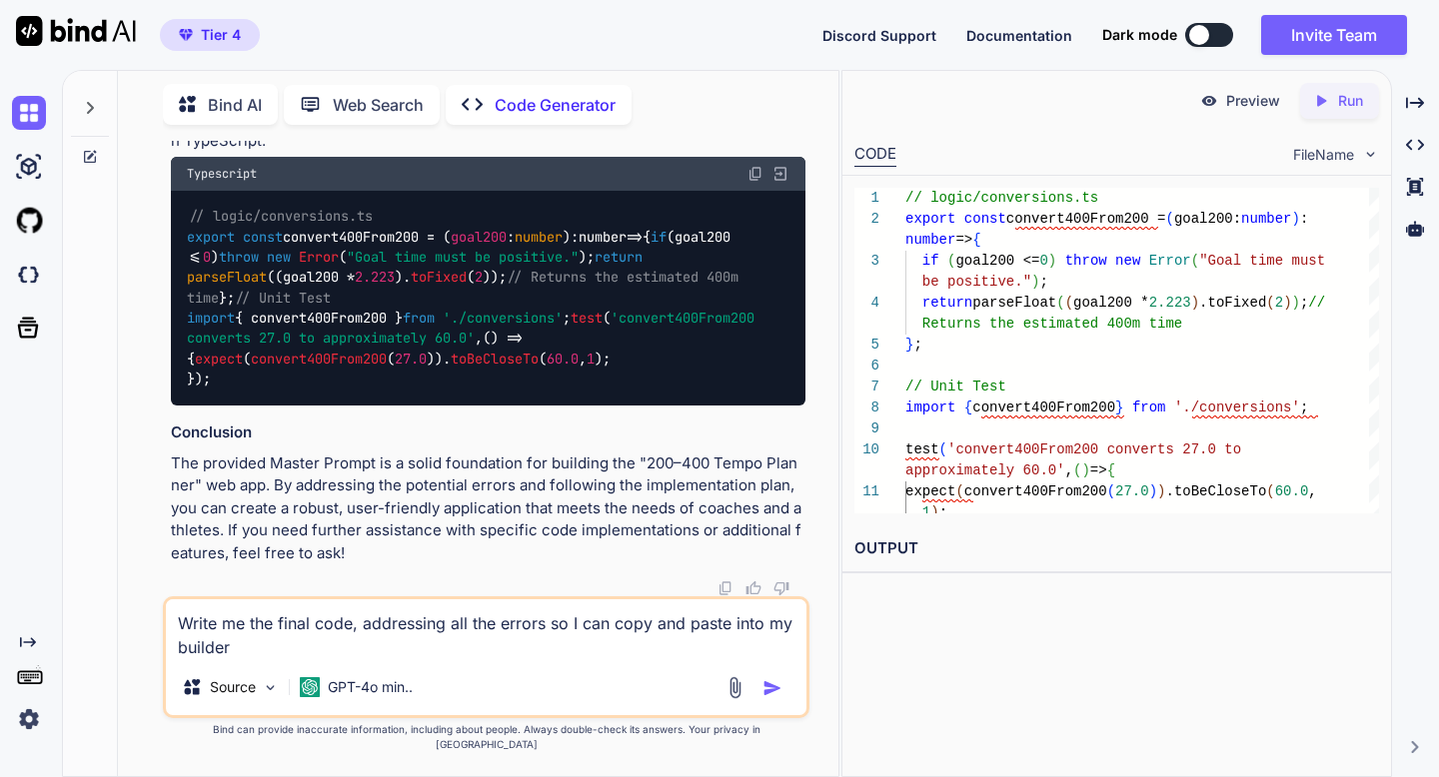
click at [147, 484] on div "You Code Generator The provided Master Prompt for the "200–400 Tempo Planner ([…" at bounding box center [486, 458] width 704 height 635
click at [766, 698] on img "button" at bounding box center [772, 688] width 20 height 20
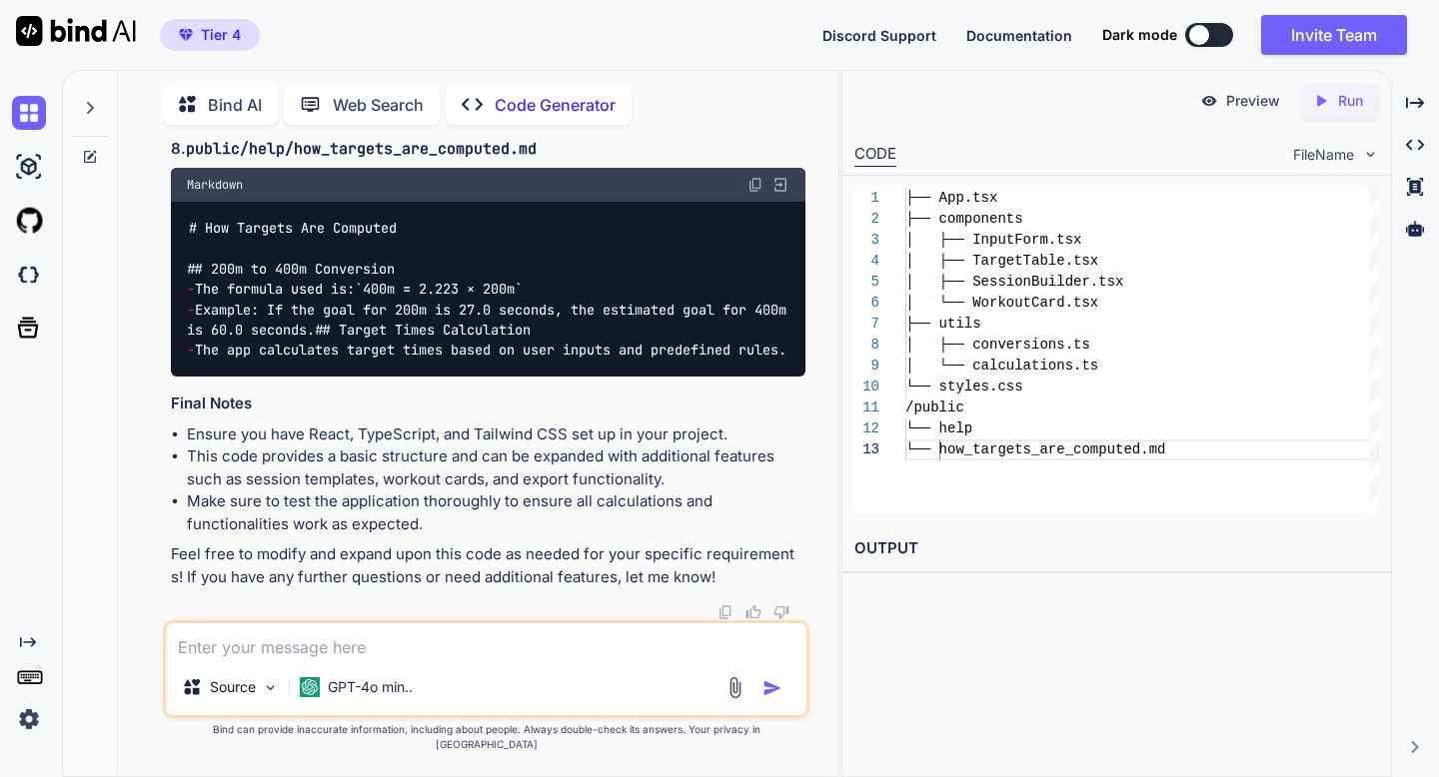
scroll to position [10121, 0]
click at [562, 465] on li "This code provides a basic structure and can be expanded with additional featur…" at bounding box center [495, 468] width 617 height 45
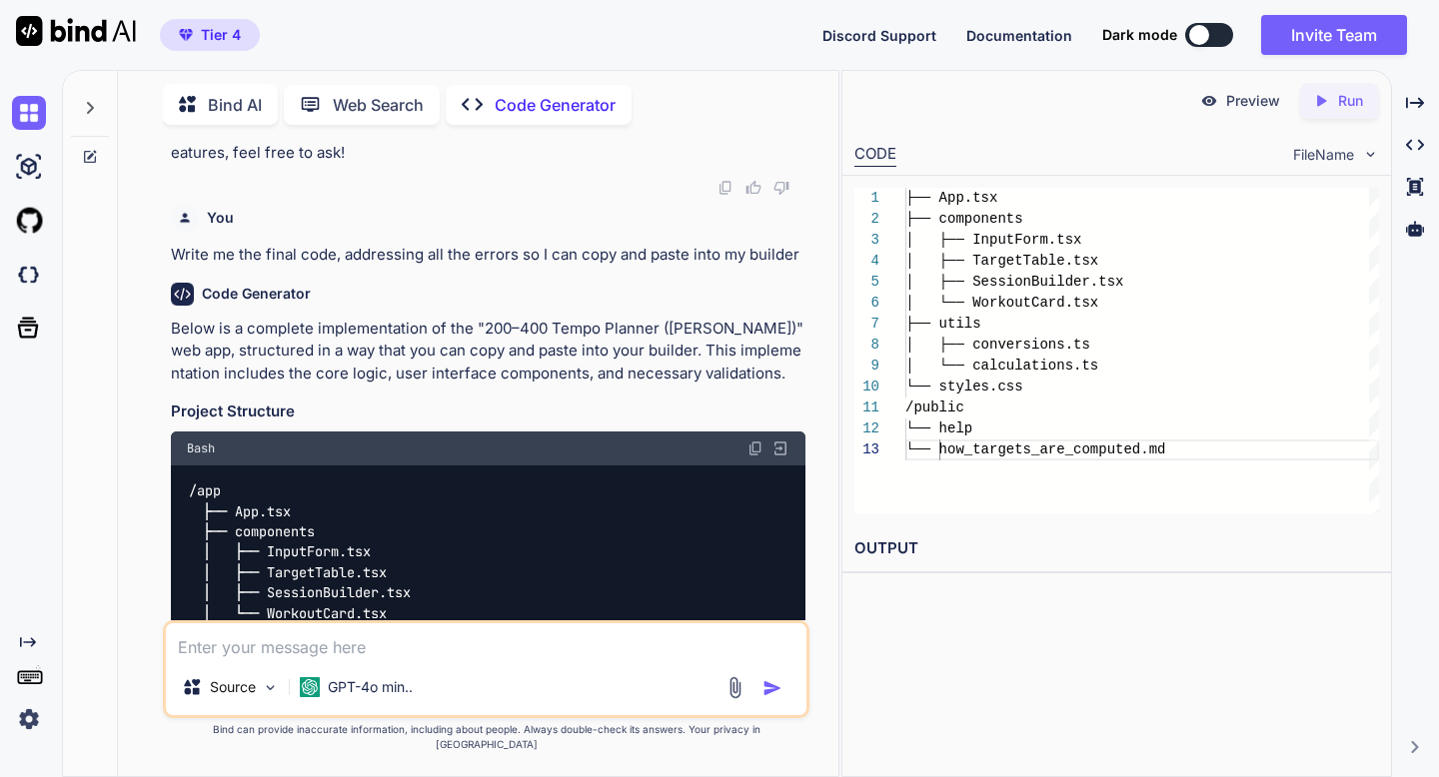
scroll to position [5304, 0]
click at [562, 385] on p "Below is a complete implementation of the "200–400 Tempo Planner ([PERSON_NAME]…" at bounding box center [487, 351] width 633 height 68
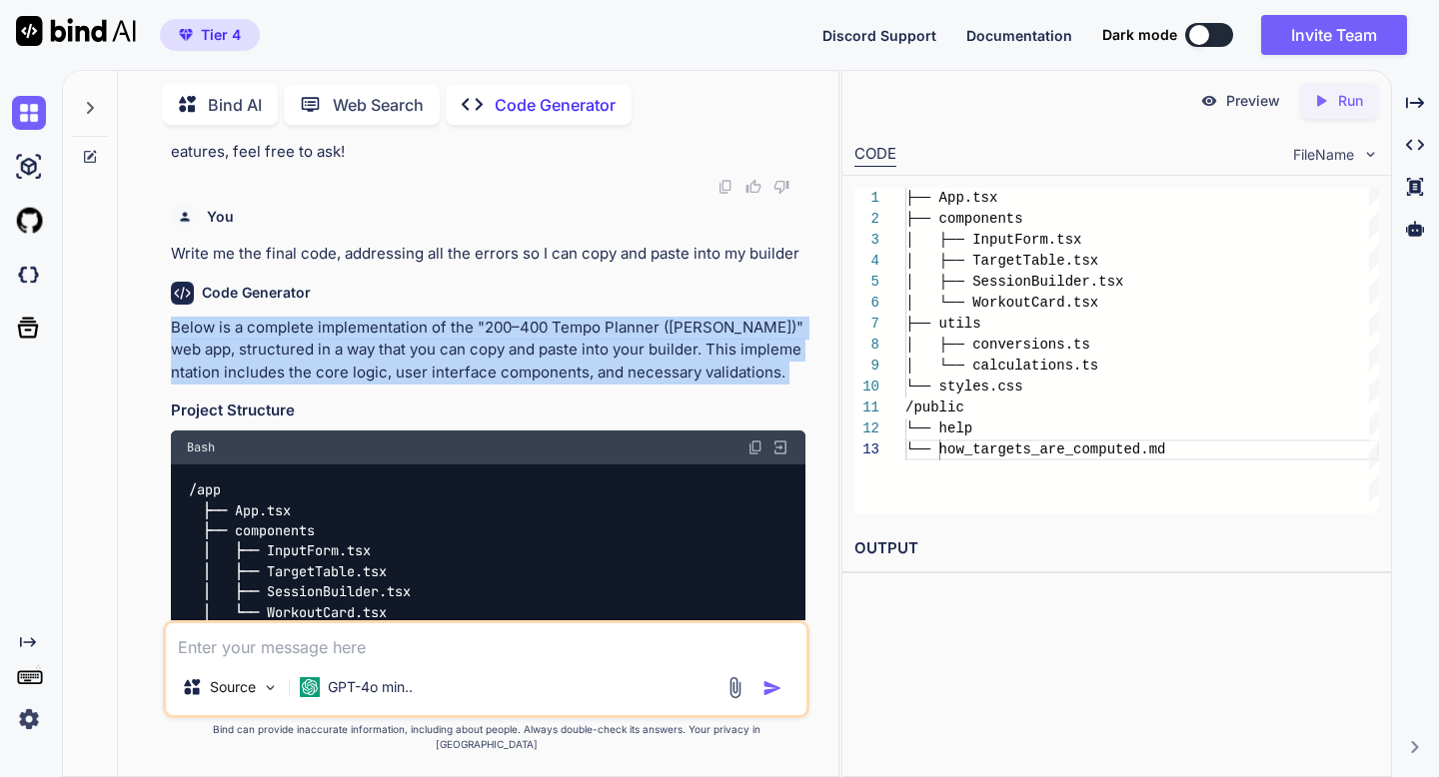
click at [562, 385] on p "Below is a complete implementation of the "200–400 Tempo Planner ([PERSON_NAME]…" at bounding box center [487, 351] width 633 height 68
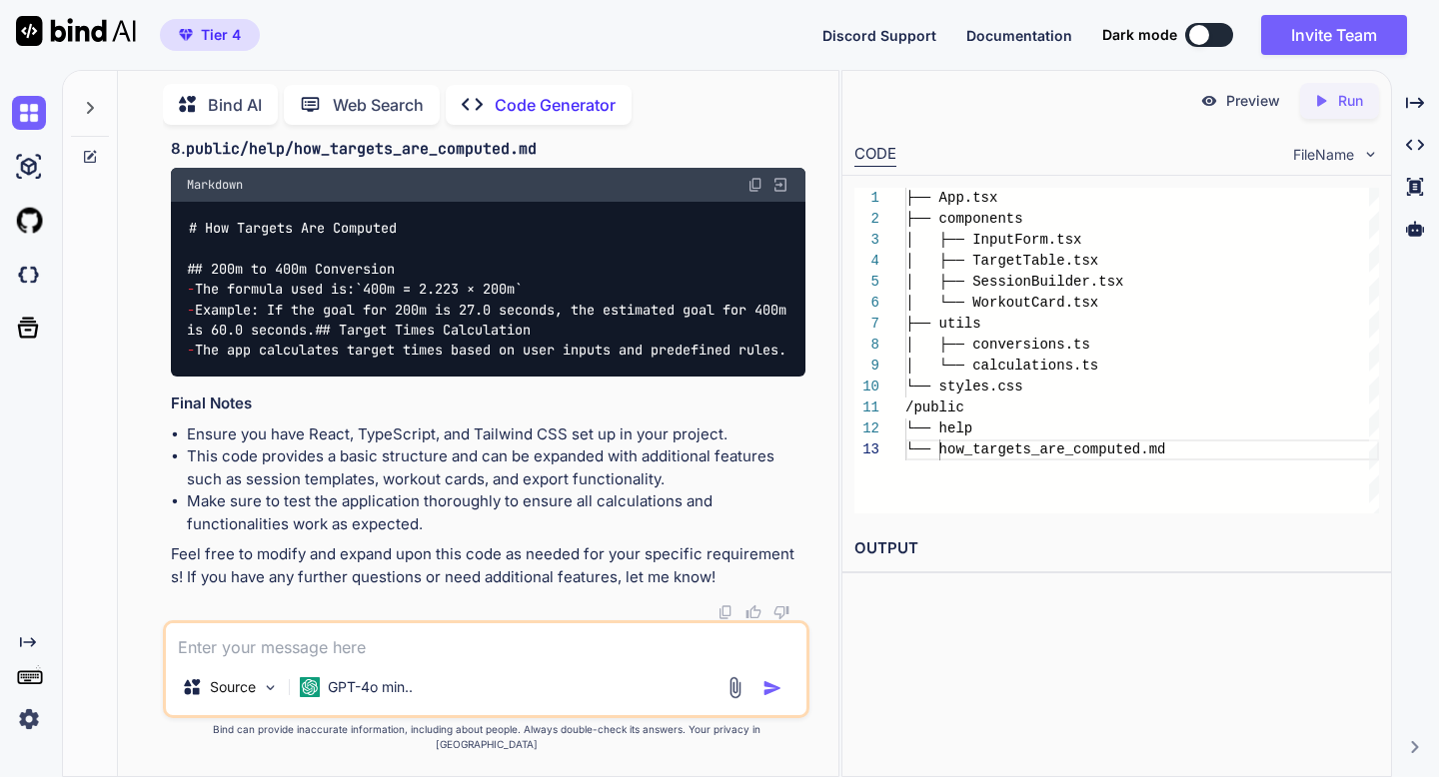
scroll to position [10121, 0]
click at [540, 472] on li "This code provides a basic structure and can be expanded with additional featur…" at bounding box center [495, 468] width 617 height 45
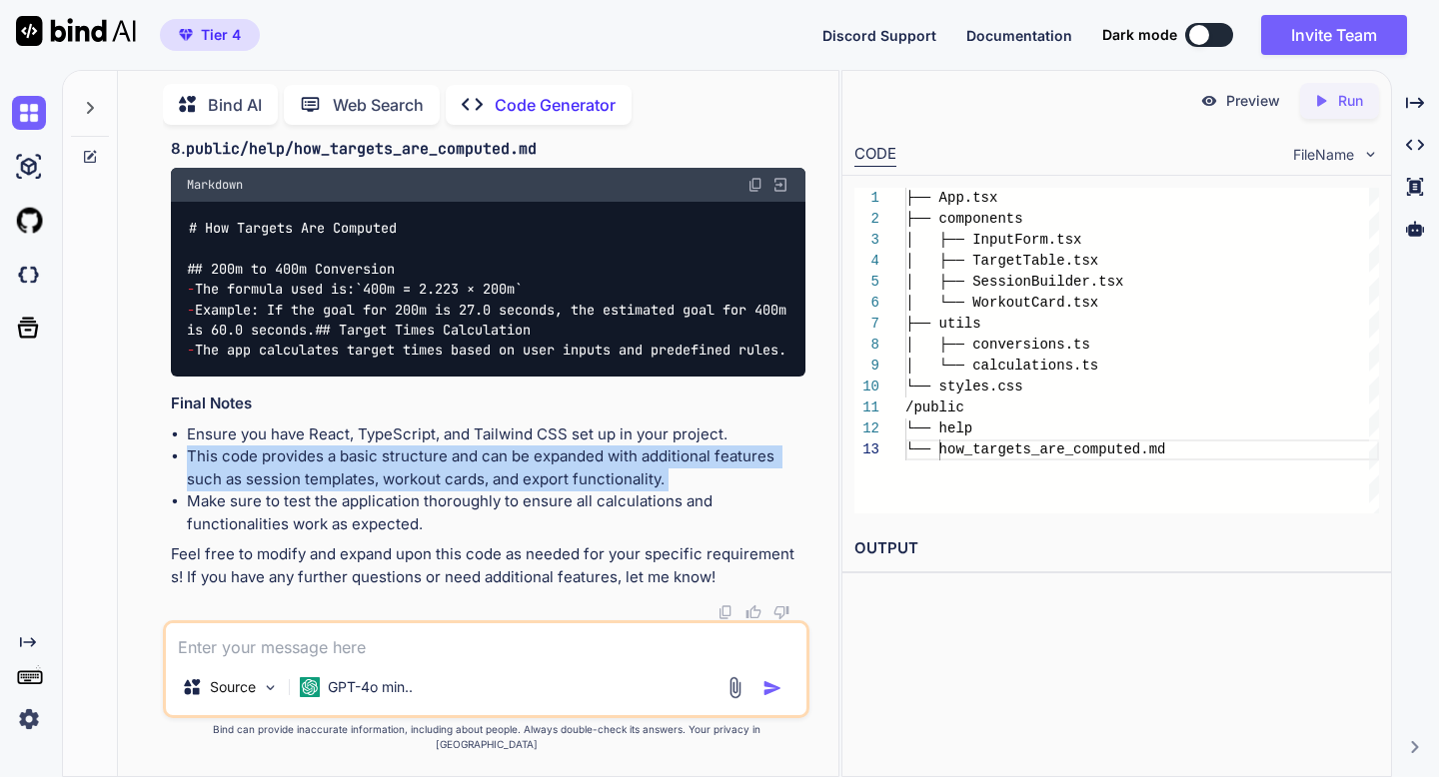
click at [540, 472] on li "This code provides a basic structure and can be expanded with additional featur…" at bounding box center [495, 468] width 617 height 45
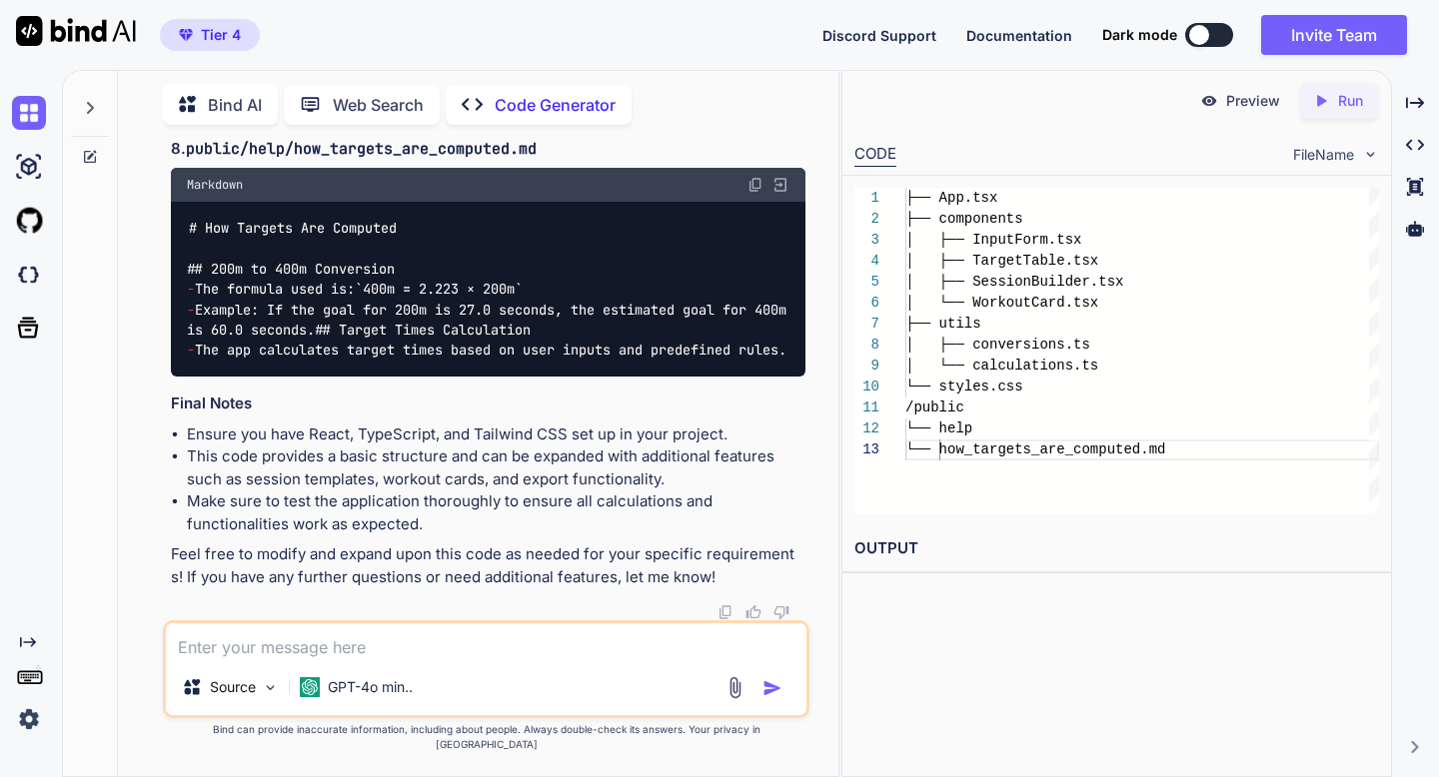
click at [522, 506] on li "Make sure to test the application thoroughly to ensure all calculations and fun…" at bounding box center [495, 513] width 617 height 45
click at [469, 649] on textarea at bounding box center [485, 641] width 639 height 36
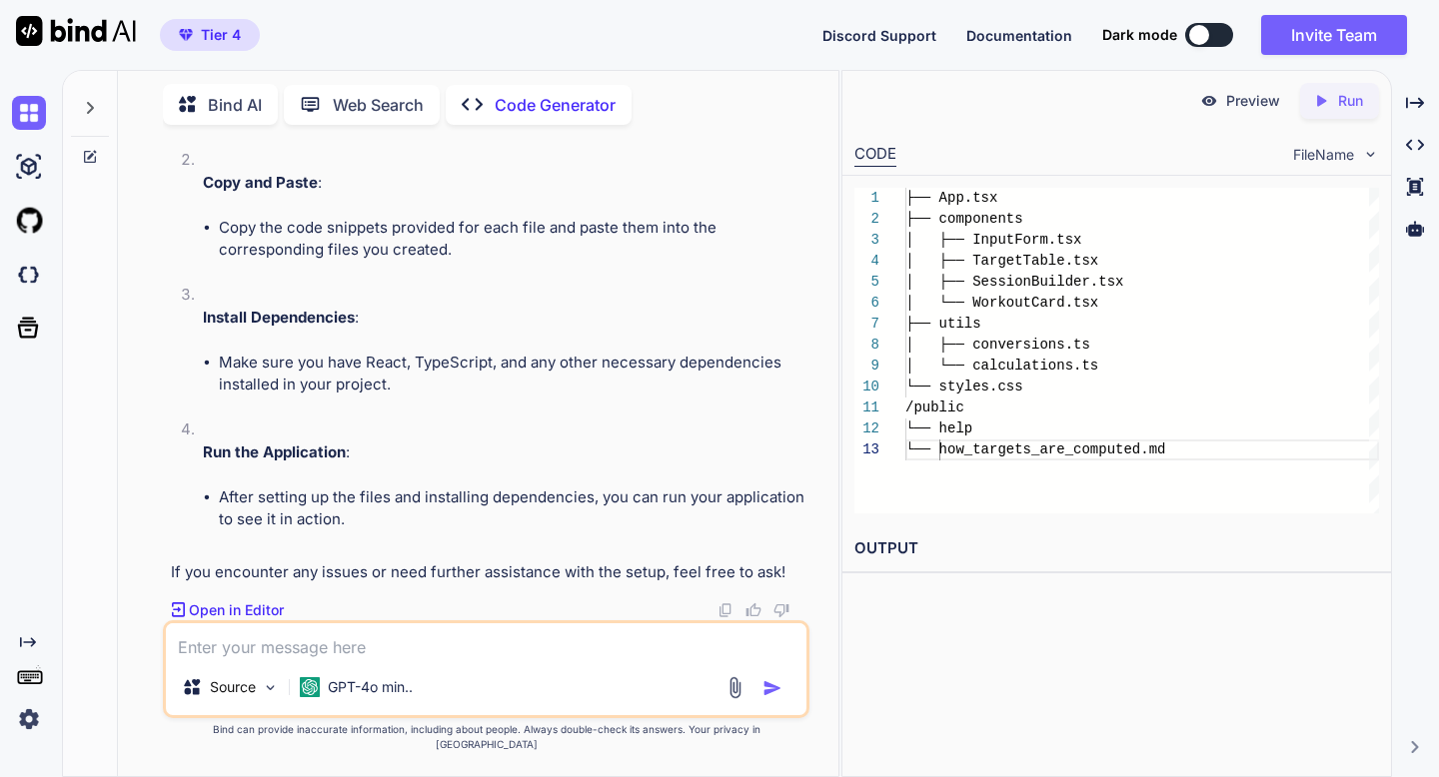
scroll to position [10580, 0]
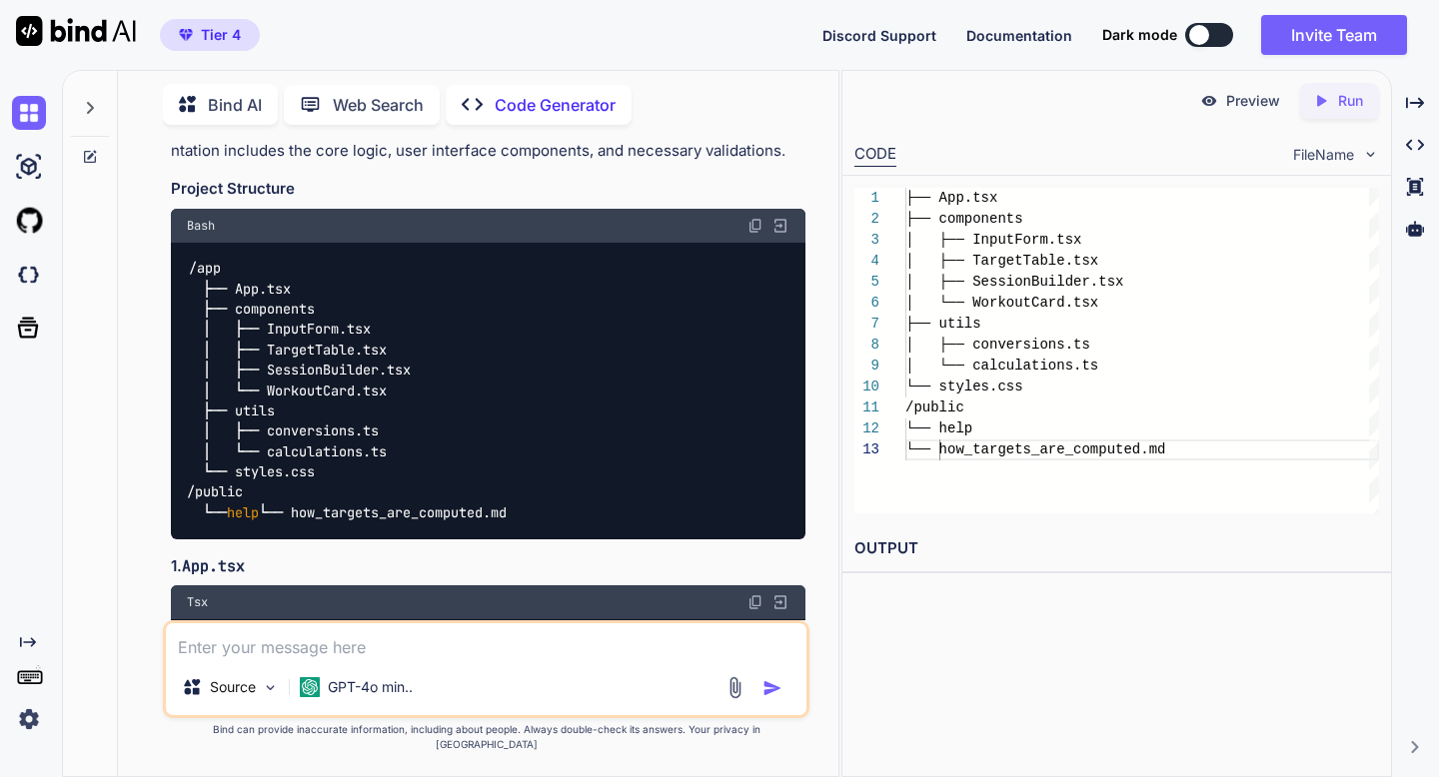
scroll to position [5565, 0]
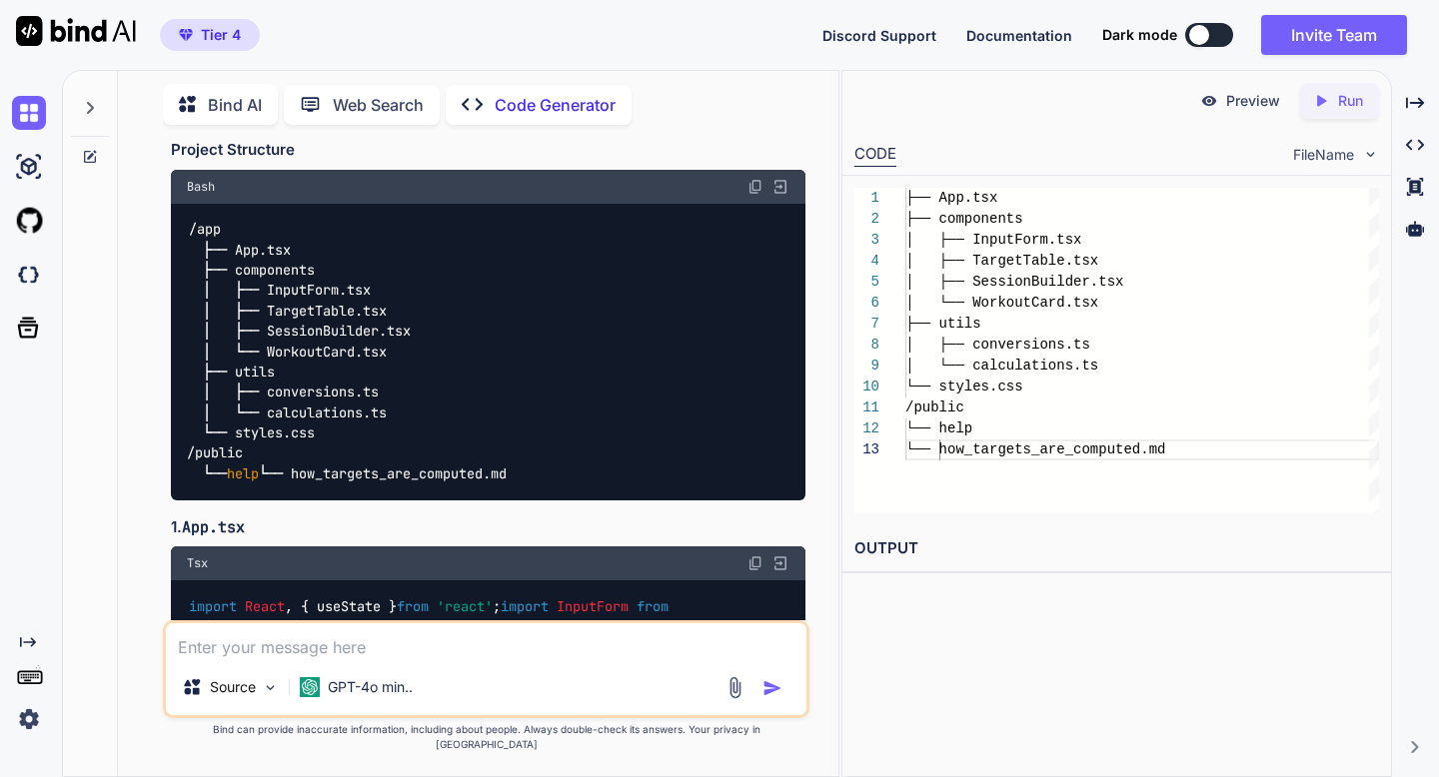
click at [753, 195] on img at bounding box center [755, 187] width 16 height 16
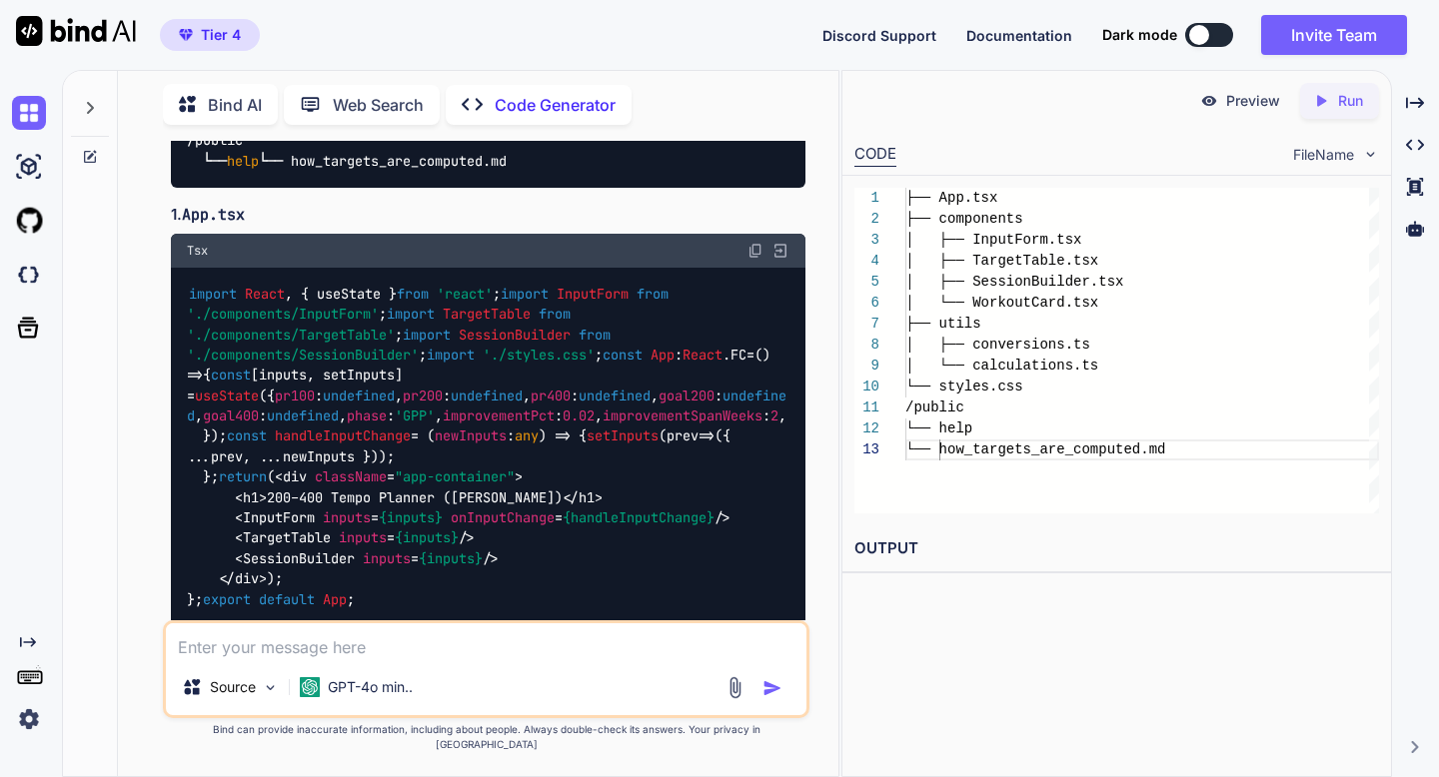
scroll to position [5889, 0]
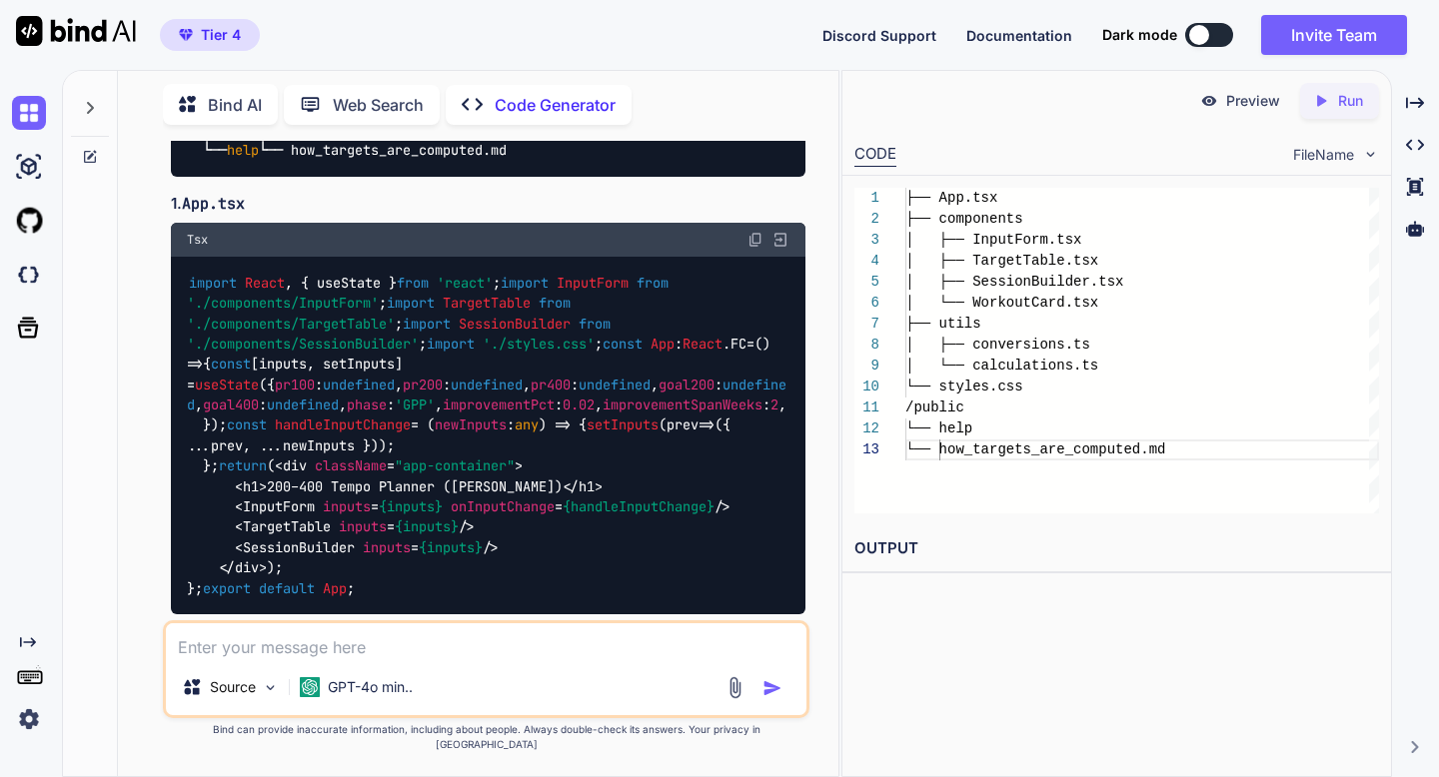
click at [751, 248] on img at bounding box center [755, 240] width 16 height 16
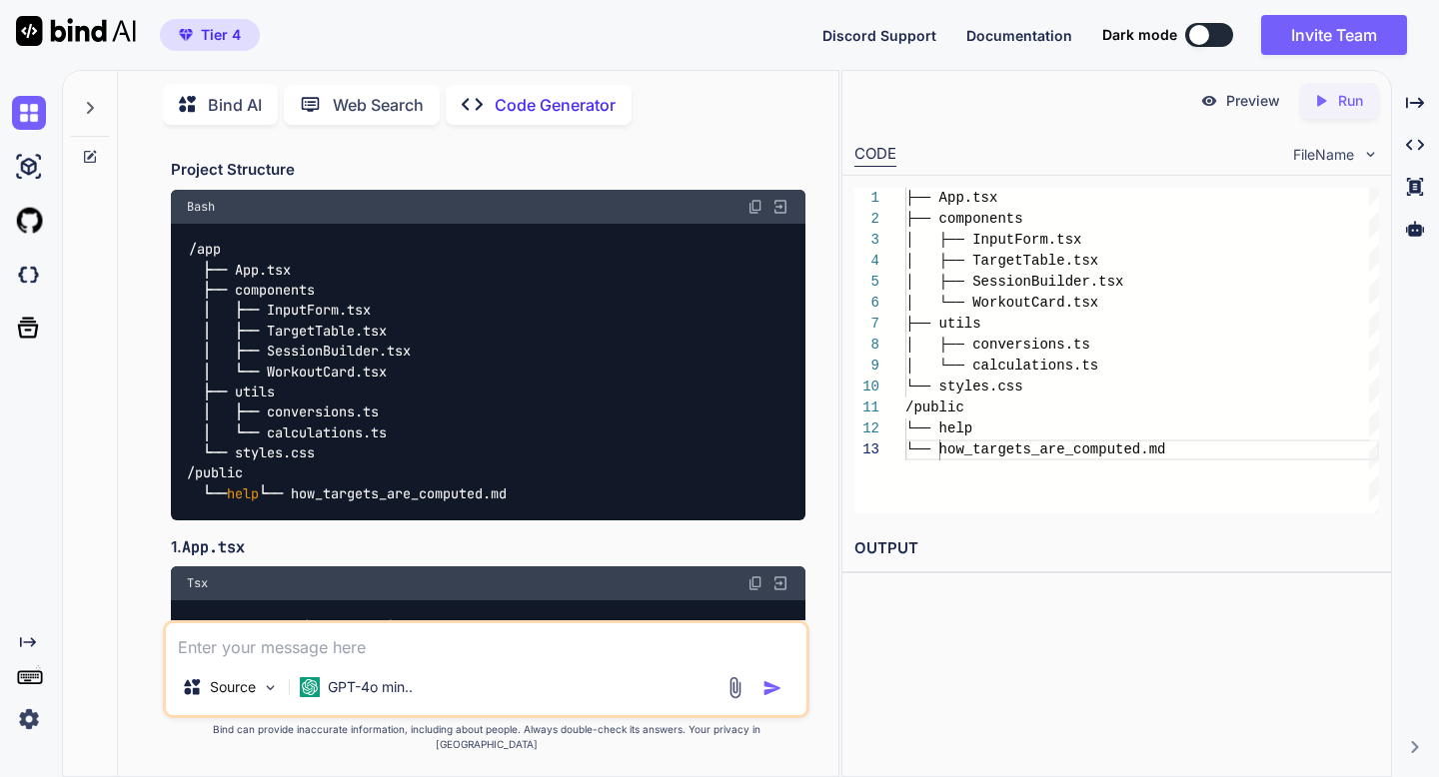
scroll to position [5541, 0]
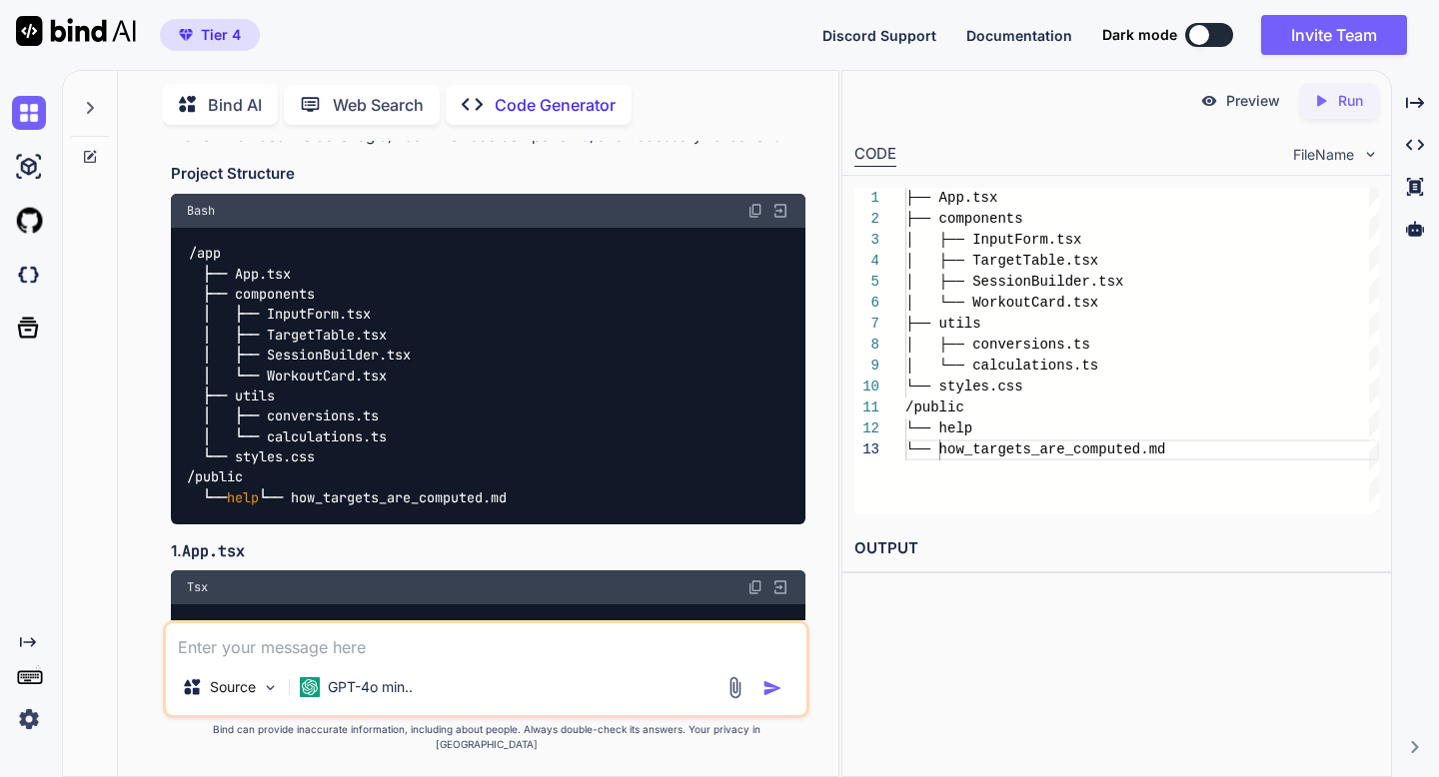
drag, startPoint x: 484, startPoint y: 197, endPoint x: 785, endPoint y: 197, distance: 301.7
click at [785, 148] on p "Below is a complete implementation of the "200–400 Tempo Planner ([PERSON_NAME]…" at bounding box center [487, 114] width 633 height 68
click at [567, 148] on p "Below is a complete implementation of the "200–400 Tempo Planner ([PERSON_NAME]…" at bounding box center [487, 114] width 633 height 68
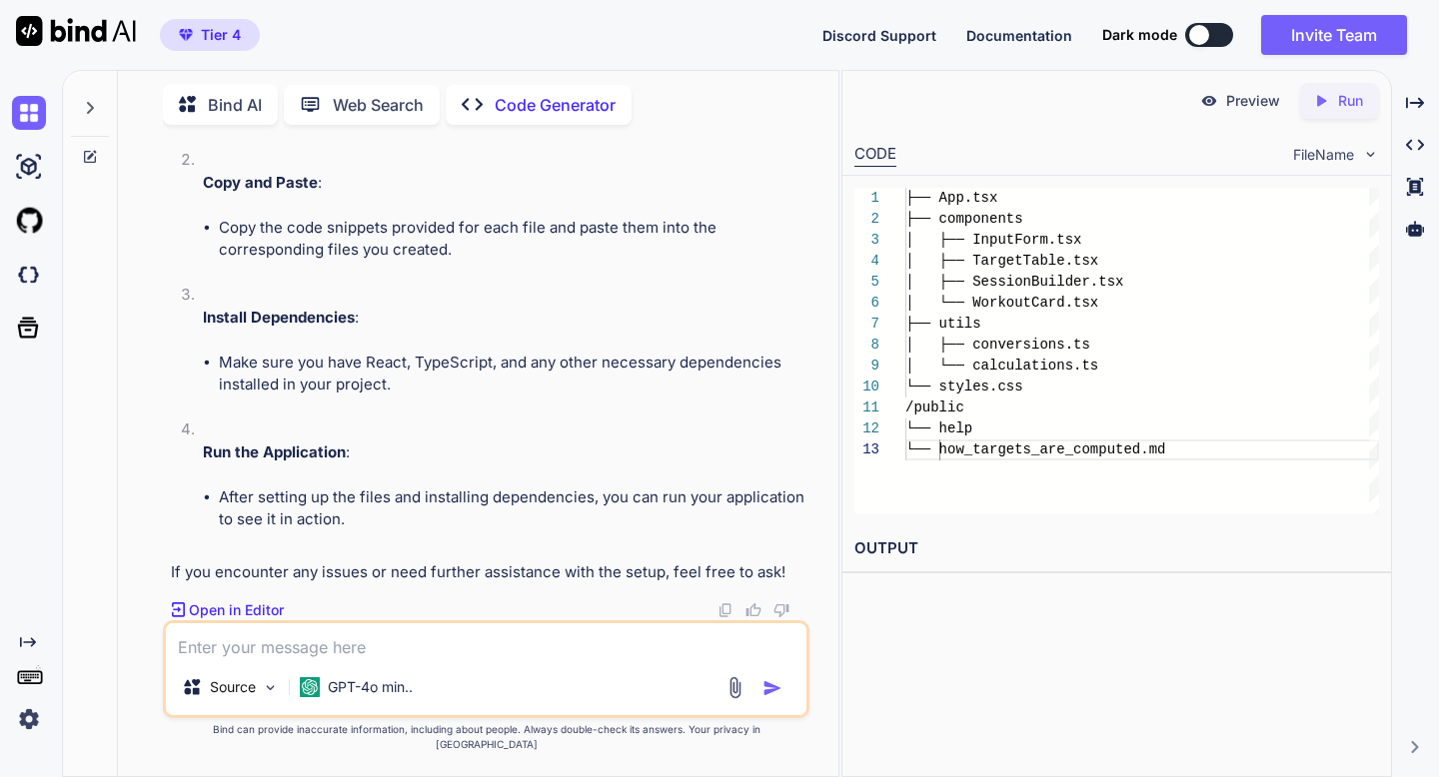
scroll to position [10405, 0]
